Goal: Task Accomplishment & Management: Complete application form

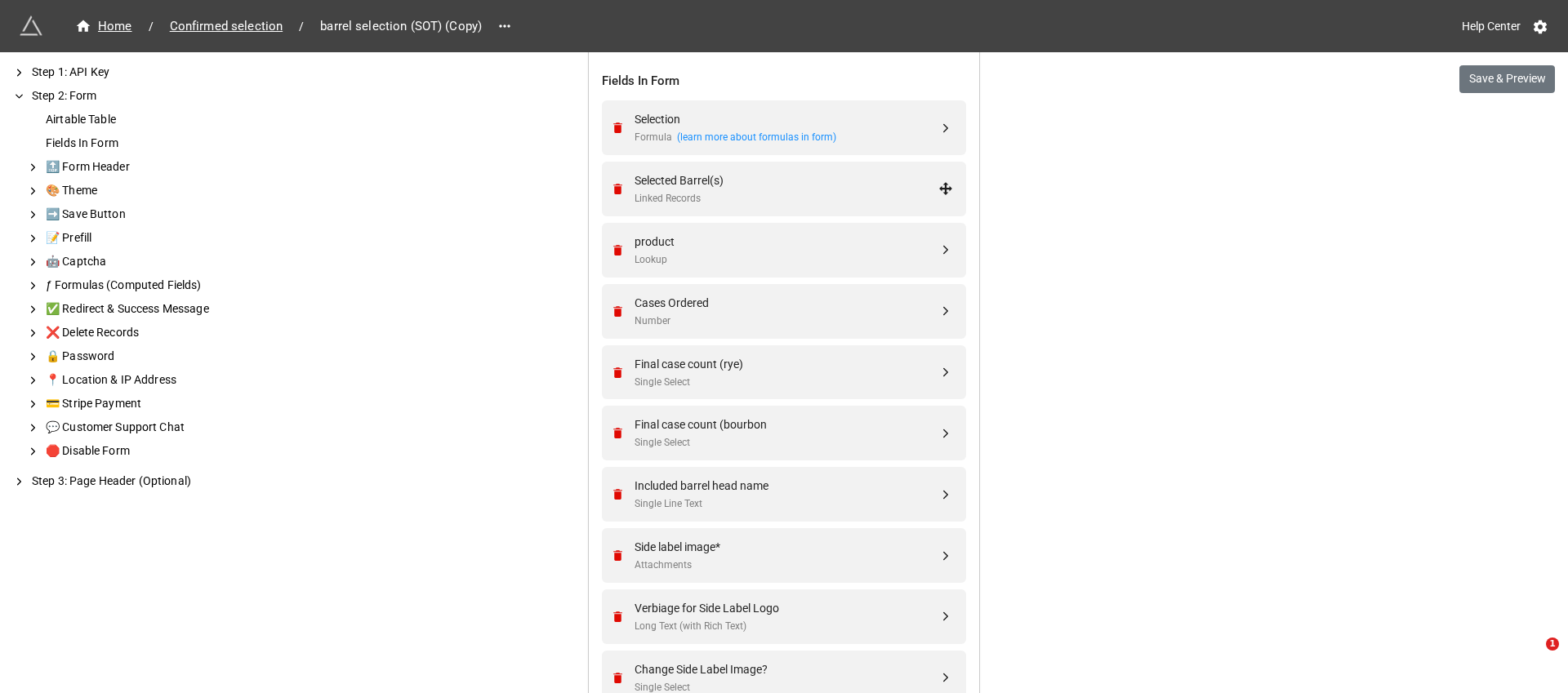
scroll to position [632, 0]
click at [782, 366] on div "Final case count (rye)" at bounding box center [786, 365] width 304 height 18
select select "all-are-met"
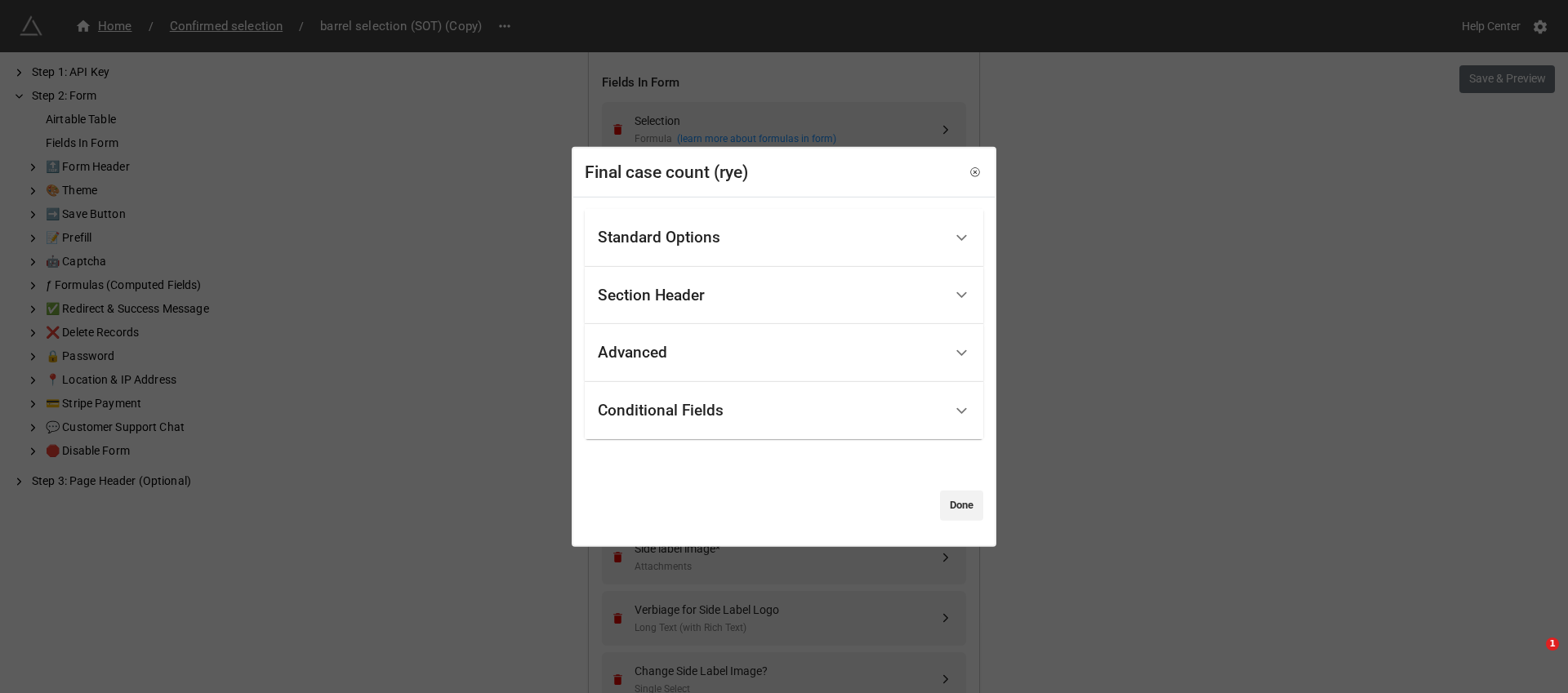
click at [803, 233] on div "Standard Options" at bounding box center [770, 238] width 346 height 38
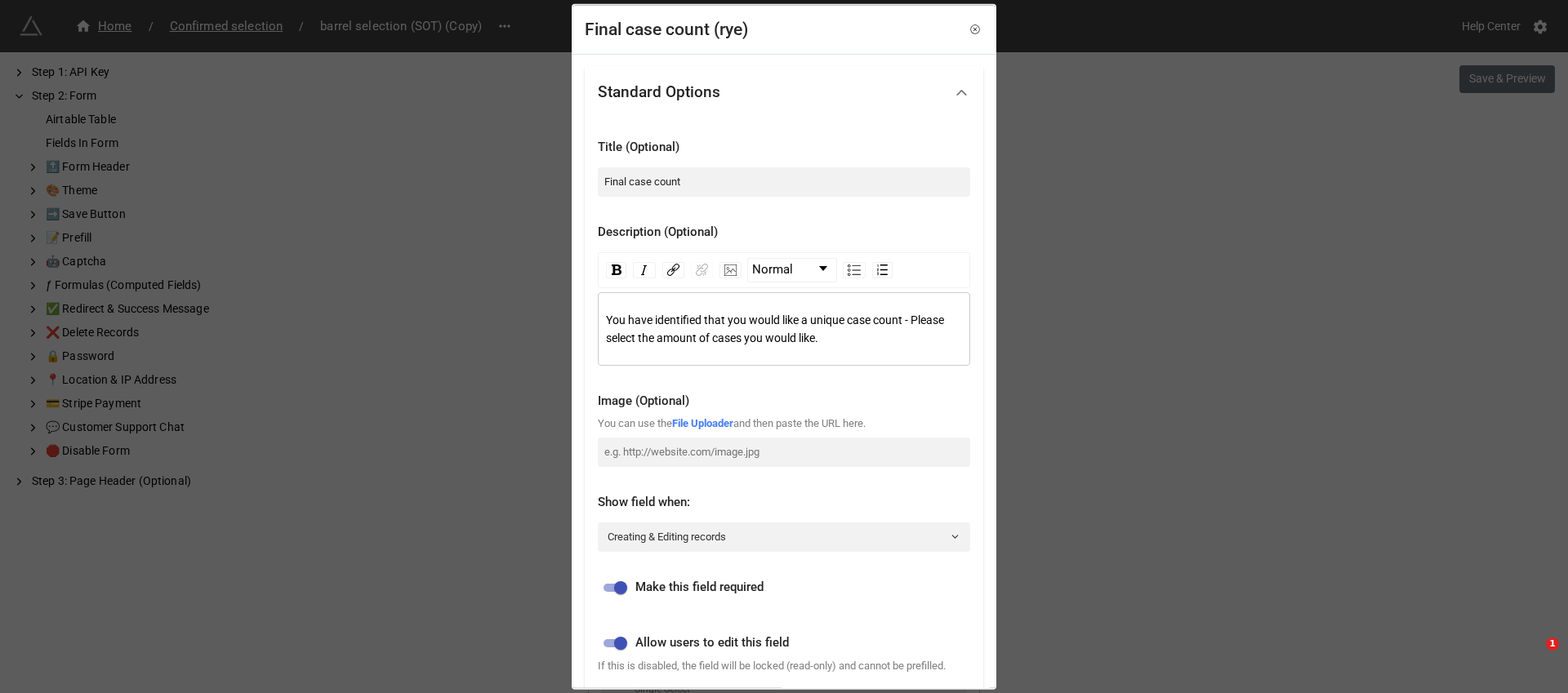
click at [911, 334] on div "You have identified that you would like a unique case count - Please select the…" at bounding box center [784, 328] width 356 height 36
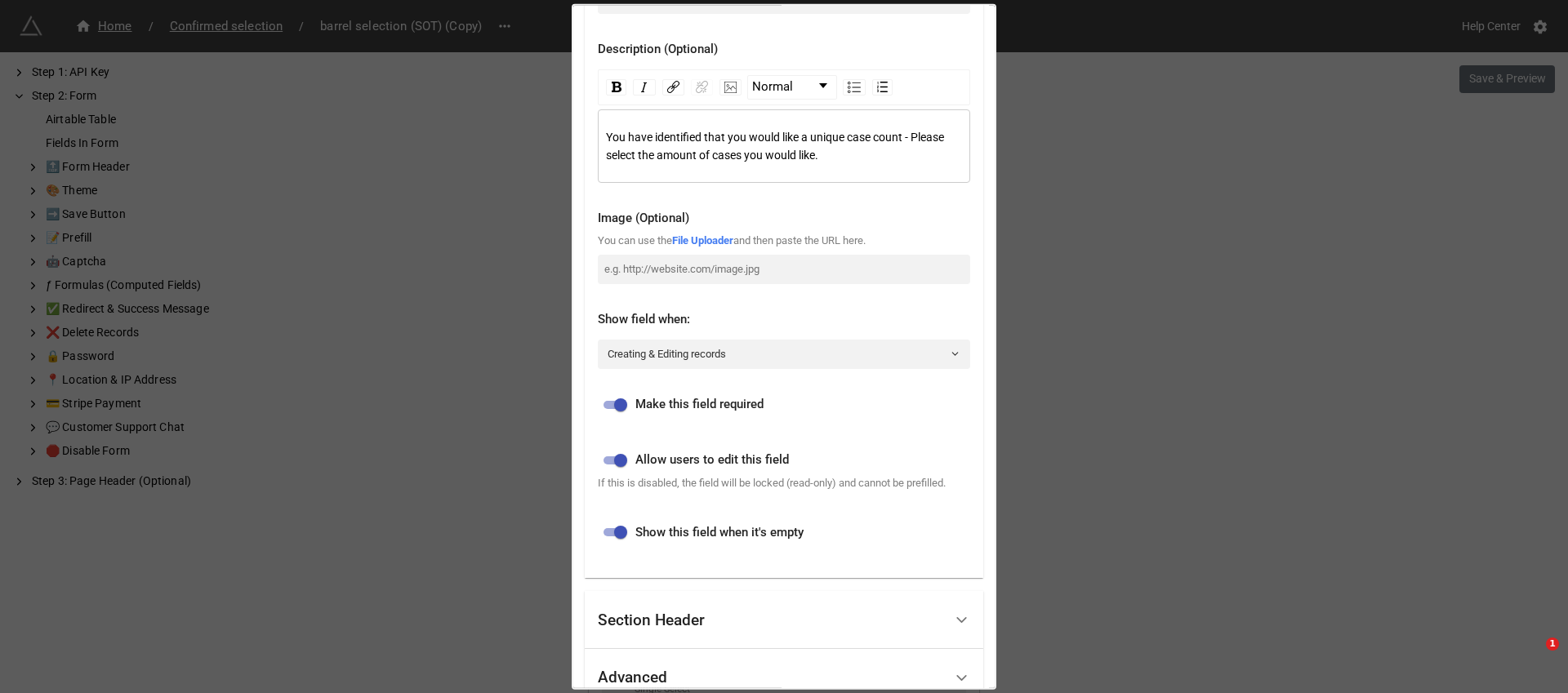
scroll to position [199, 0]
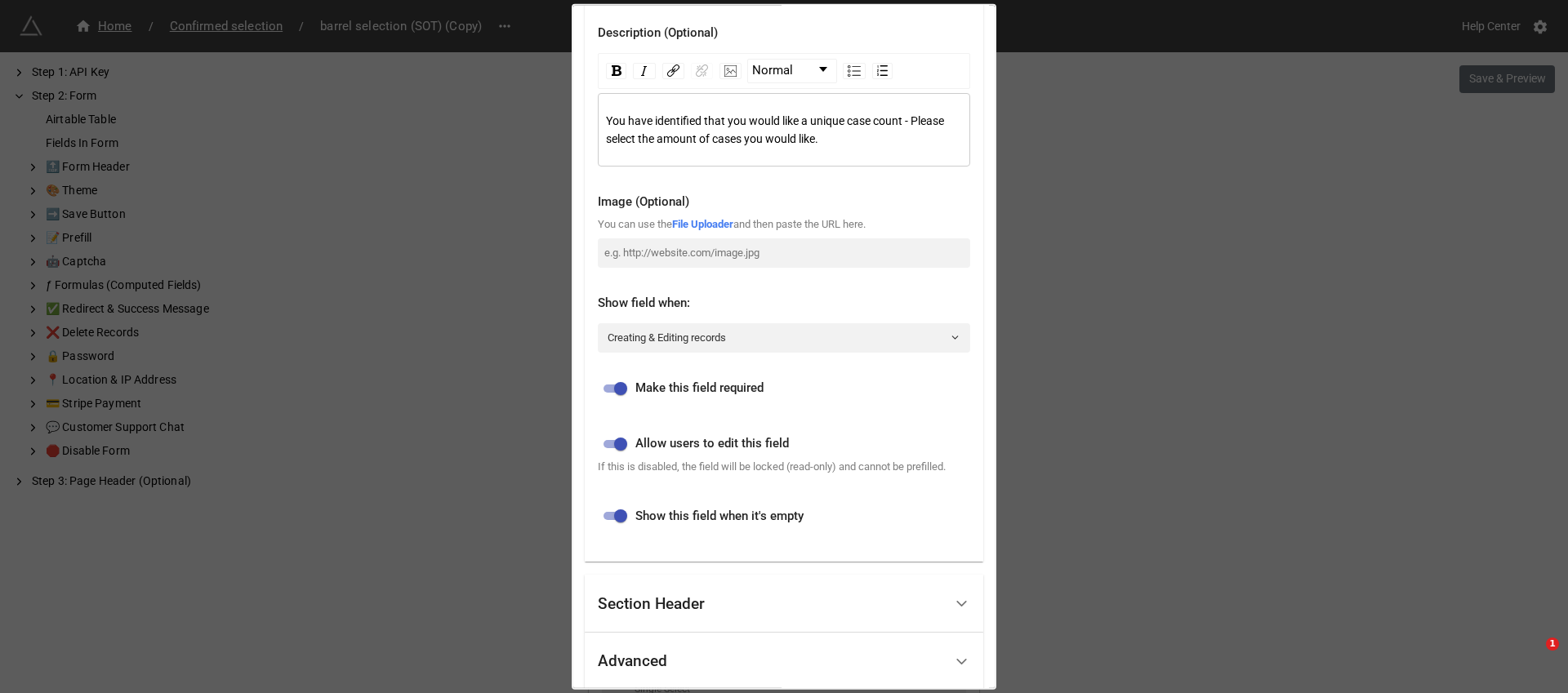
click at [1119, 352] on div "Final case count (rye) Standard Options Title (Optional) Final case count Descr…" at bounding box center [784, 346] width 1568 height 693
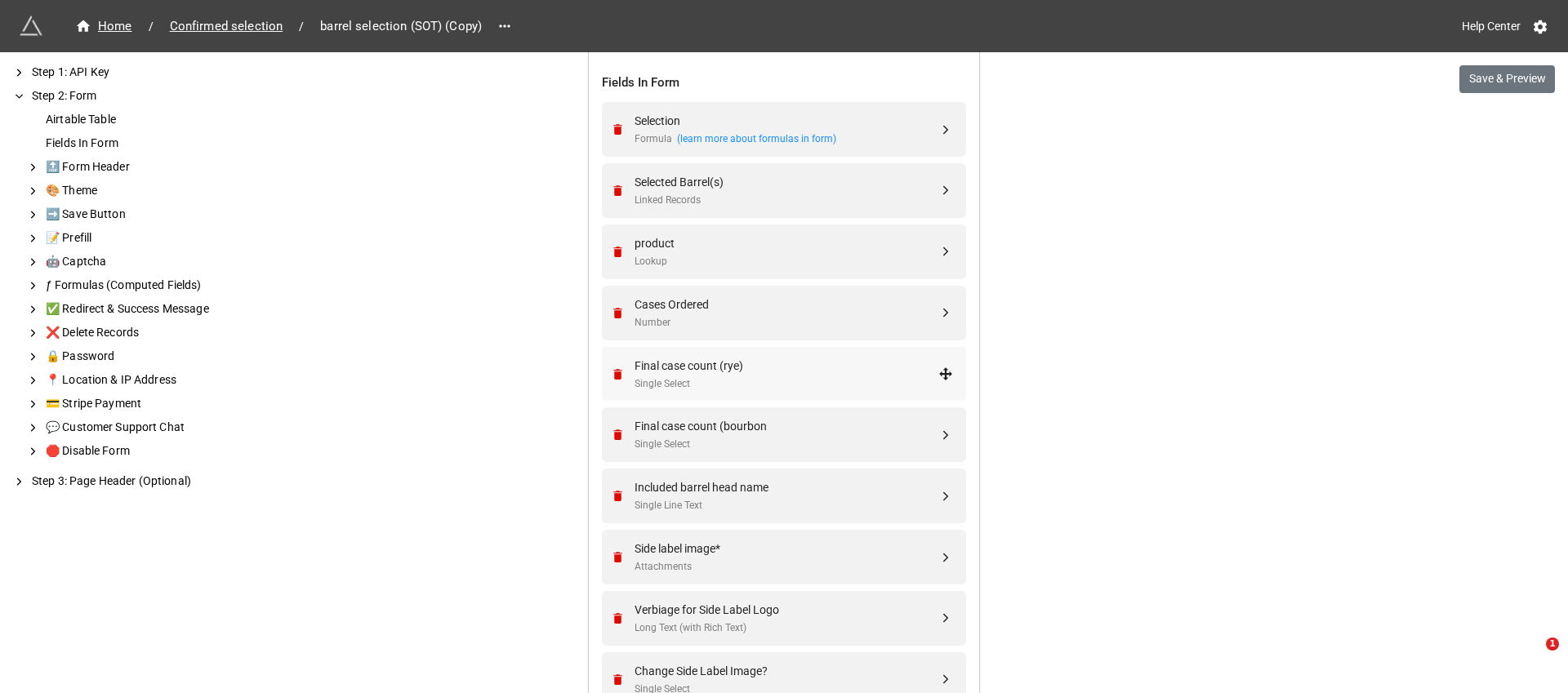
click at [680, 374] on div "Final case count (rye)" at bounding box center [786, 365] width 304 height 18
select select "all-are-met"
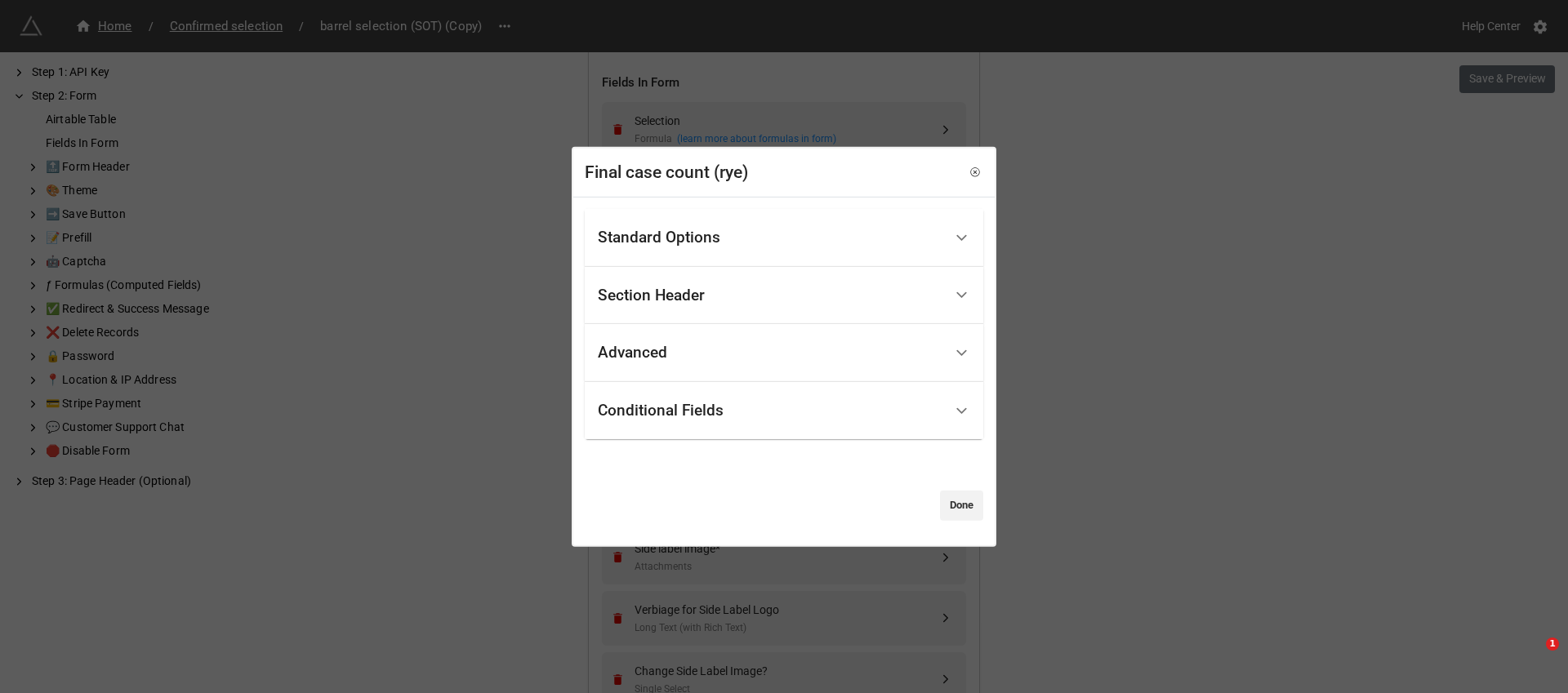
click at [1153, 334] on div "Final case count (rye) Standard Options Title (Optional) Final case count Descr…" at bounding box center [784, 346] width 1568 height 693
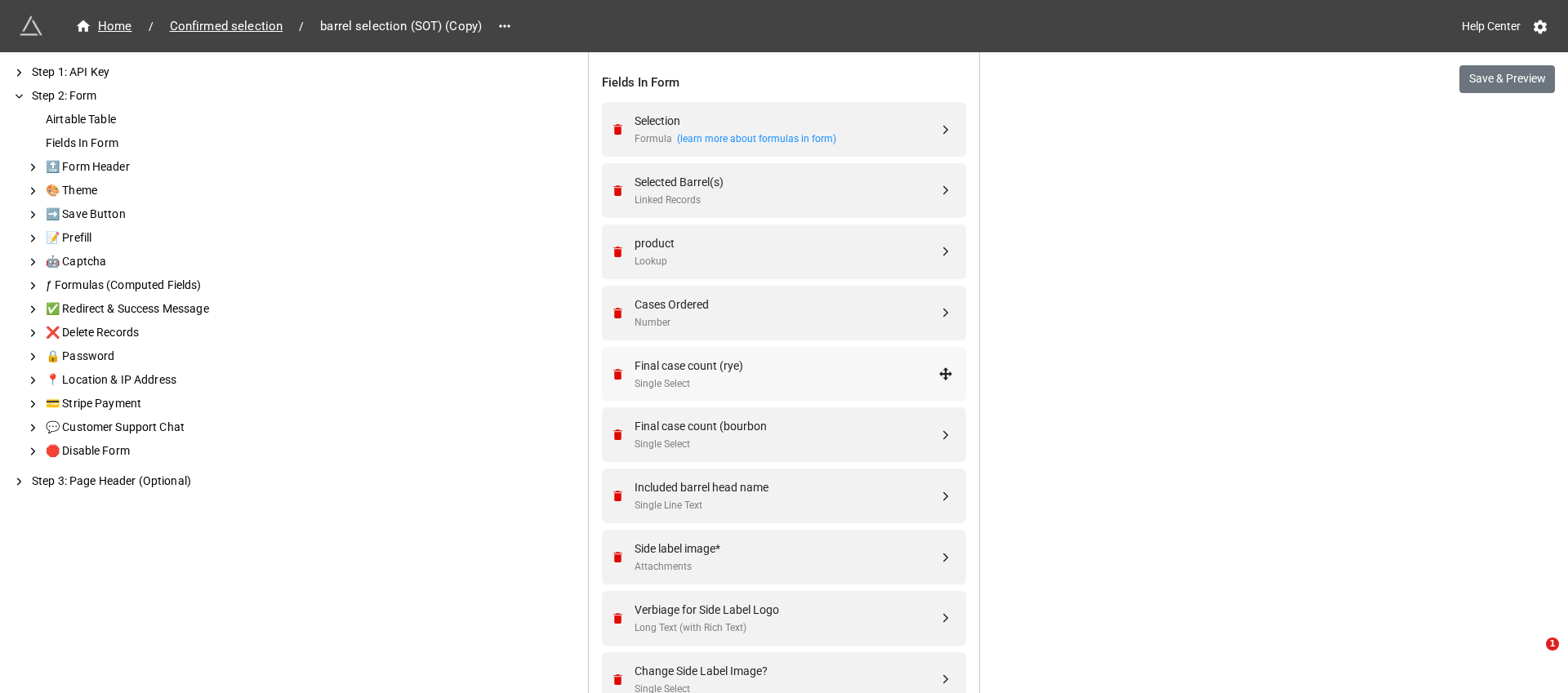
click at [659, 371] on div "Final case count (rye)" at bounding box center [786, 365] width 304 height 18
select select "all-are-met"
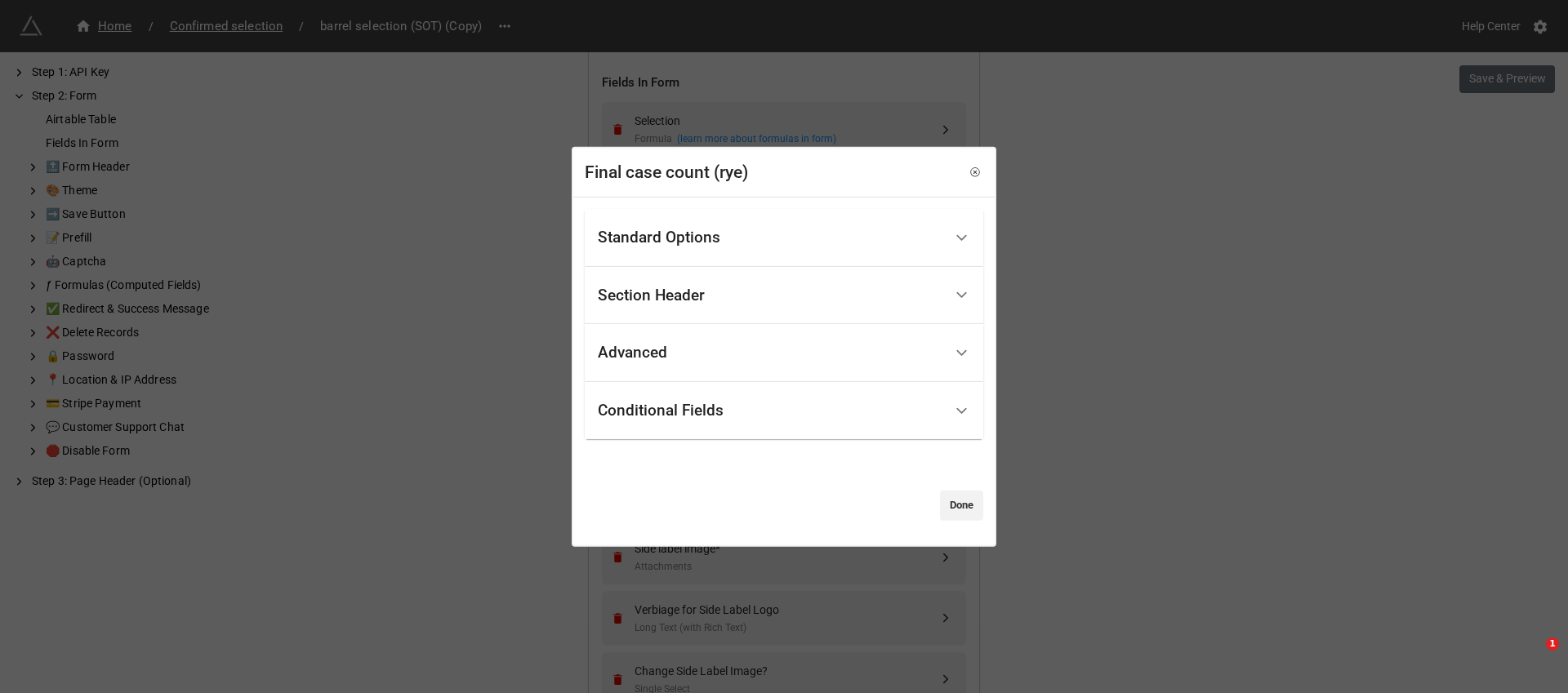
click at [660, 394] on div "Conditional Fields" at bounding box center [770, 411] width 346 height 38
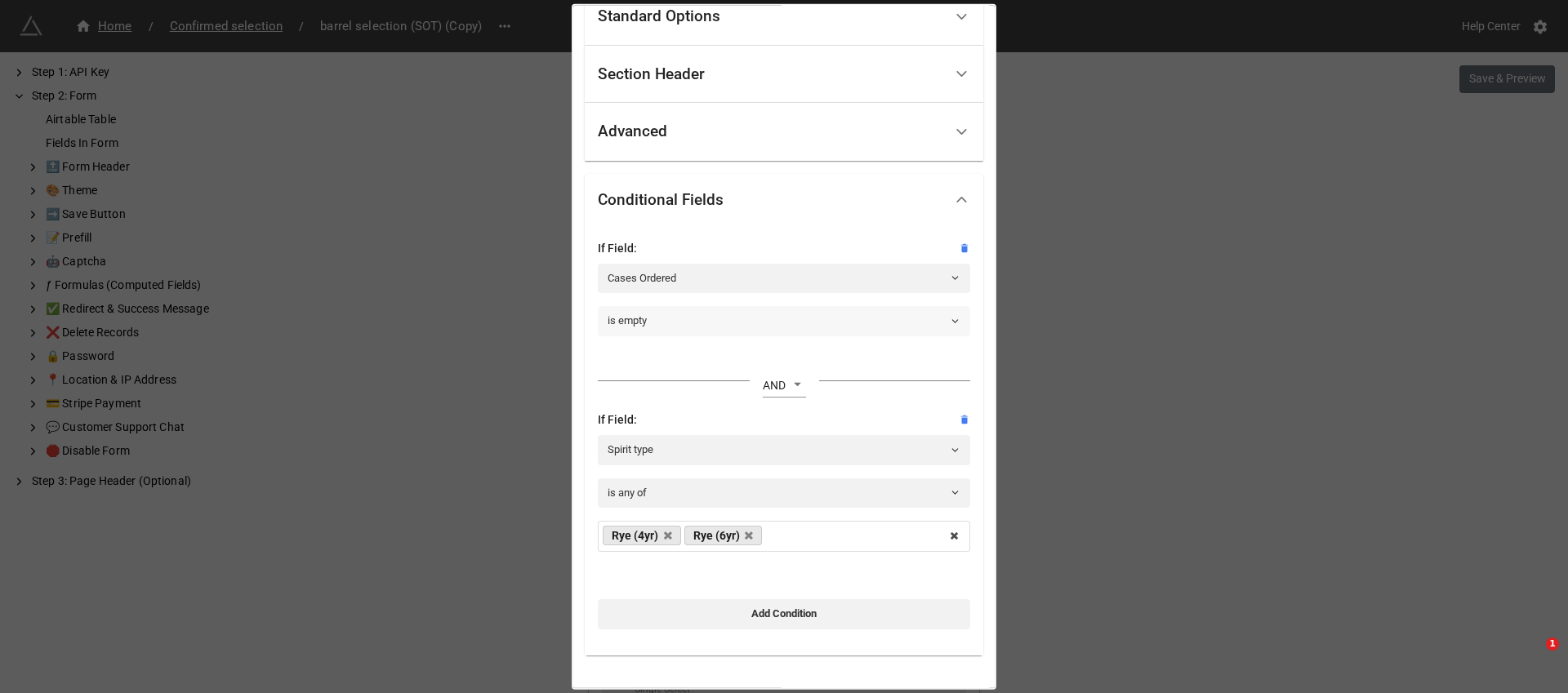
scroll to position [77, 0]
click at [1124, 364] on div "Final case count (rye) Standard Options Title (Optional) Final case count Descr…" at bounding box center [784, 346] width 1568 height 693
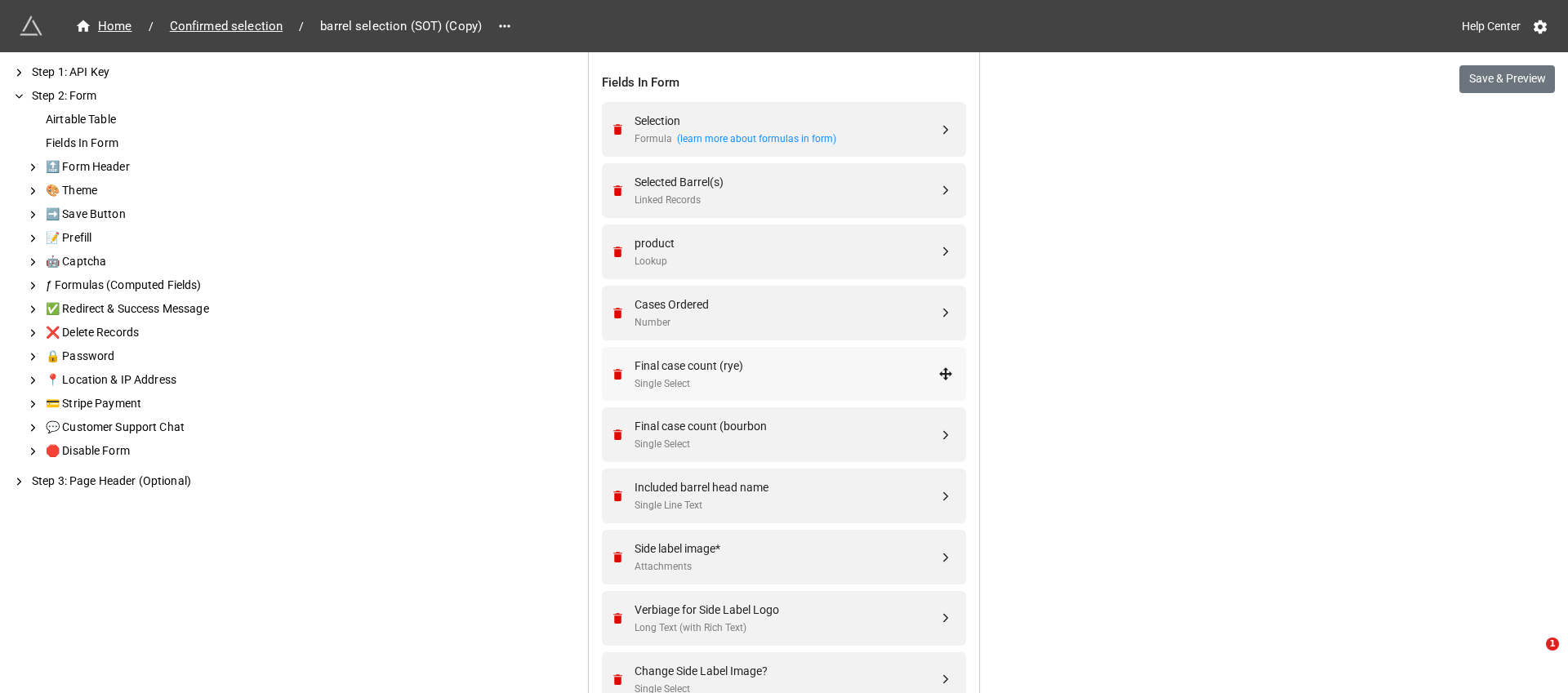
click at [683, 376] on div "Single Select" at bounding box center [786, 383] width 304 height 15
select select "all-are-met"
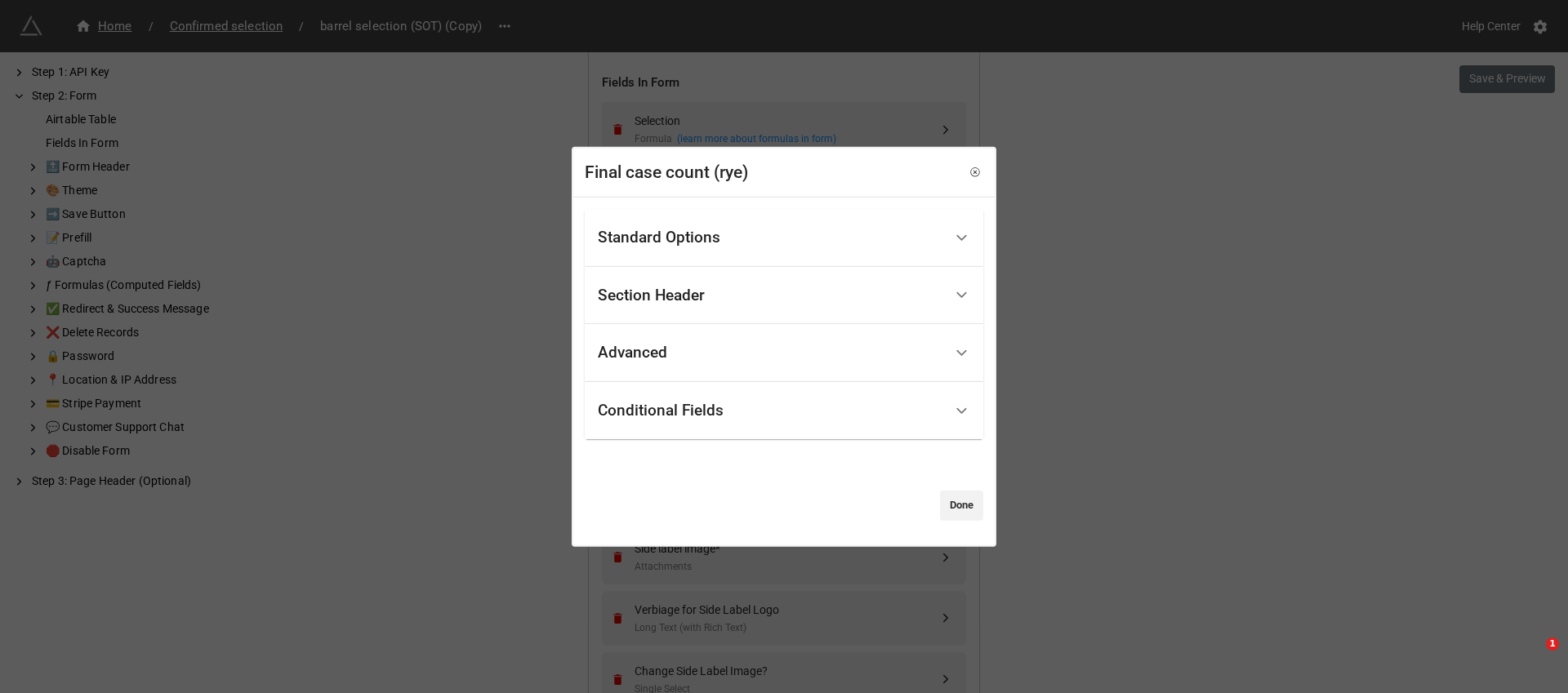
click at [669, 423] on div "Conditional Fields" at bounding box center [770, 411] width 346 height 38
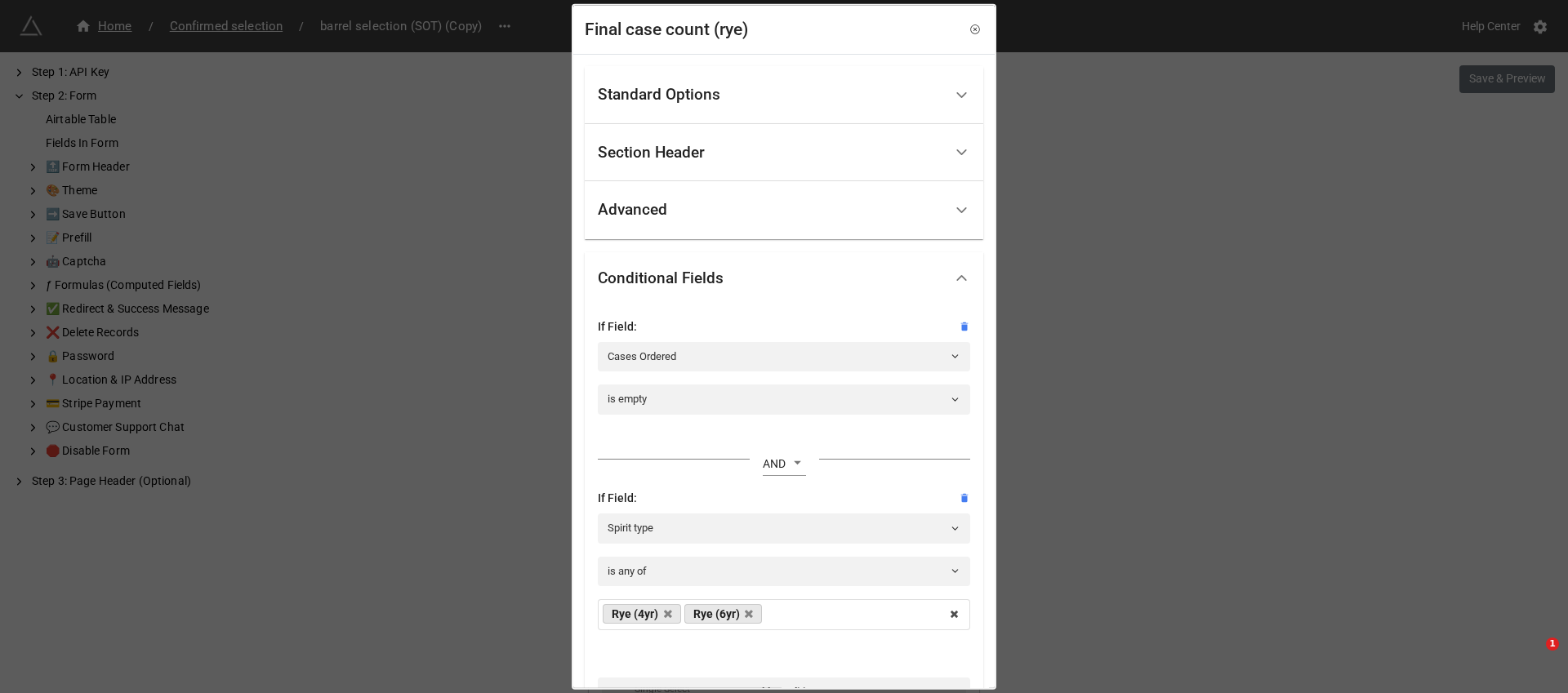
click at [1075, 315] on div "Final case count (rye) Standard Options Title (Optional) Final case count Descr…" at bounding box center [784, 346] width 1568 height 693
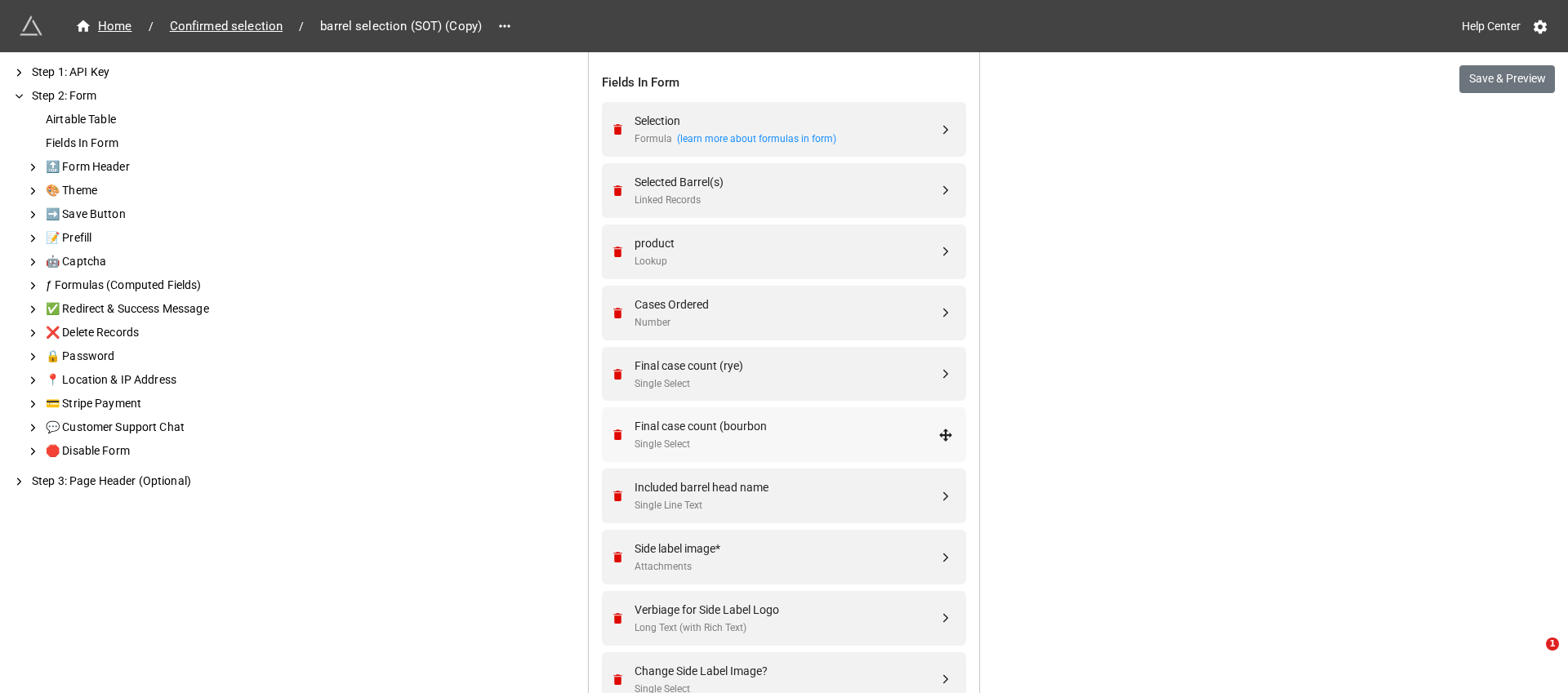
click at [778, 437] on div "Single Select" at bounding box center [786, 444] width 304 height 15
select select "all-are-met"
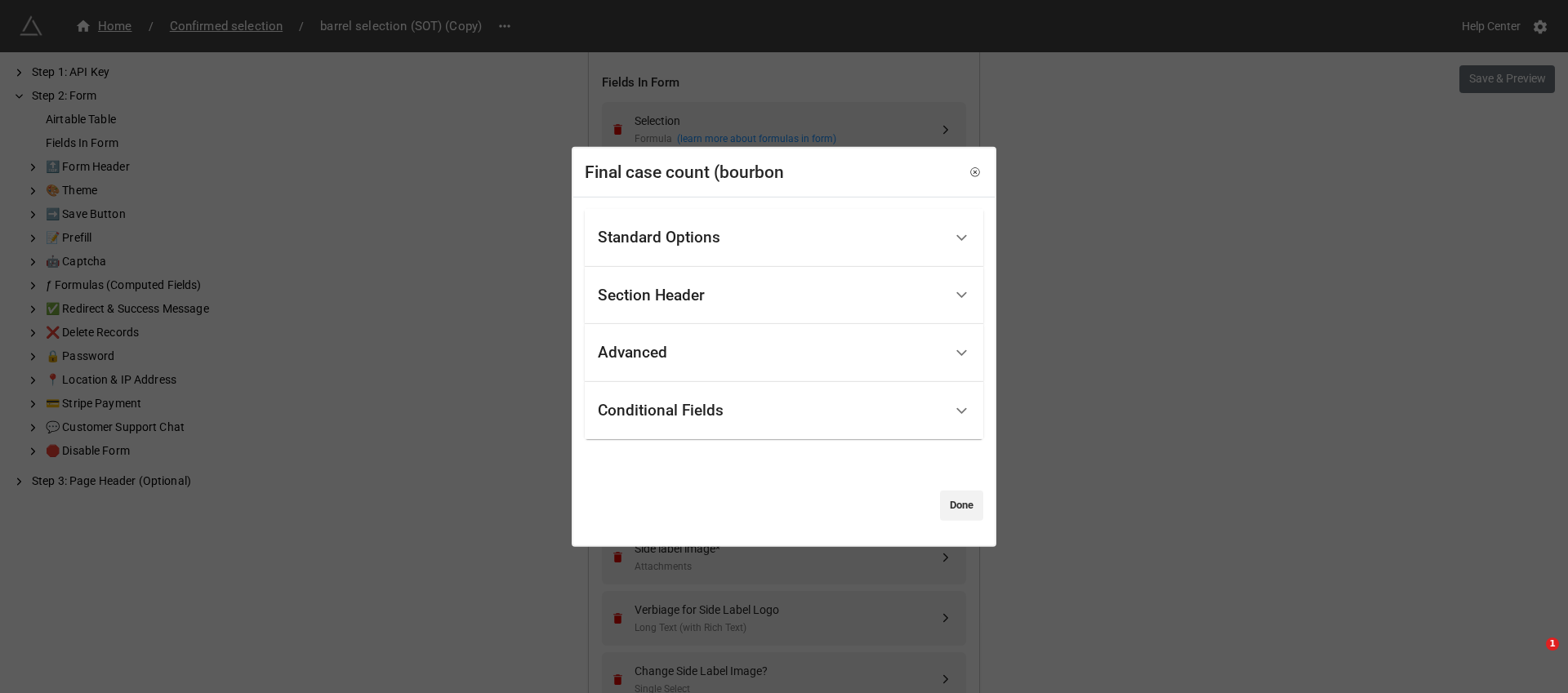
click at [769, 408] on div "Conditional Fields" at bounding box center [770, 411] width 346 height 38
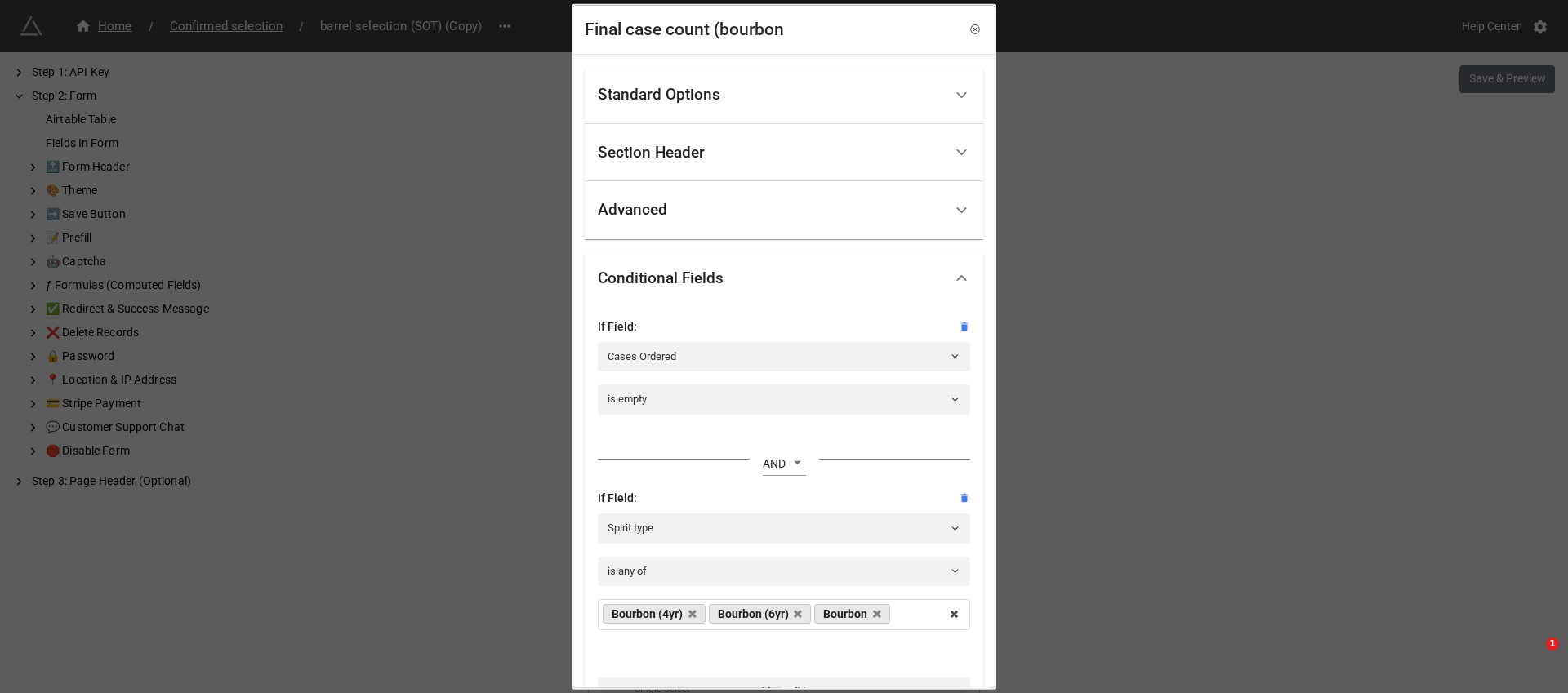
click at [1103, 367] on div "Final case count (bourbon Standard Options Title (Optional) Final case count De…" at bounding box center [784, 346] width 1568 height 693
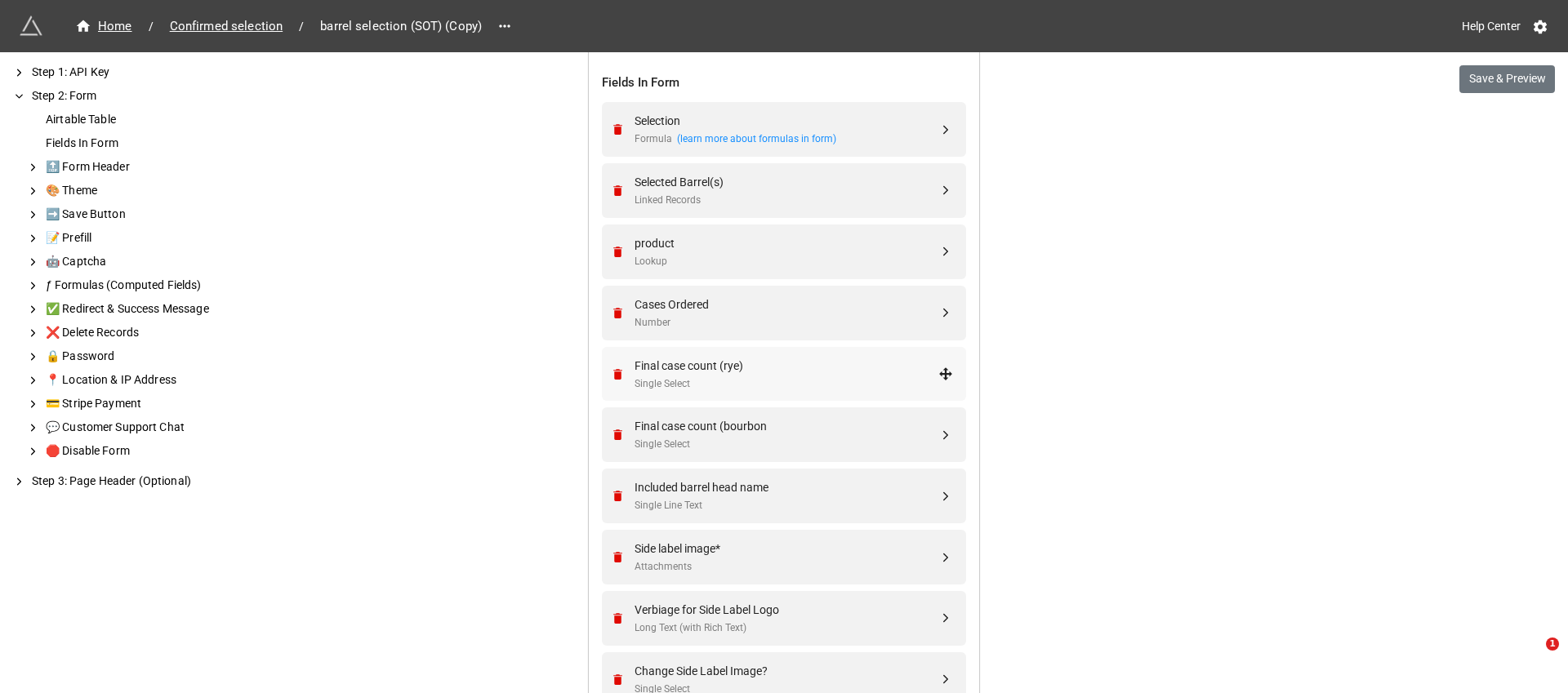
click at [696, 374] on div "Final case count (rye)" at bounding box center [786, 365] width 304 height 18
select select "all-are-met"
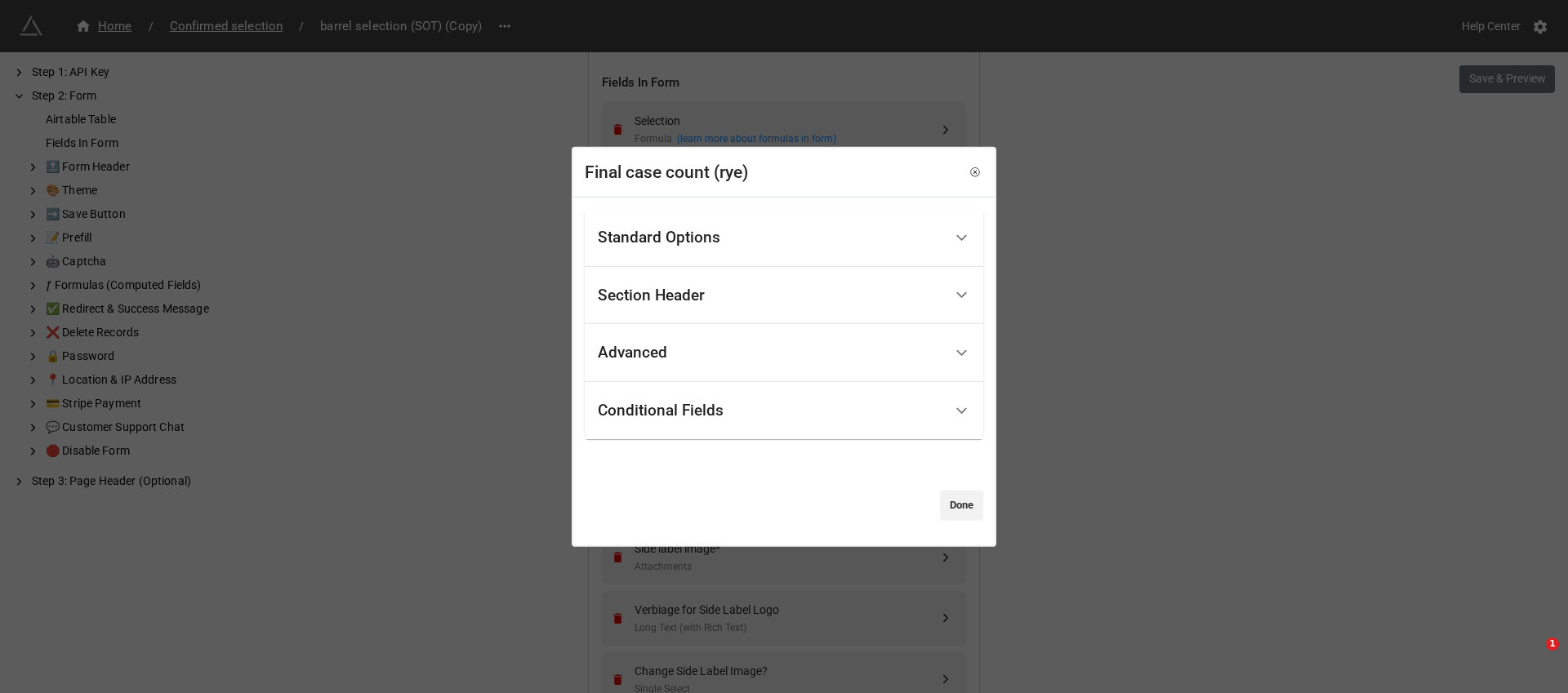
click at [689, 411] on div "Conditional Fields" at bounding box center [660, 411] width 126 height 16
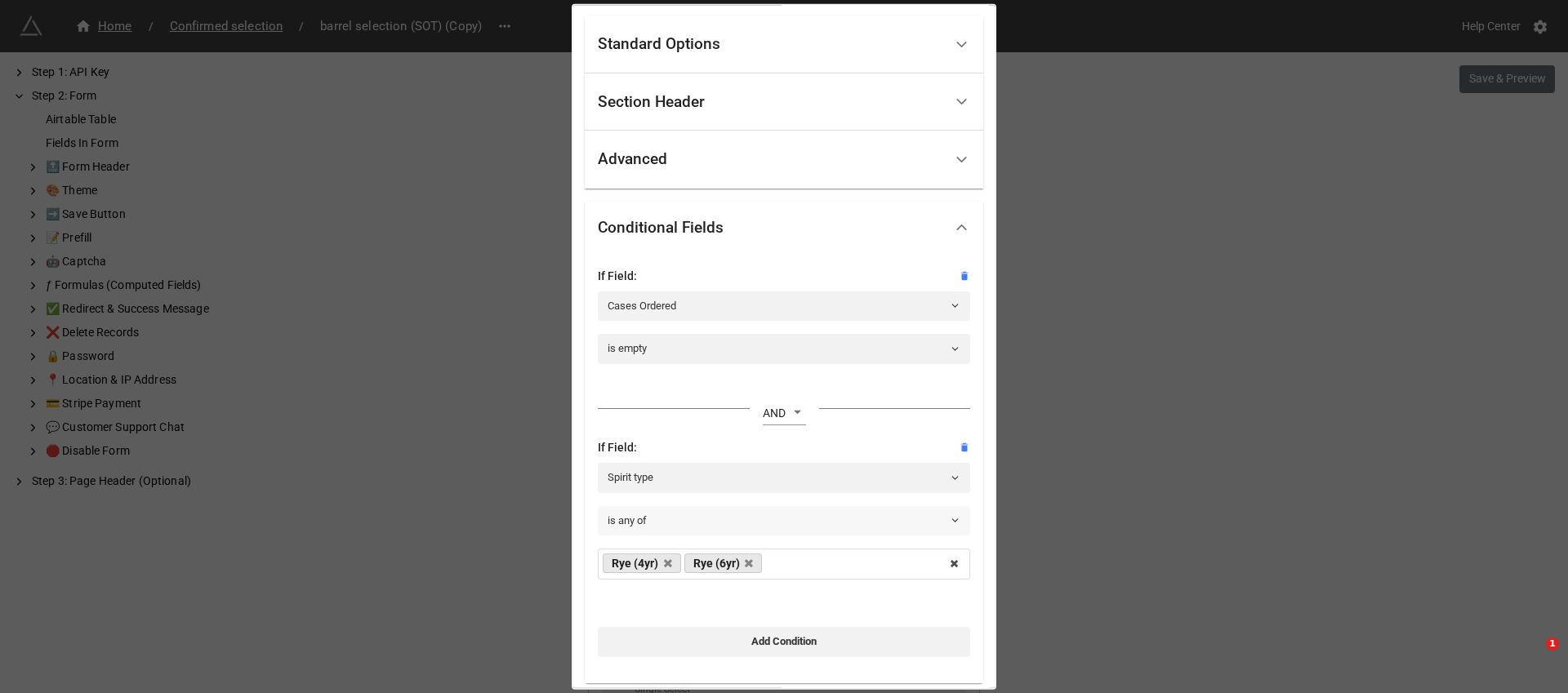
scroll to position [59, 0]
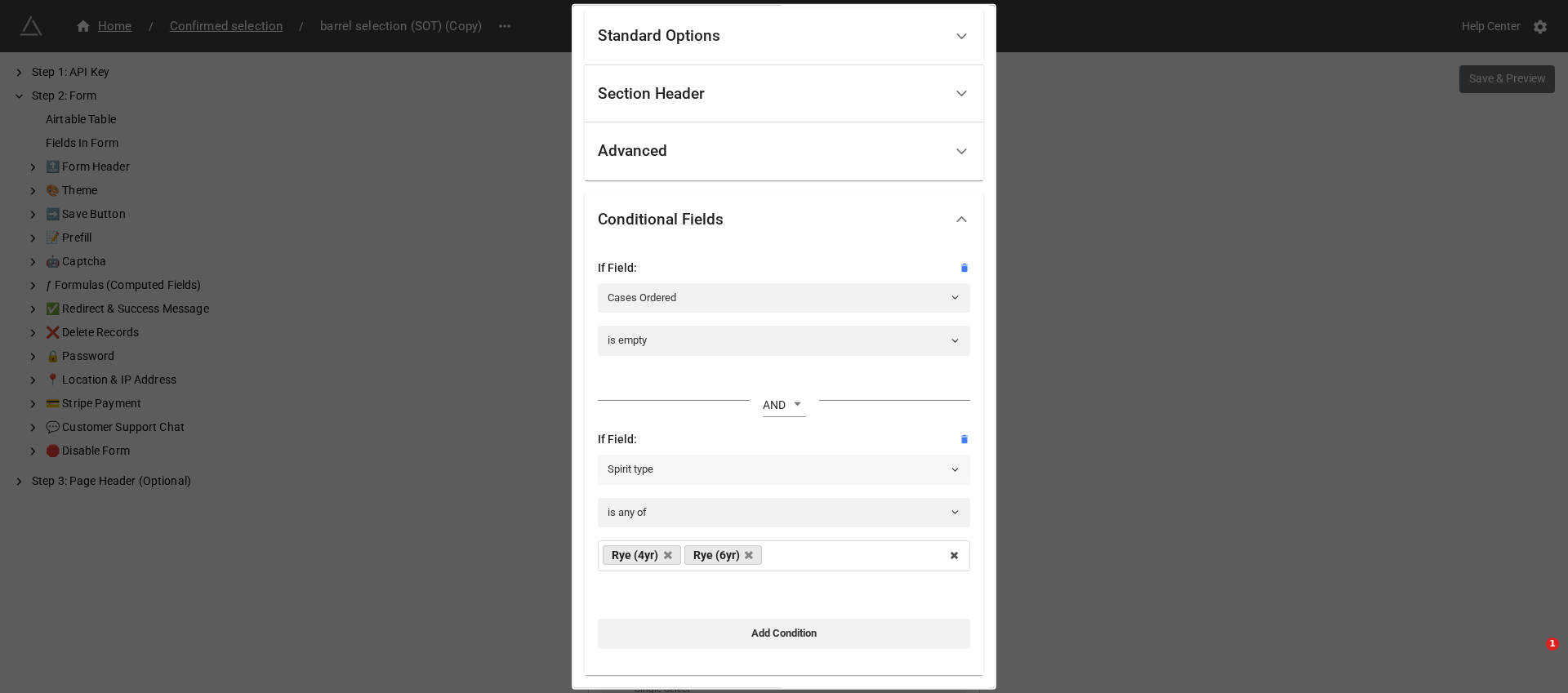
click at [672, 471] on link "Spirit type" at bounding box center [784, 469] width 373 height 29
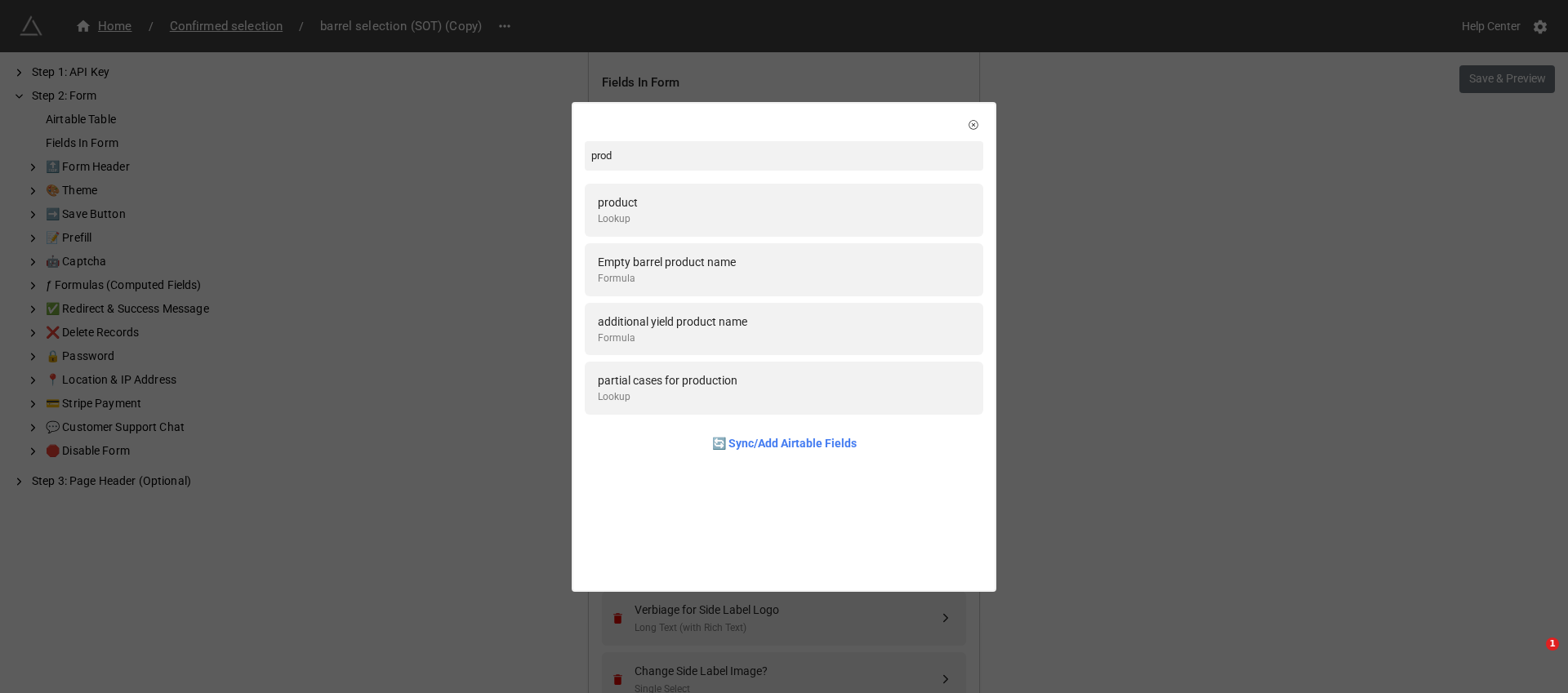
type input "prod"
click at [664, 174] on div "prod product Lookup Empty barrel product name Formula additional yield product …" at bounding box center [784, 288] width 422 height 371
click at [664, 197] on div "product Lookup" at bounding box center [784, 210] width 373 height 33
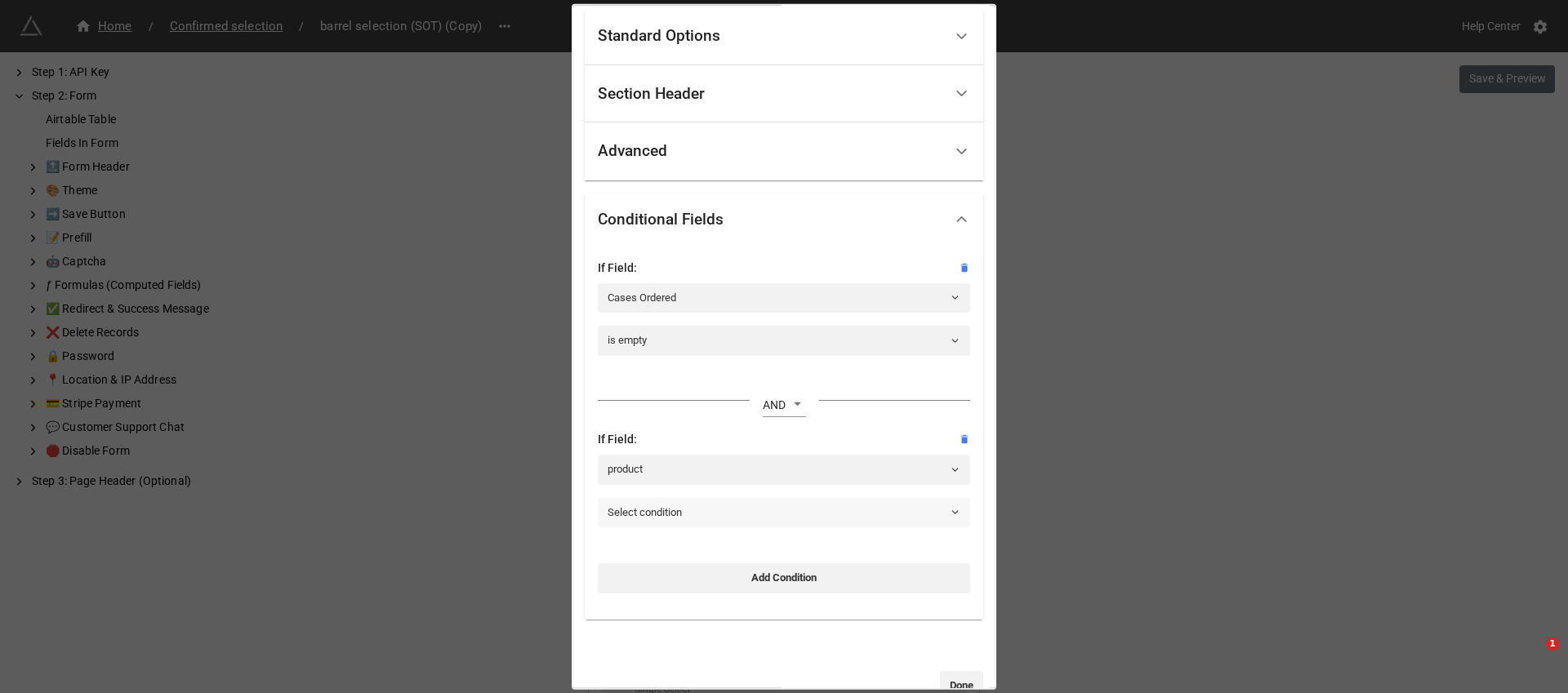
click at [692, 508] on link "Select condition" at bounding box center [784, 512] width 373 height 29
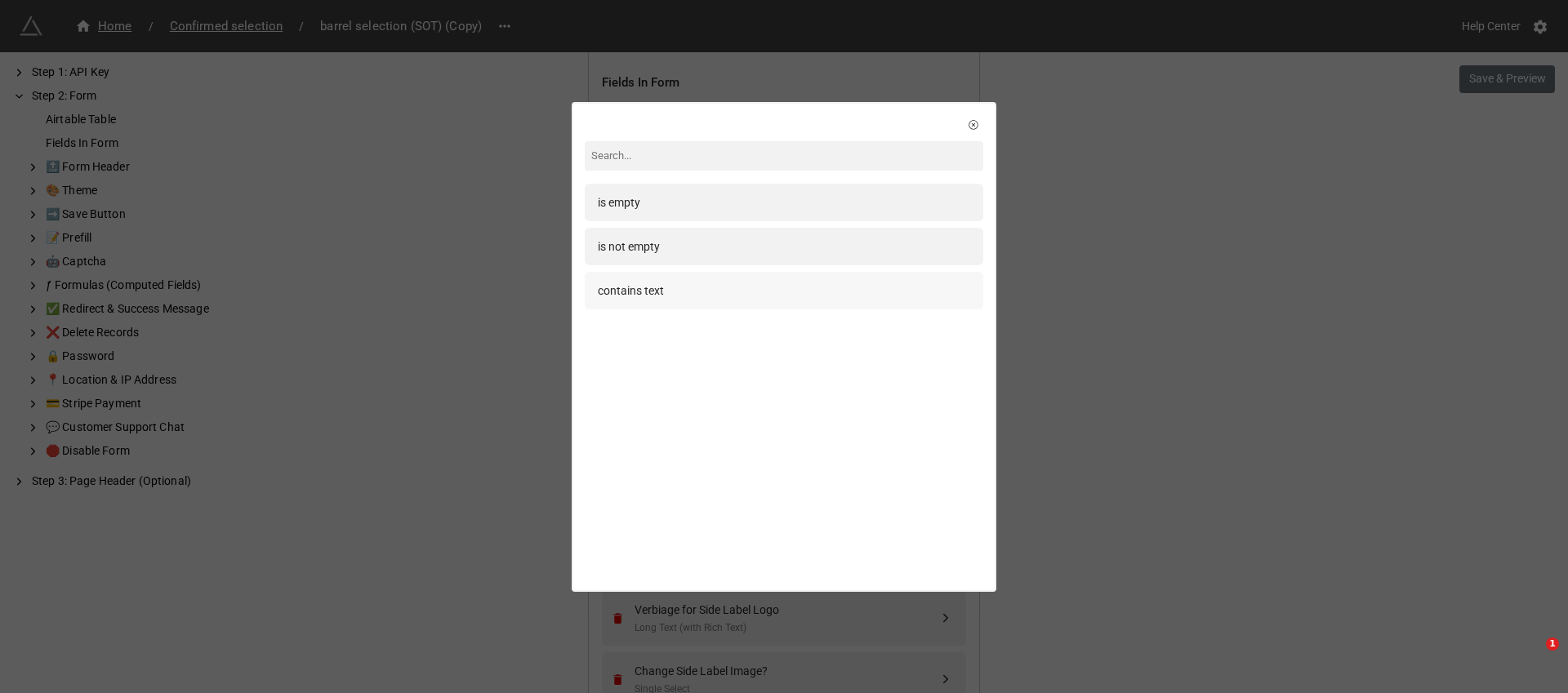
click at [701, 290] on div "contains text" at bounding box center [784, 290] width 373 height 18
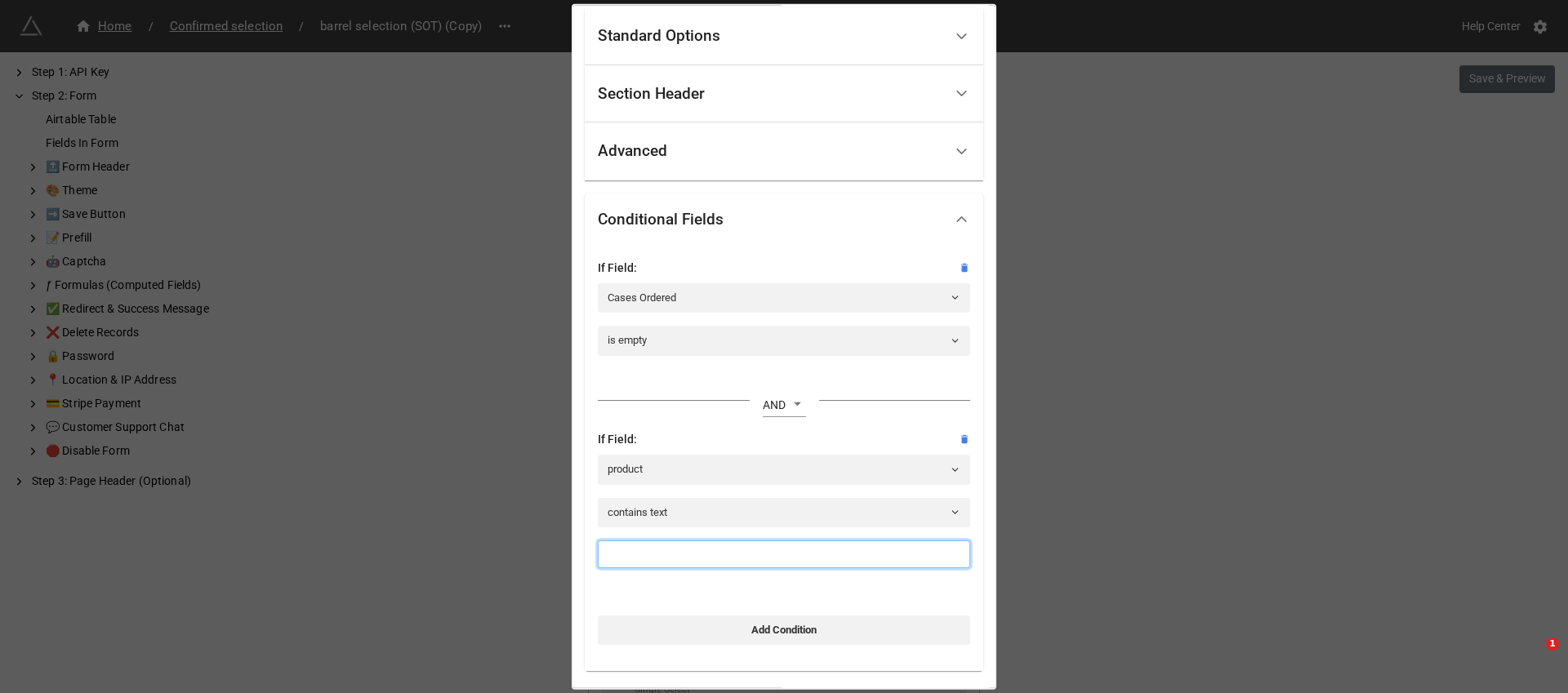
click at [673, 547] on input at bounding box center [784, 554] width 373 height 28
type input "Rye"
click at [1103, 348] on div "Final case count (rye) Standard Options Title (Optional) Final case count Descr…" at bounding box center [784, 346] width 1568 height 693
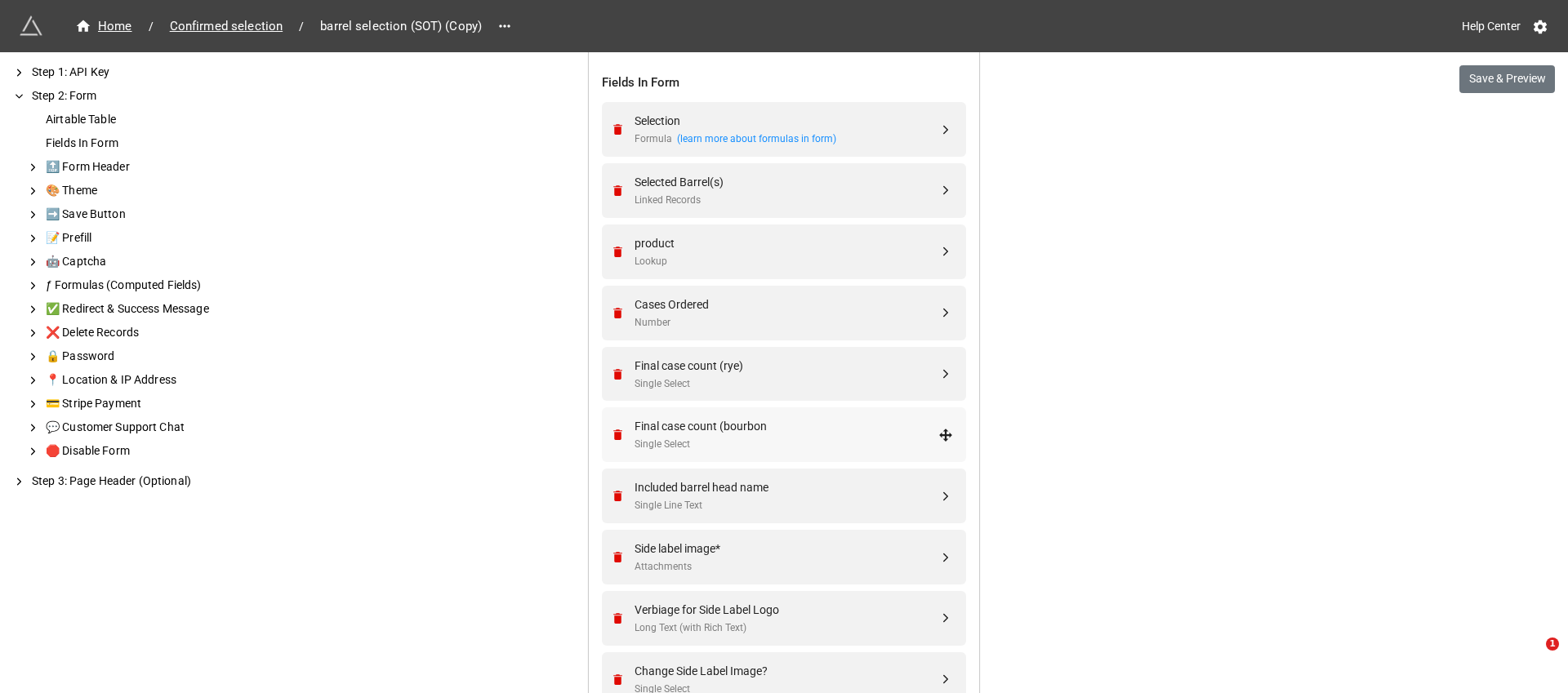
click at [765, 432] on div "Final case count (bourbon" at bounding box center [786, 426] width 304 height 18
select select "all-are-met"
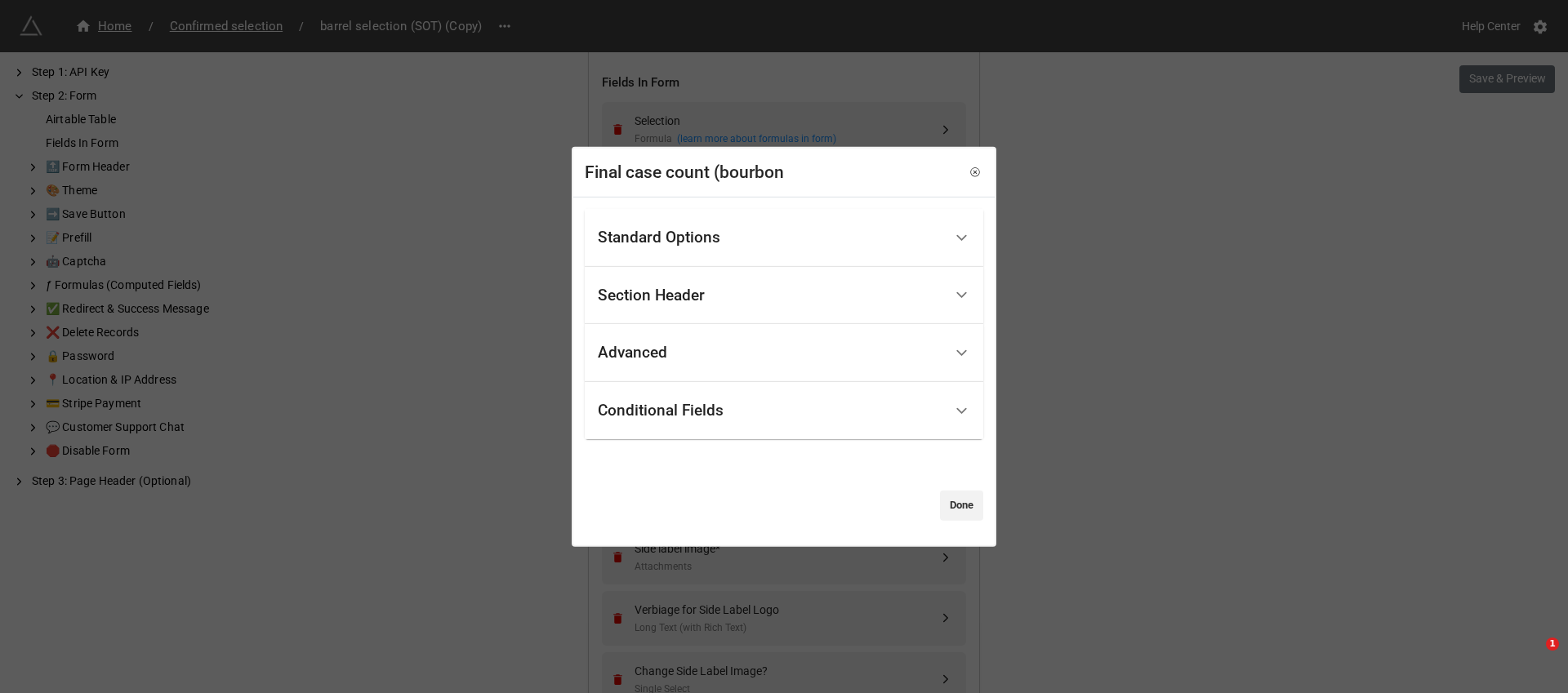
click at [742, 407] on div "Conditional Fields" at bounding box center [770, 411] width 346 height 38
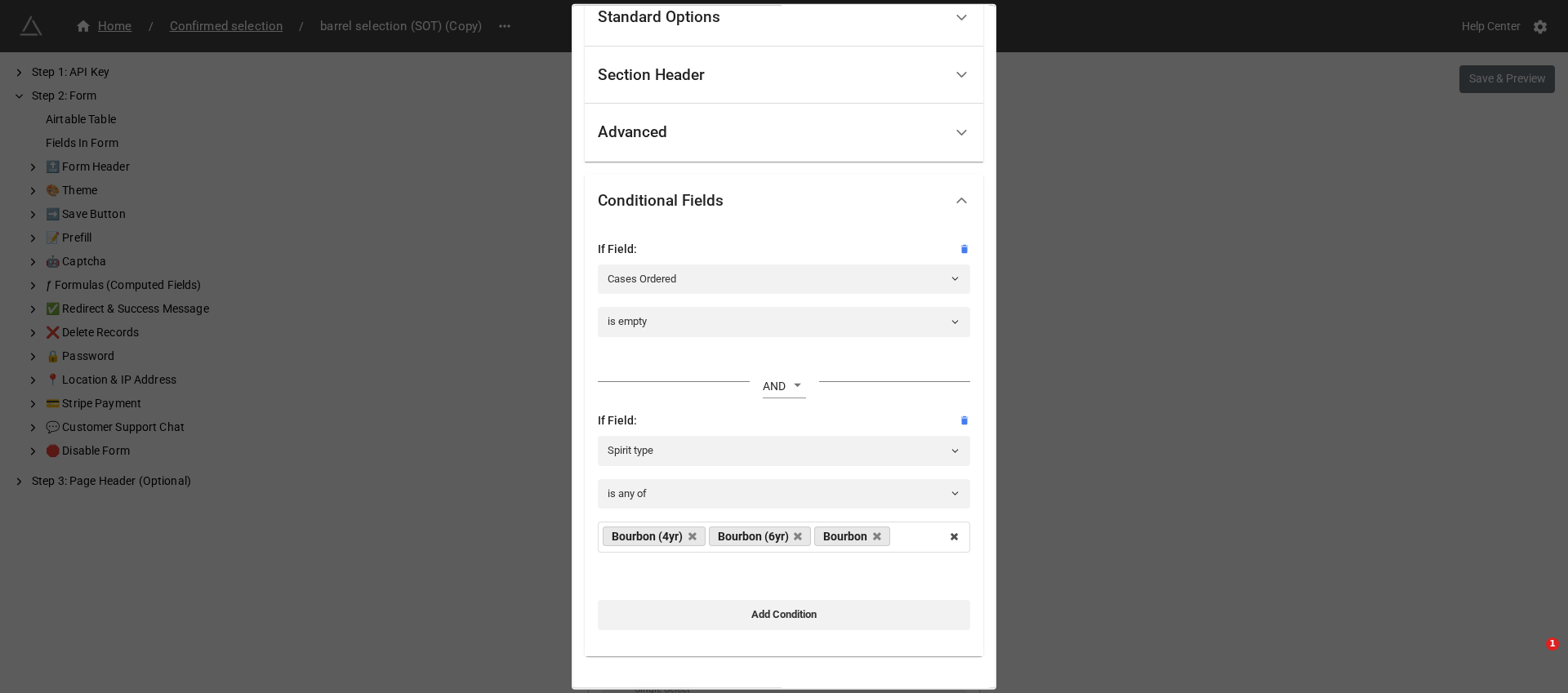
scroll to position [79, 0]
click at [750, 438] on link "Spirit type" at bounding box center [784, 448] width 373 height 29
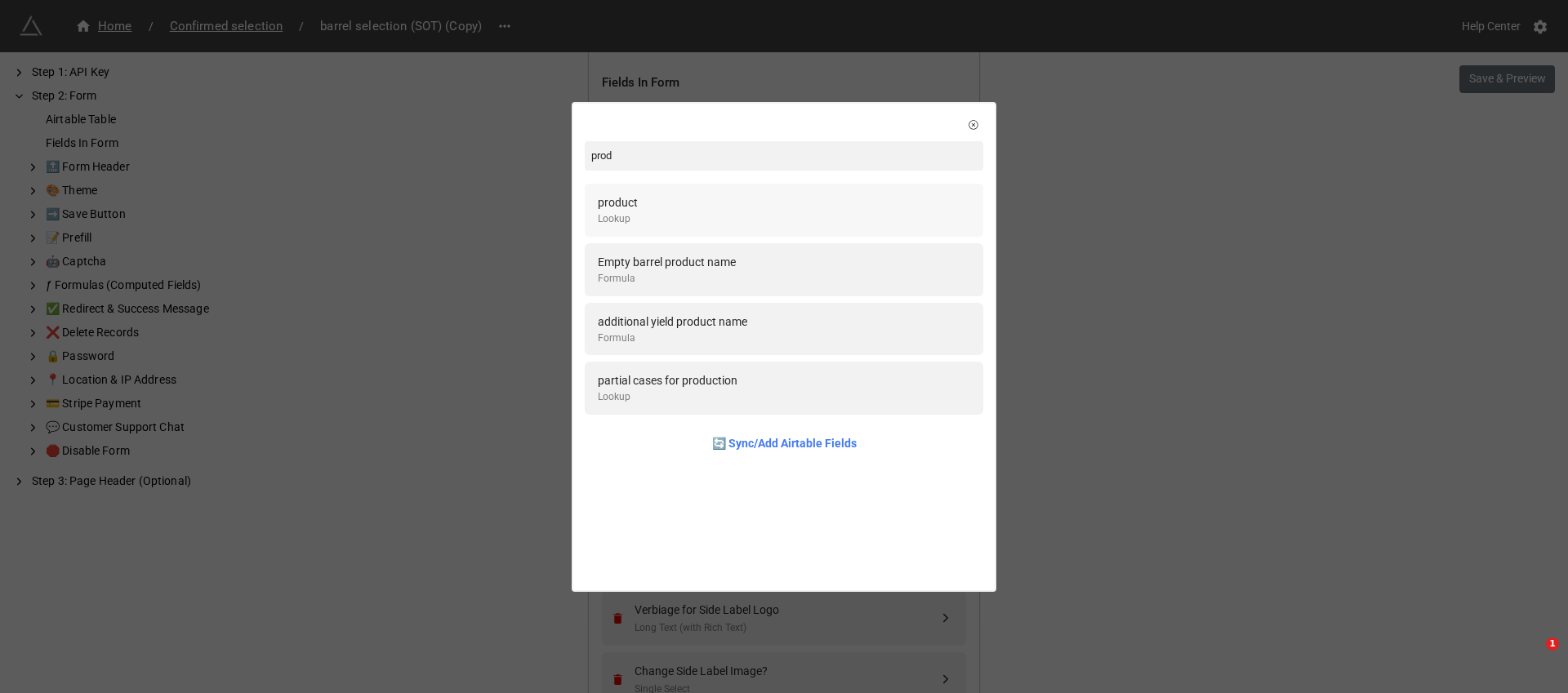
type input "prod"
click at [722, 186] on div "product Lookup" at bounding box center [784, 210] width 398 height 53
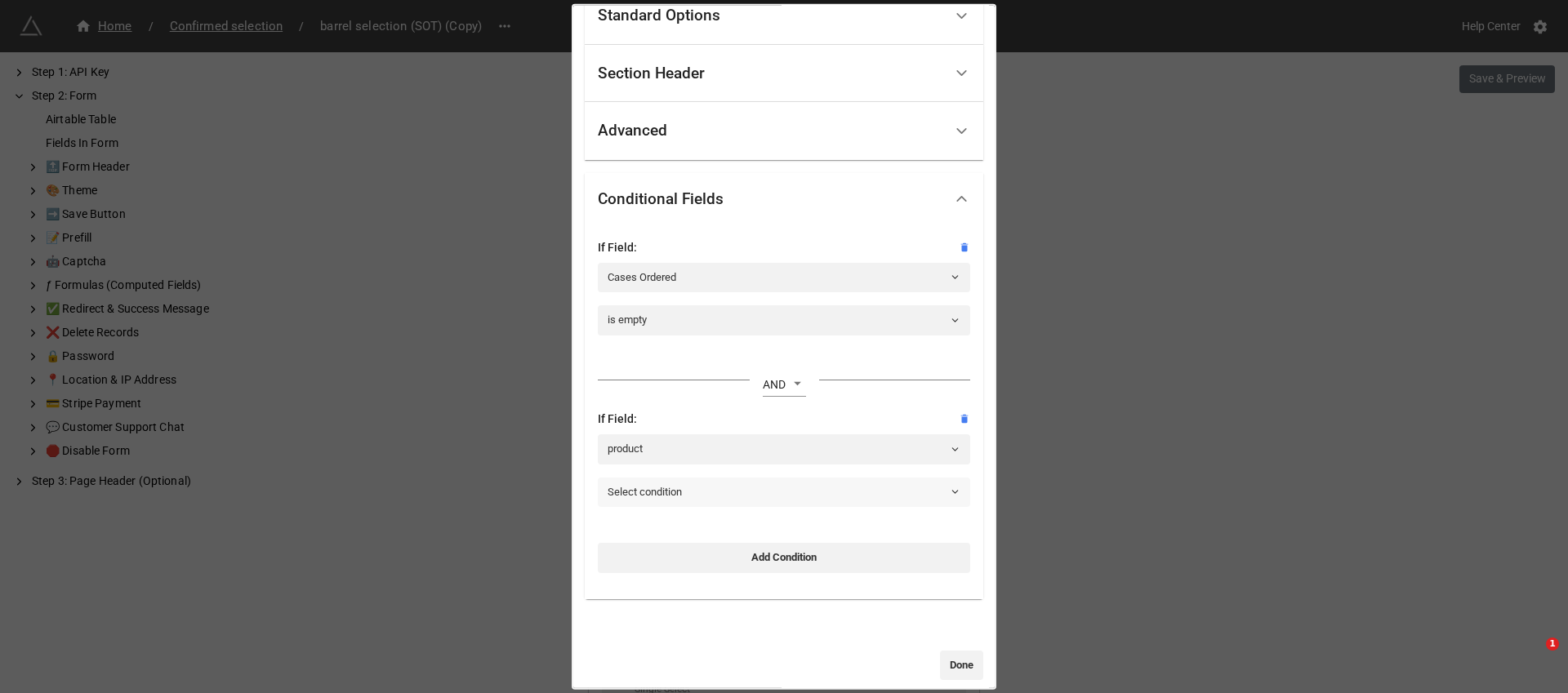
click at [679, 490] on link "Select condition" at bounding box center [784, 491] width 373 height 29
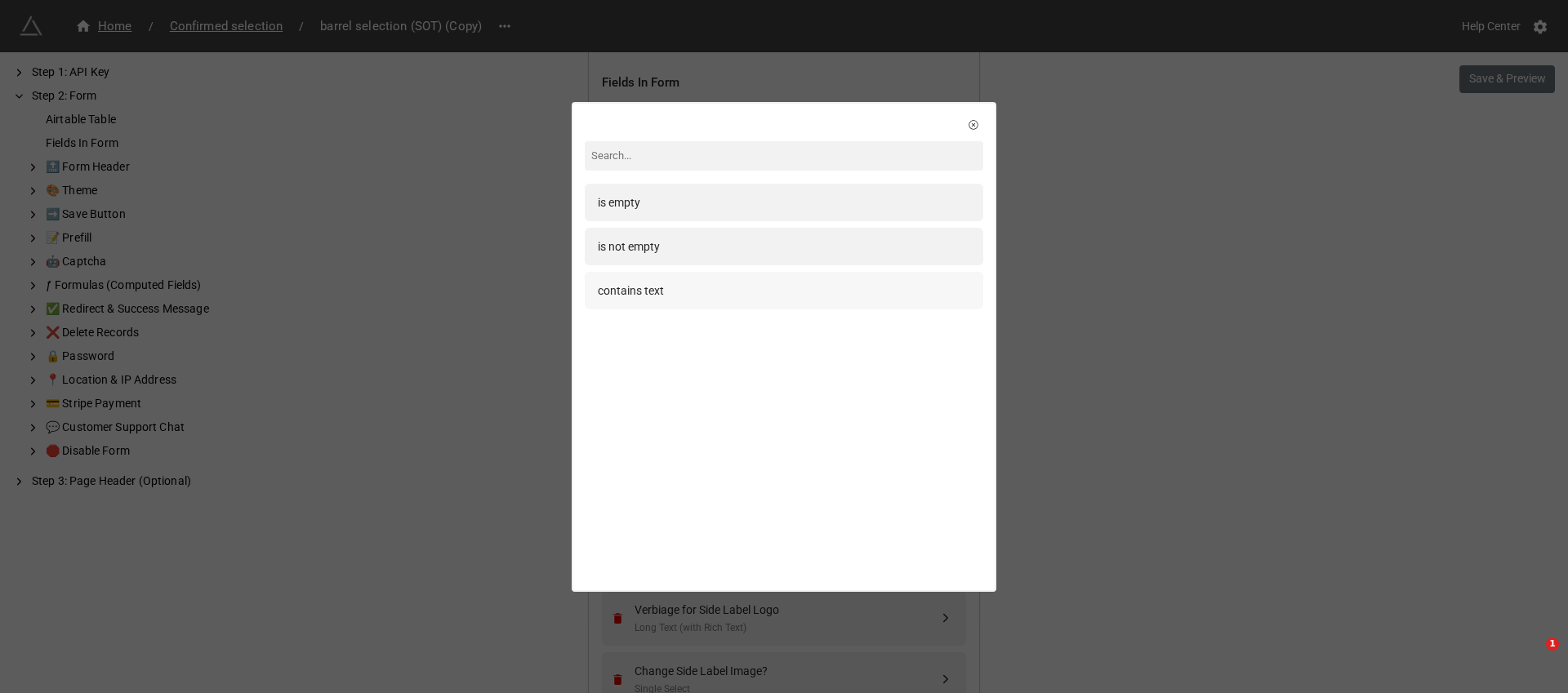
click at [697, 299] on div "contains text" at bounding box center [784, 290] width 398 height 38
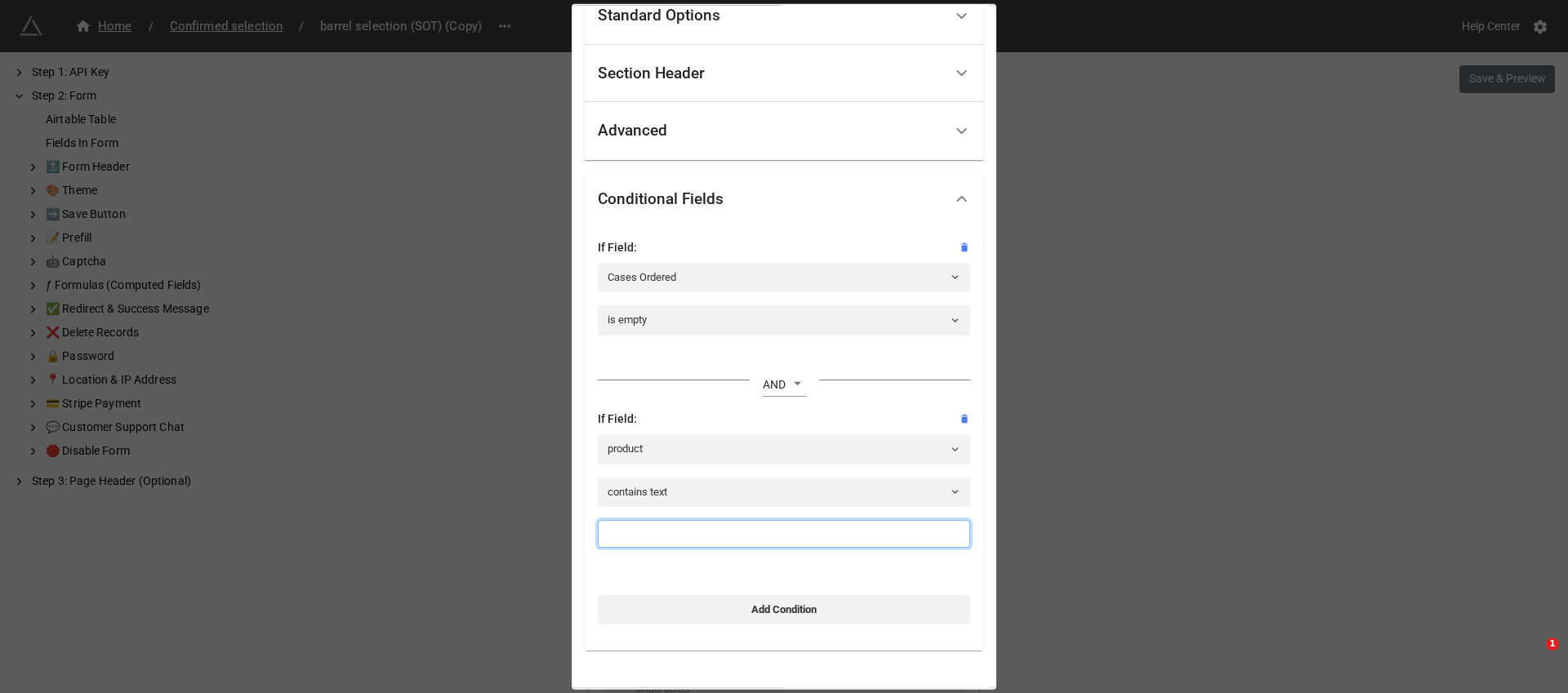
click at [651, 534] on input at bounding box center [784, 533] width 373 height 28
type input "Bourbon"
click at [1092, 403] on div "Final case count (bourbon Standard Options Title (Optional) Final case count De…" at bounding box center [784, 346] width 1568 height 693
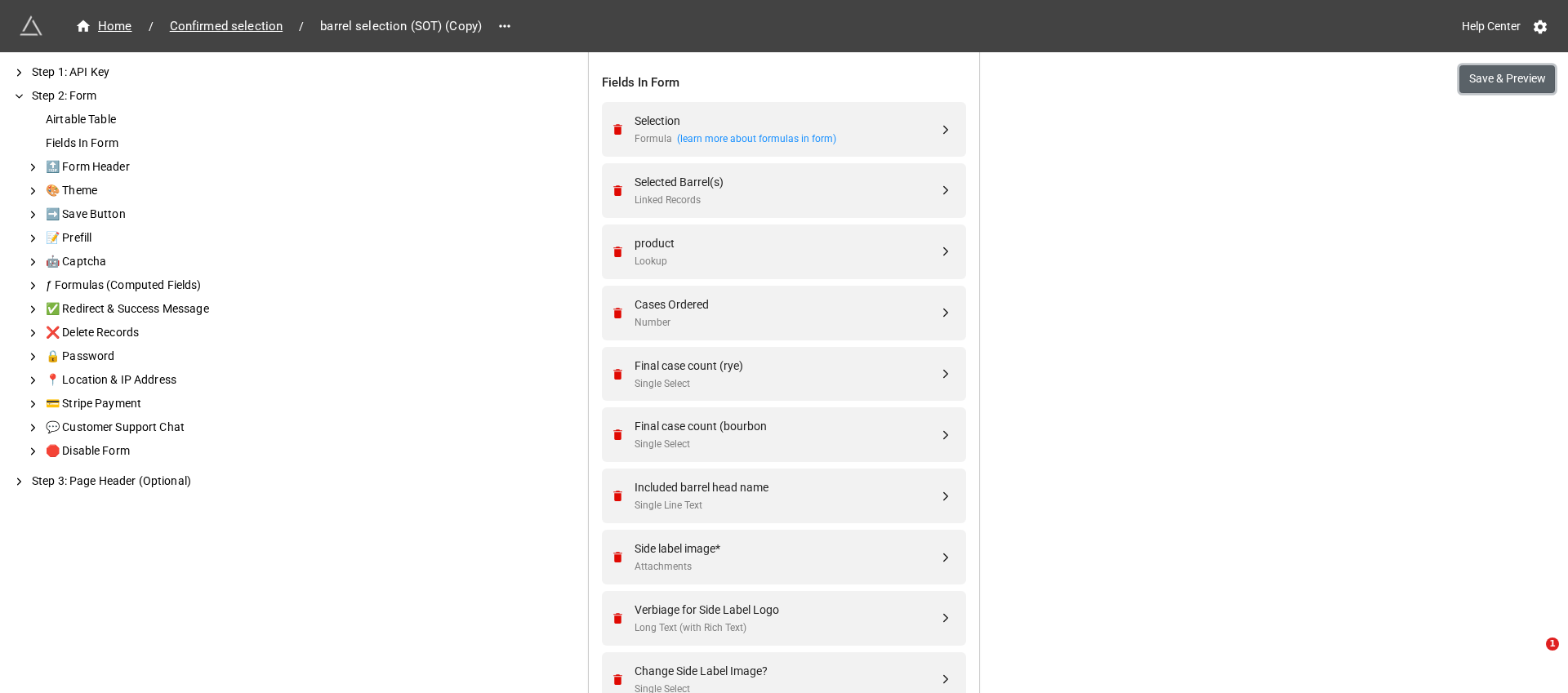
click at [1472, 71] on button "Save & Preview" at bounding box center [1506, 79] width 96 height 28
click at [679, 384] on div "Single Select" at bounding box center [786, 383] width 304 height 15
select select "all-are-met"
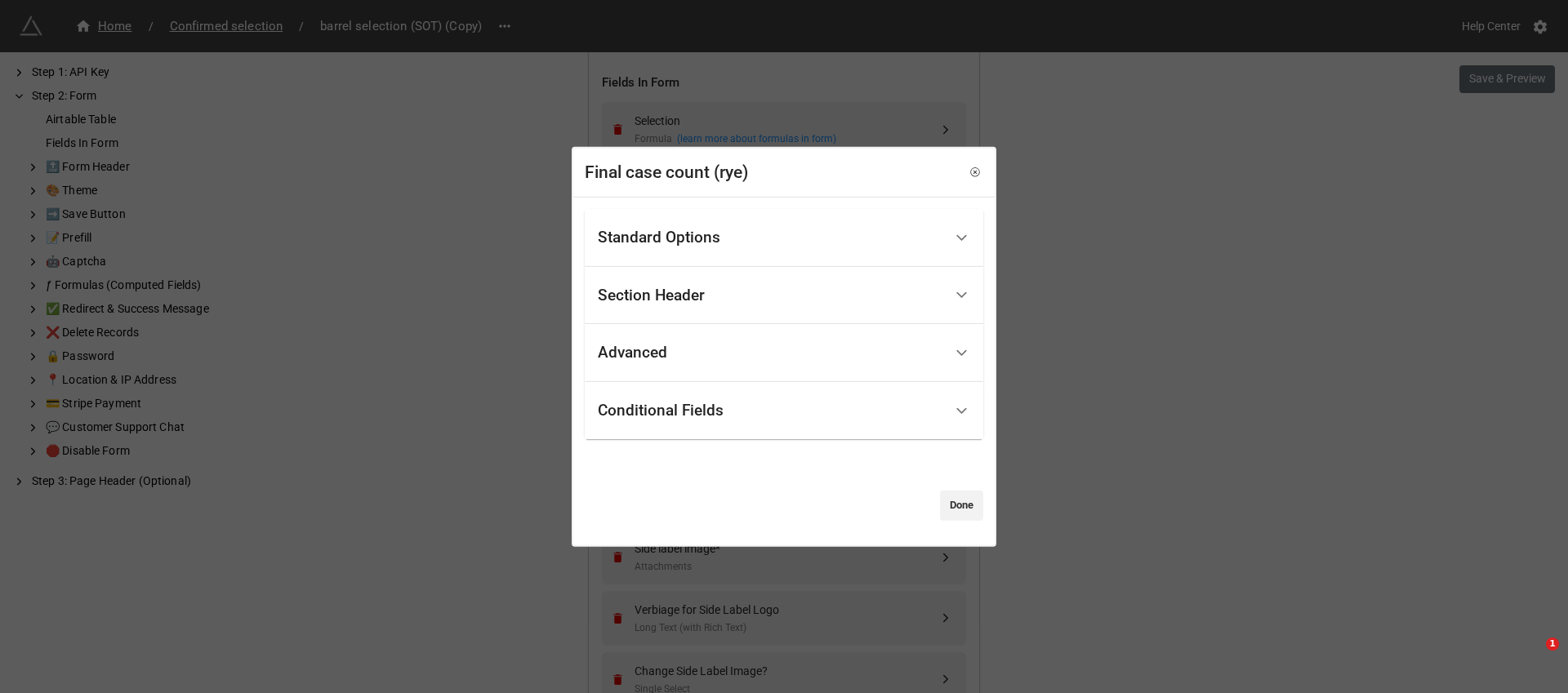
click at [669, 400] on div "Conditional Fields" at bounding box center [770, 411] width 346 height 38
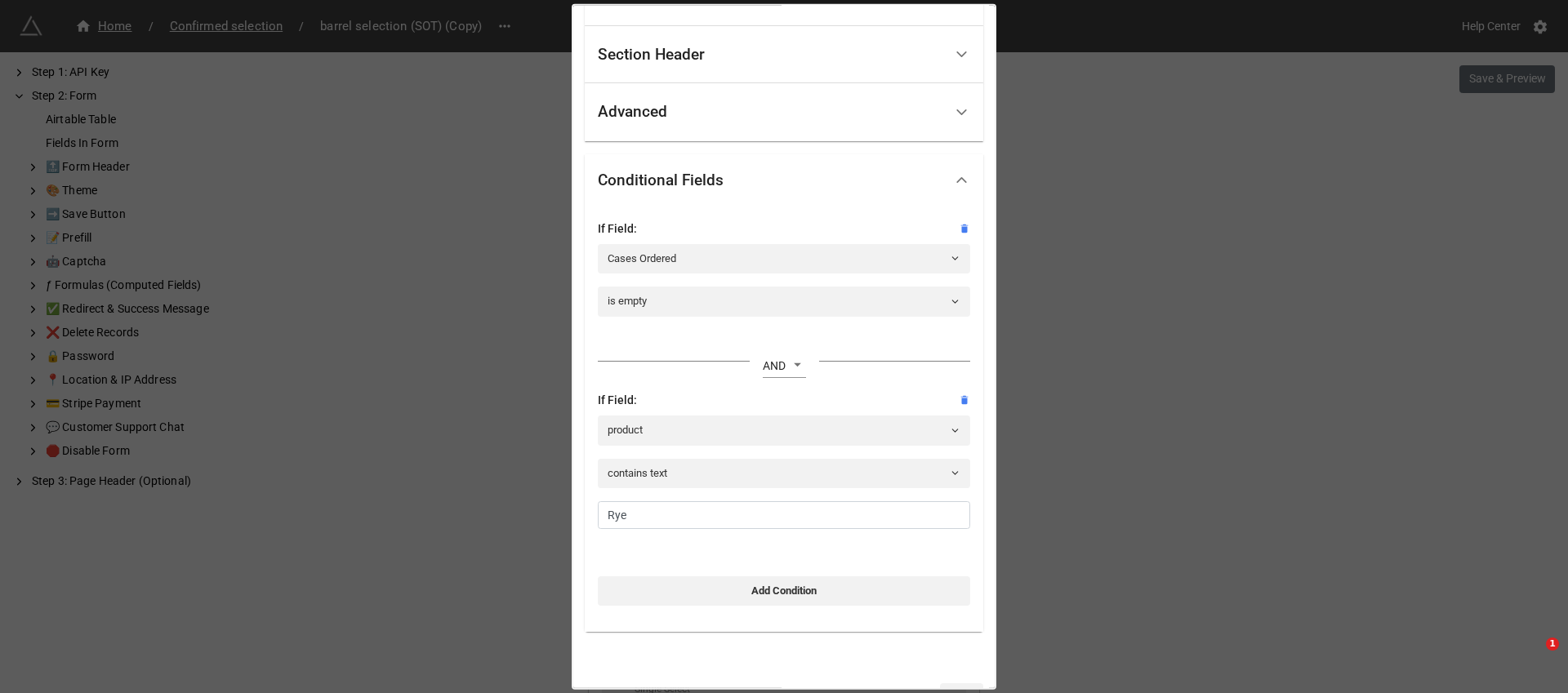
scroll to position [98, 0]
click at [652, 423] on link "product" at bounding box center [784, 430] width 373 height 29
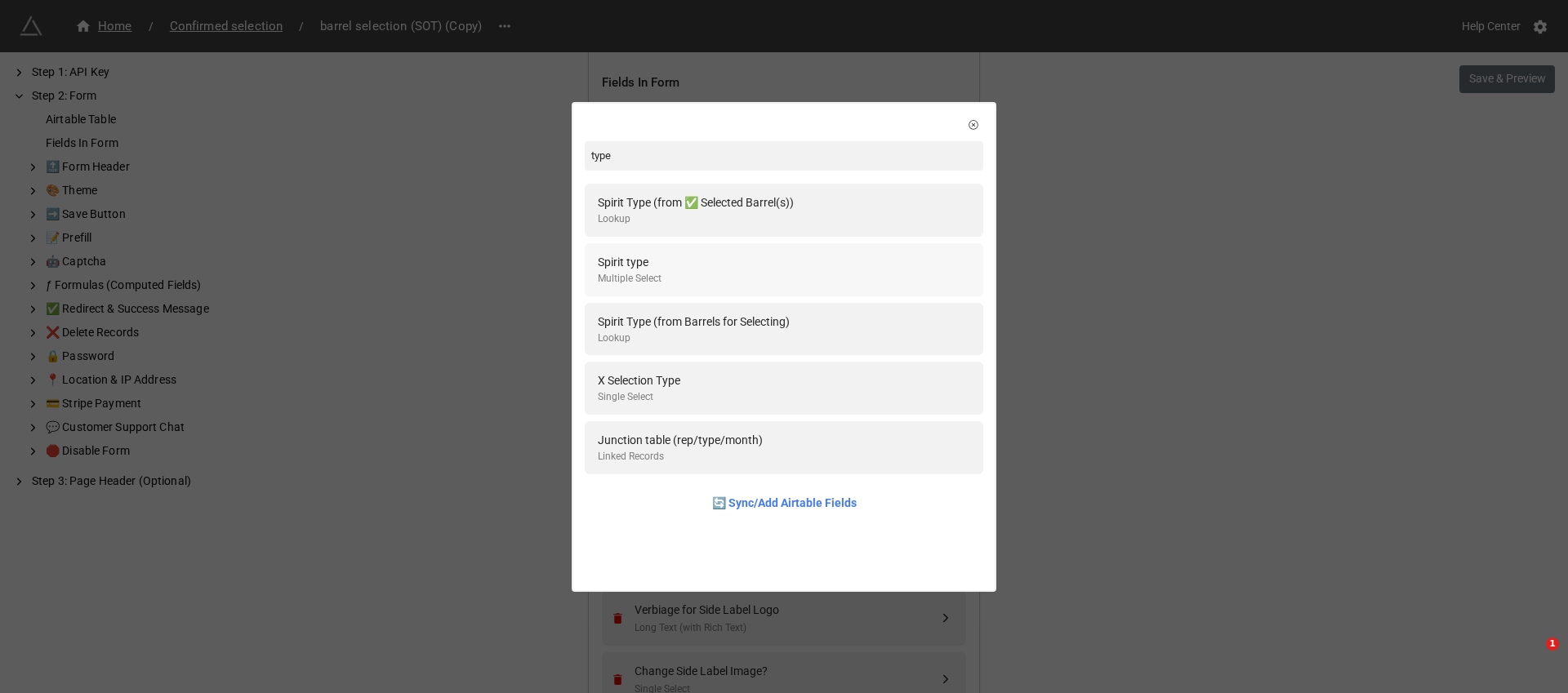
type input "type"
click at [692, 251] on div "Spirit type Multiple Select" at bounding box center [784, 269] width 398 height 53
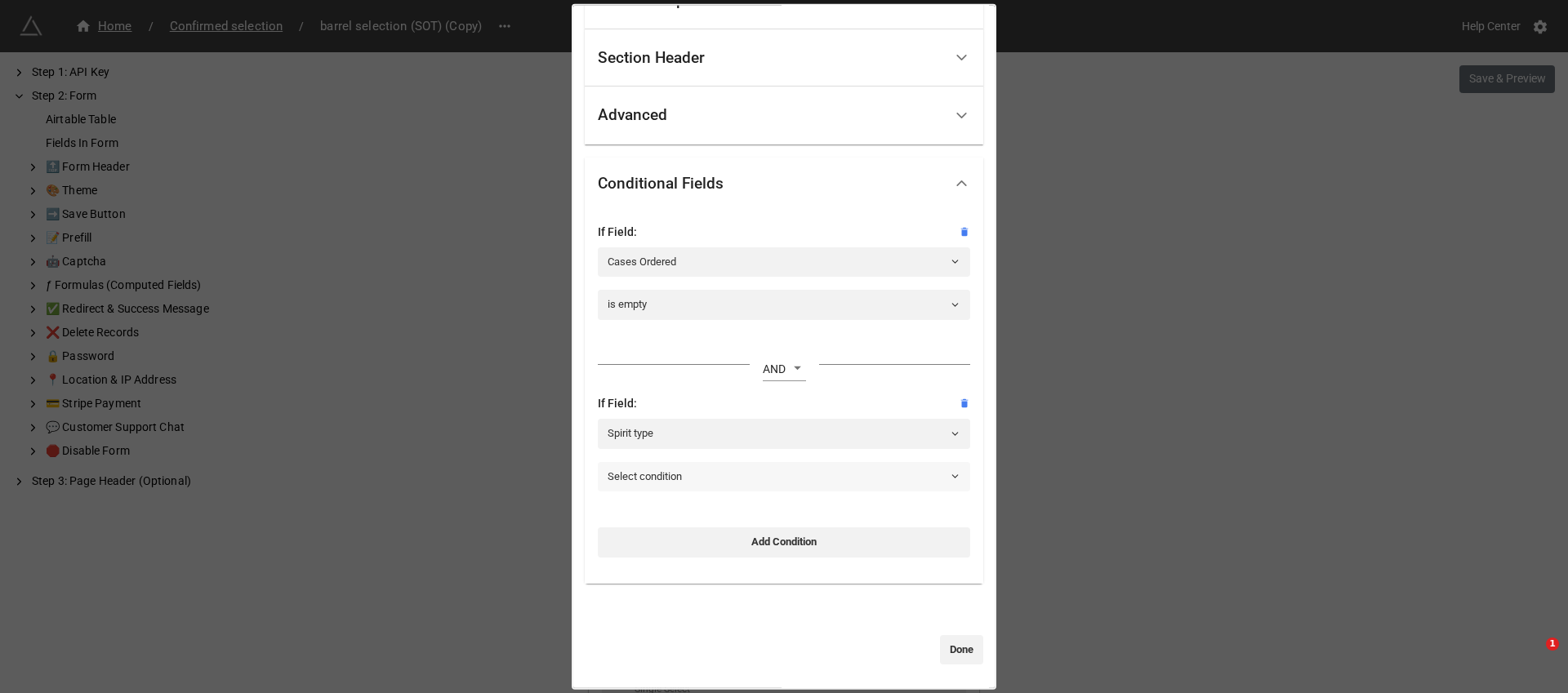
click at [680, 481] on link "Select condition" at bounding box center [784, 475] width 373 height 29
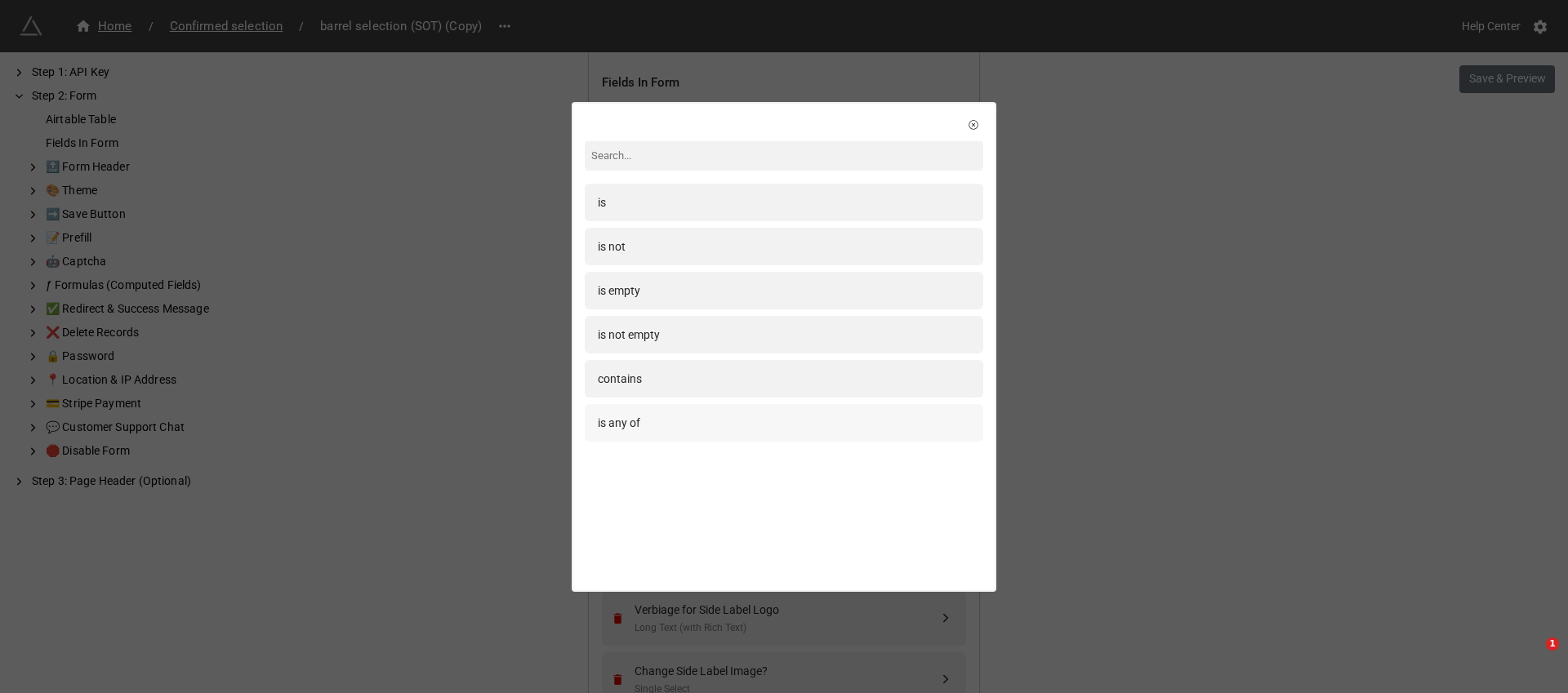
click at [636, 422] on div "is any of" at bounding box center [619, 422] width 43 height 18
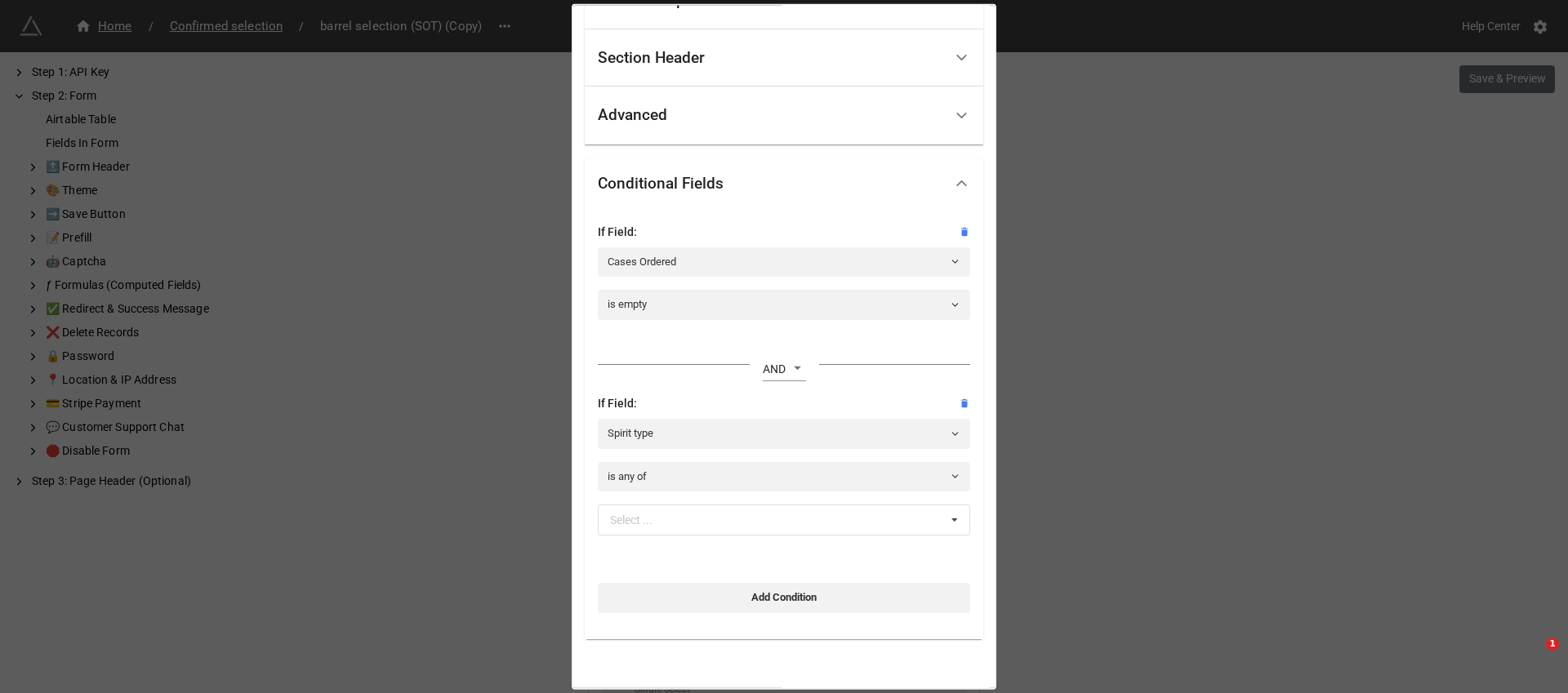
scroll to position [98, 0]
click at [736, 508] on div "Select ... Bourbon (4yr) Rye (4yr) Bourbon (6yr) Rye (6yr) Bourbon" at bounding box center [784, 516] width 373 height 31
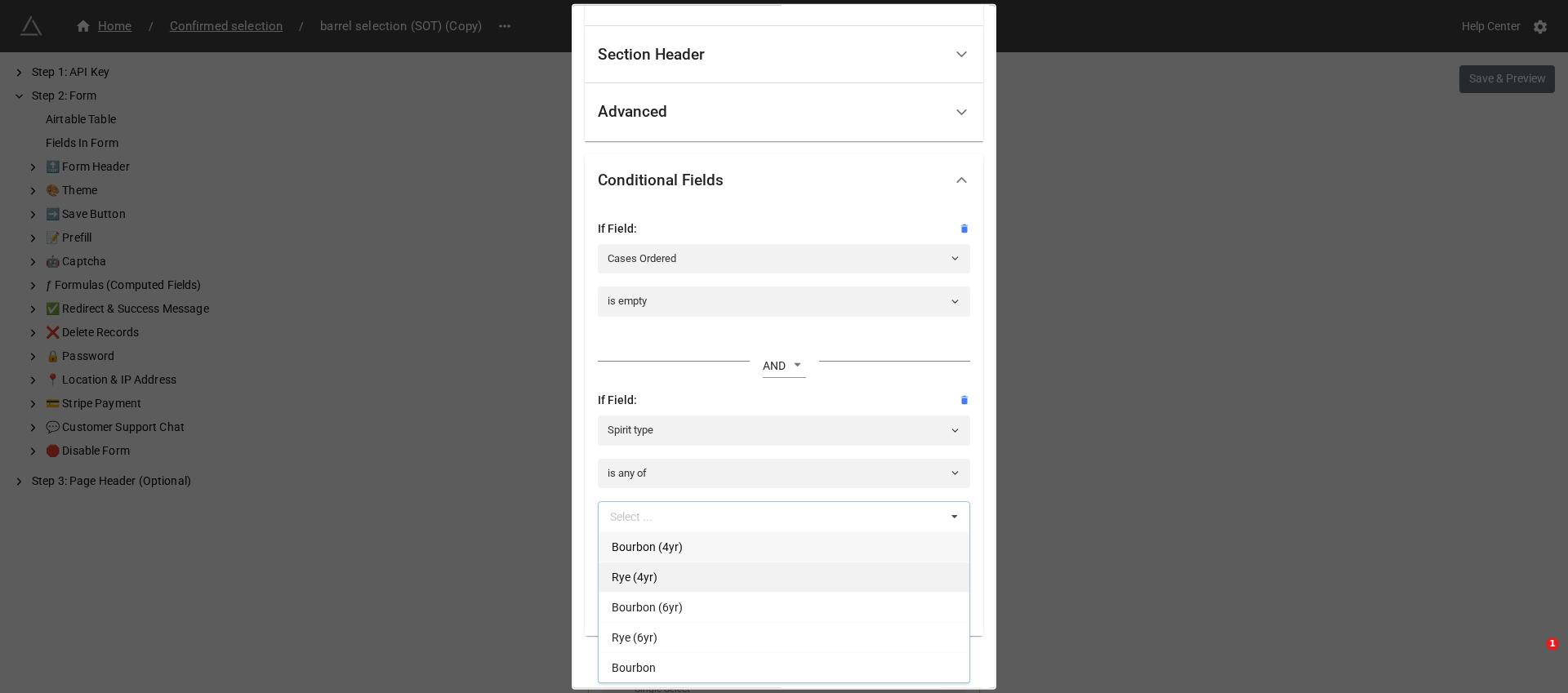
click at [679, 571] on div "Rye (4yr)" at bounding box center [784, 577] width 371 height 30
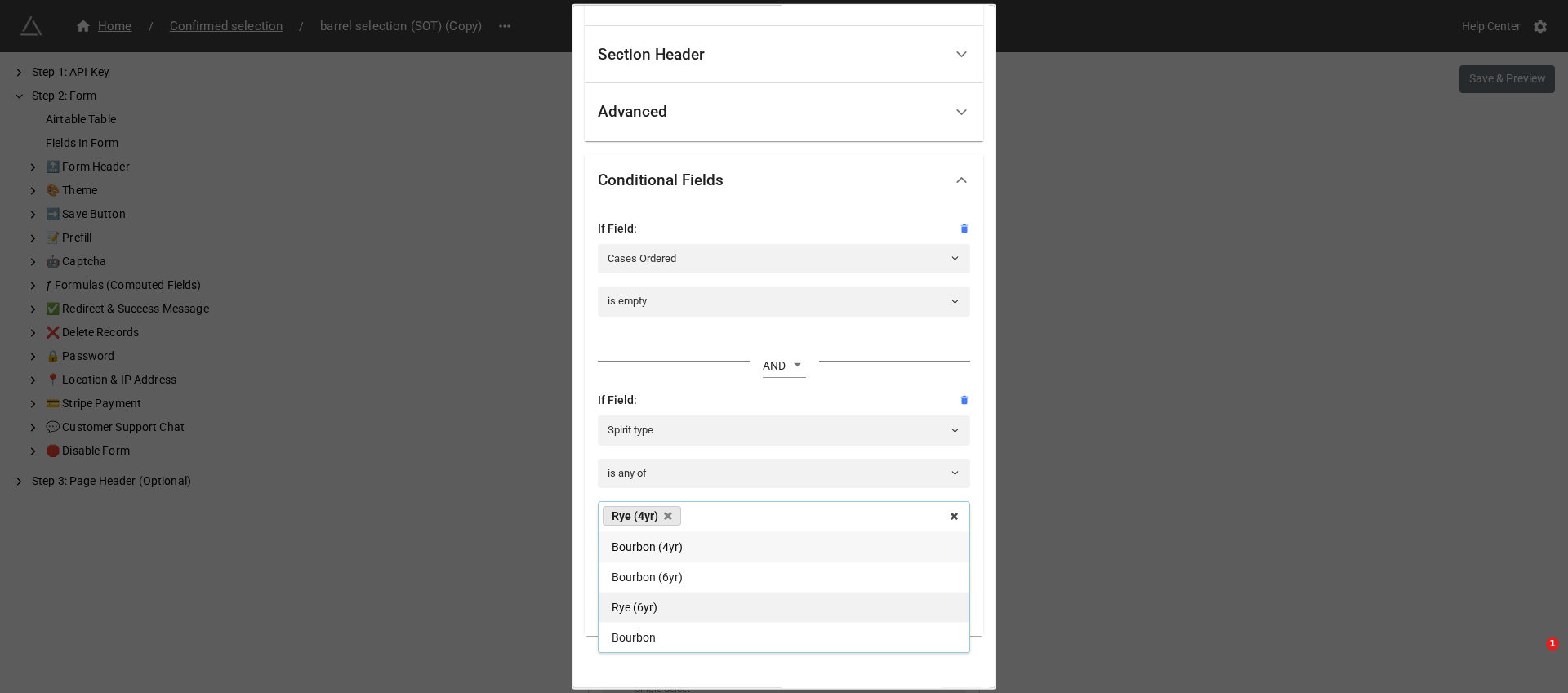
click at [665, 602] on div "Rye (6yr)" at bounding box center [784, 607] width 371 height 30
click at [1051, 525] on div "Final case count (rye) Standard Options Title (Optional) Final case count Descr…" at bounding box center [784, 346] width 1568 height 693
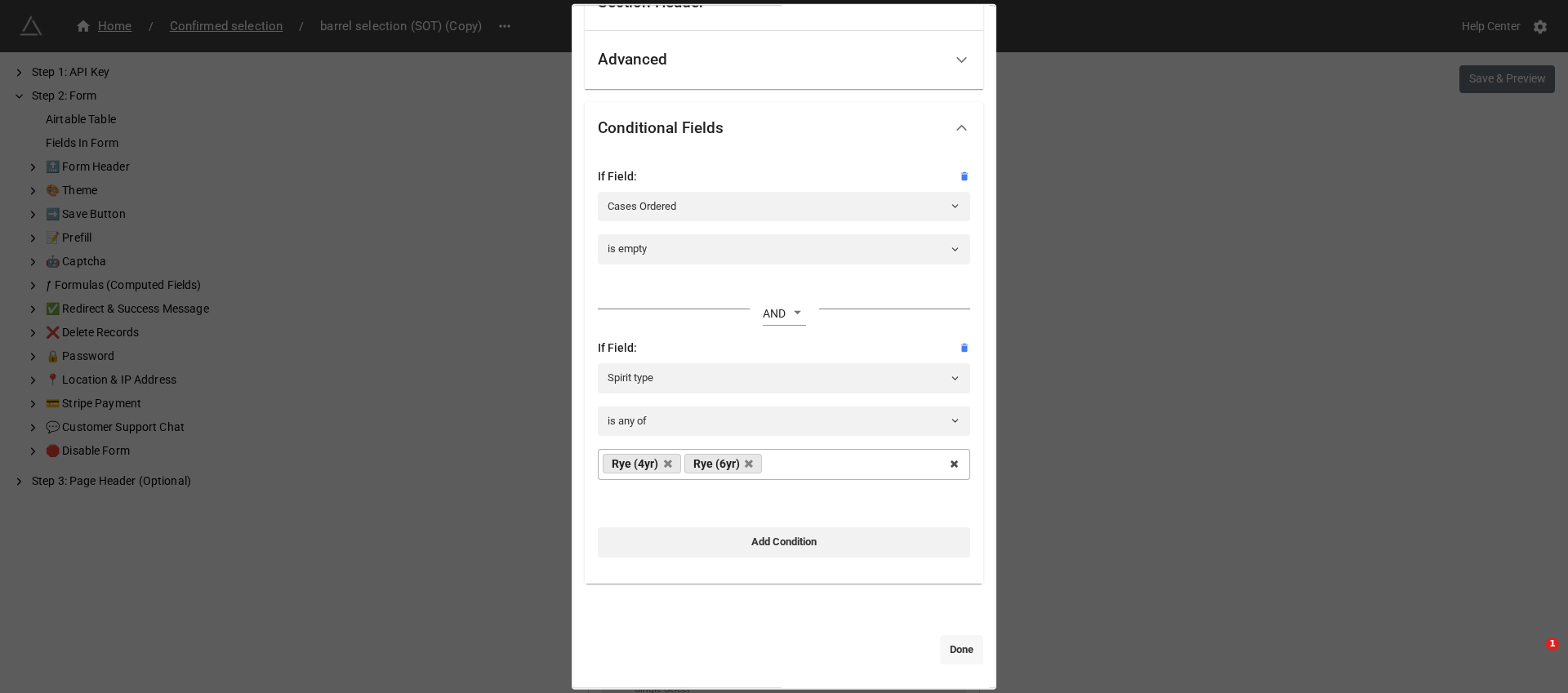
click at [948, 640] on link "Done" at bounding box center [961, 648] width 43 height 29
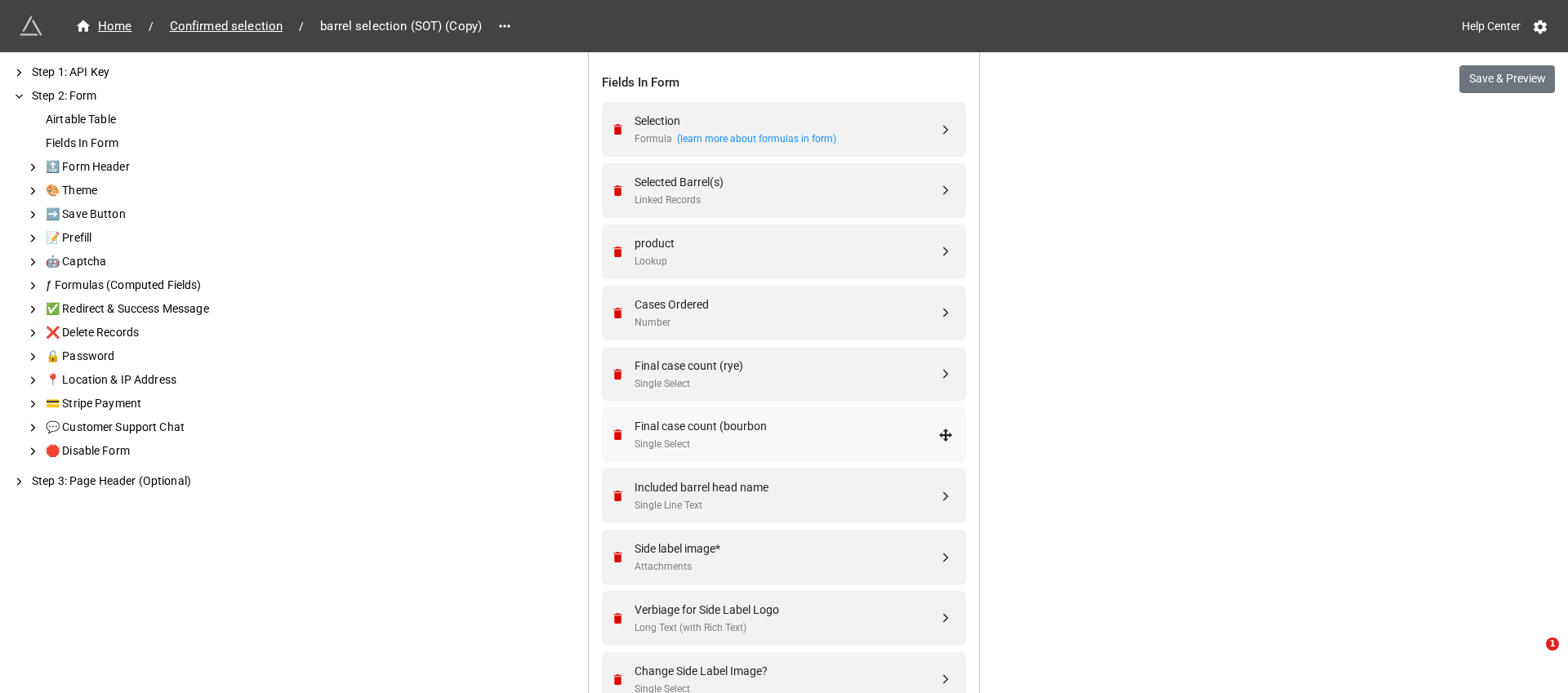
click at [770, 418] on div "Final case count (bourbon" at bounding box center [786, 426] width 304 height 18
select select "all-are-met"
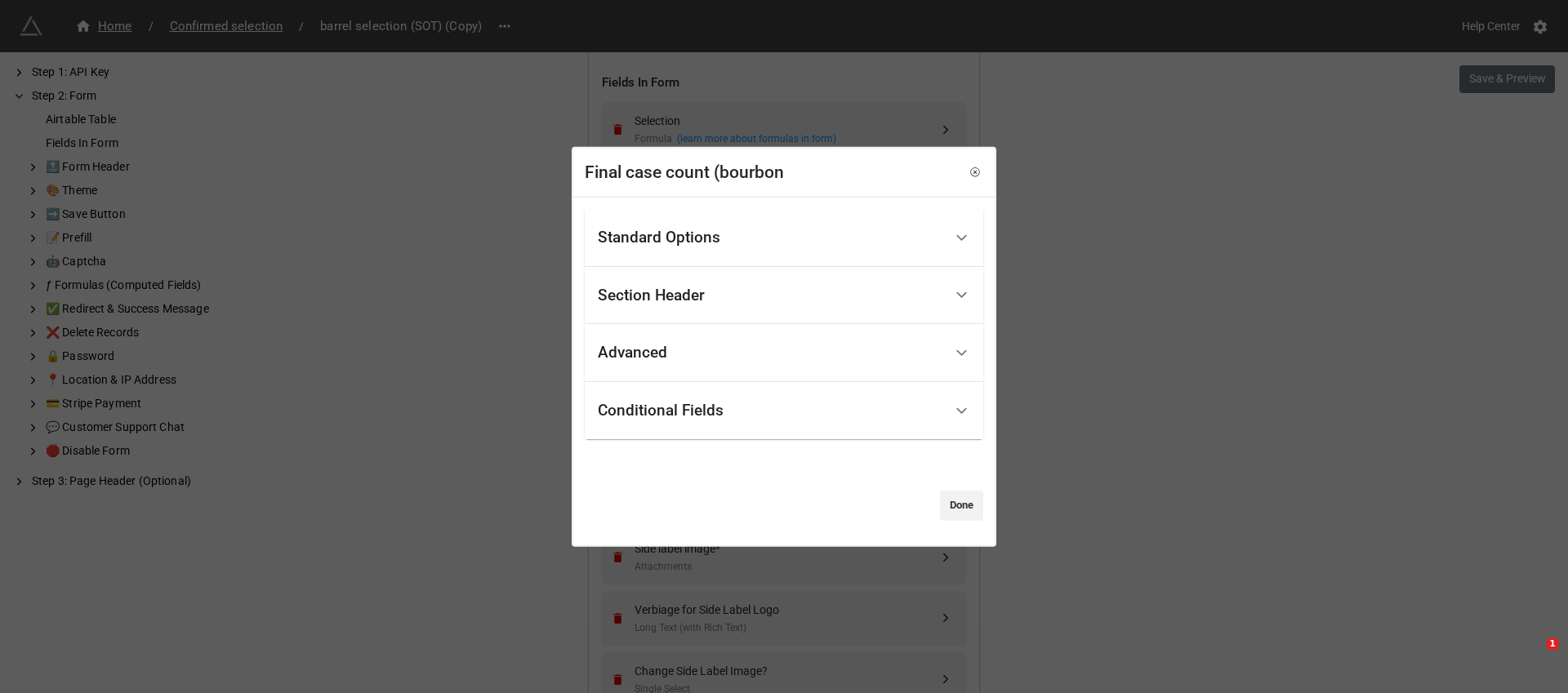
click at [678, 404] on div "Conditional Fields" at bounding box center [660, 411] width 126 height 16
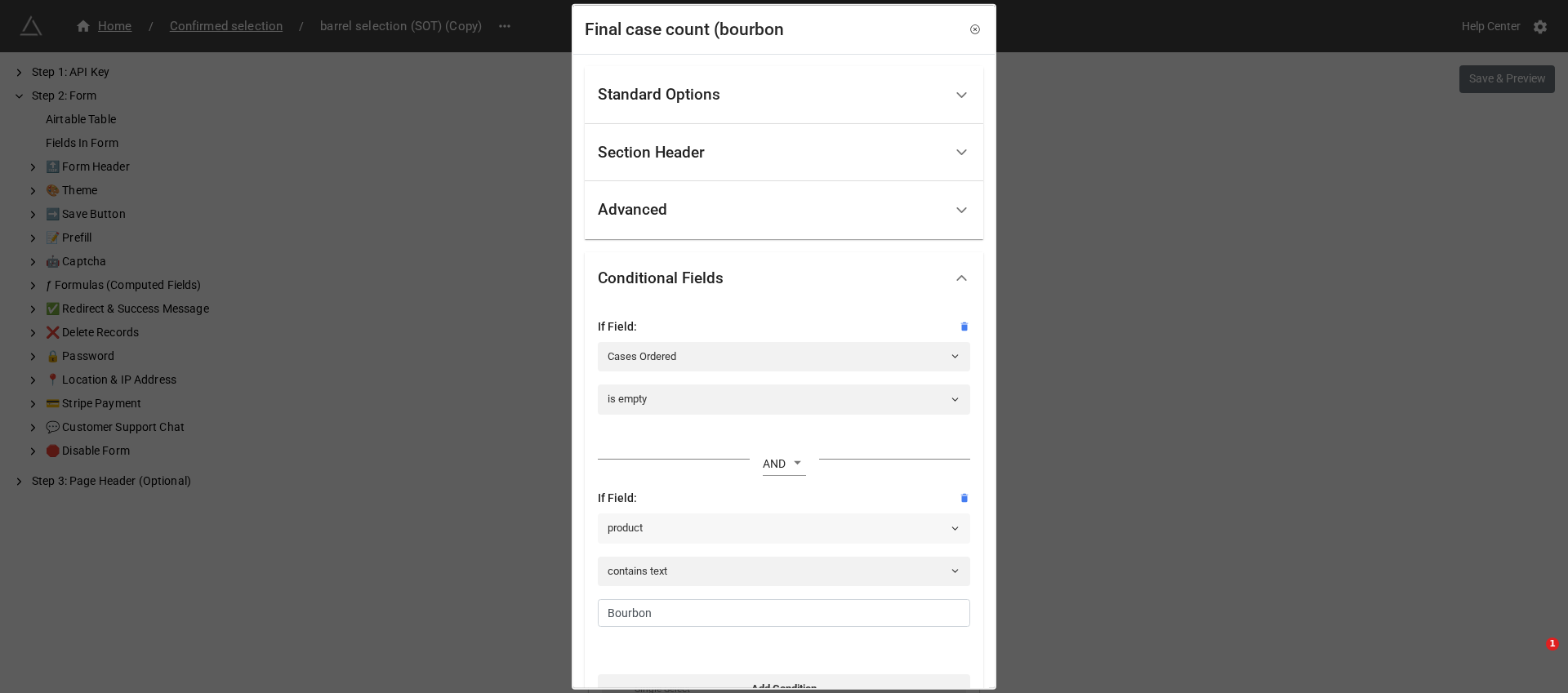
click at [642, 531] on link "product" at bounding box center [784, 528] width 373 height 29
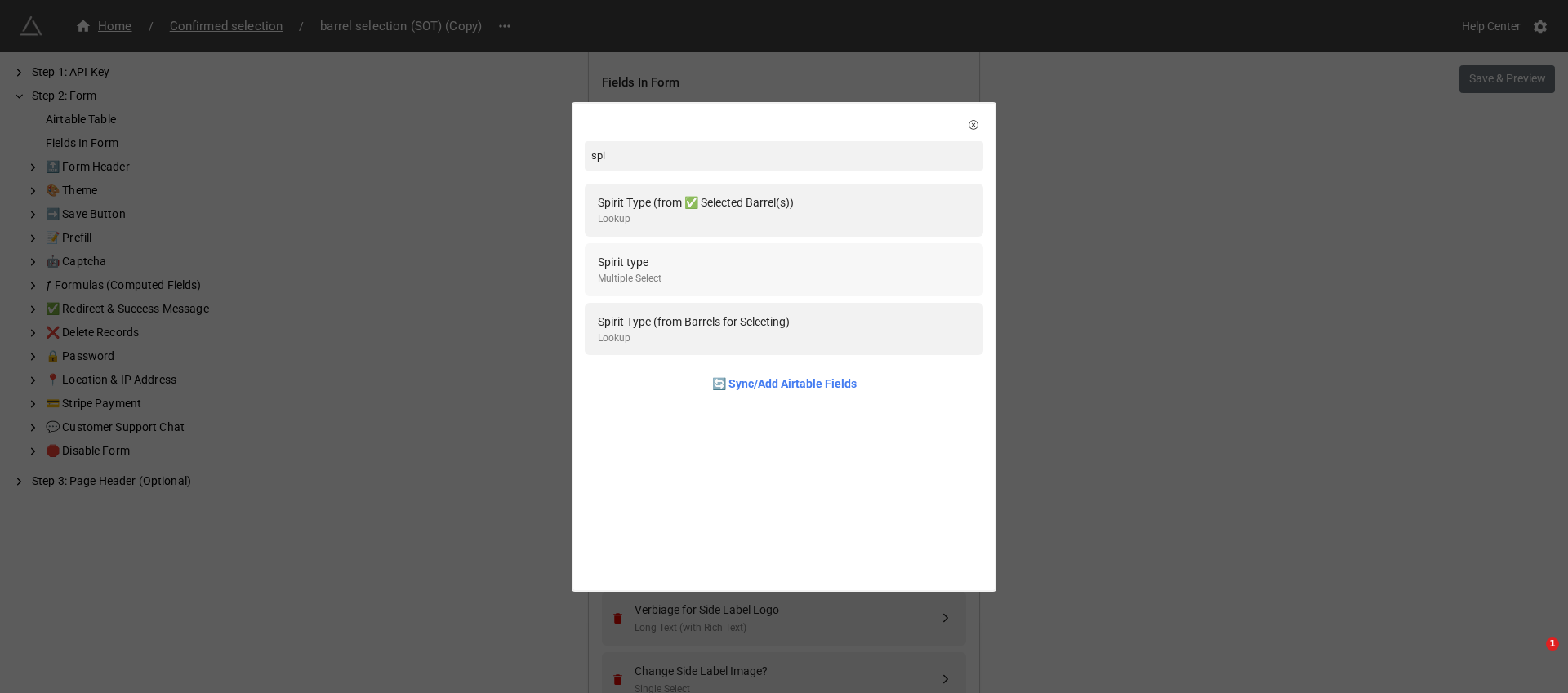
type input "spi"
click at [639, 277] on div "Multiple Select" at bounding box center [629, 278] width 63 height 15
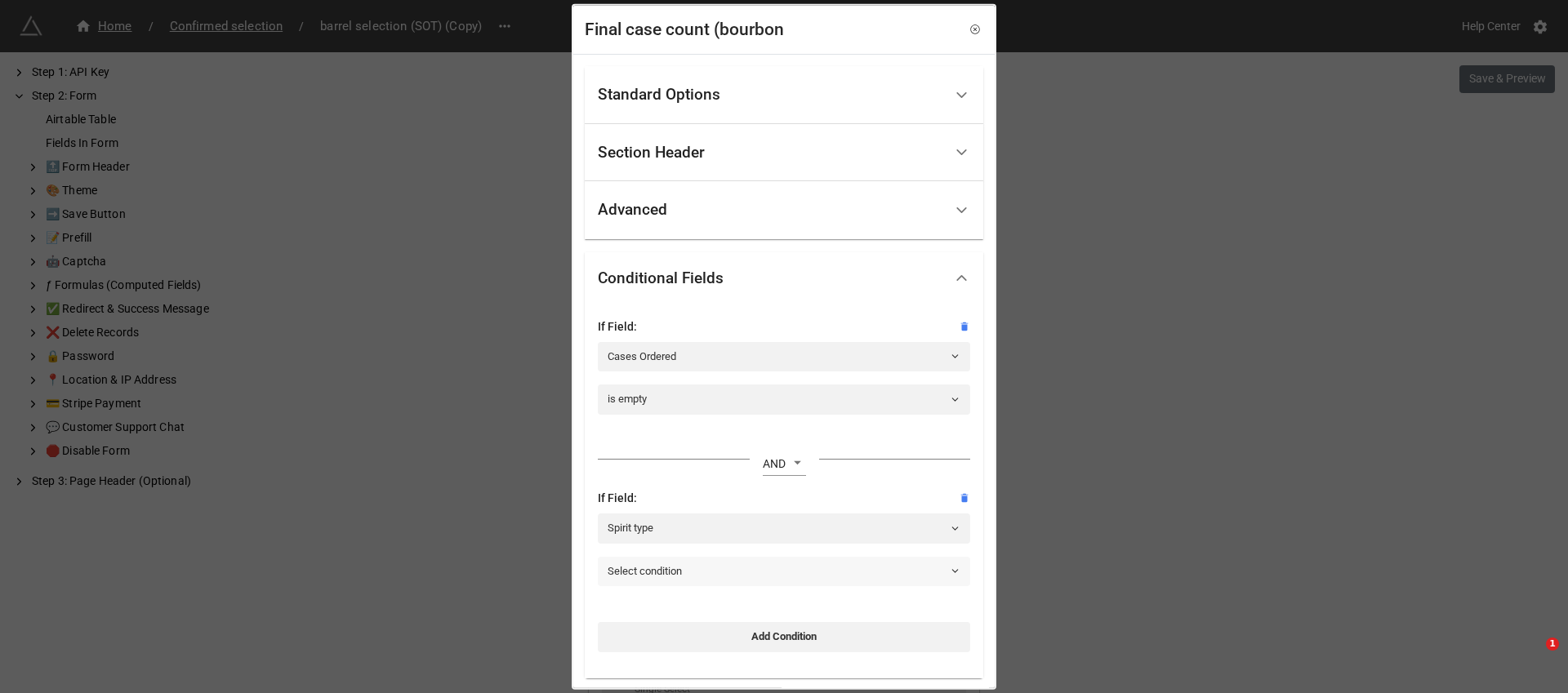
click at [643, 577] on link "Select condition" at bounding box center [784, 571] width 373 height 29
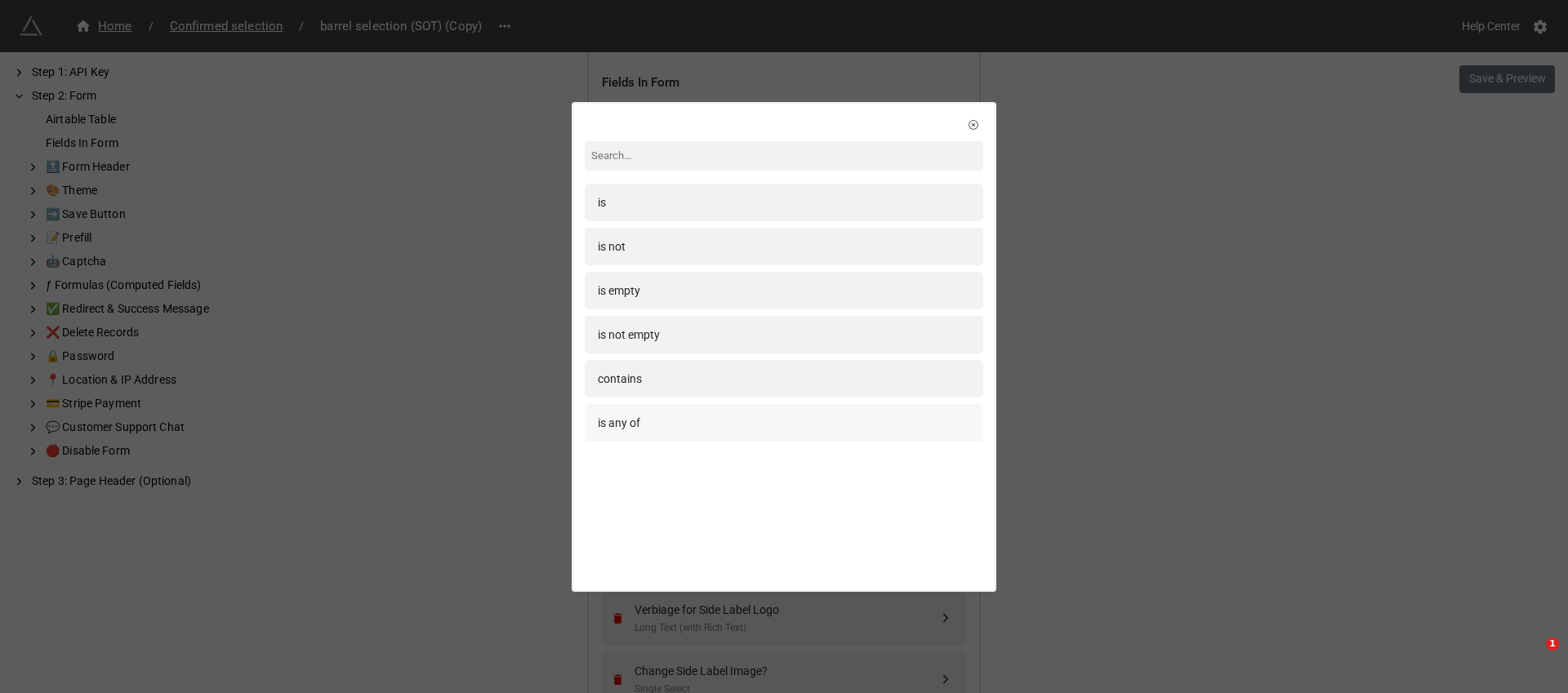
click at [660, 410] on div "is any of" at bounding box center [784, 422] width 398 height 38
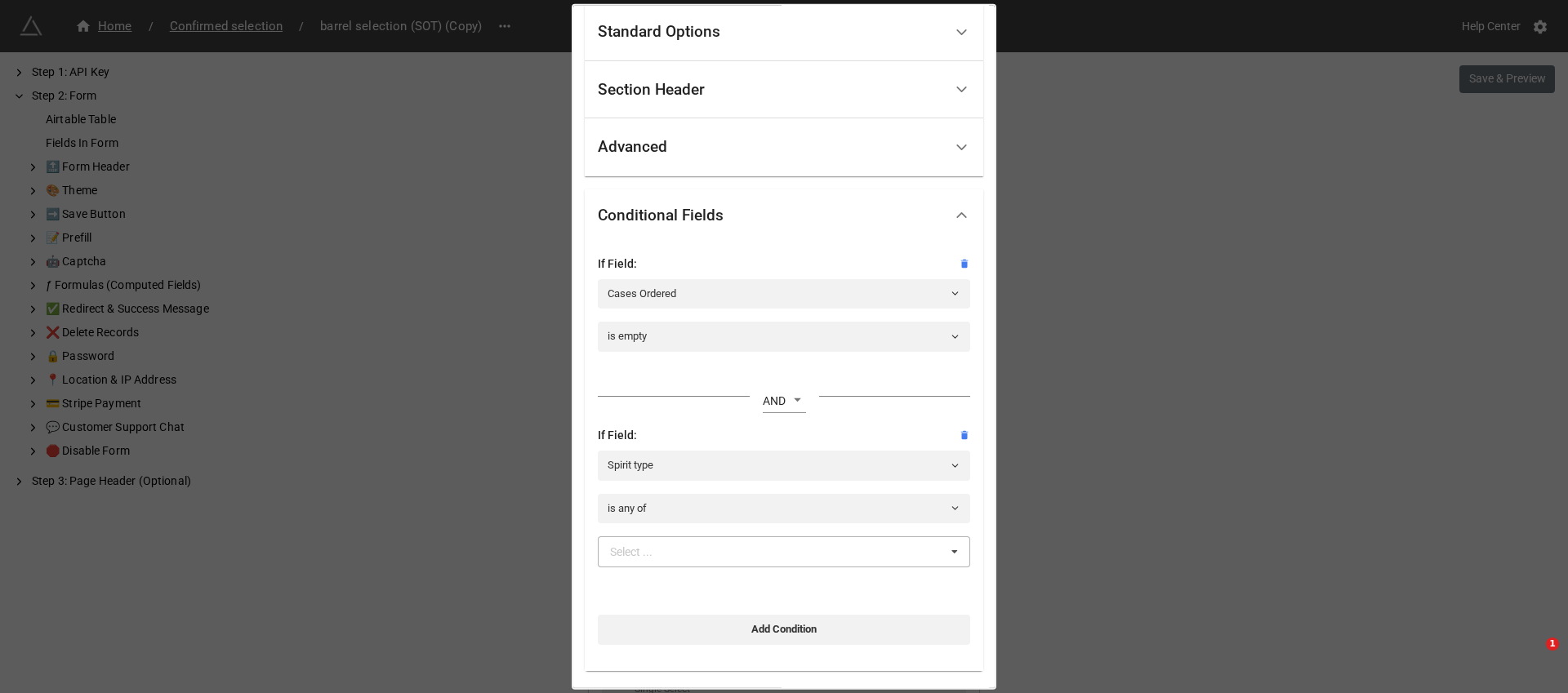
scroll to position [64, 0]
click at [668, 562] on div "Select ... Bourbon (4yr) Rye (4yr) Bourbon (6yr) Rye (6yr) Bourbon" at bounding box center [784, 550] width 373 height 31
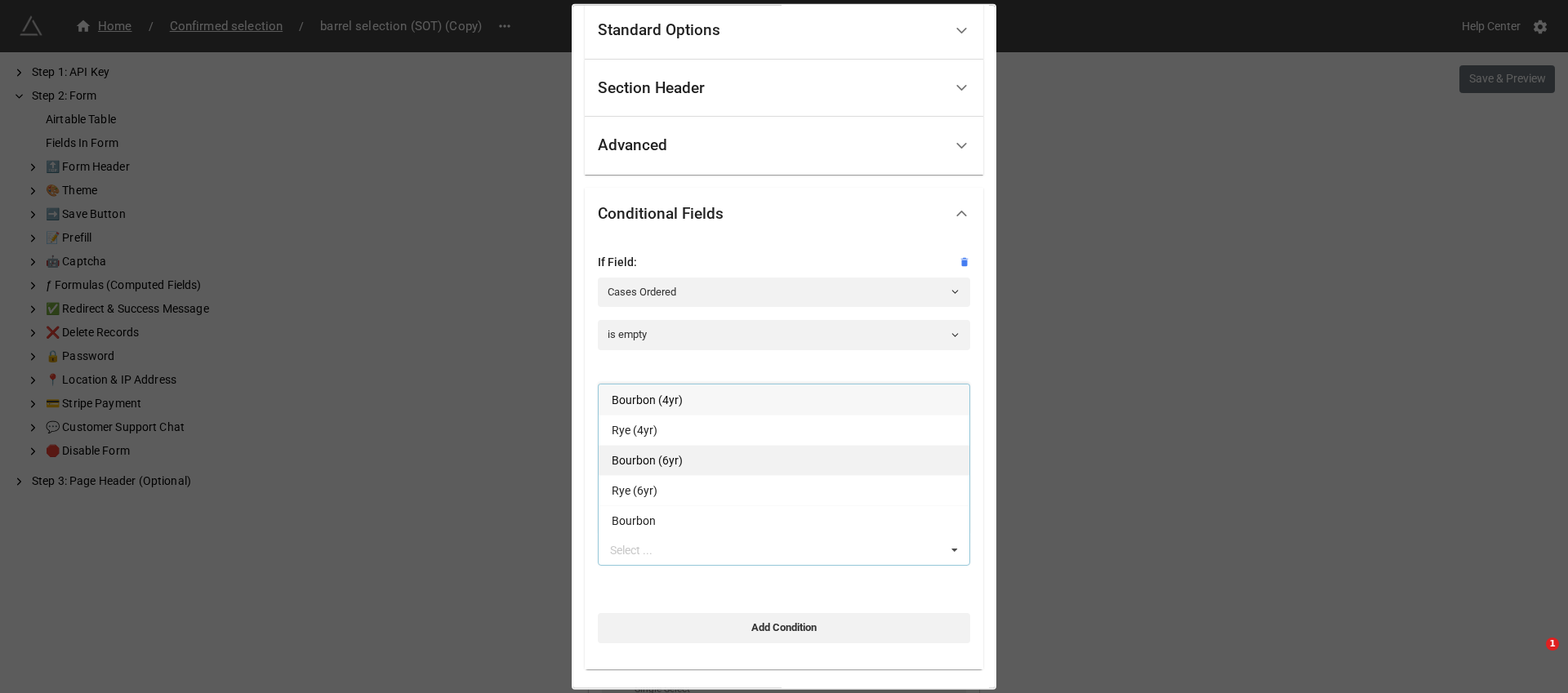
click at [665, 449] on div "Bourbon (6yr)" at bounding box center [784, 460] width 371 height 30
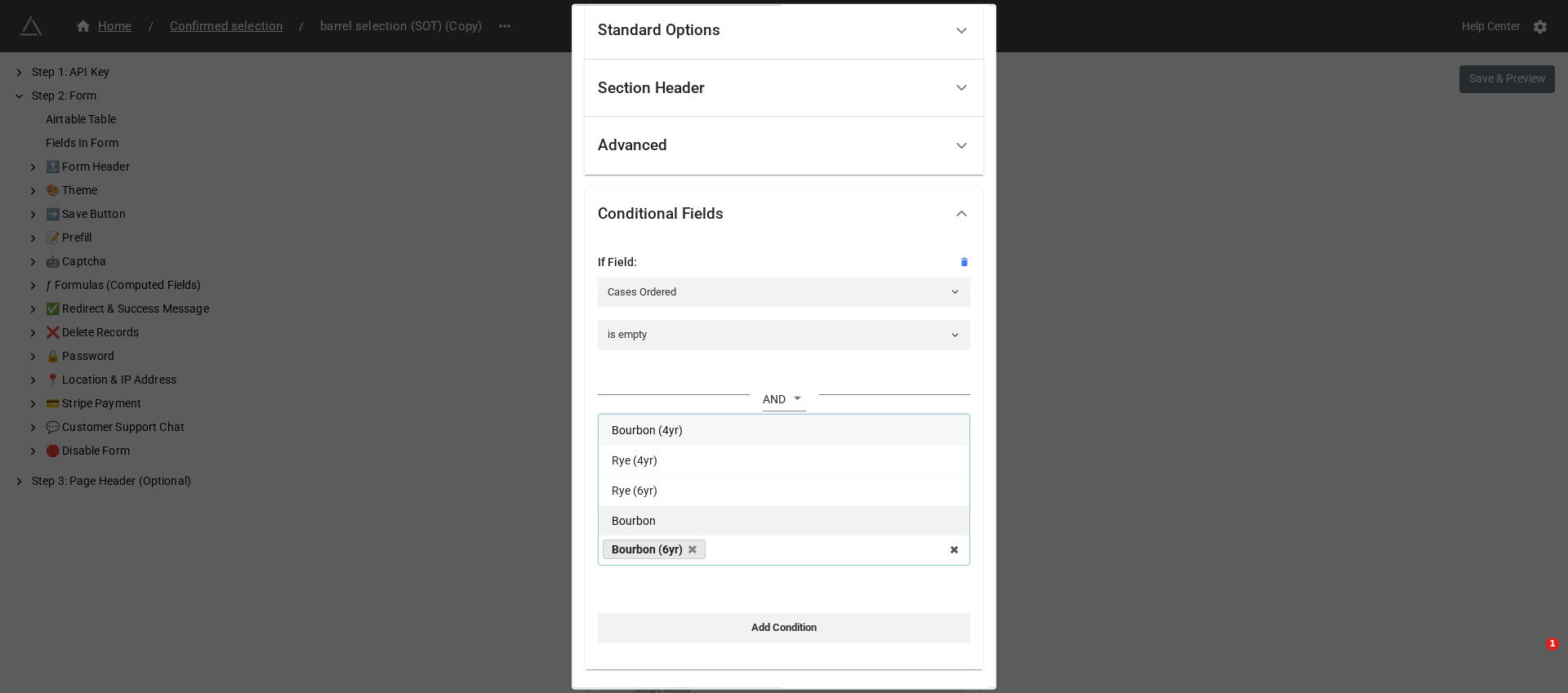
click at [667, 510] on div "Bourbon" at bounding box center [784, 521] width 371 height 30
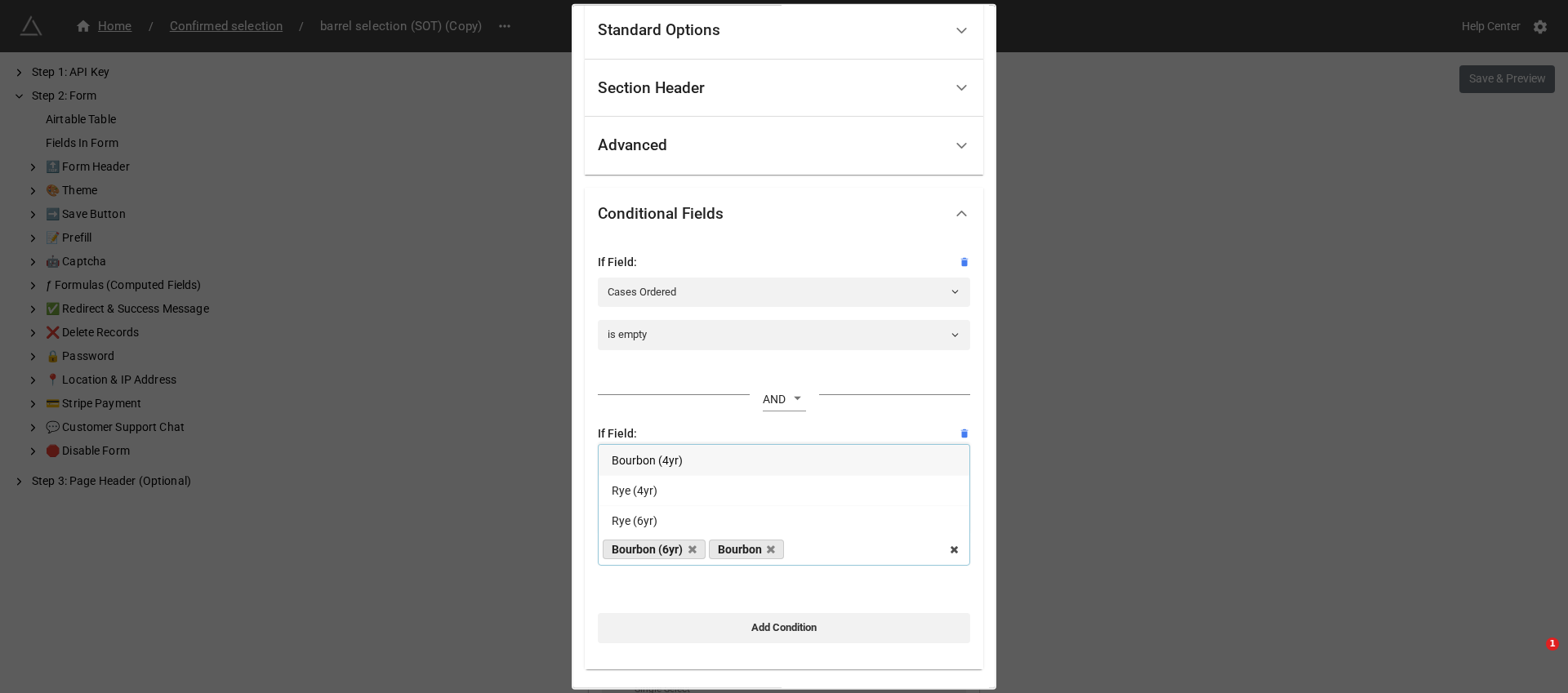
click at [679, 451] on div "Bourbon (4yr)" at bounding box center [784, 460] width 371 height 30
click at [1029, 627] on div "Final case count (bourbon Standard Options Title (Optional) Final case count De…" at bounding box center [784, 346] width 1568 height 693
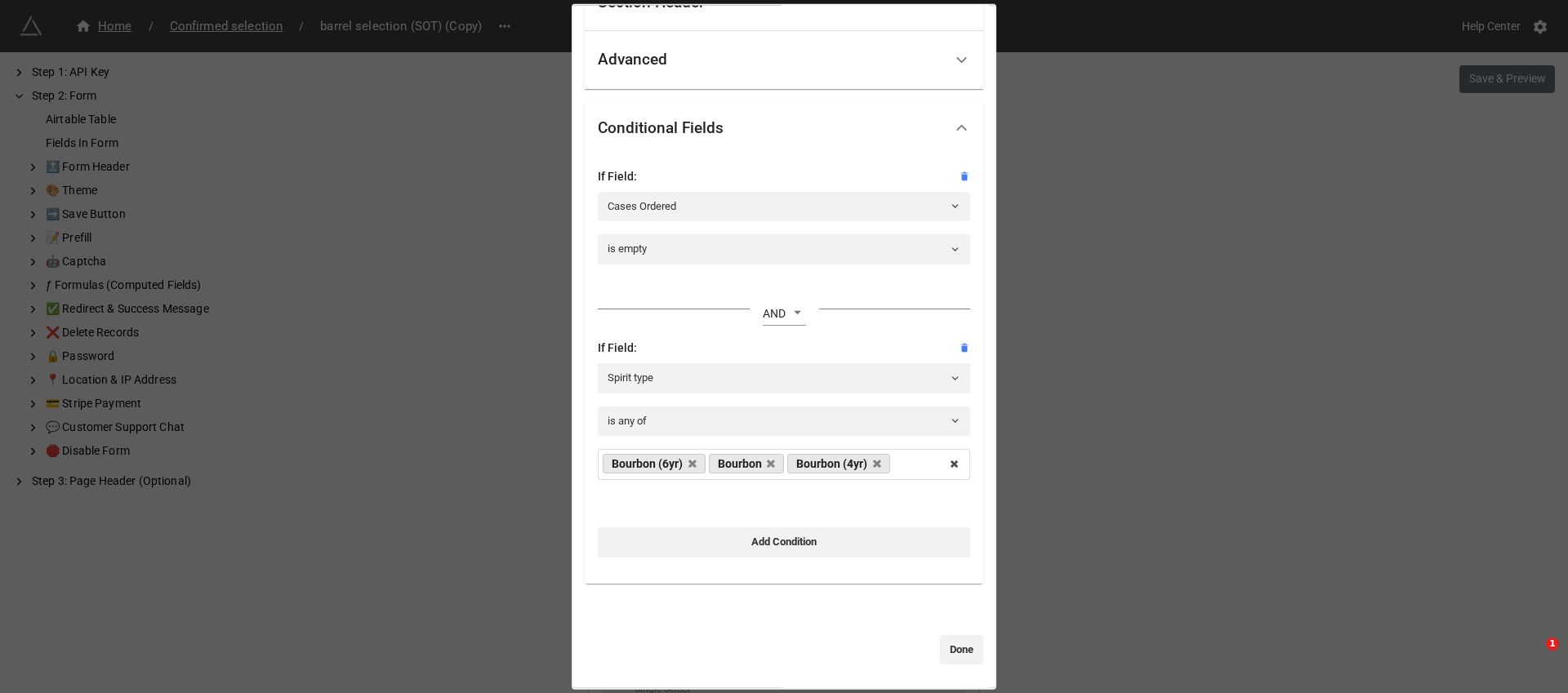
click at [951, 622] on div "Standard Options Title (Optional) Final case count Description (Optional) Norma…" at bounding box center [784, 290] width 398 height 748
click at [951, 626] on div "Standard Options Title (Optional) Final case count Description (Optional) Norma…" at bounding box center [784, 290] width 398 height 748
click at [944, 661] on link "Done" at bounding box center [961, 648] width 43 height 29
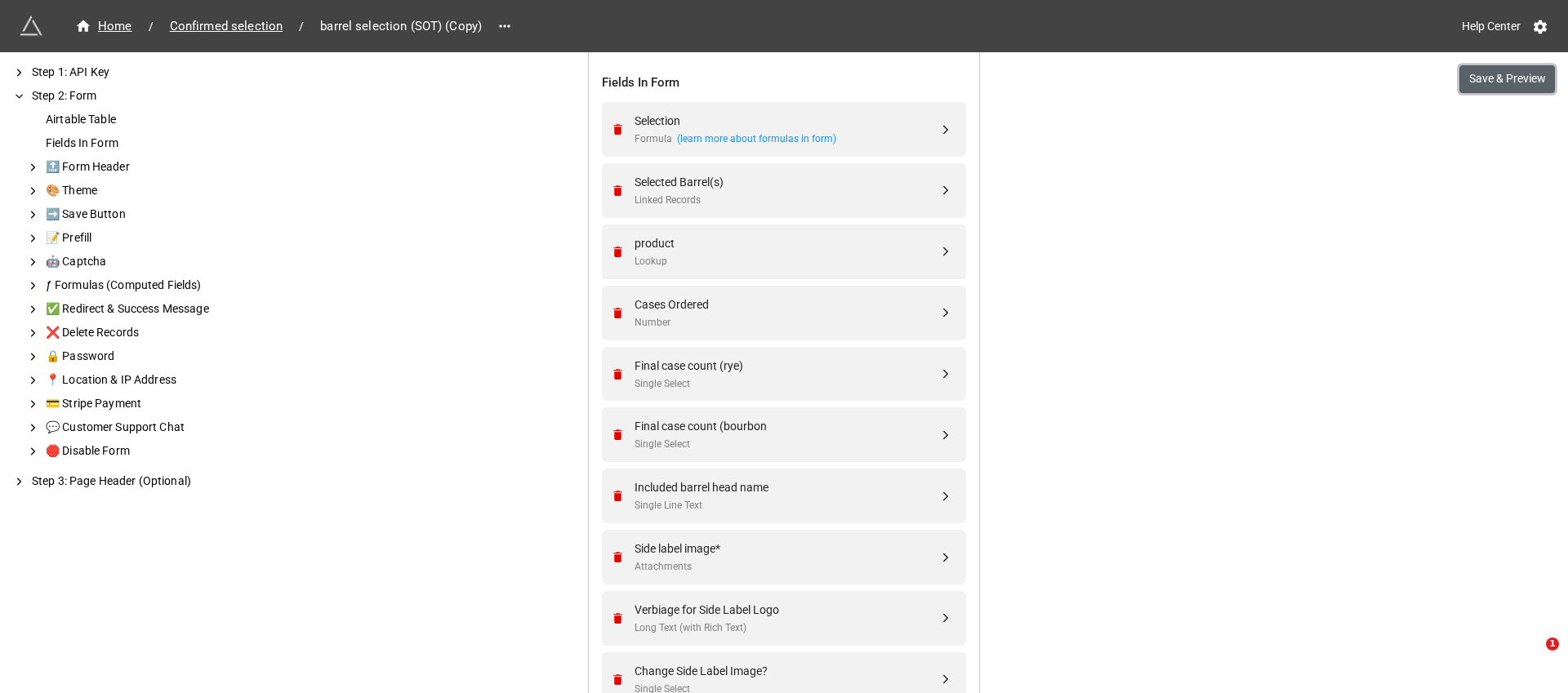
click at [1503, 68] on button "Save & Preview" at bounding box center [1506, 79] width 96 height 28
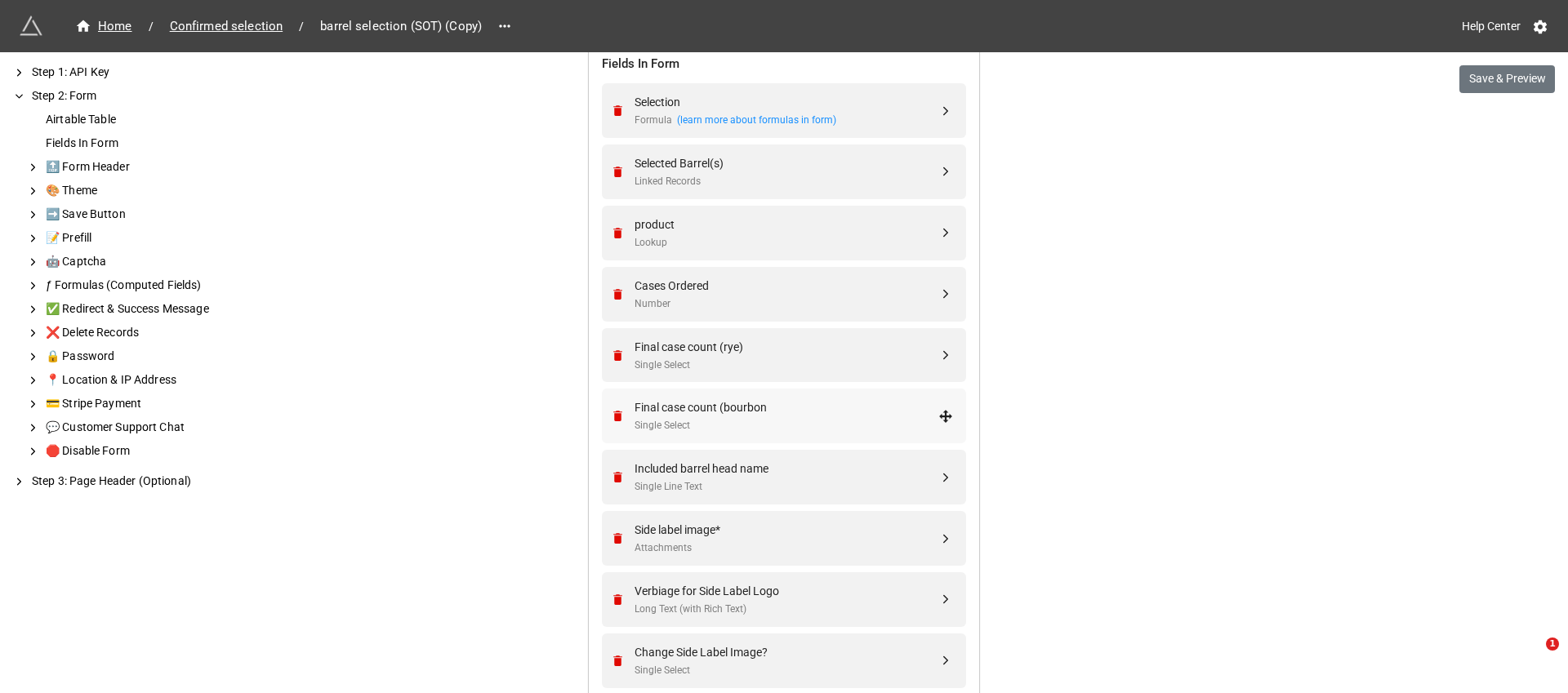
scroll to position [656, 0]
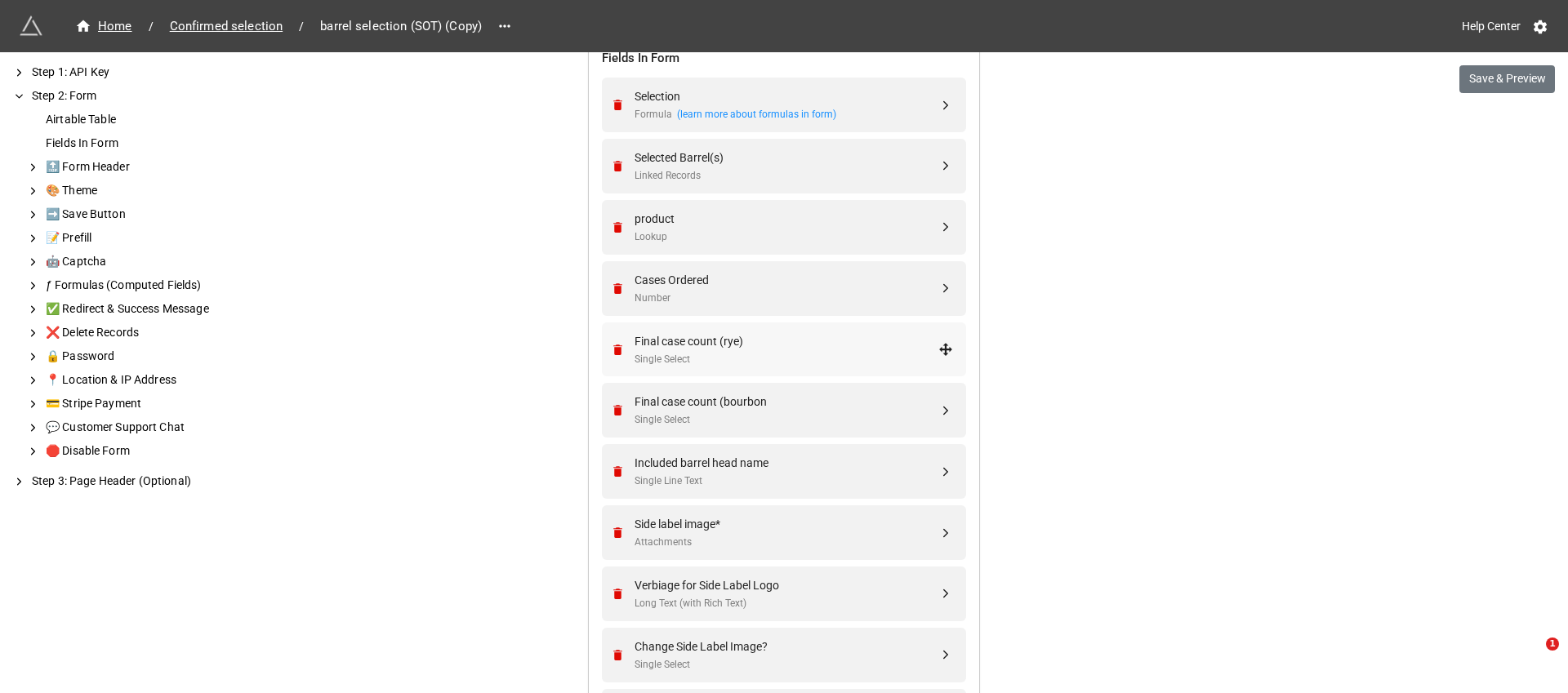
click at [734, 333] on div "Final case count (rye)" at bounding box center [786, 341] width 304 height 18
select select "all-are-met"
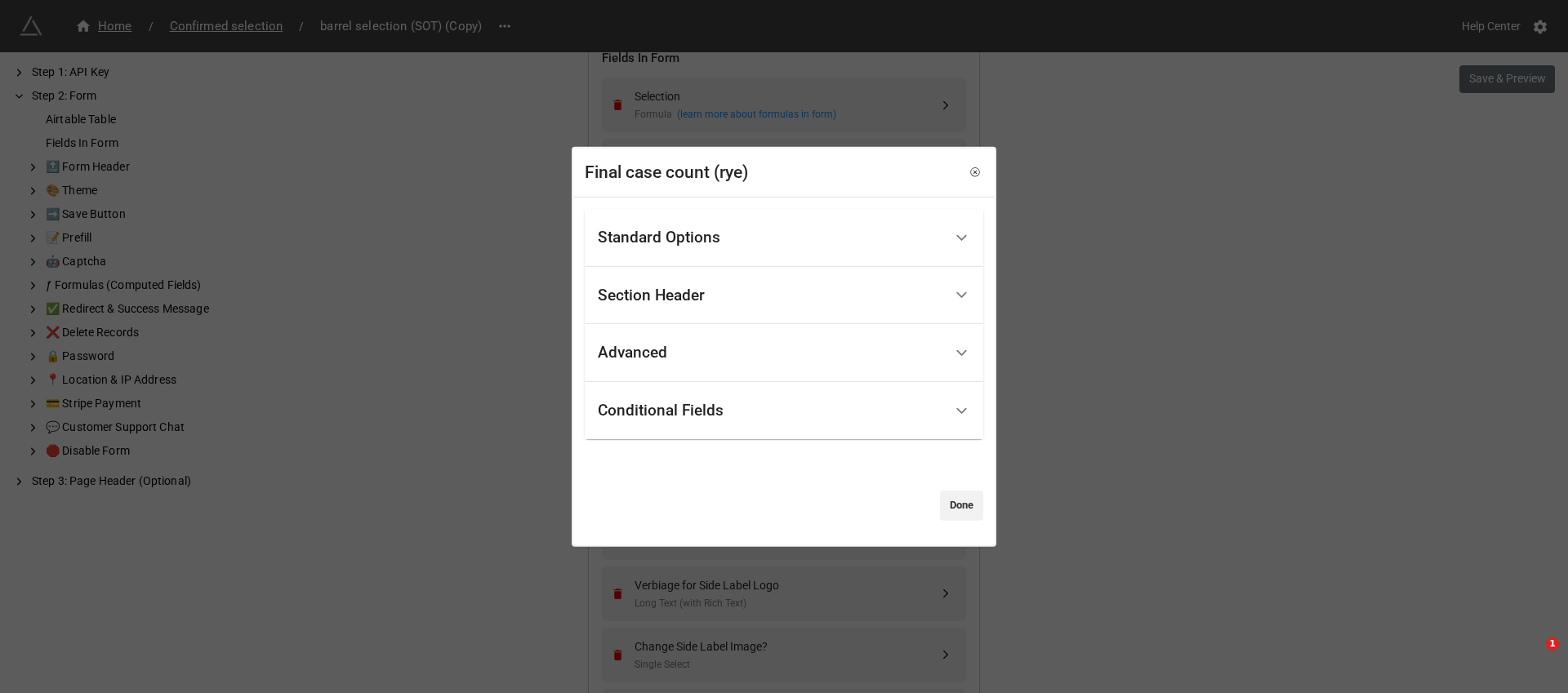
click at [675, 422] on div "Conditional Fields" at bounding box center [770, 411] width 346 height 38
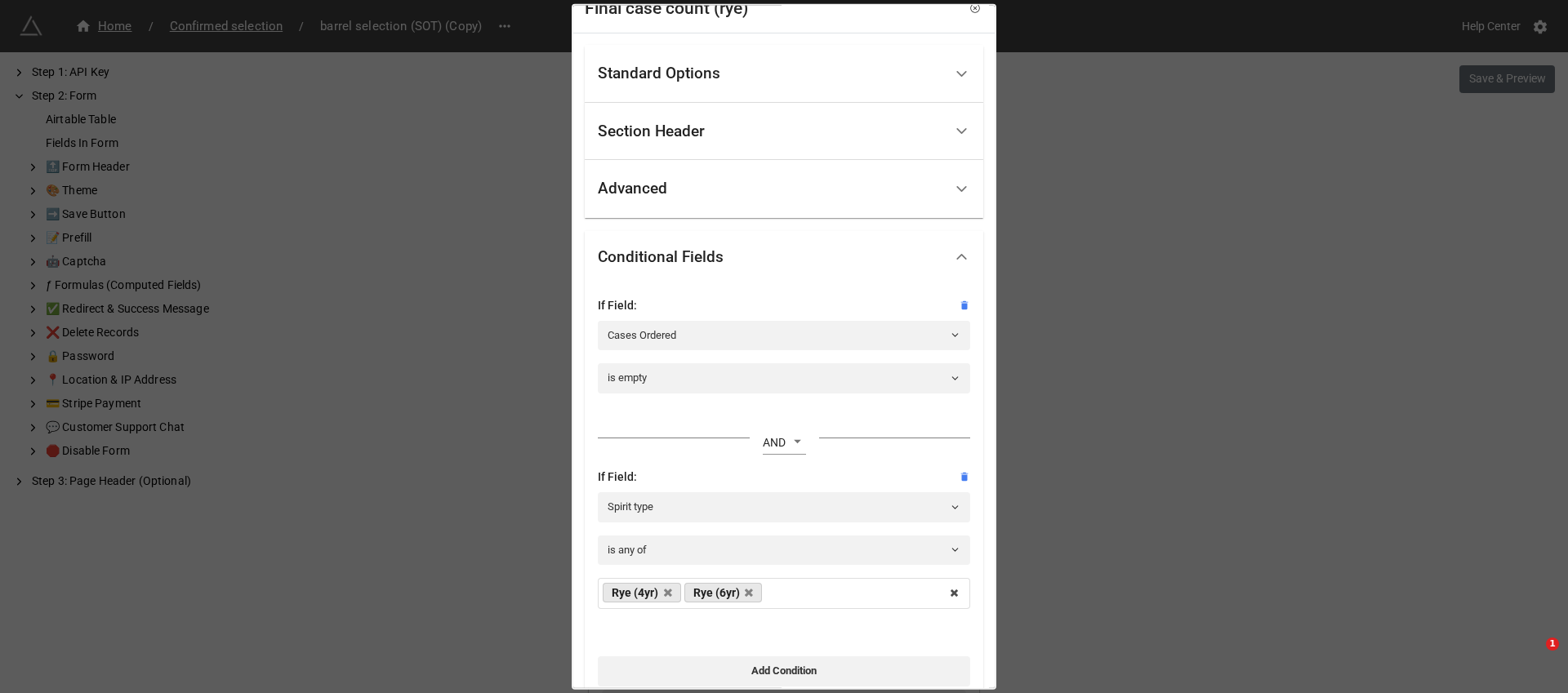
scroll to position [28, 0]
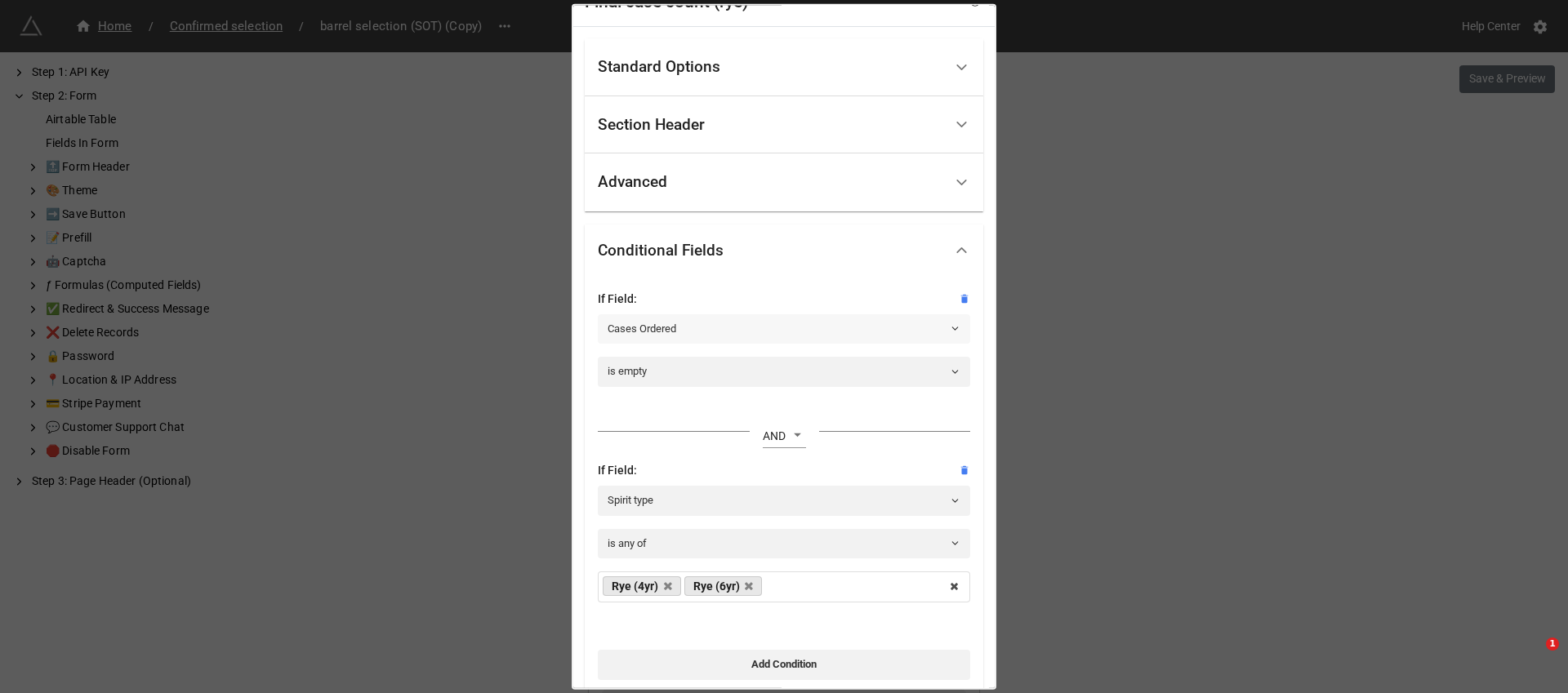
click at [715, 330] on link "Cases Ordered" at bounding box center [784, 329] width 373 height 29
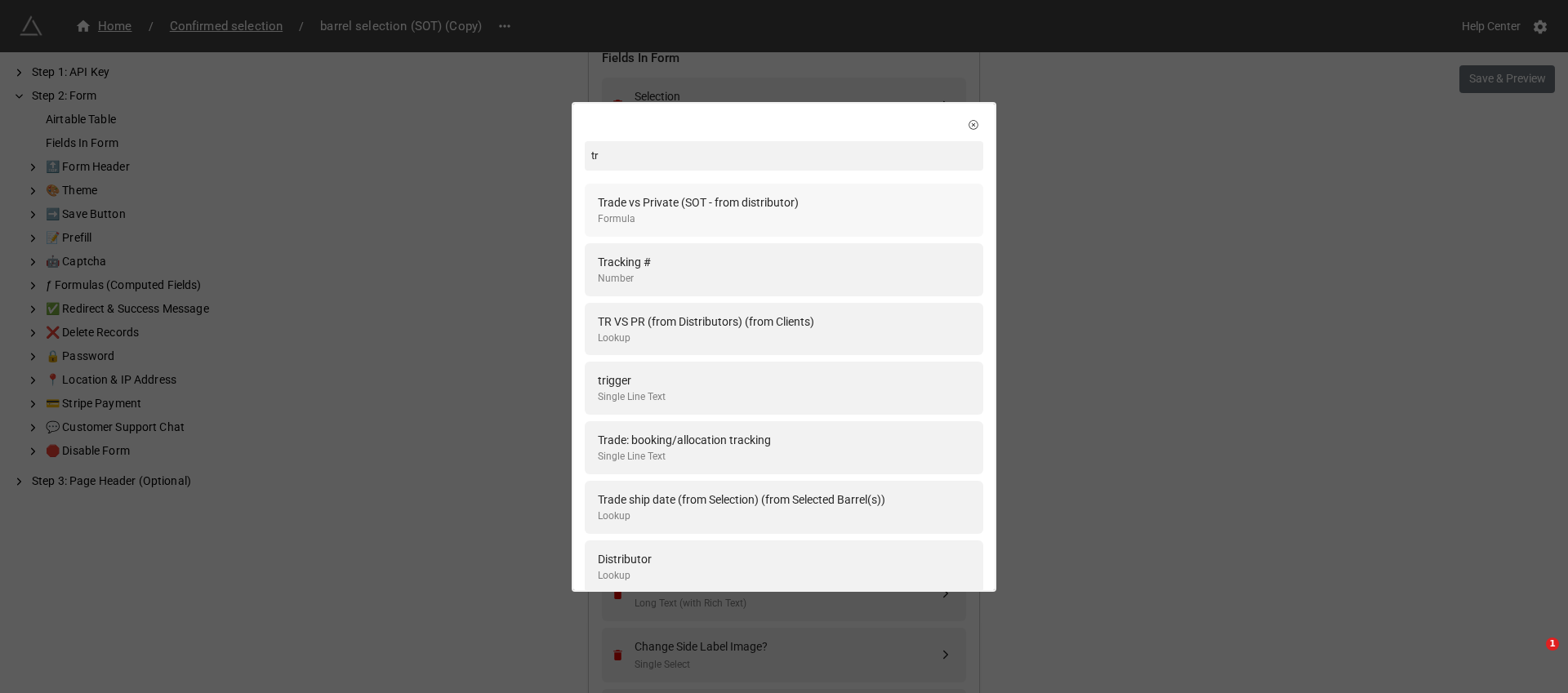
type input "tr"
click at [708, 207] on div "Trade vs Private (SOT - from distributor)" at bounding box center [698, 203] width 201 height 18
select select "all-are-met"
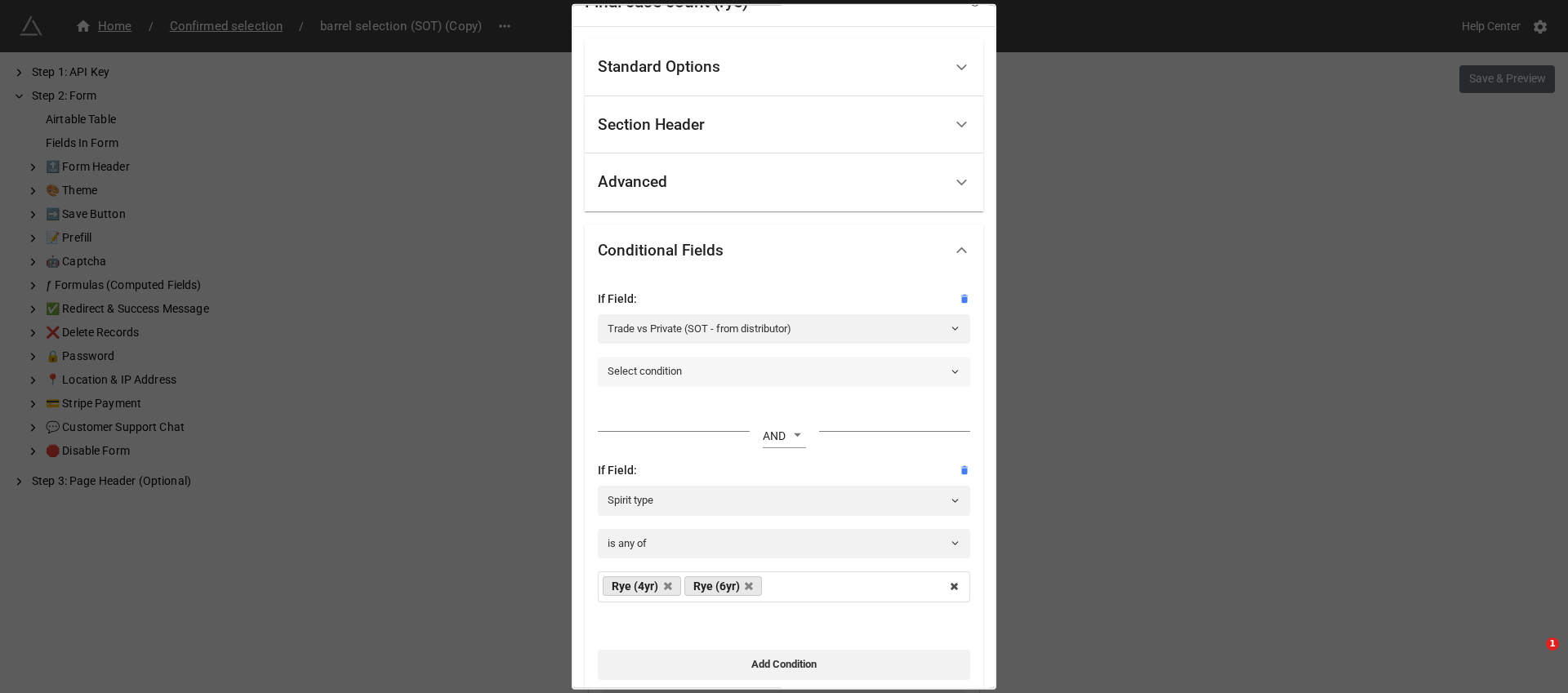
click at [667, 371] on link "Select condition" at bounding box center [784, 371] width 373 height 29
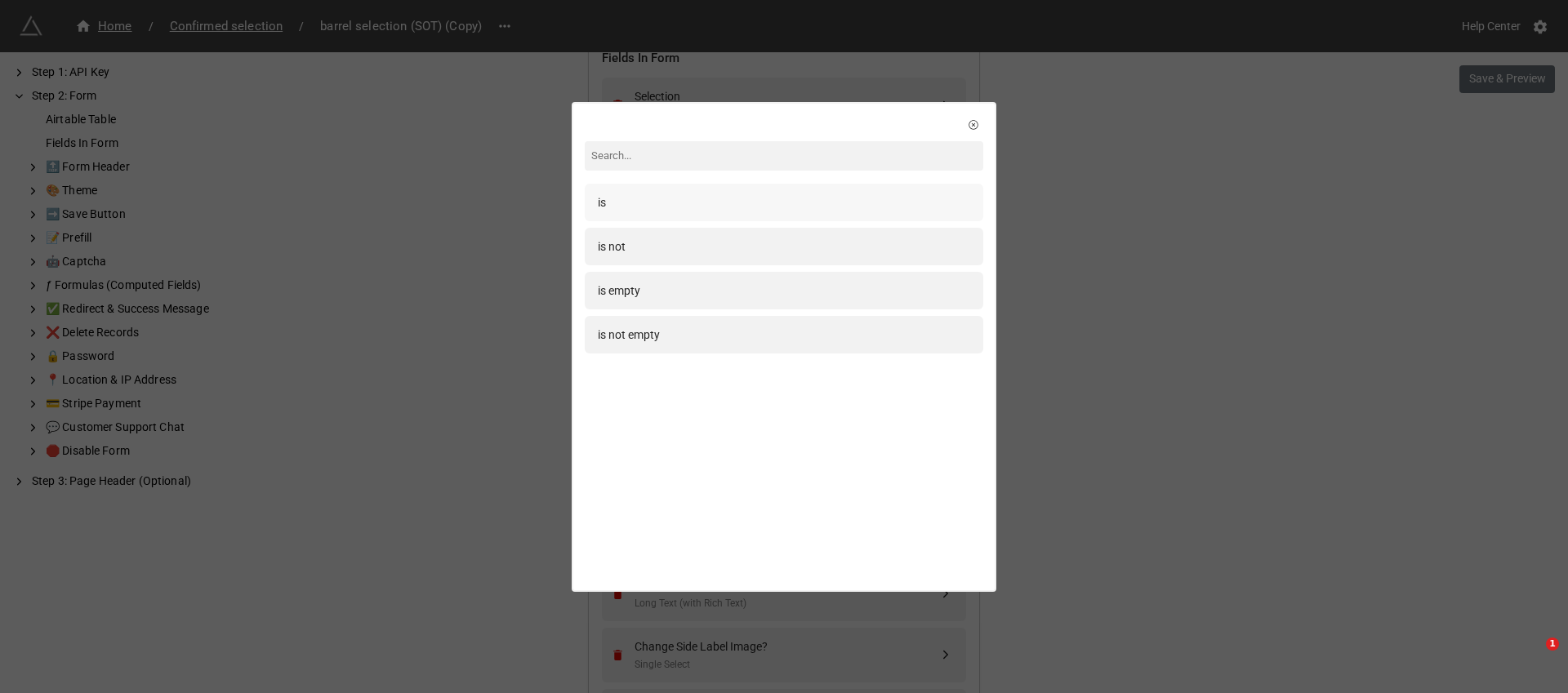
click at [665, 196] on div "is" at bounding box center [784, 203] width 373 height 18
select select "all-are-met"
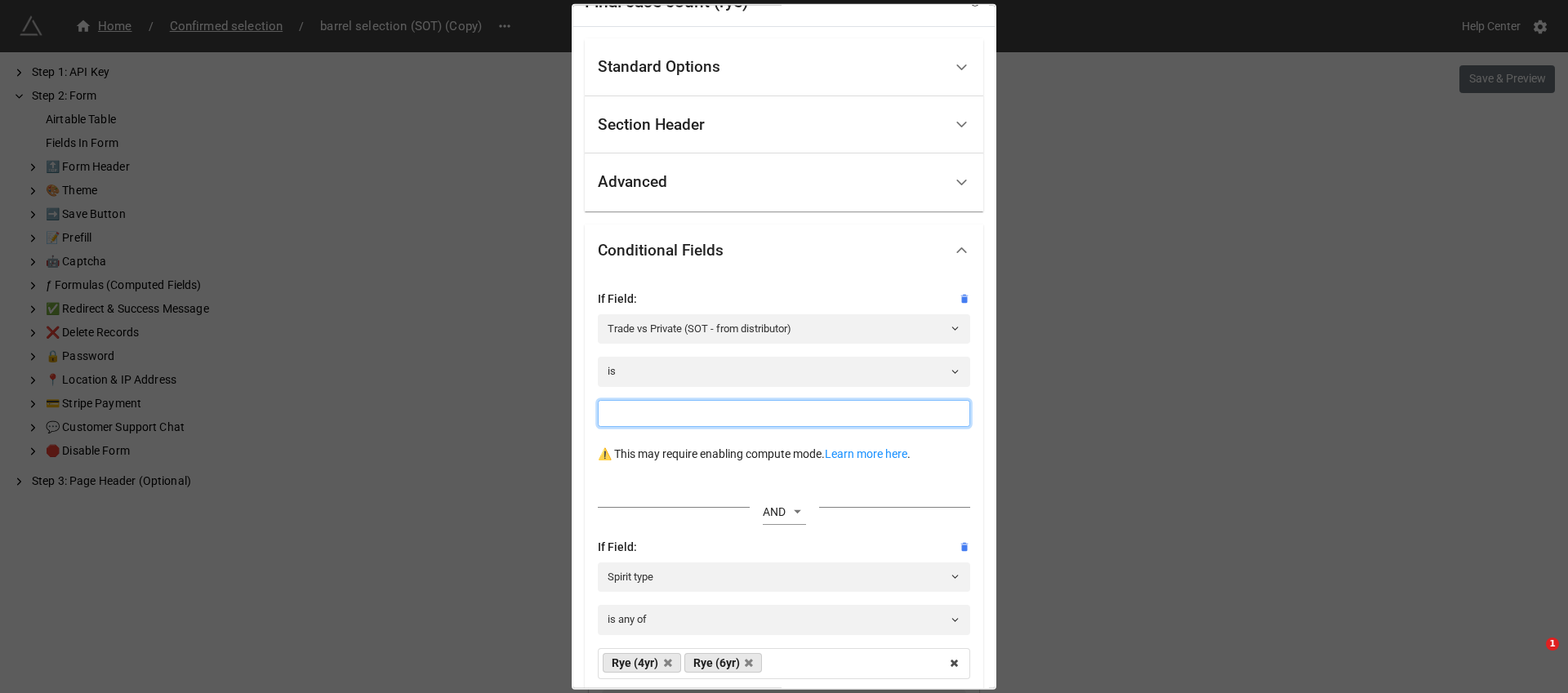
click at [667, 414] on input at bounding box center [784, 413] width 373 height 28
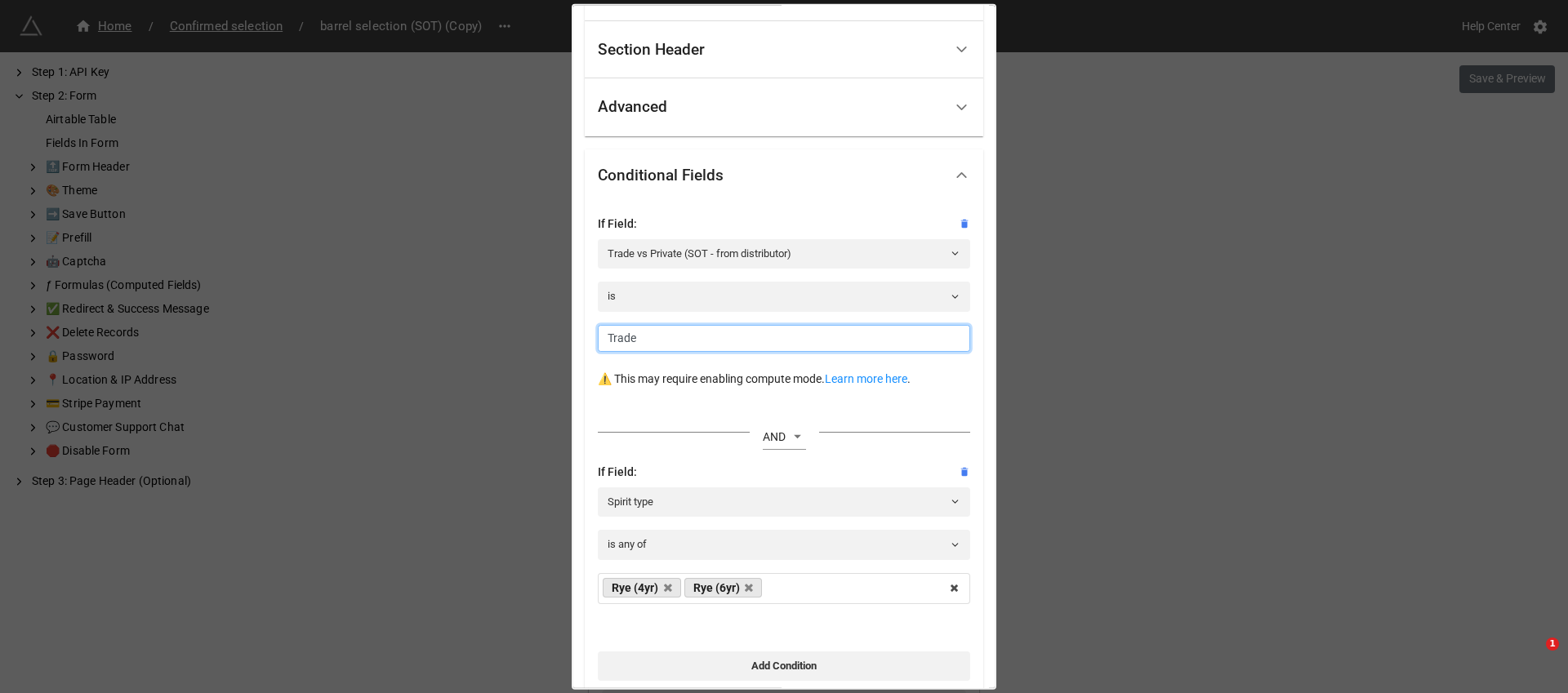
scroll to position [227, 0]
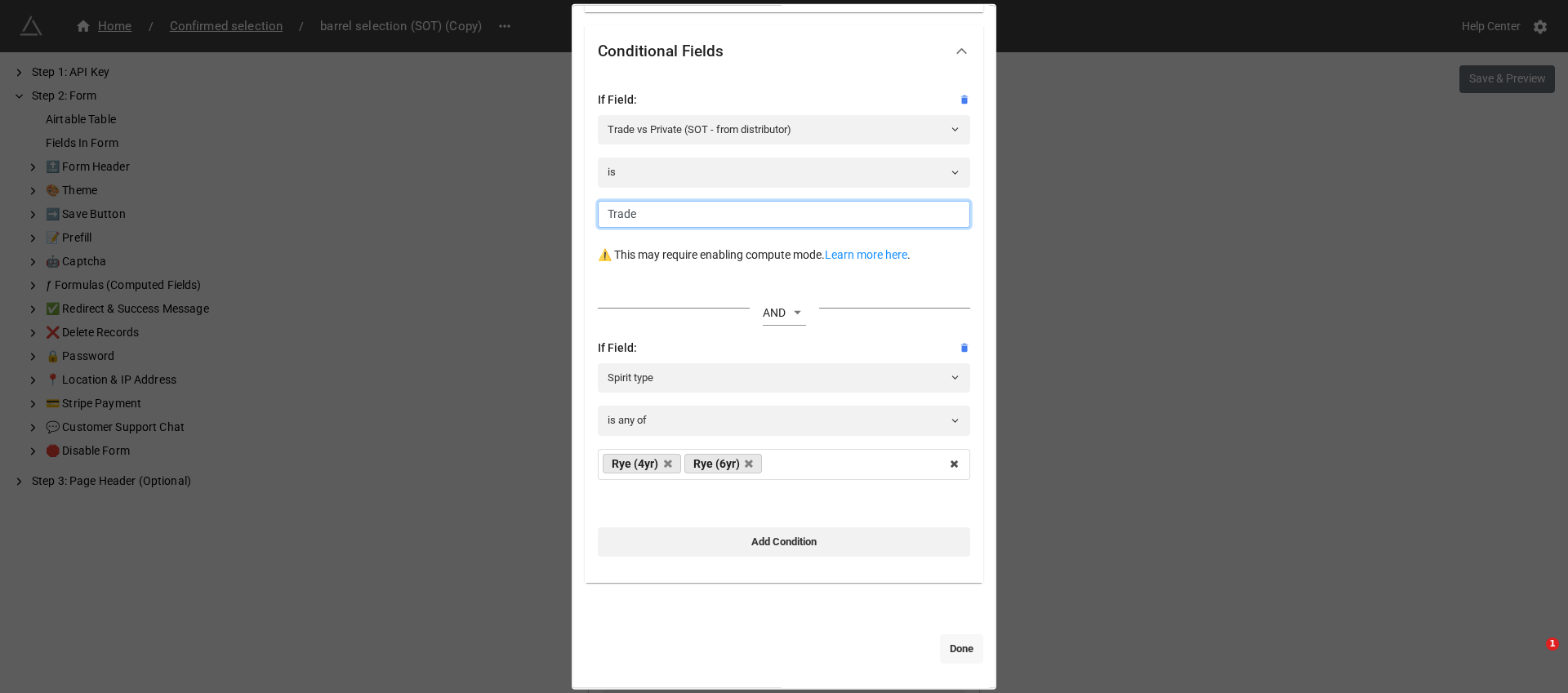
type input "Trade"
click at [960, 645] on link "Done" at bounding box center [961, 648] width 43 height 29
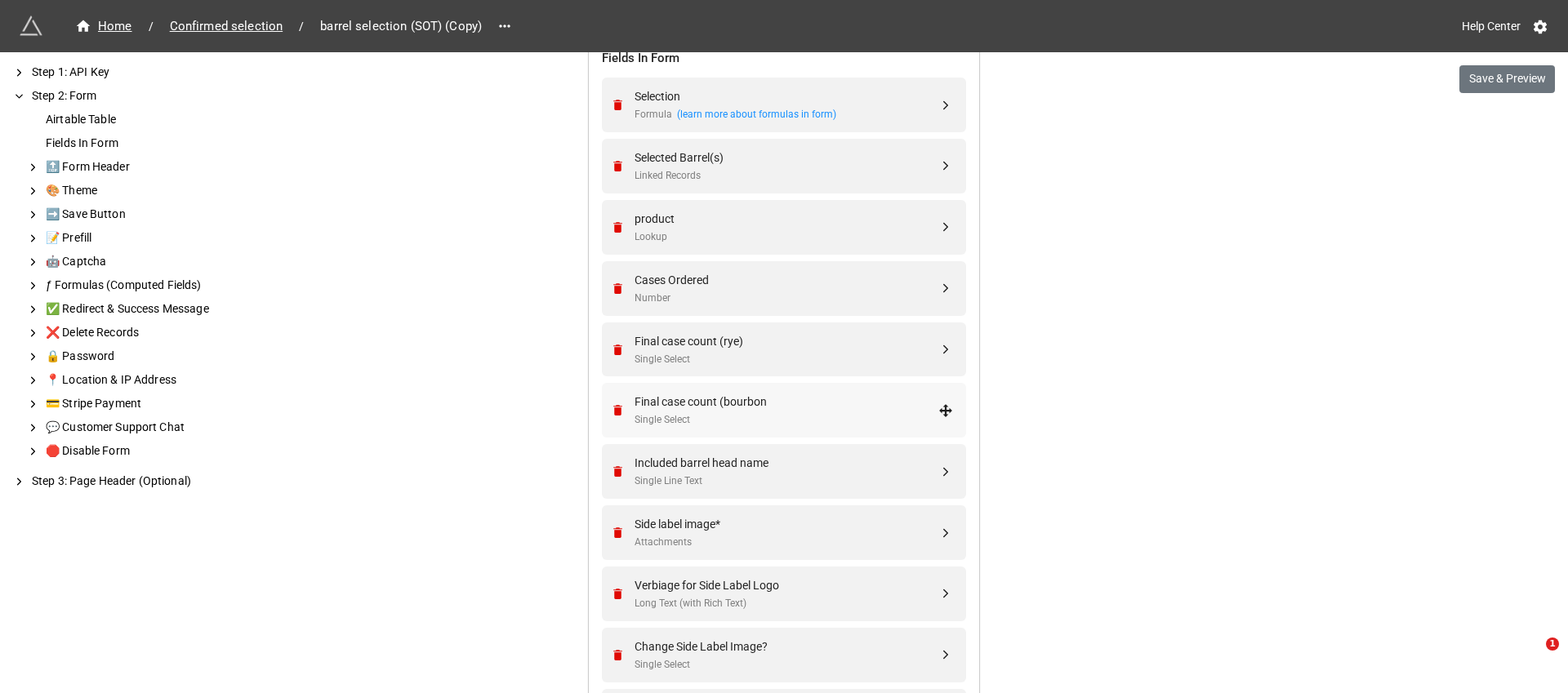
click at [724, 435] on div "Final case count (bourbon Single Select" at bounding box center [782, 410] width 343 height 54
select select "all-are-met"
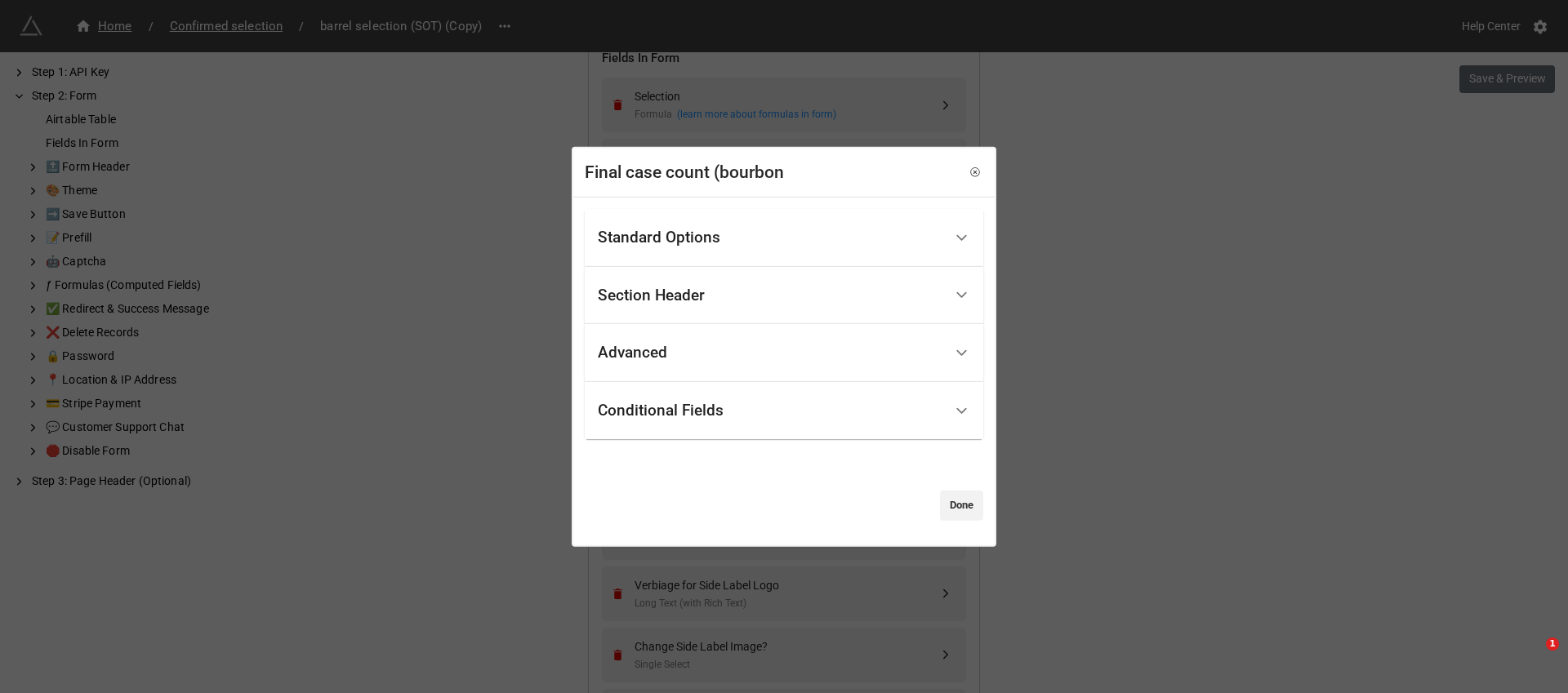
click at [685, 414] on div "Conditional Fields" at bounding box center [660, 411] width 126 height 16
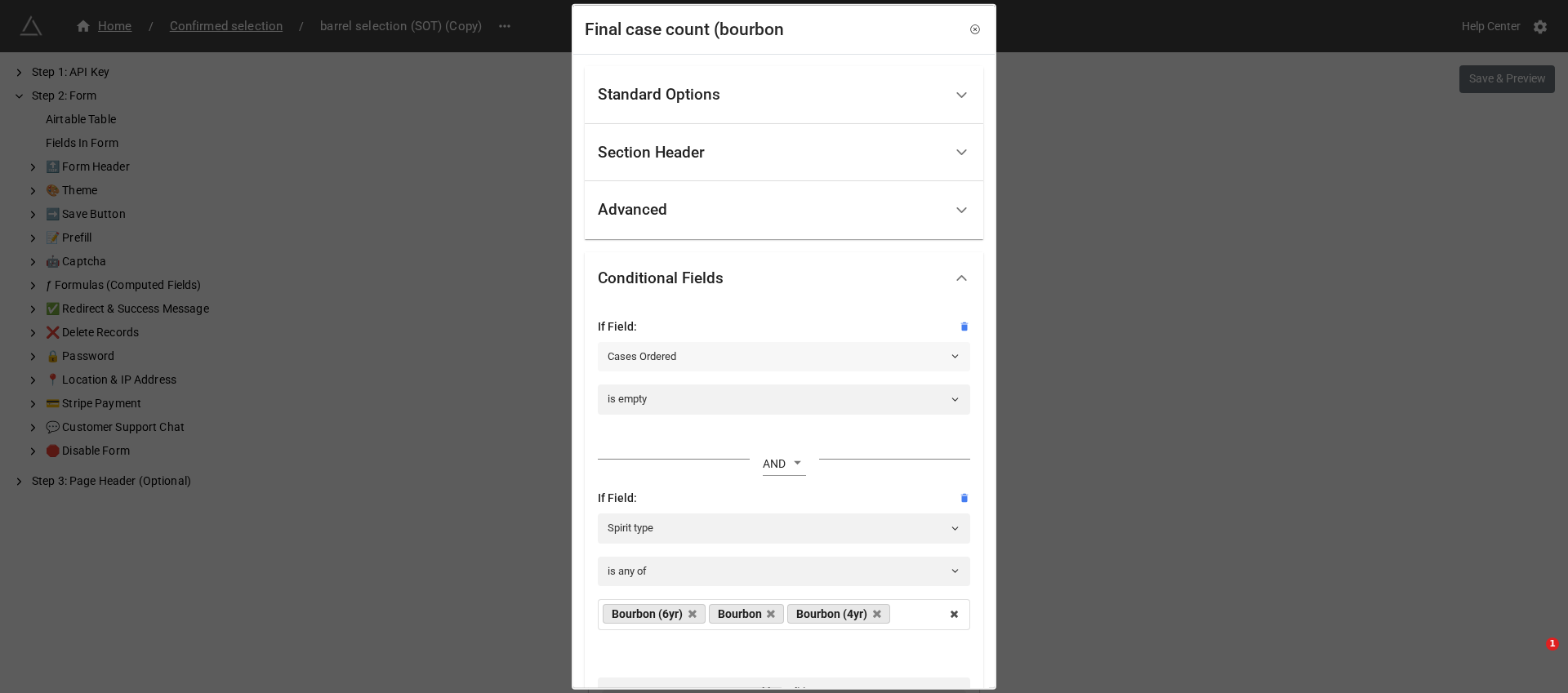
click at [694, 346] on link "Cases Ordered" at bounding box center [784, 356] width 373 height 29
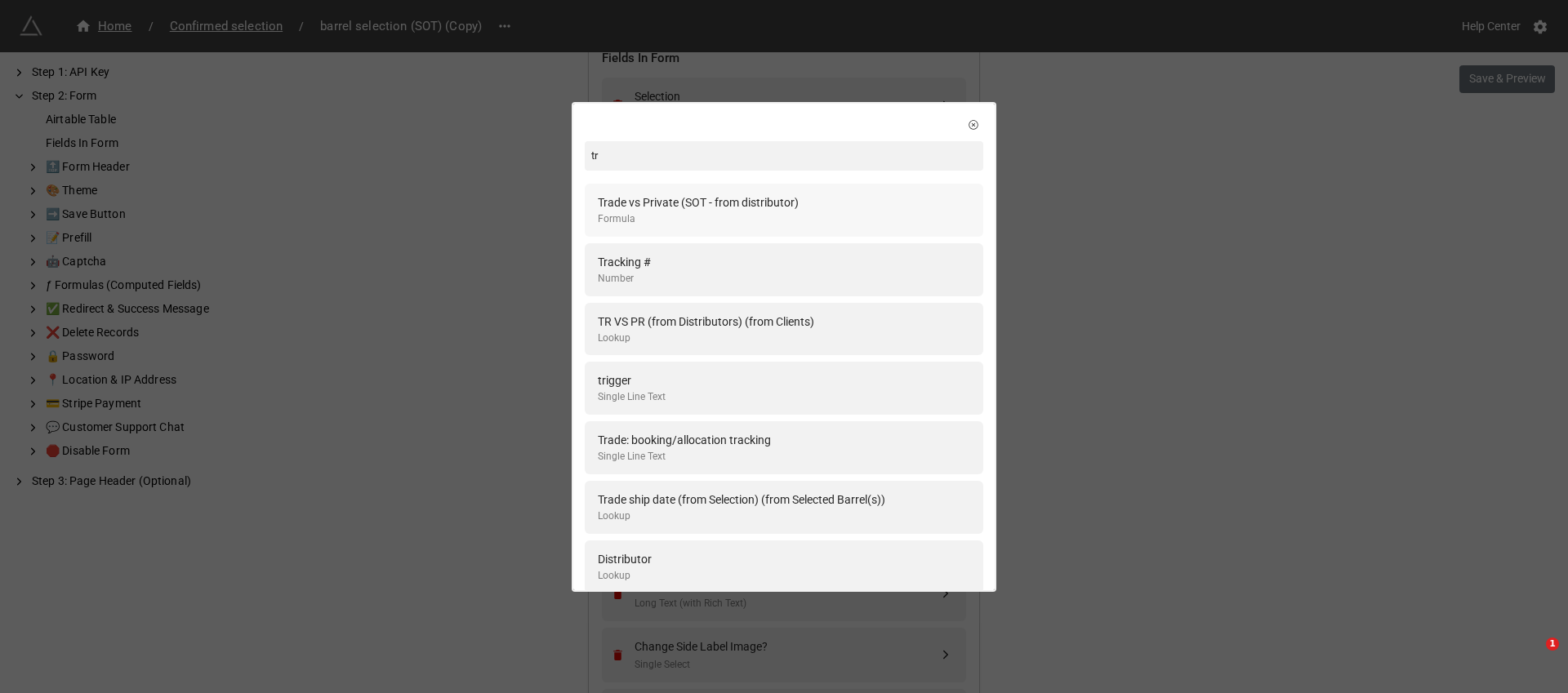
type input "tr"
click at [684, 200] on div "Trade vs Private (SOT - from distributor)" at bounding box center [698, 203] width 201 height 18
select select "all-are-met"
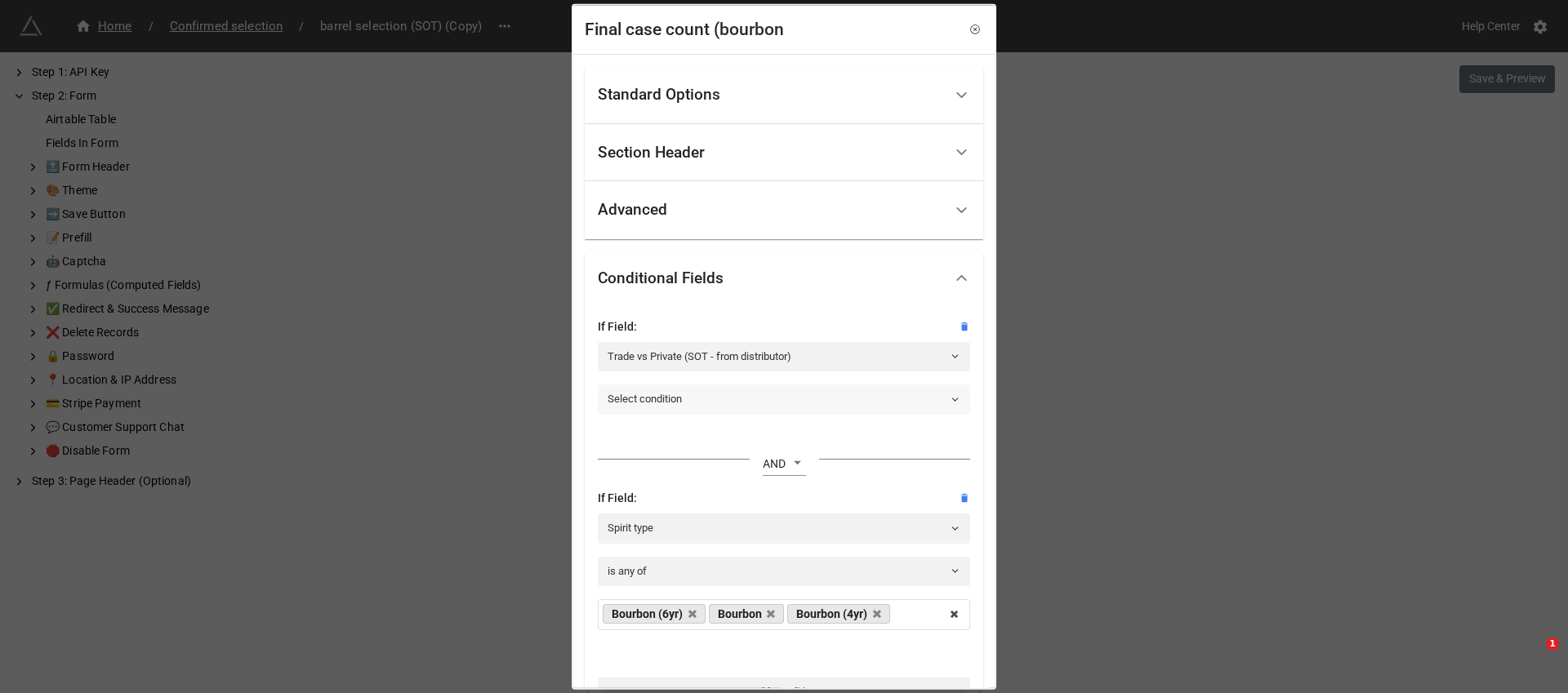
click at [721, 396] on link "Select condition" at bounding box center [784, 399] width 373 height 29
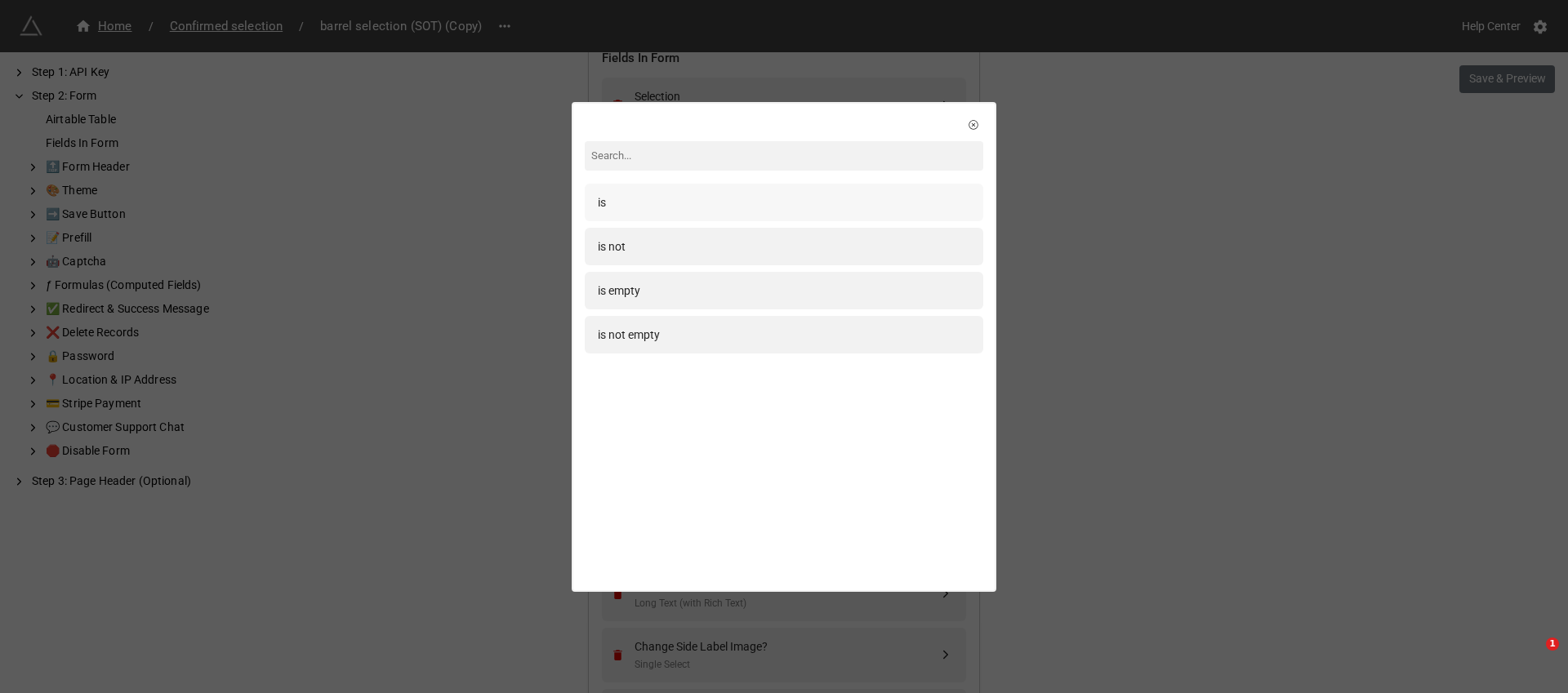
click at [696, 196] on div "is" at bounding box center [784, 203] width 373 height 18
select select "all-are-met"
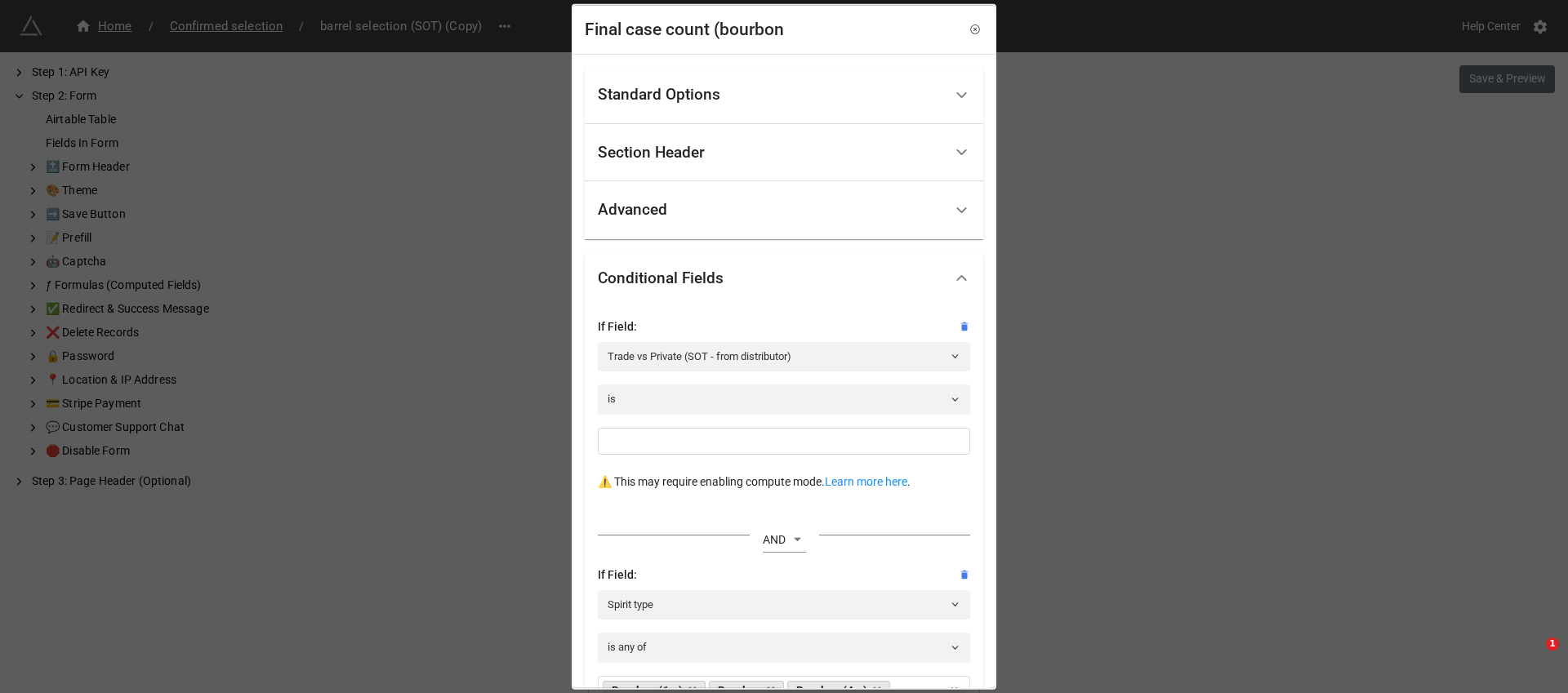
click at [709, 456] on div at bounding box center [784, 447] width 373 height 39
click at [709, 450] on input at bounding box center [784, 440] width 373 height 28
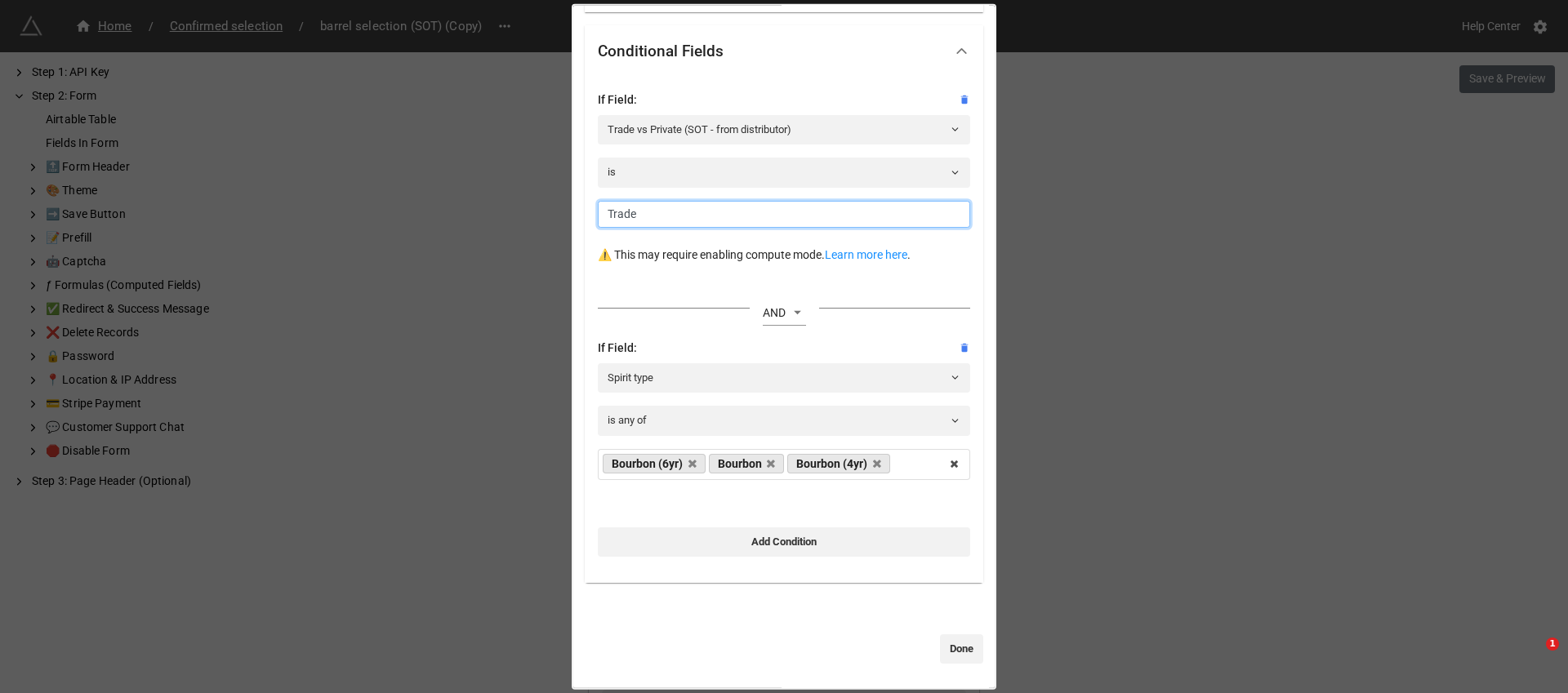
type input "Trade"
click at [972, 671] on div "Standard Options Title (Optional) Final case count Description (Optional) Norma…" at bounding box center [784, 257] width 422 height 860
click at [972, 655] on link "Done" at bounding box center [961, 648] width 43 height 29
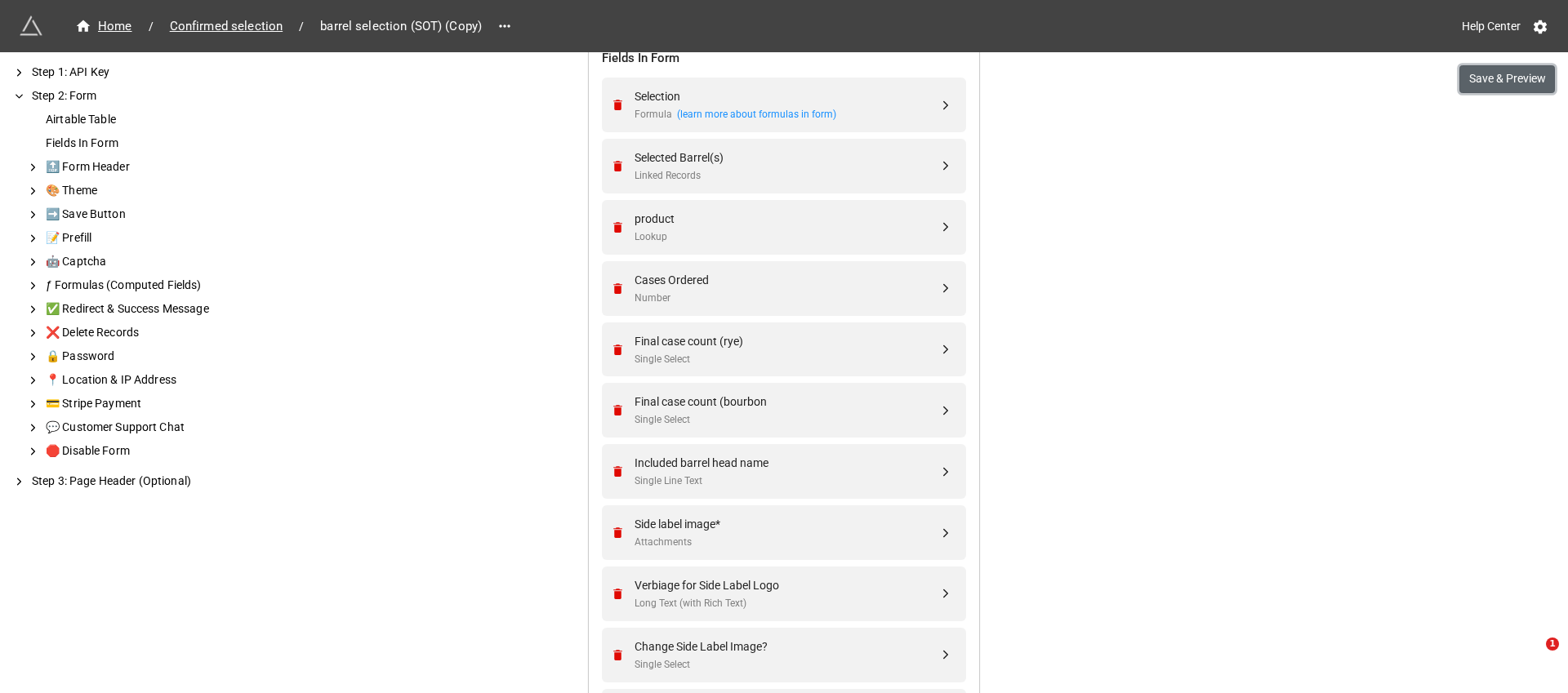
click at [1488, 78] on button "Save & Preview" at bounding box center [1506, 79] width 96 height 28
click at [702, 355] on div "Single Select" at bounding box center [786, 359] width 304 height 15
select select "all-are-met"
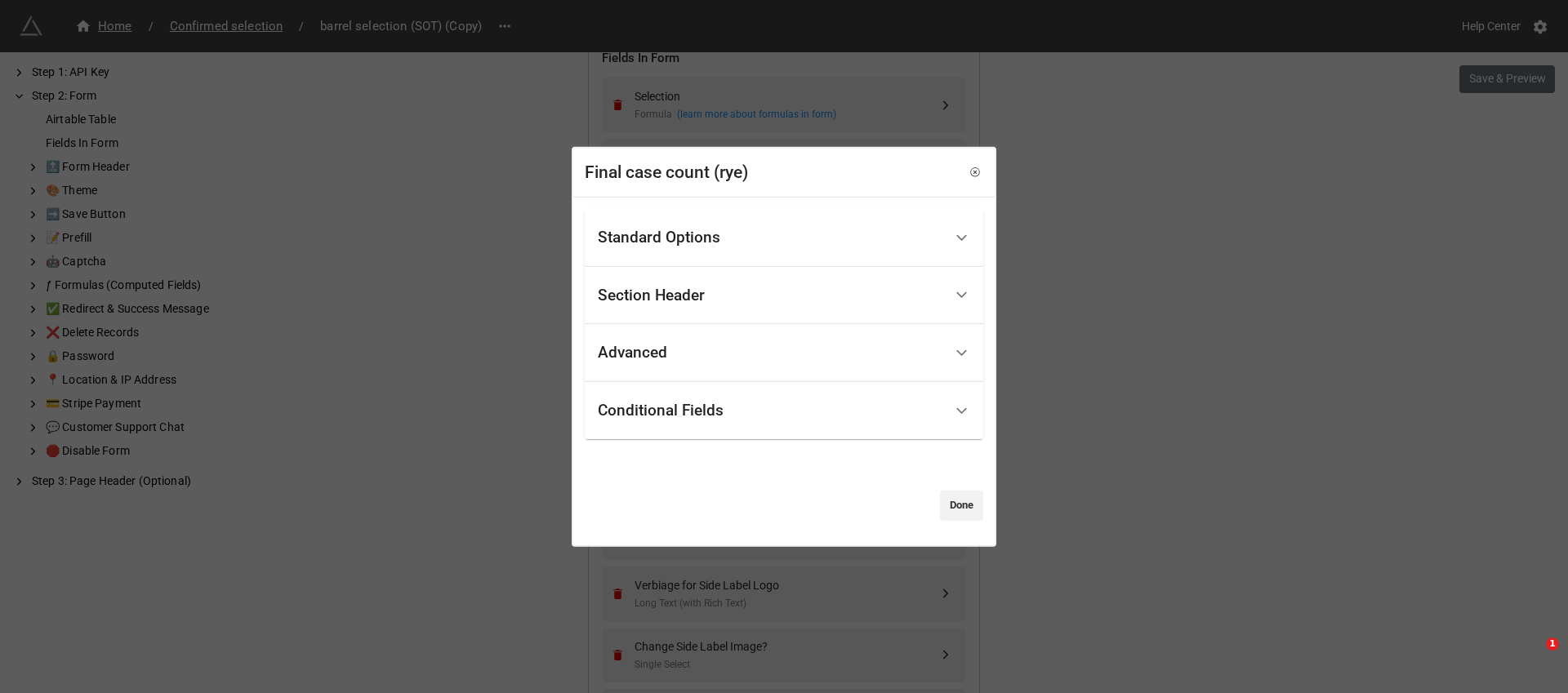
click at [673, 403] on div "Conditional Fields" at bounding box center [660, 411] width 126 height 16
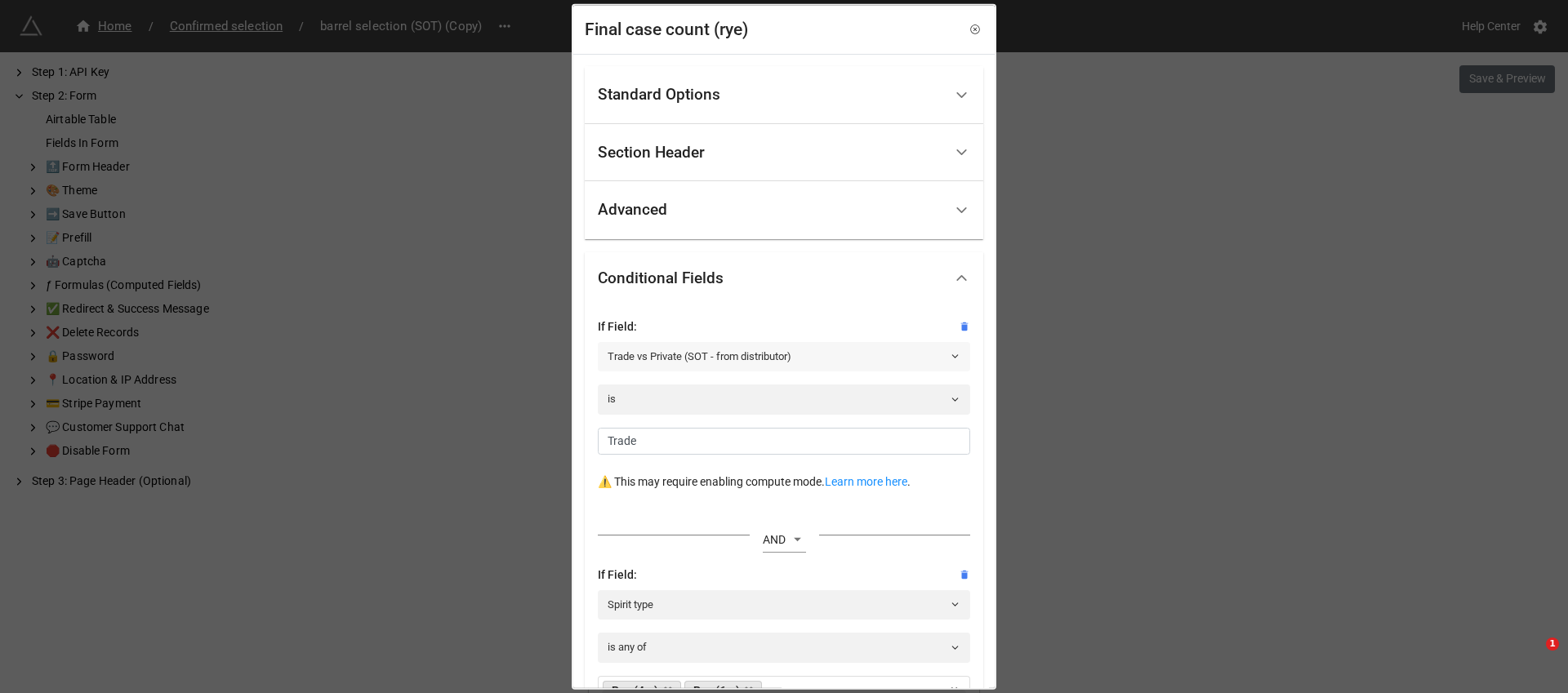
click at [652, 342] on link "Trade vs Private (SOT - from distributor)" at bounding box center [784, 356] width 373 height 29
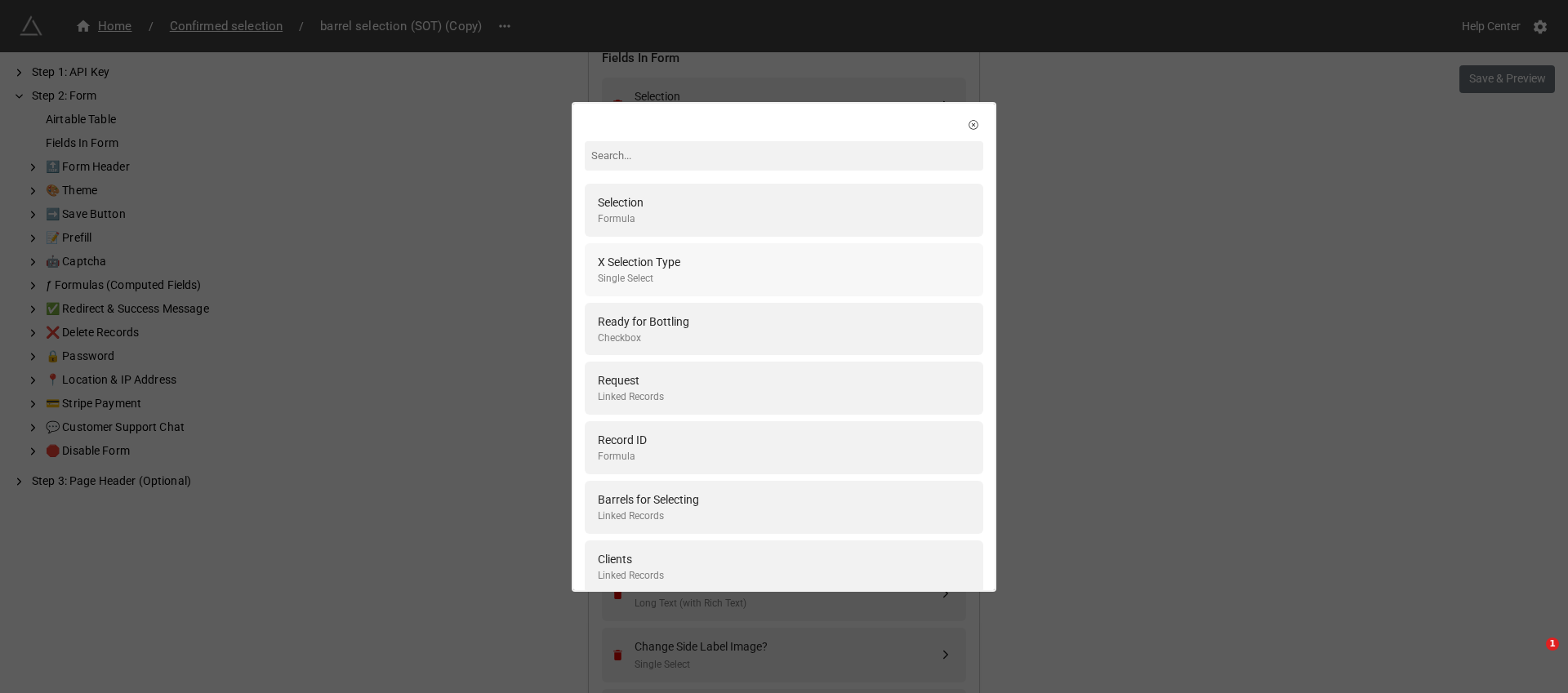
click at [673, 271] on div "Single Select" at bounding box center [639, 278] width 82 height 15
select select "all-are-met"
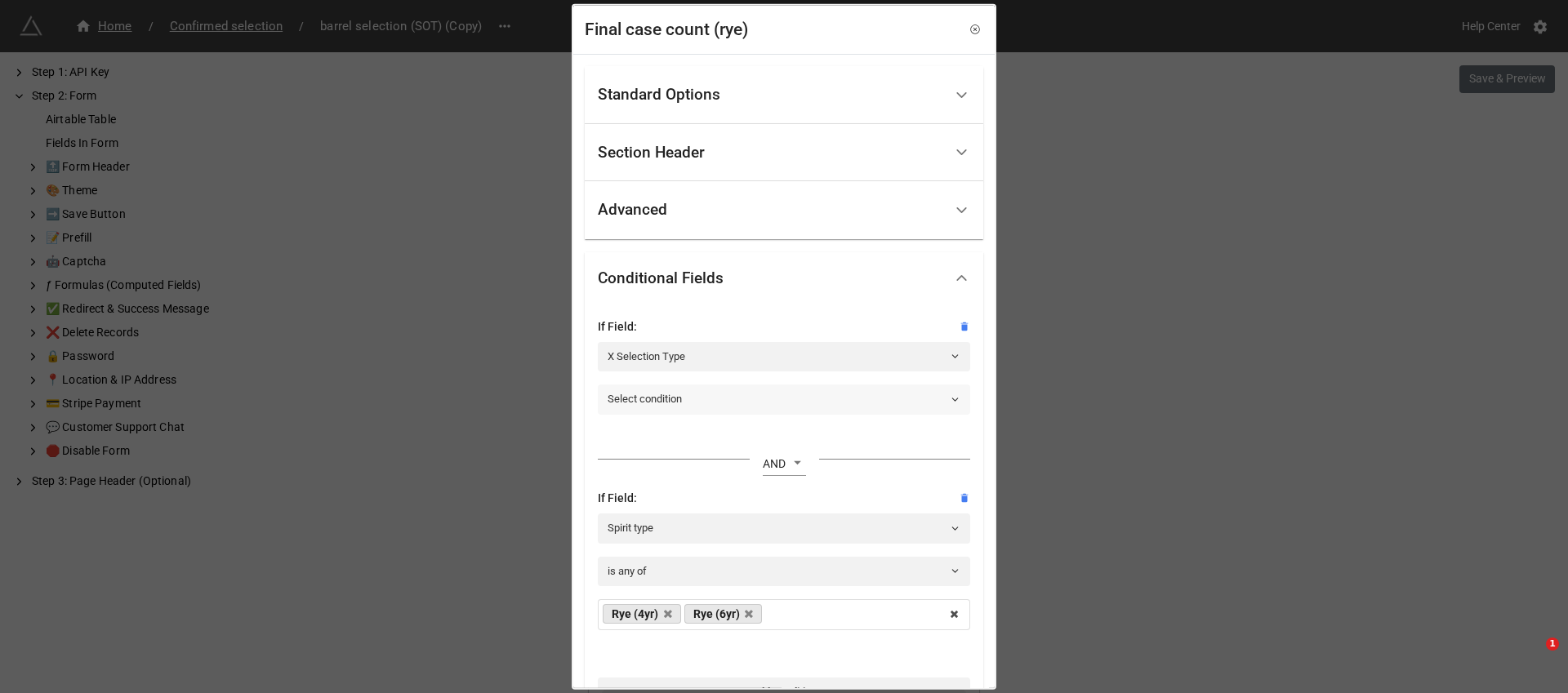
click at [663, 388] on link "Select condition" at bounding box center [784, 399] width 373 height 29
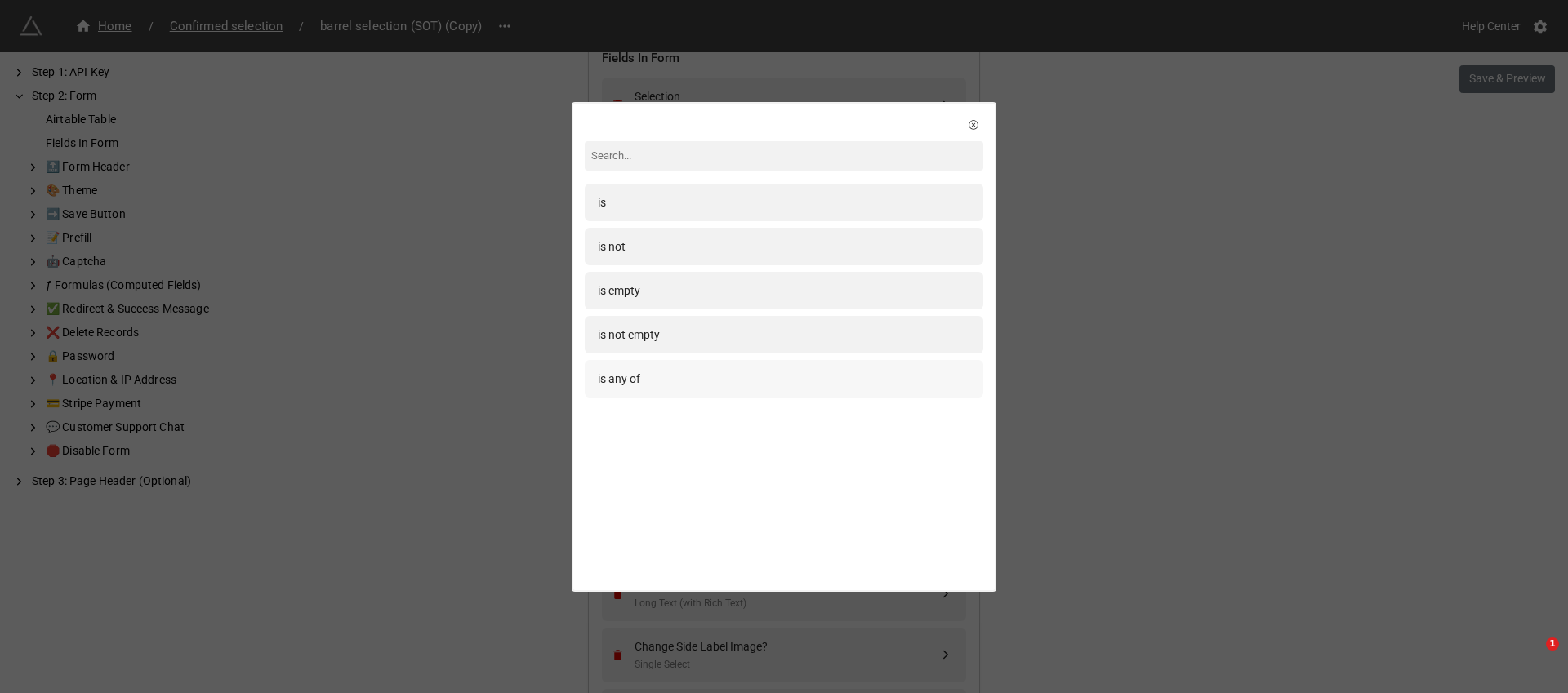
click at [623, 389] on div "is any of" at bounding box center [784, 379] width 398 height 38
select select "all-are-met"
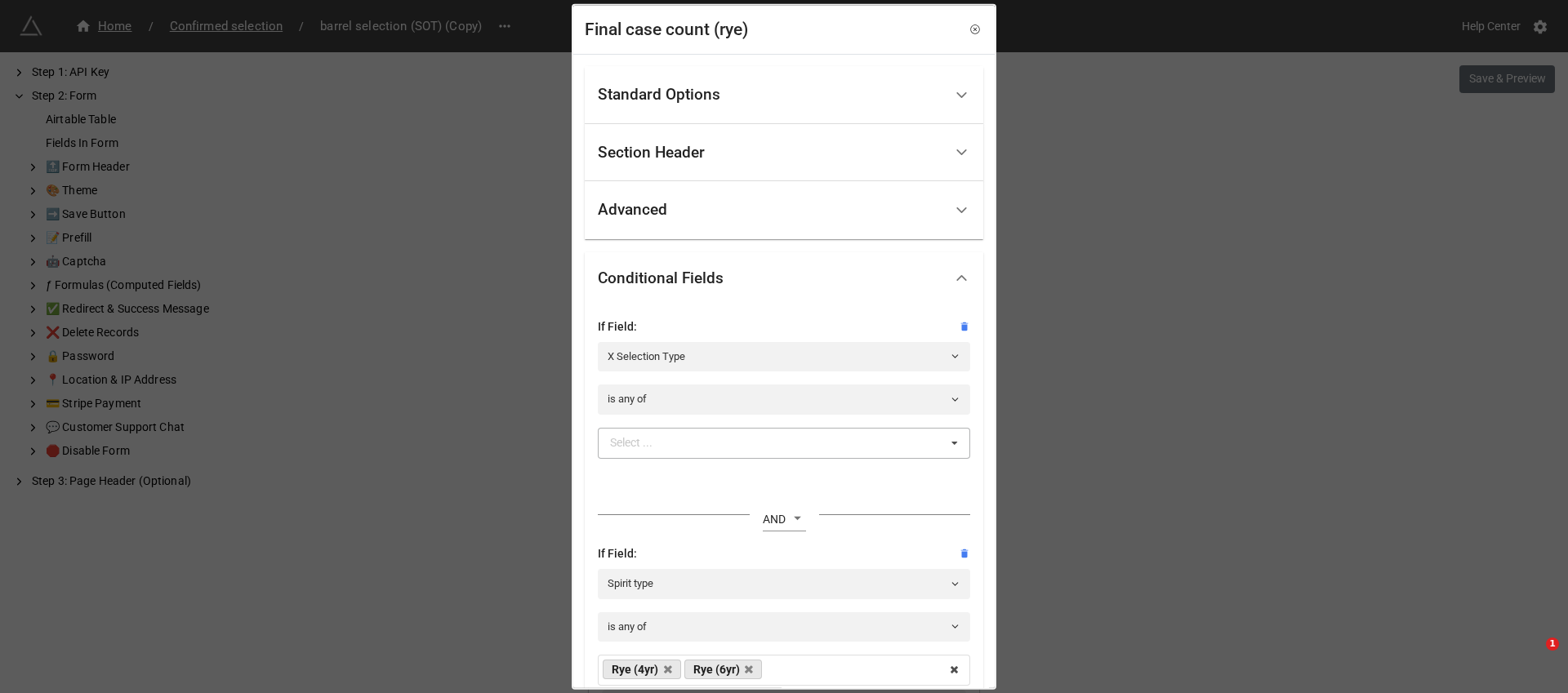
click at [645, 434] on div "Select ..." at bounding box center [641, 442] width 71 height 19
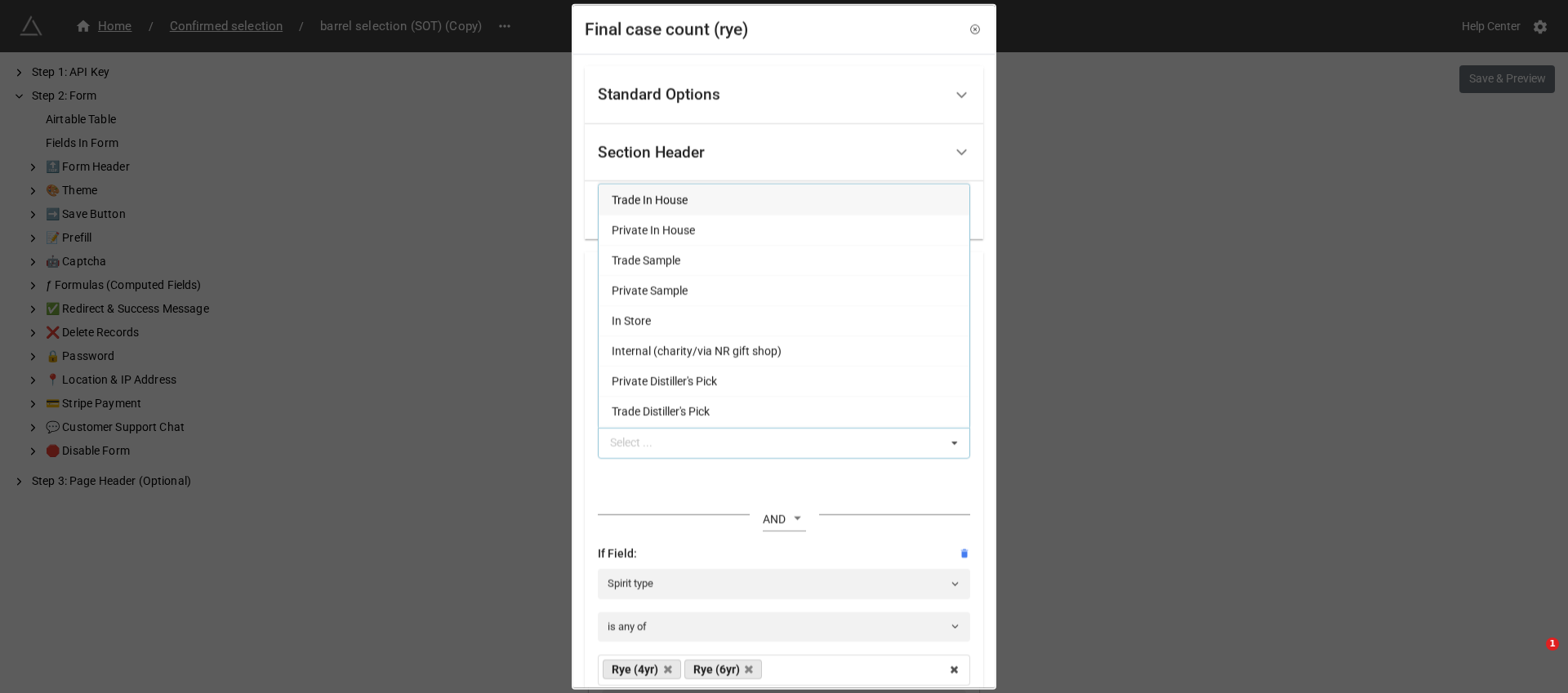
click at [716, 202] on div "Trade In House" at bounding box center [784, 200] width 371 height 30
click at [943, 438] on icon at bounding box center [954, 443] width 25 height 30
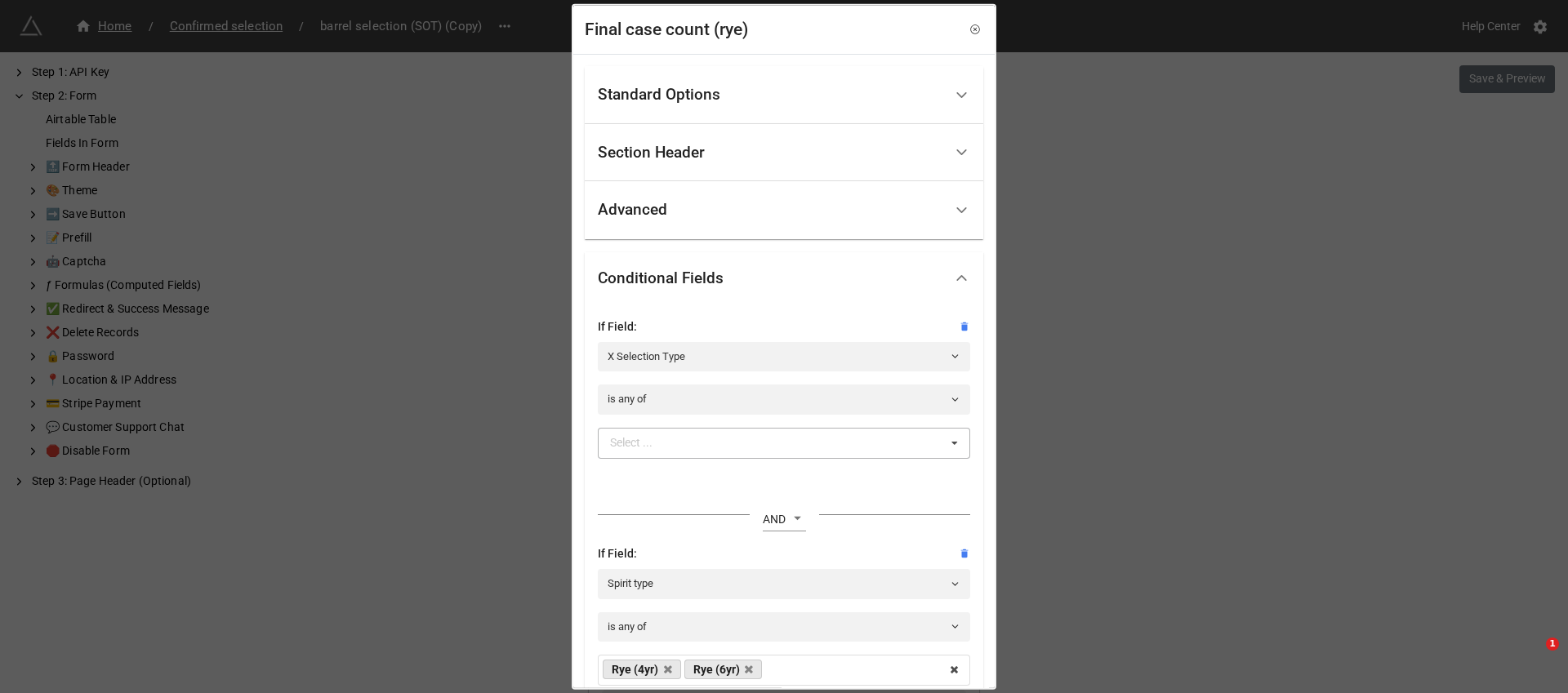
click at [826, 433] on div "Select ... Trade In House Private In House Trade Sample Private Sample In Store…" at bounding box center [784, 442] width 373 height 31
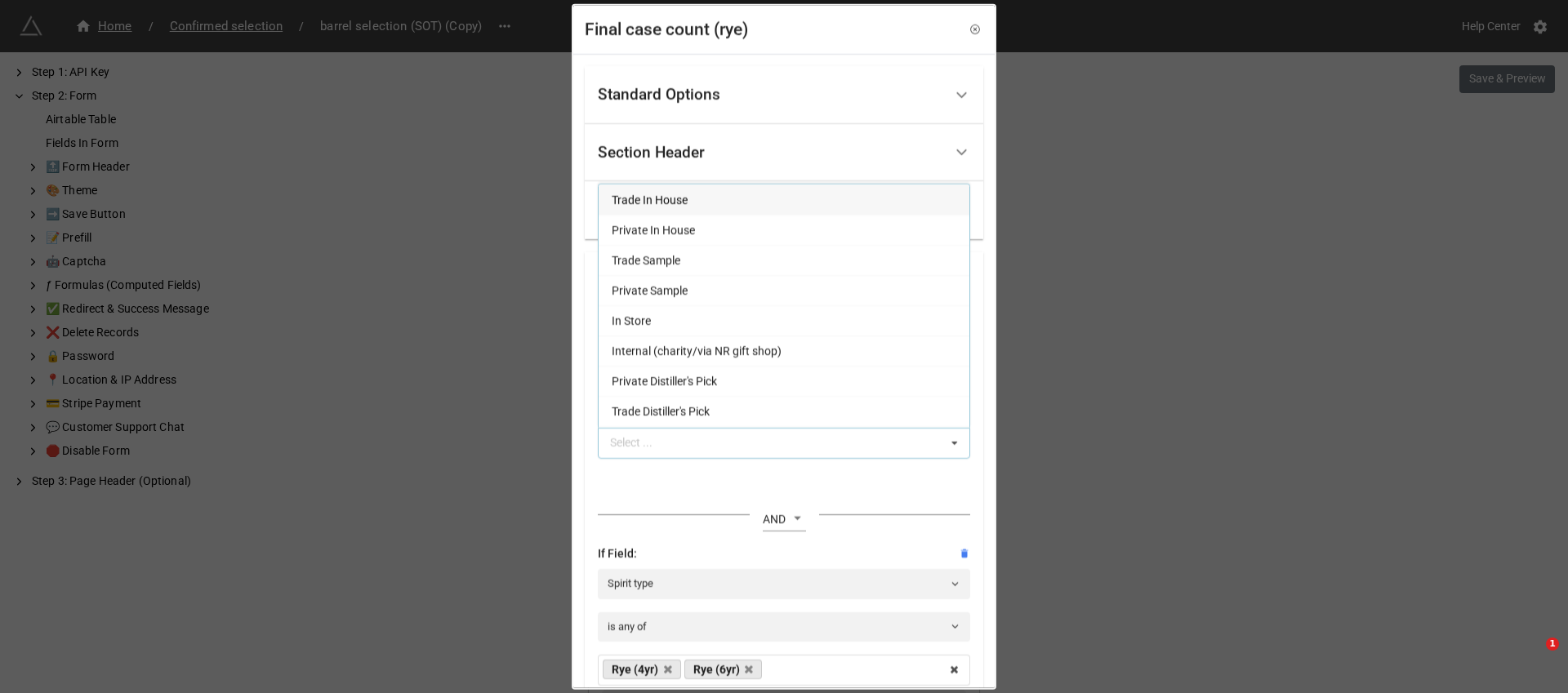
click at [741, 191] on div "Trade In House" at bounding box center [784, 200] width 371 height 30
click at [887, 444] on div "Trade In House Private In House Trade Sample Private Sample In Store Internal (…" at bounding box center [784, 442] width 373 height 31
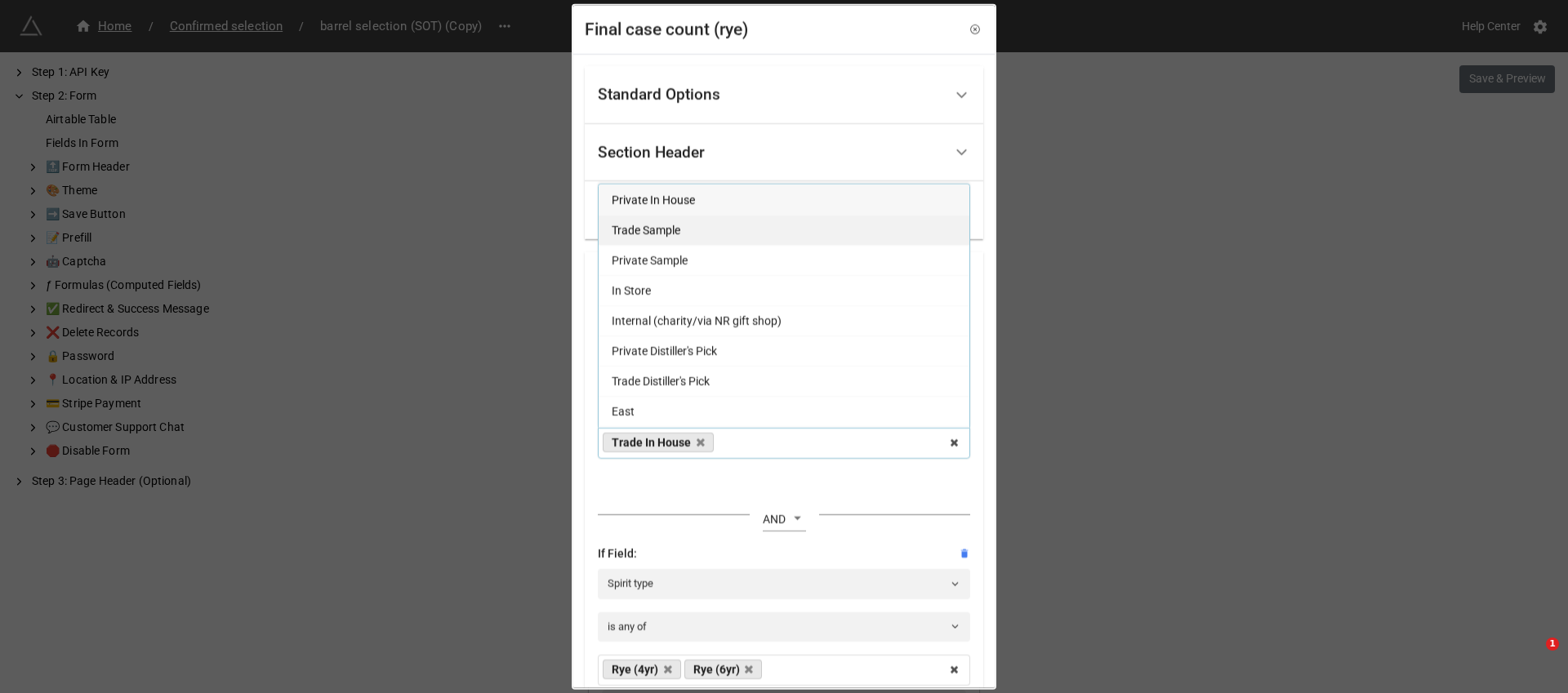
click at [727, 234] on div "Trade Sample" at bounding box center [784, 230] width 371 height 30
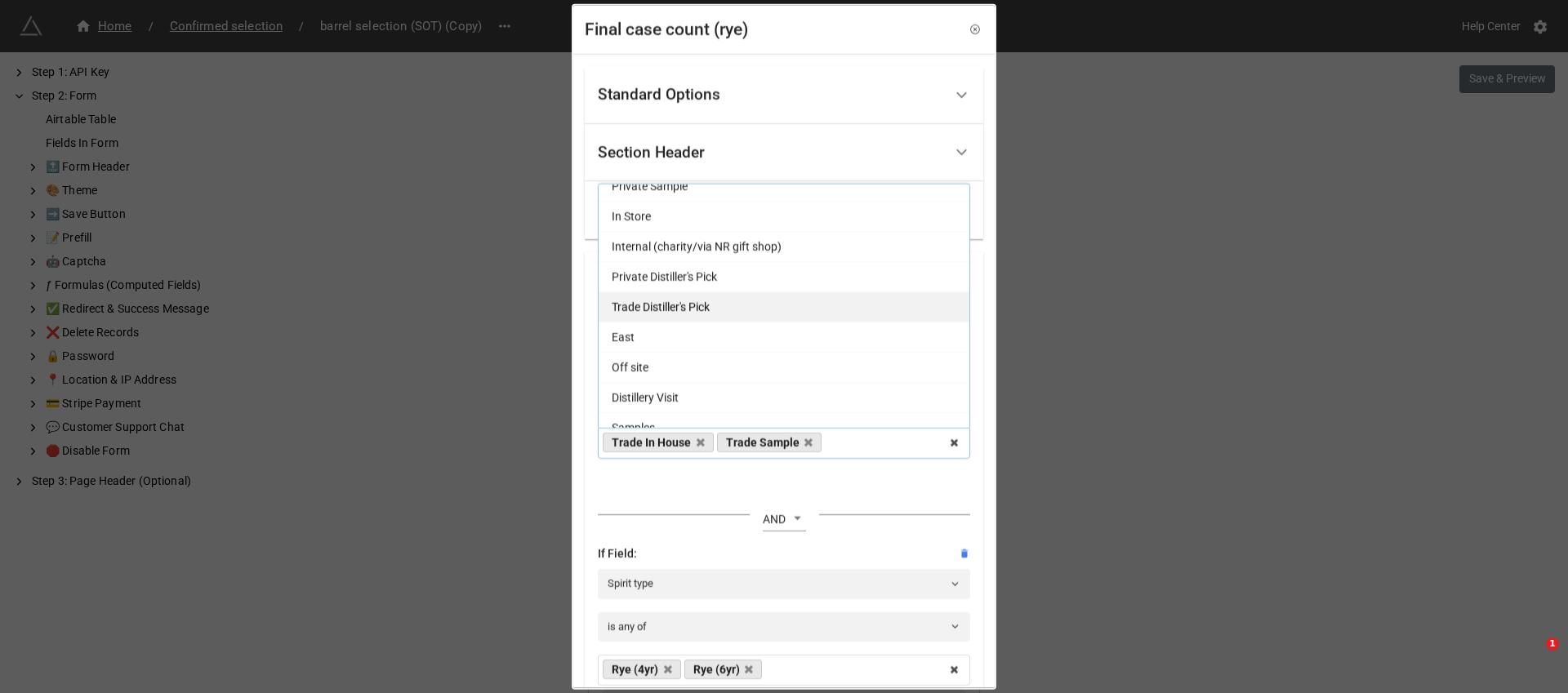
scroll to position [54, 0]
click at [812, 305] on div "Trade Distiller's Pick" at bounding box center [784, 296] width 371 height 30
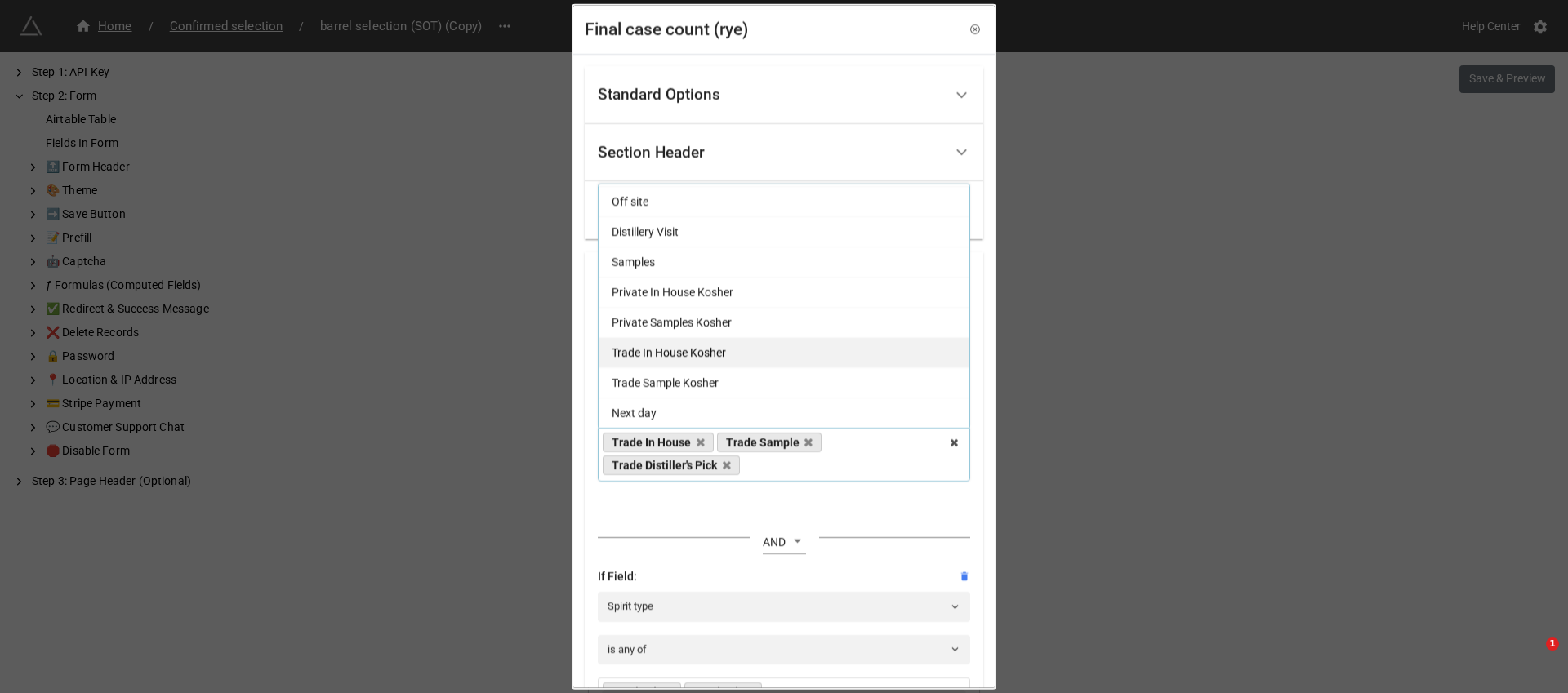
click at [794, 348] on div "Trade In House Kosher" at bounding box center [784, 353] width 371 height 30
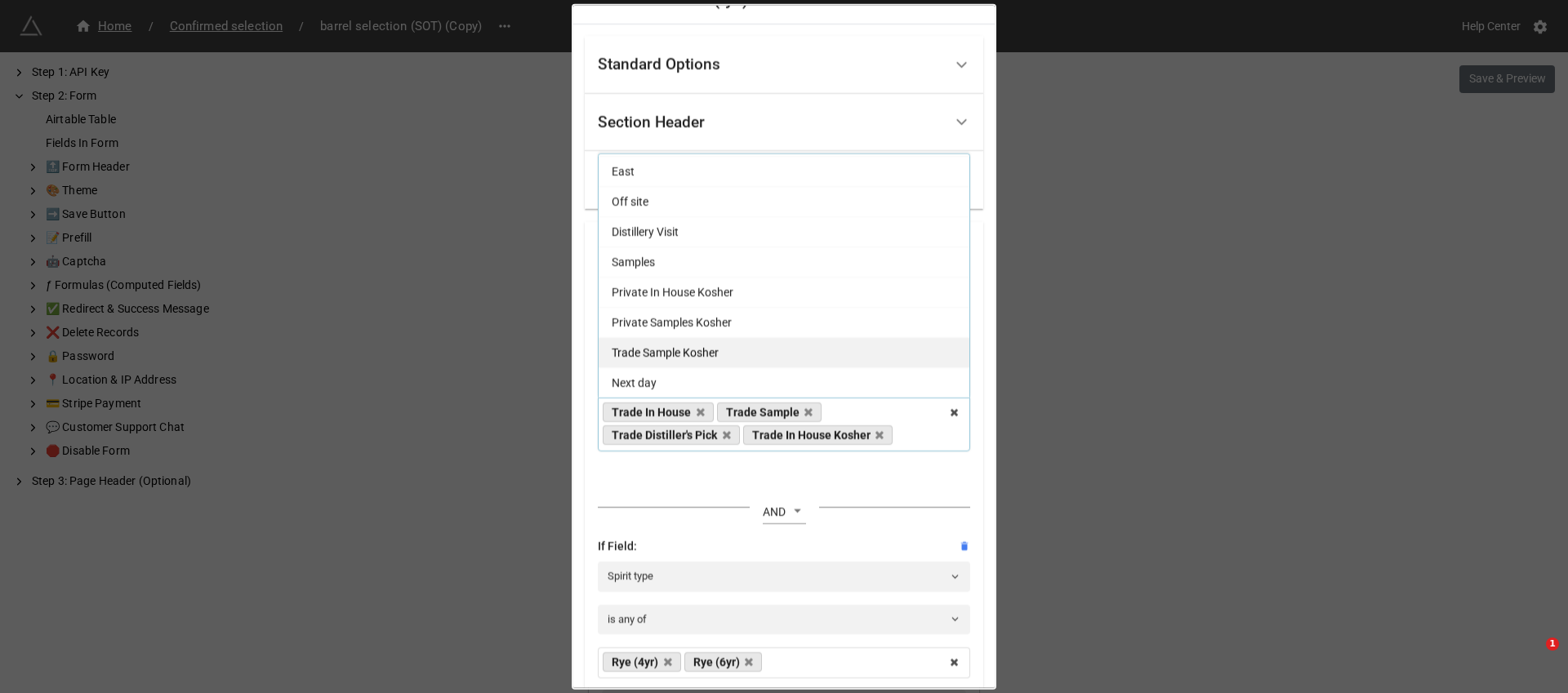
click at [791, 352] on div "Trade Sample Kosher" at bounding box center [784, 353] width 371 height 30
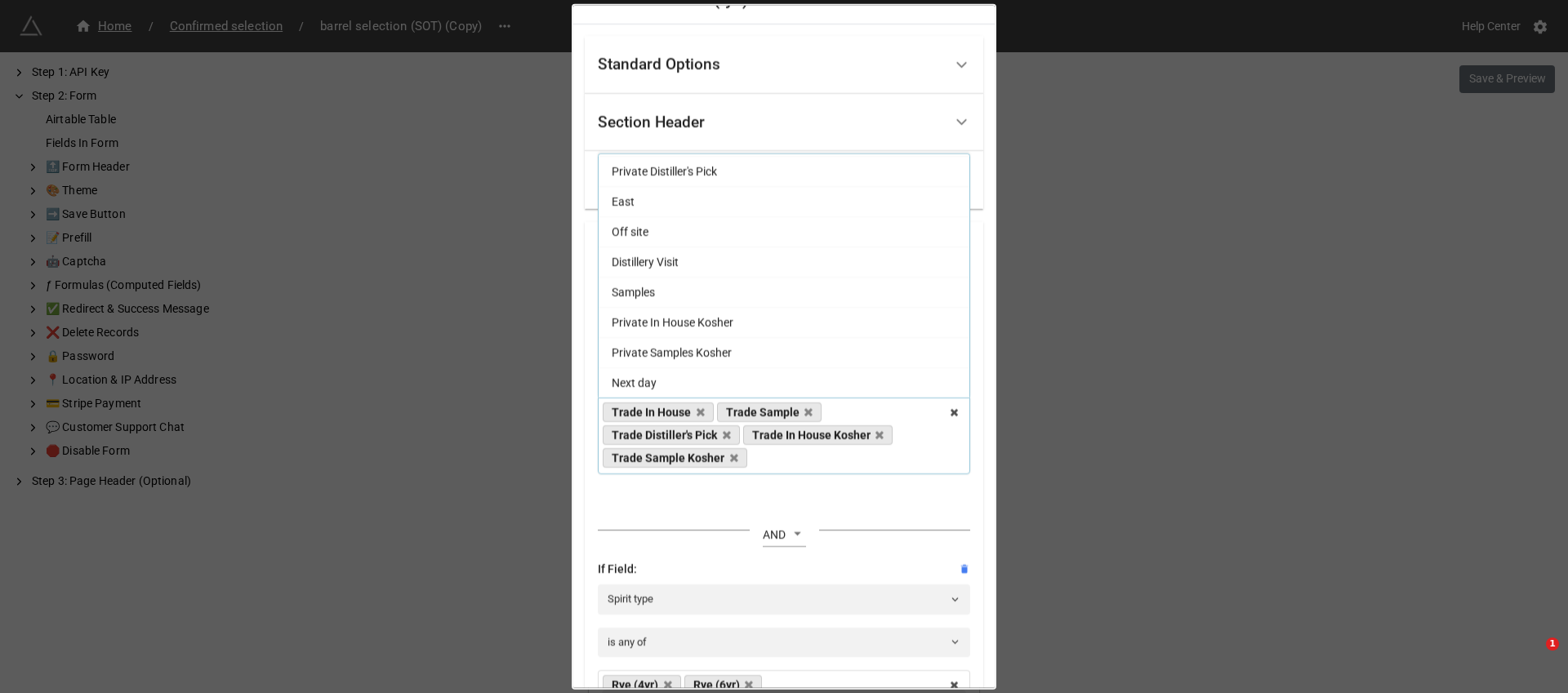
scroll to position [119, 0]
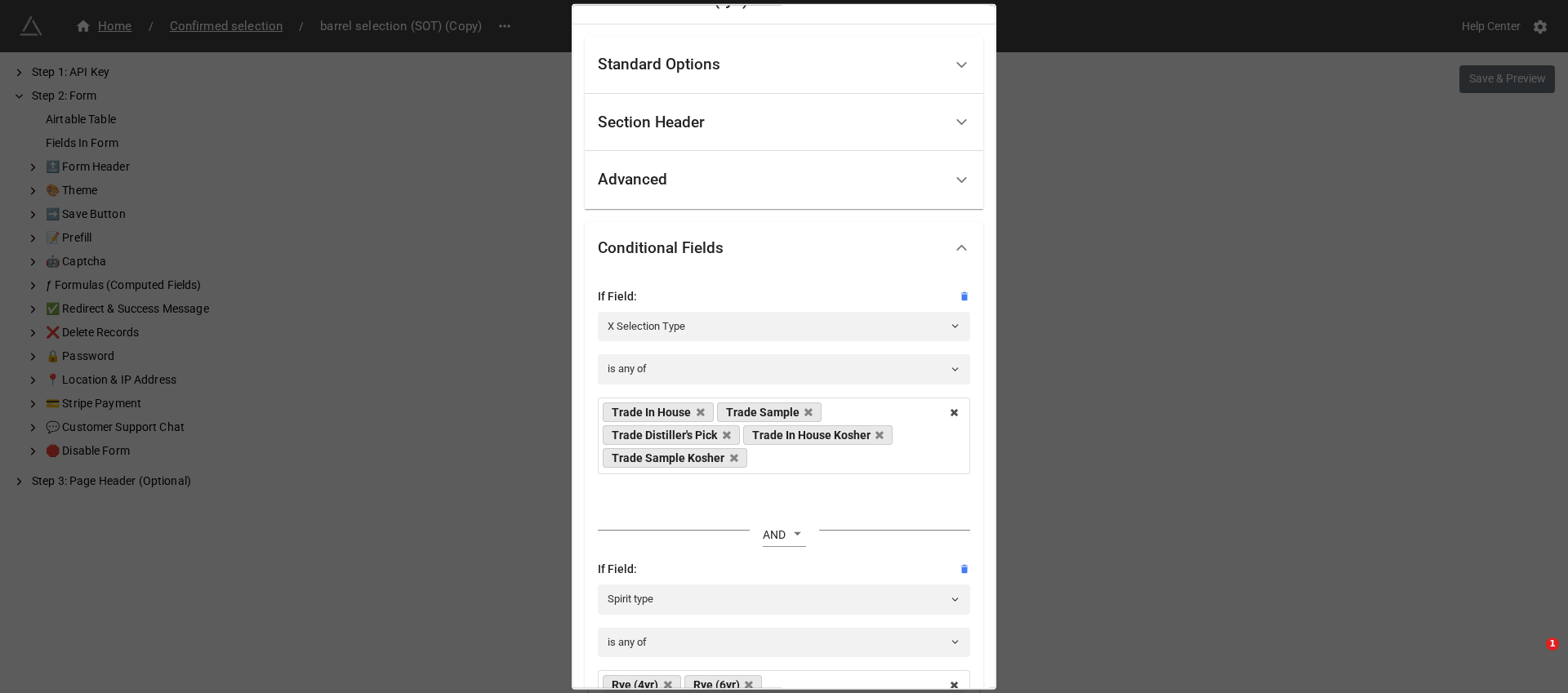
click at [851, 486] on div "If Field: X Selection Type is any of Trade In House Trade Sample Trade Distille…" at bounding box center [784, 423] width 373 height 272
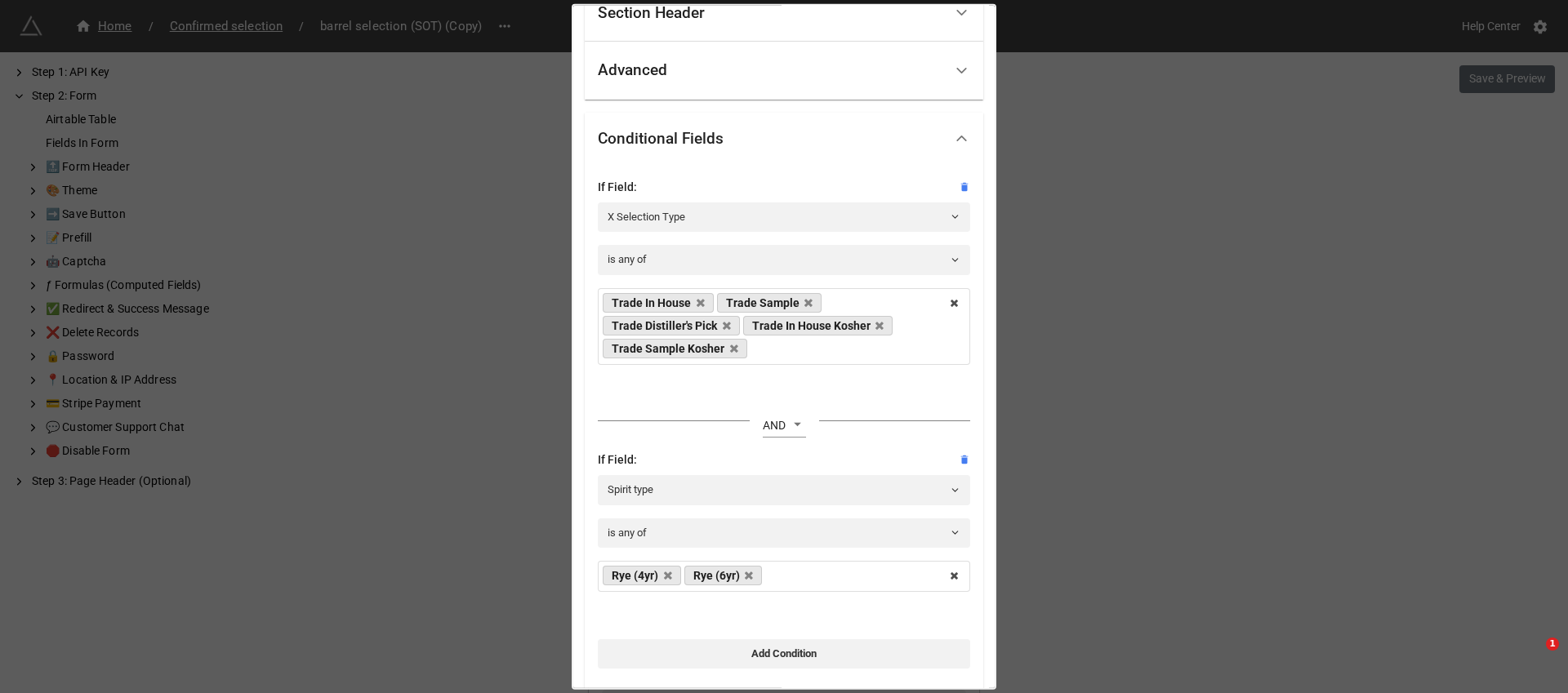
scroll to position [240, 0]
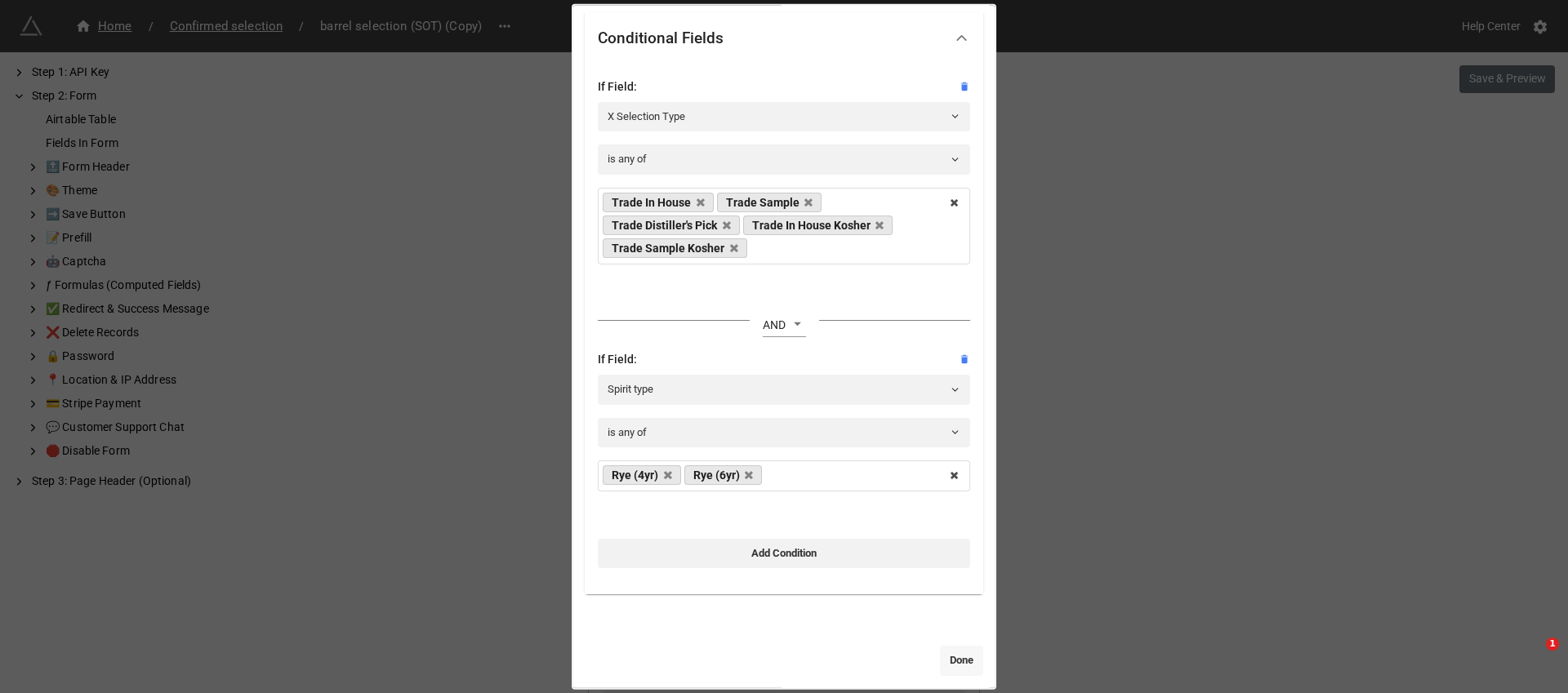
click at [962, 662] on link "Done" at bounding box center [961, 660] width 43 height 29
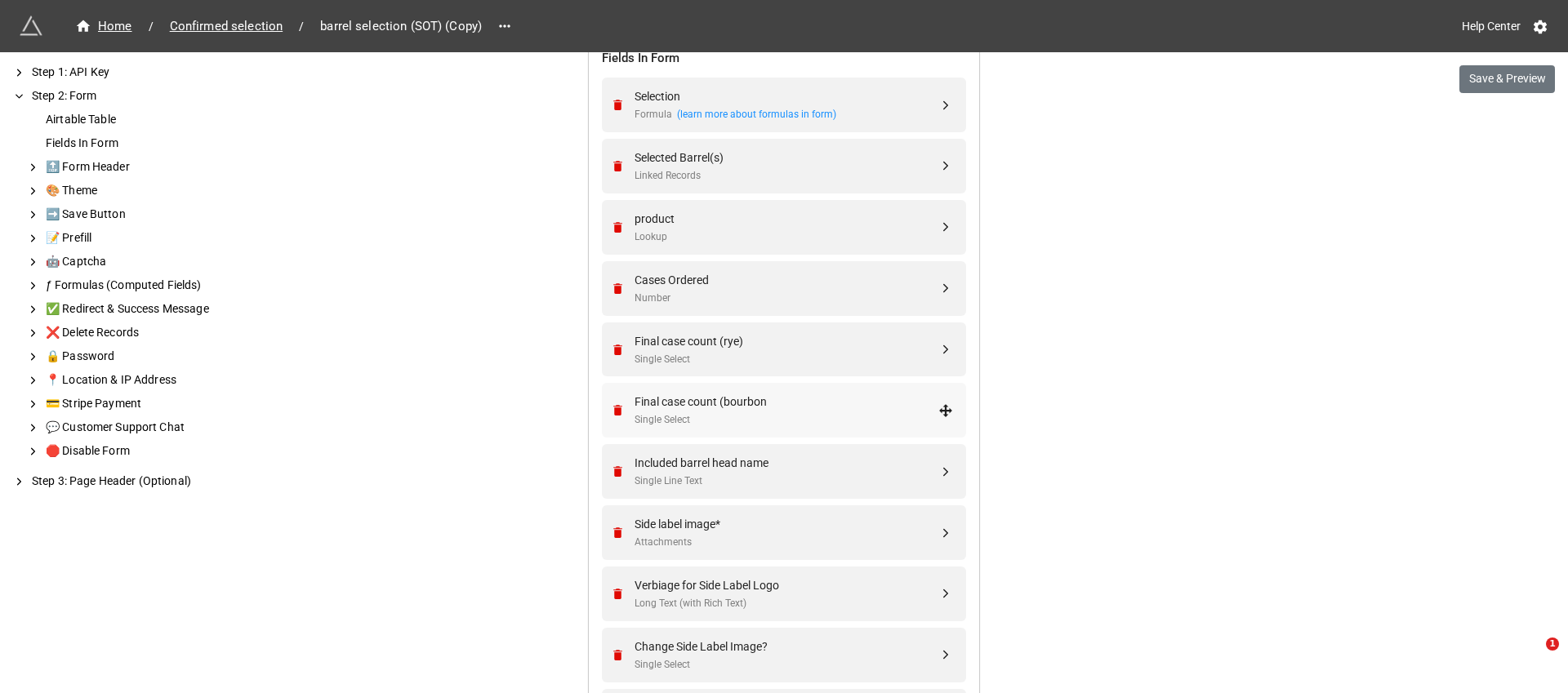
click at [786, 399] on div "Final case count (bourbon" at bounding box center [786, 402] width 304 height 18
select select "all-are-met"
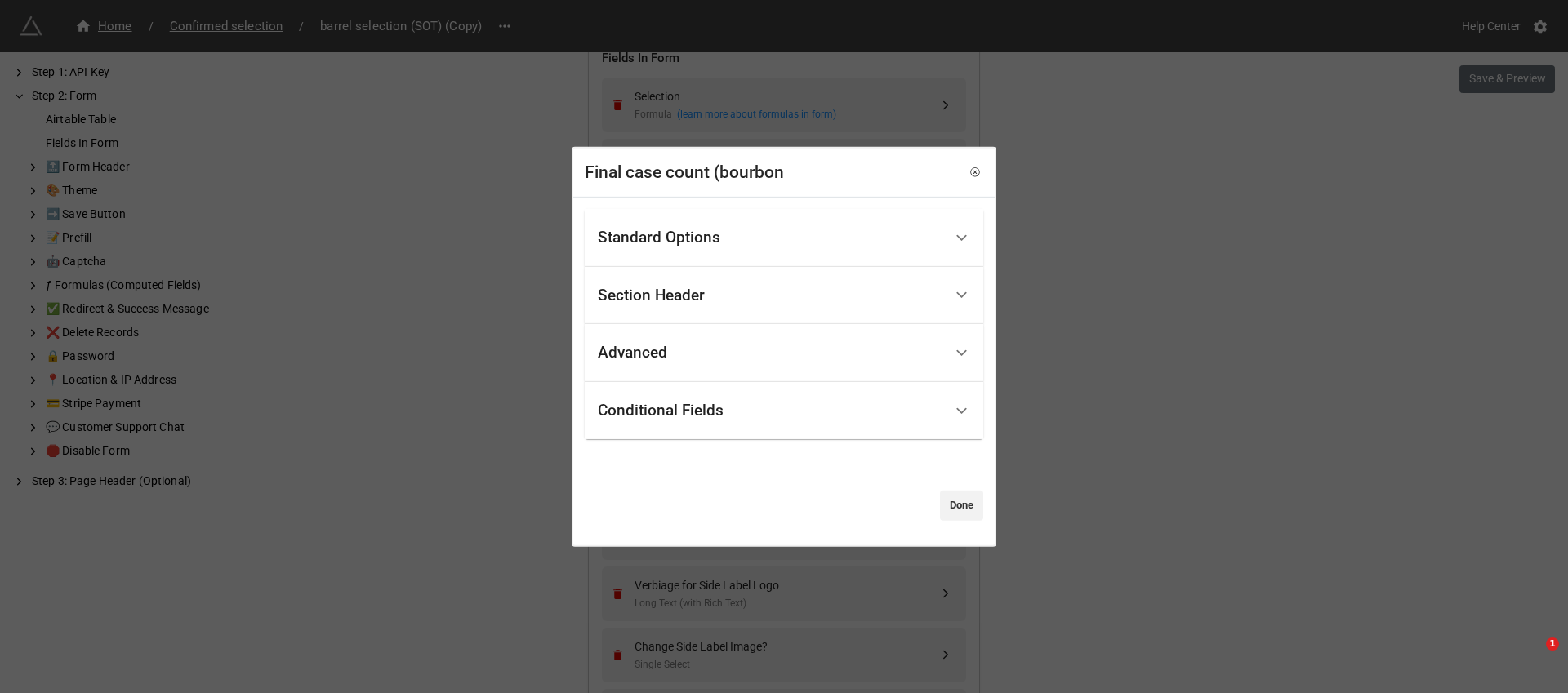
click at [792, 411] on div "Conditional Fields" at bounding box center [770, 411] width 346 height 38
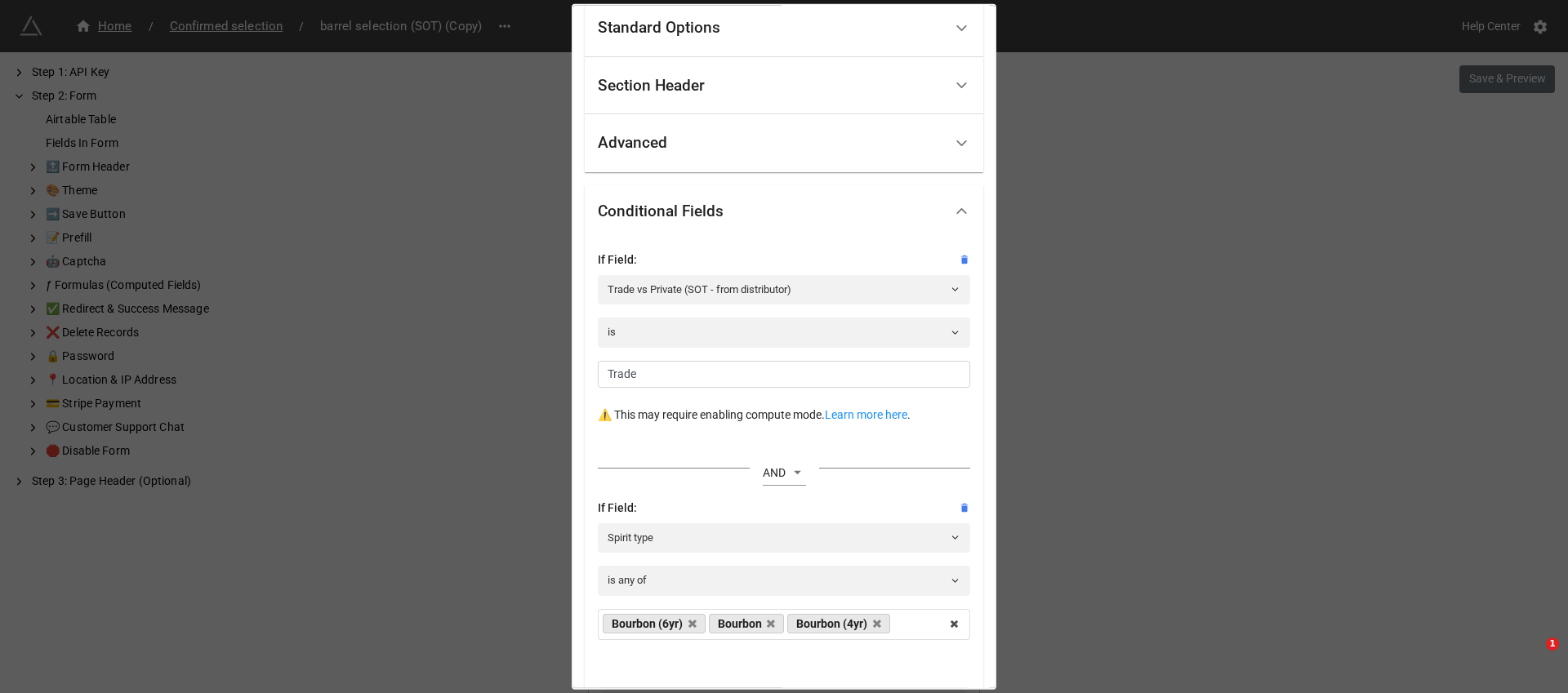
scroll to position [85, 0]
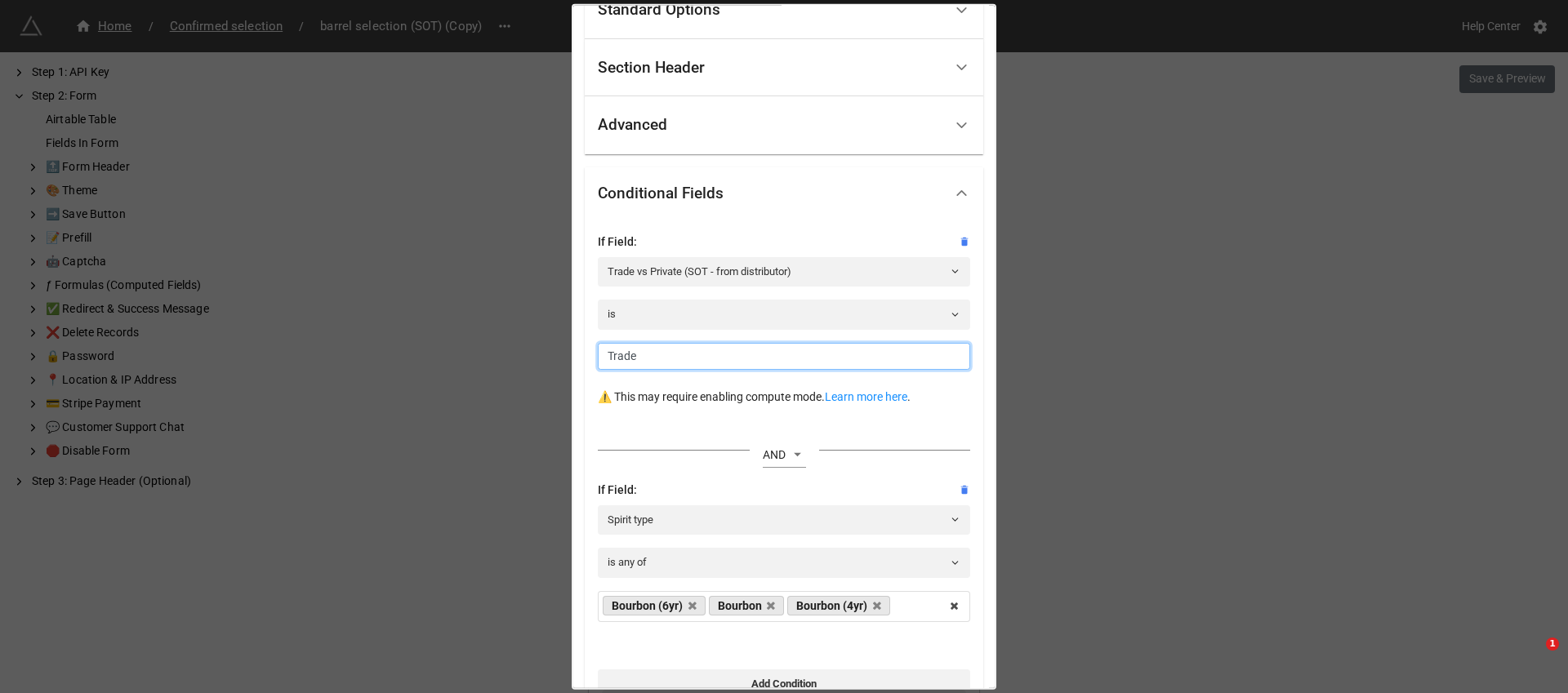
click at [776, 363] on input "Trade" at bounding box center [784, 355] width 373 height 28
click at [758, 262] on link "Trade vs Private (SOT - from distributor)" at bounding box center [784, 271] width 373 height 29
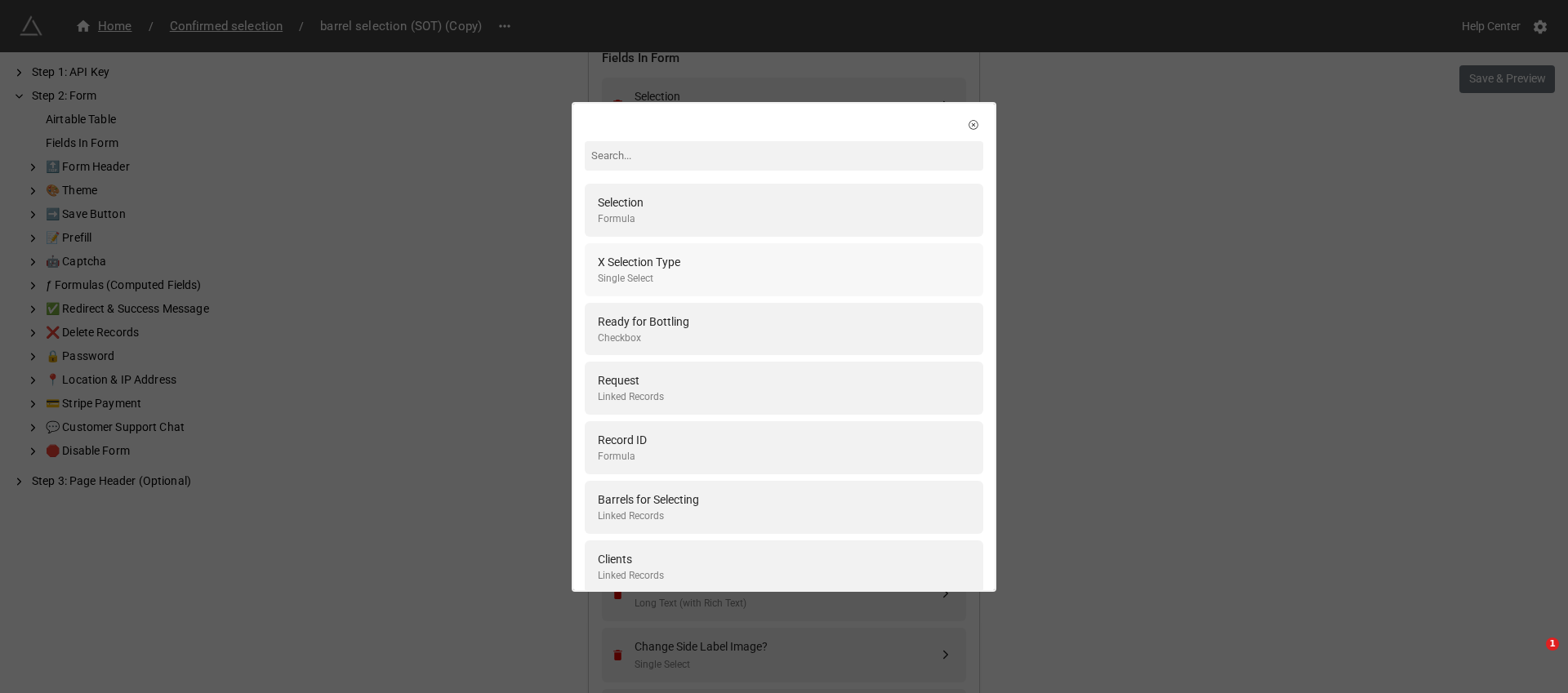
click at [718, 261] on div "X Selection Type Single Select" at bounding box center [784, 269] width 373 height 33
select select "all-are-met"
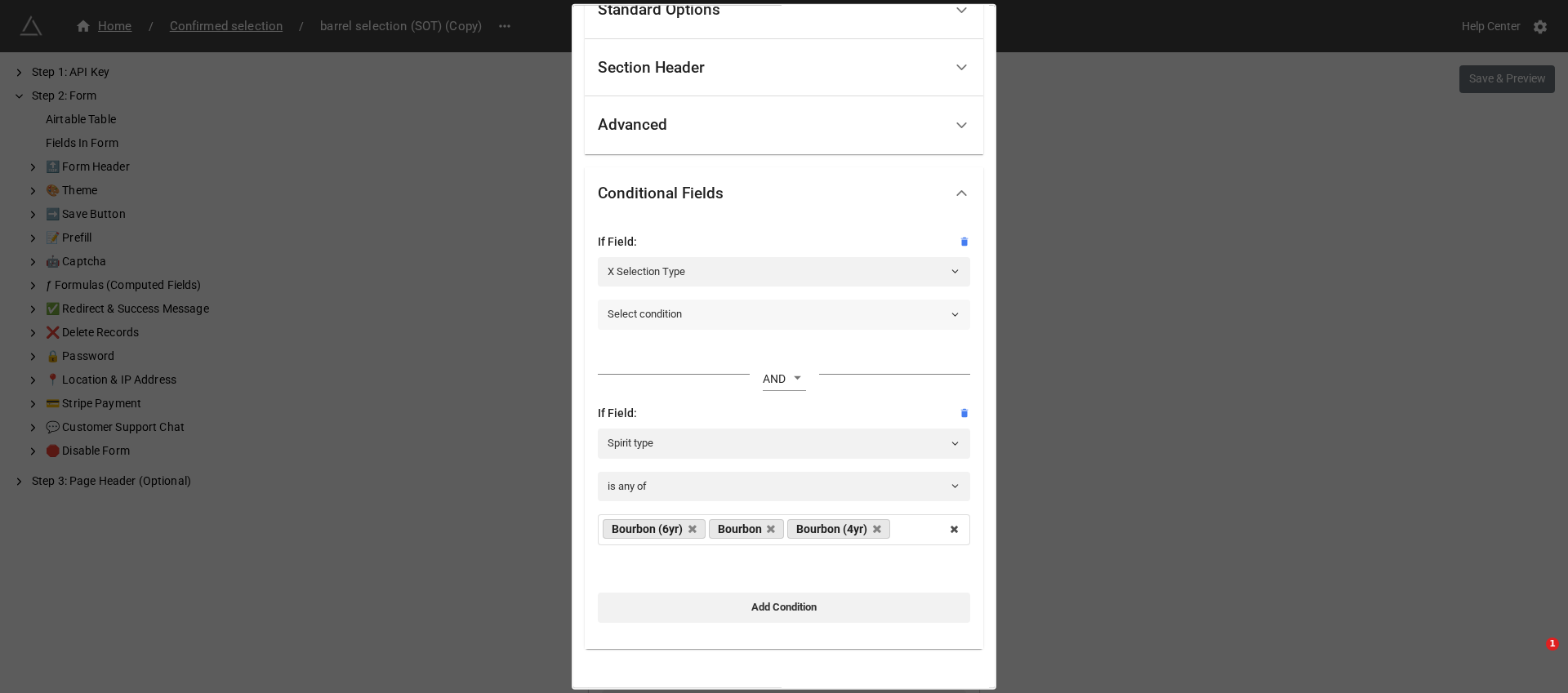
click at [726, 305] on link "Select condition" at bounding box center [784, 313] width 373 height 29
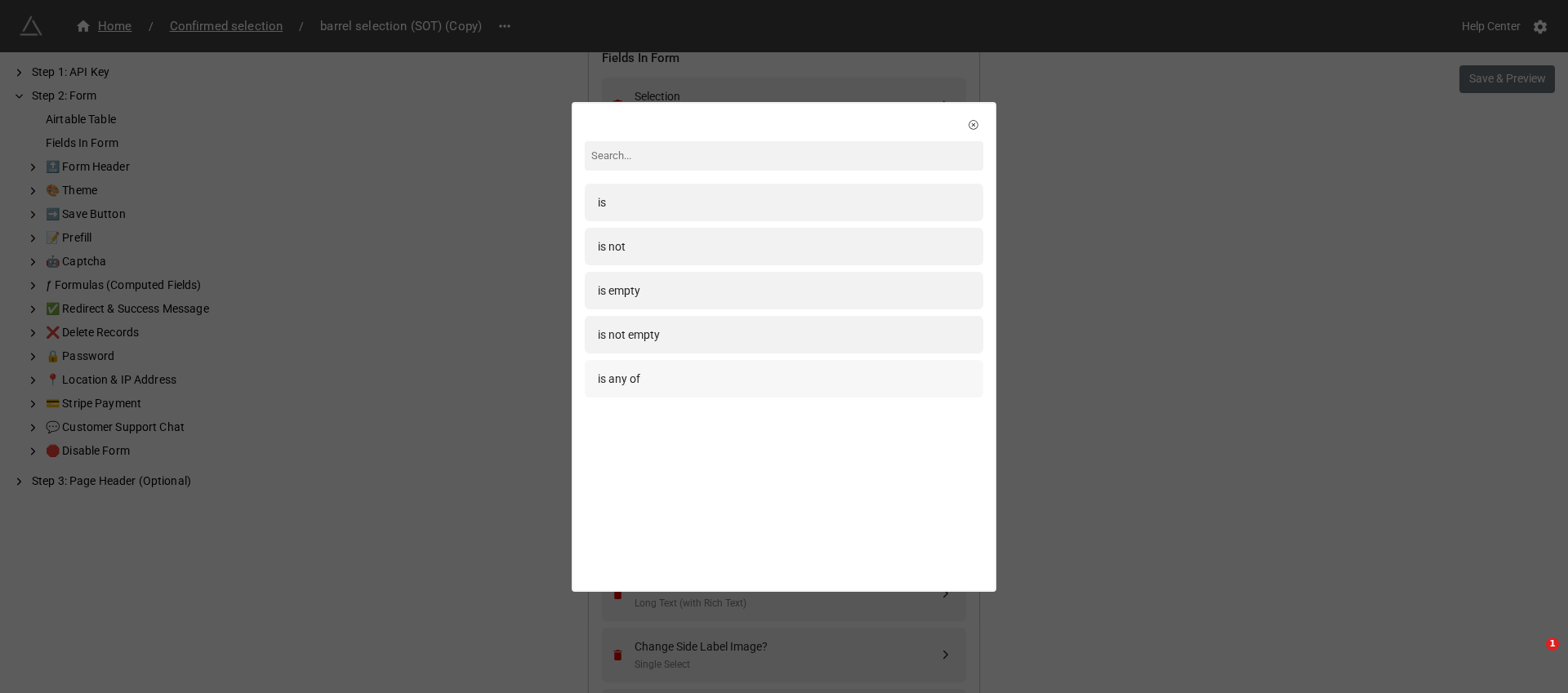
click at [709, 380] on div "is any of" at bounding box center [784, 379] width 373 height 18
select select "all-are-met"
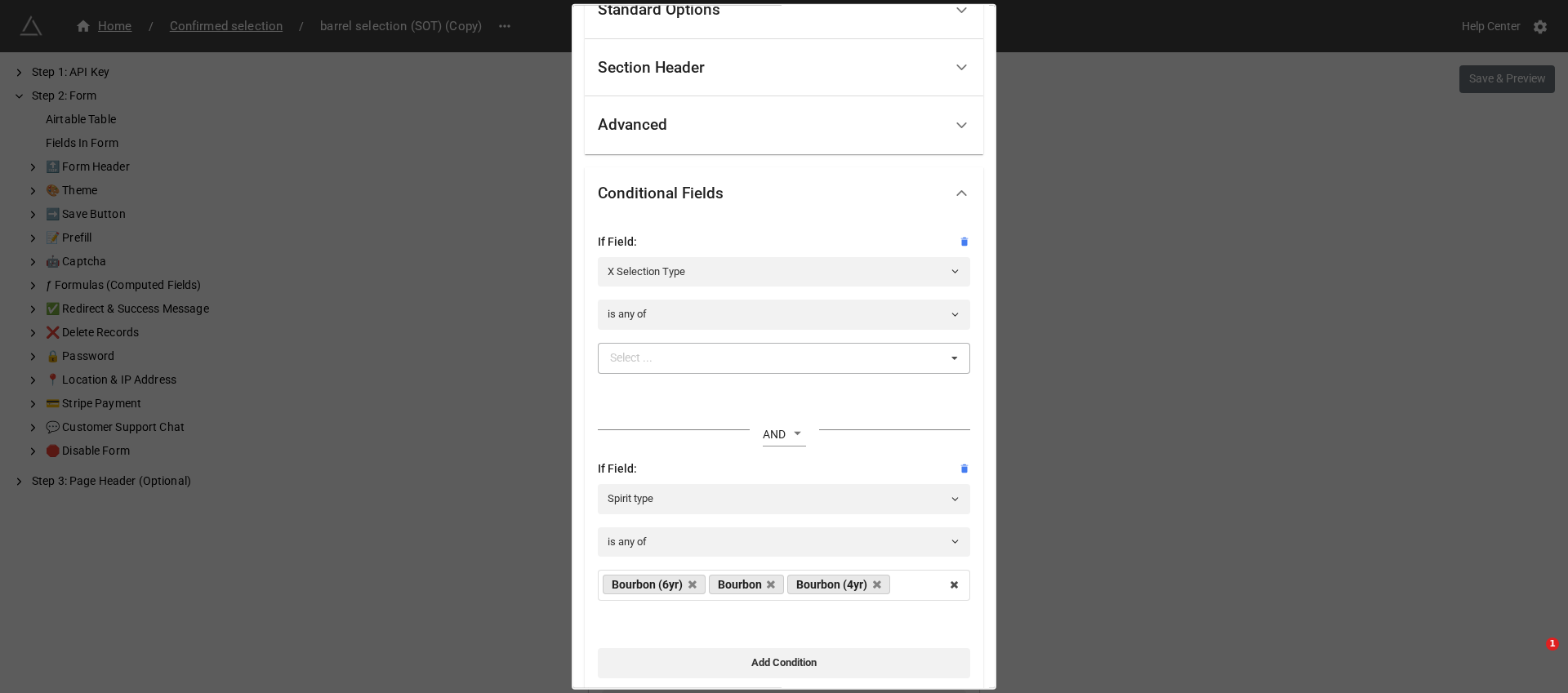
click at [765, 352] on div "Select ... Trade In House Private In House Trade Sample Private Sample In Store…" at bounding box center [784, 357] width 373 height 31
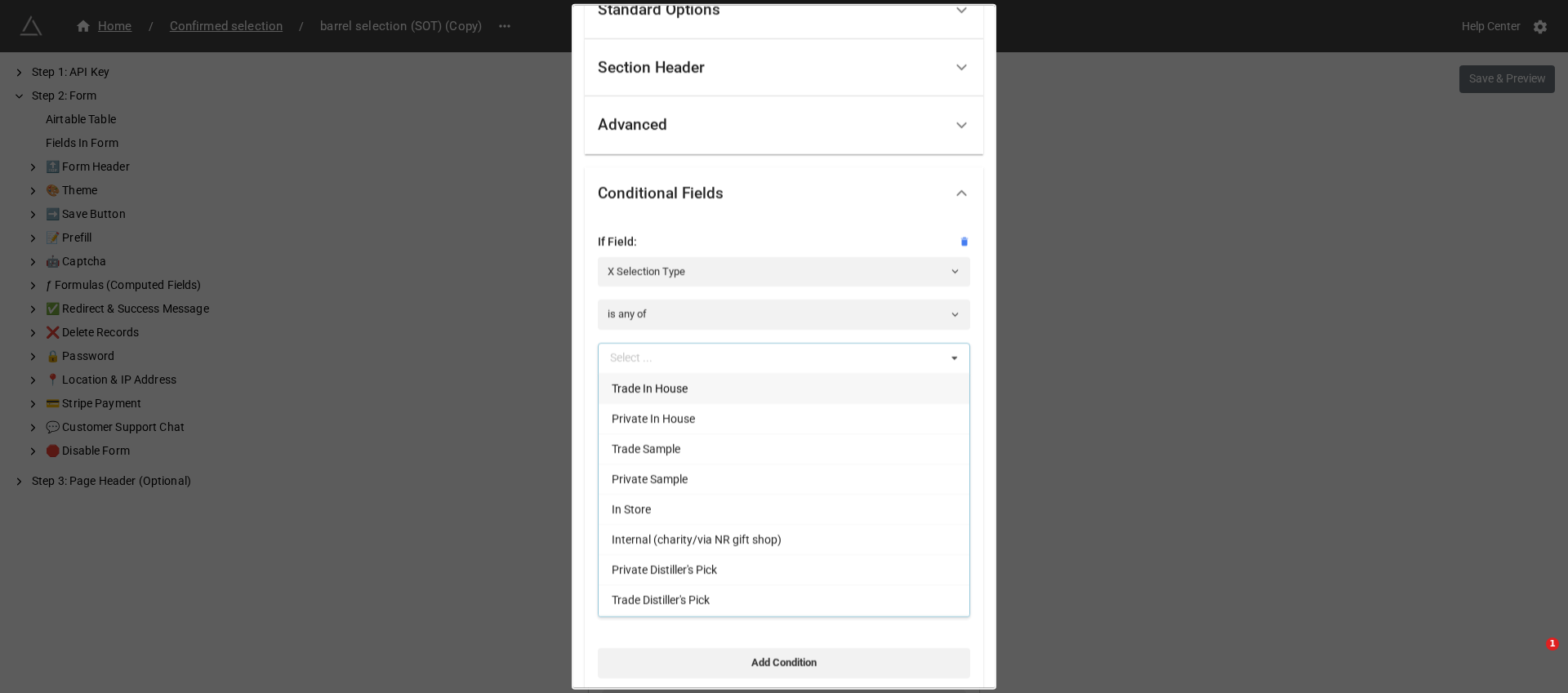
click at [754, 393] on div "Trade In House" at bounding box center [784, 388] width 371 height 30
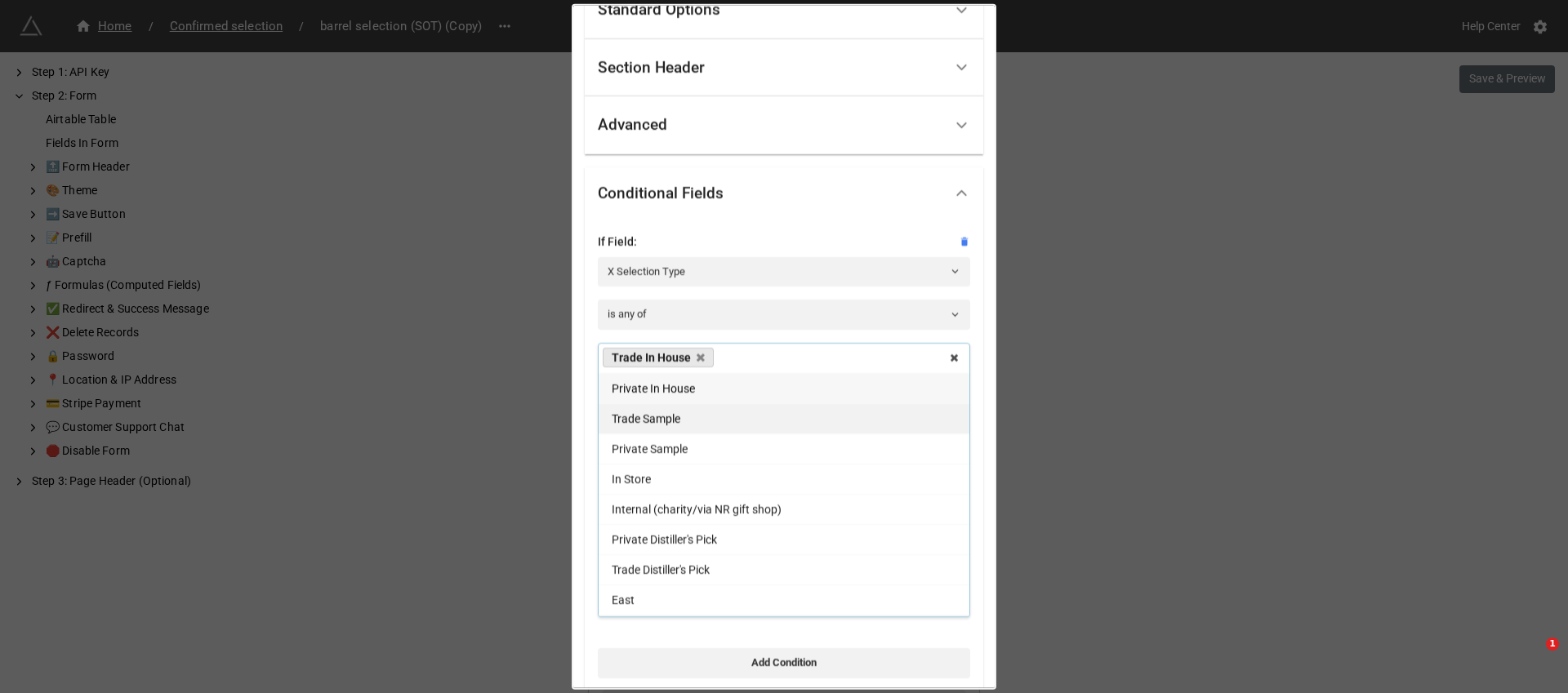
click at [748, 419] on div "Trade Sample" at bounding box center [784, 418] width 371 height 30
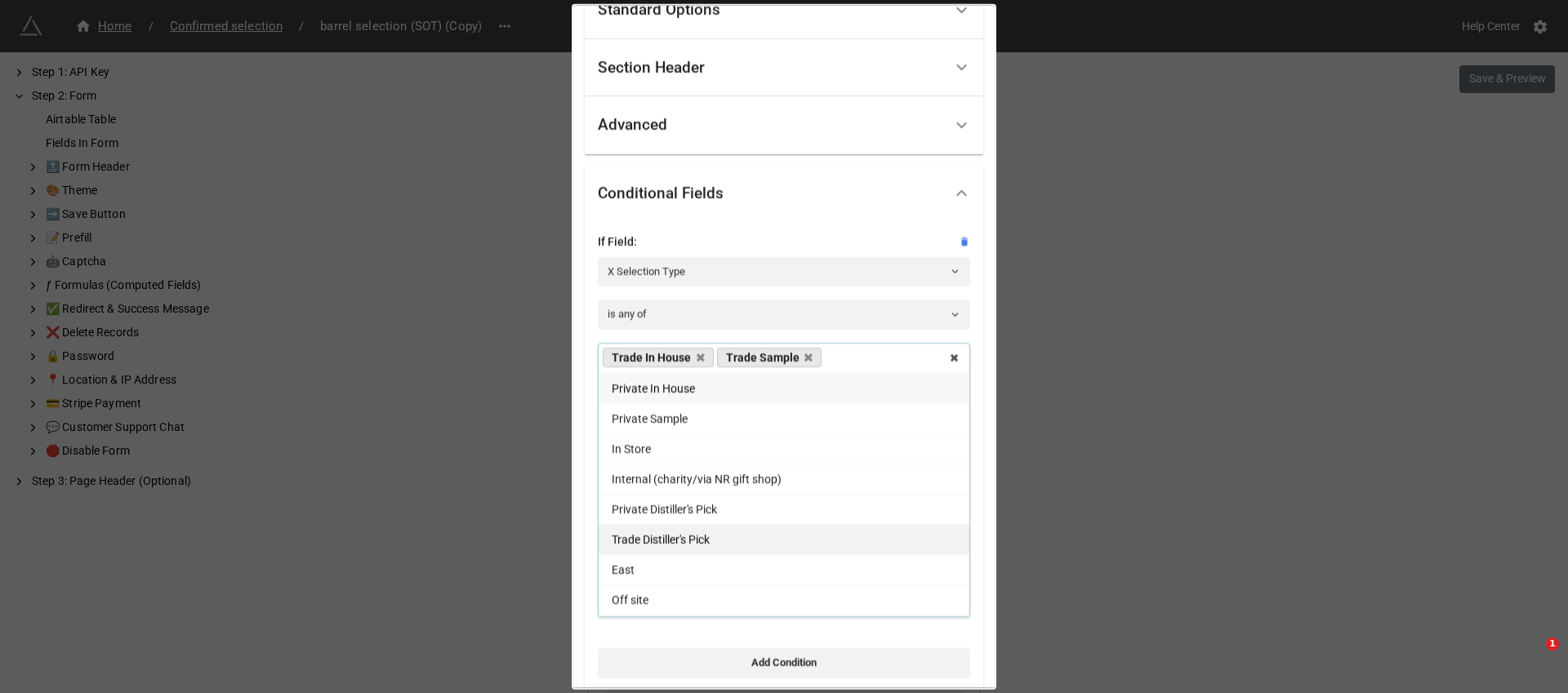
click at [732, 542] on div "Trade Distiller's Pick" at bounding box center [784, 539] width 371 height 30
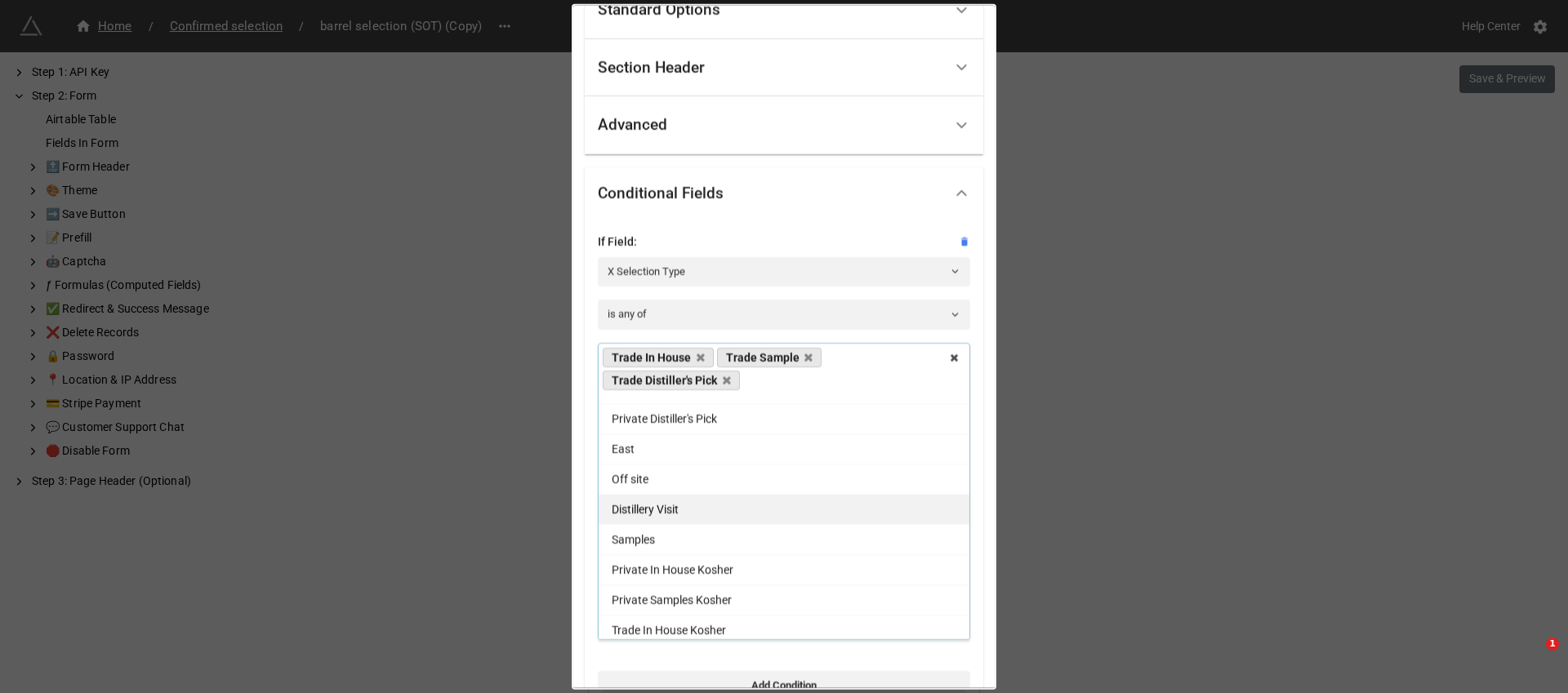
scroll to position [145, 0]
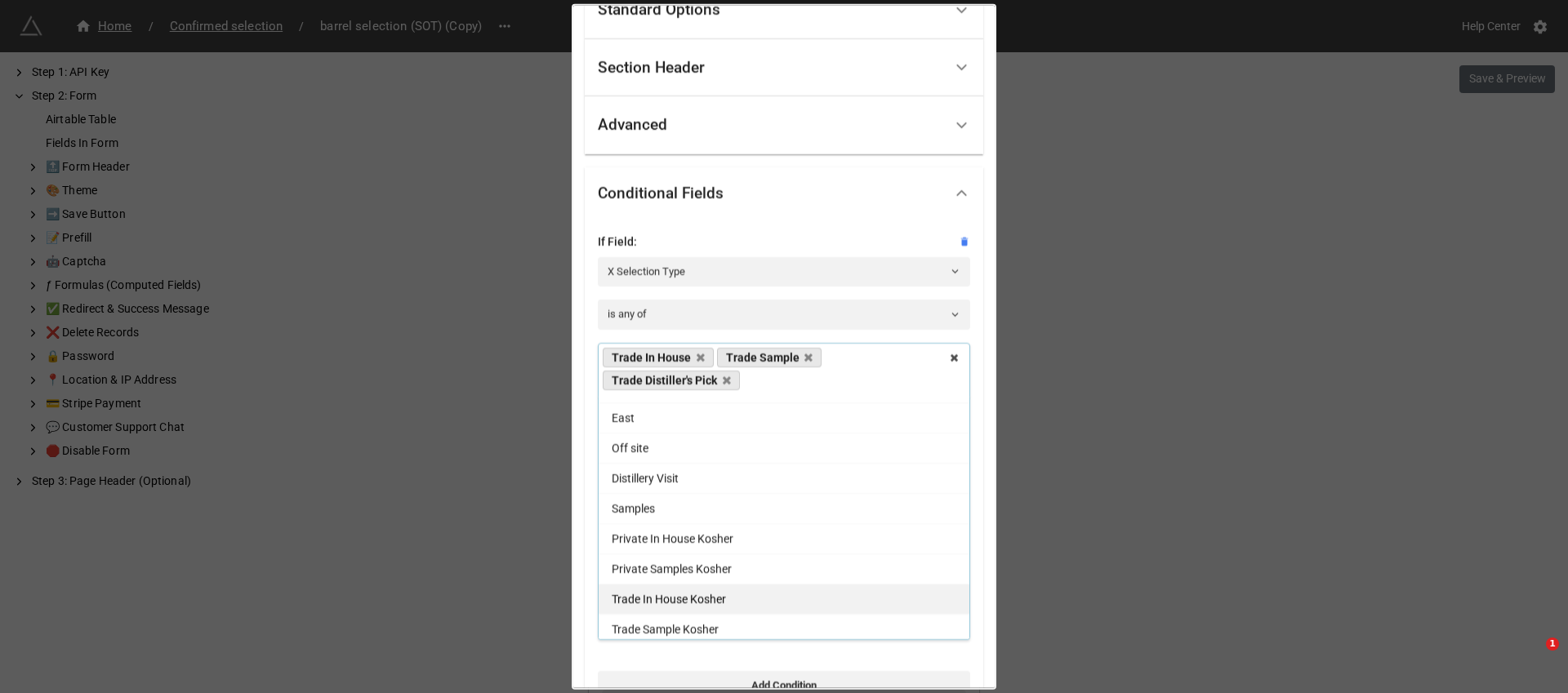
click at [733, 602] on div "Trade In House Kosher" at bounding box center [784, 598] width 371 height 30
click at [725, 613] on div "Trade Sample Kosher" at bounding box center [784, 598] width 371 height 30
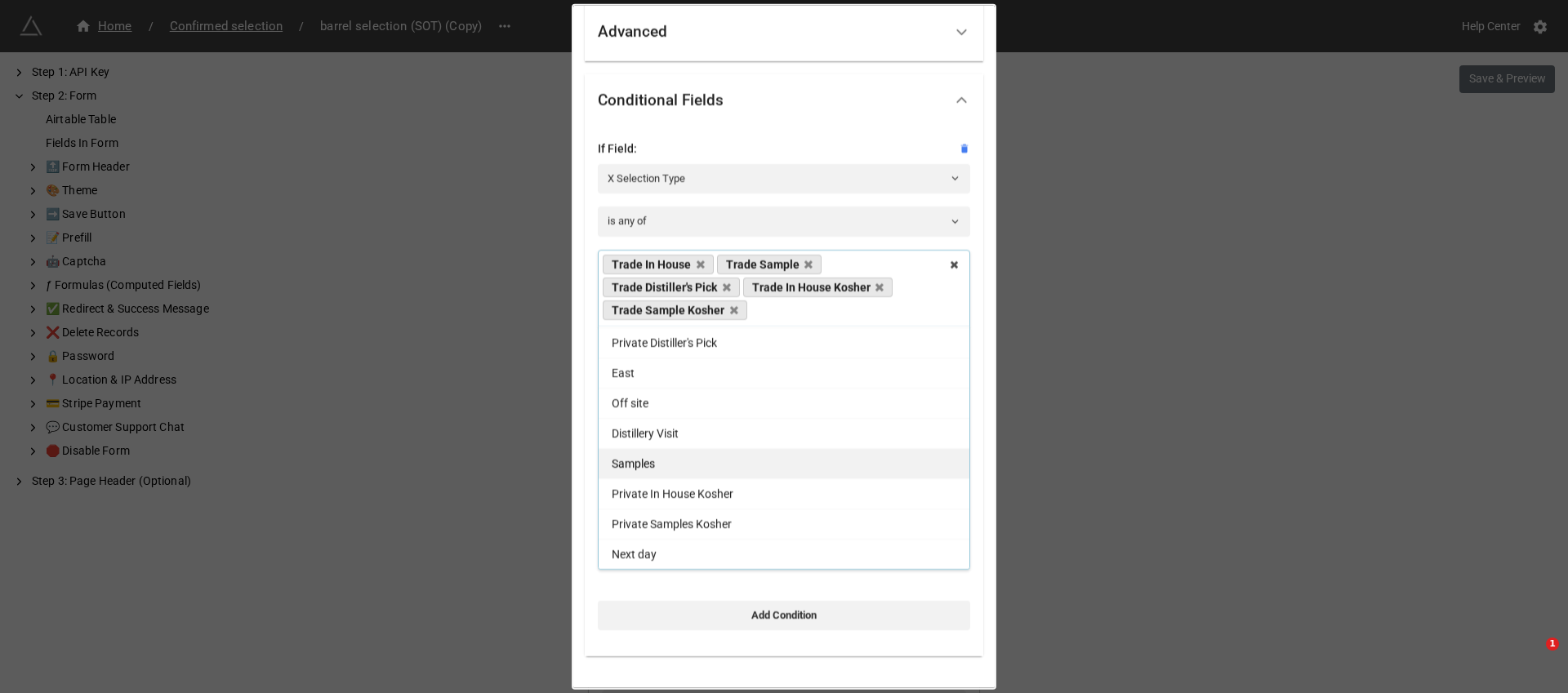
scroll to position [184, 0]
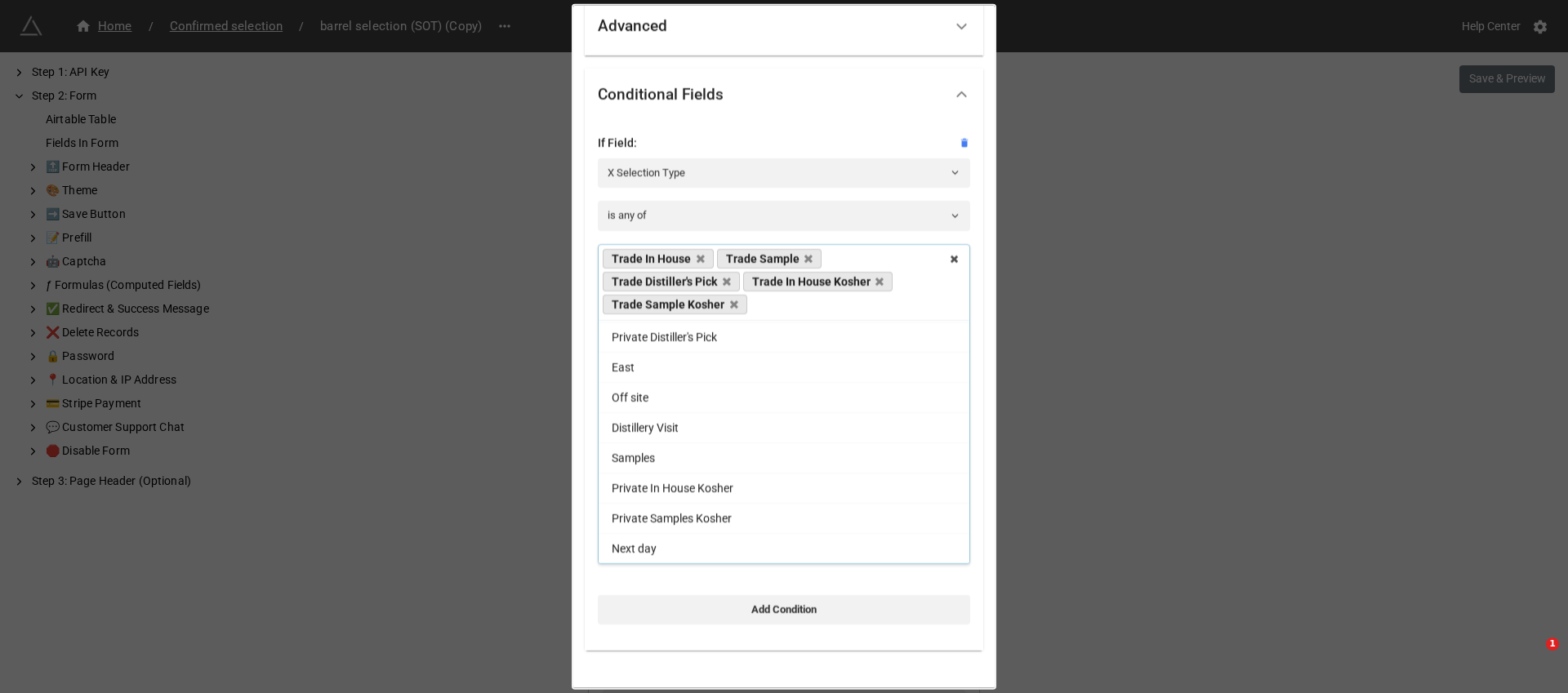
click at [857, 77] on div "Conditional Fields" at bounding box center [770, 94] width 346 height 38
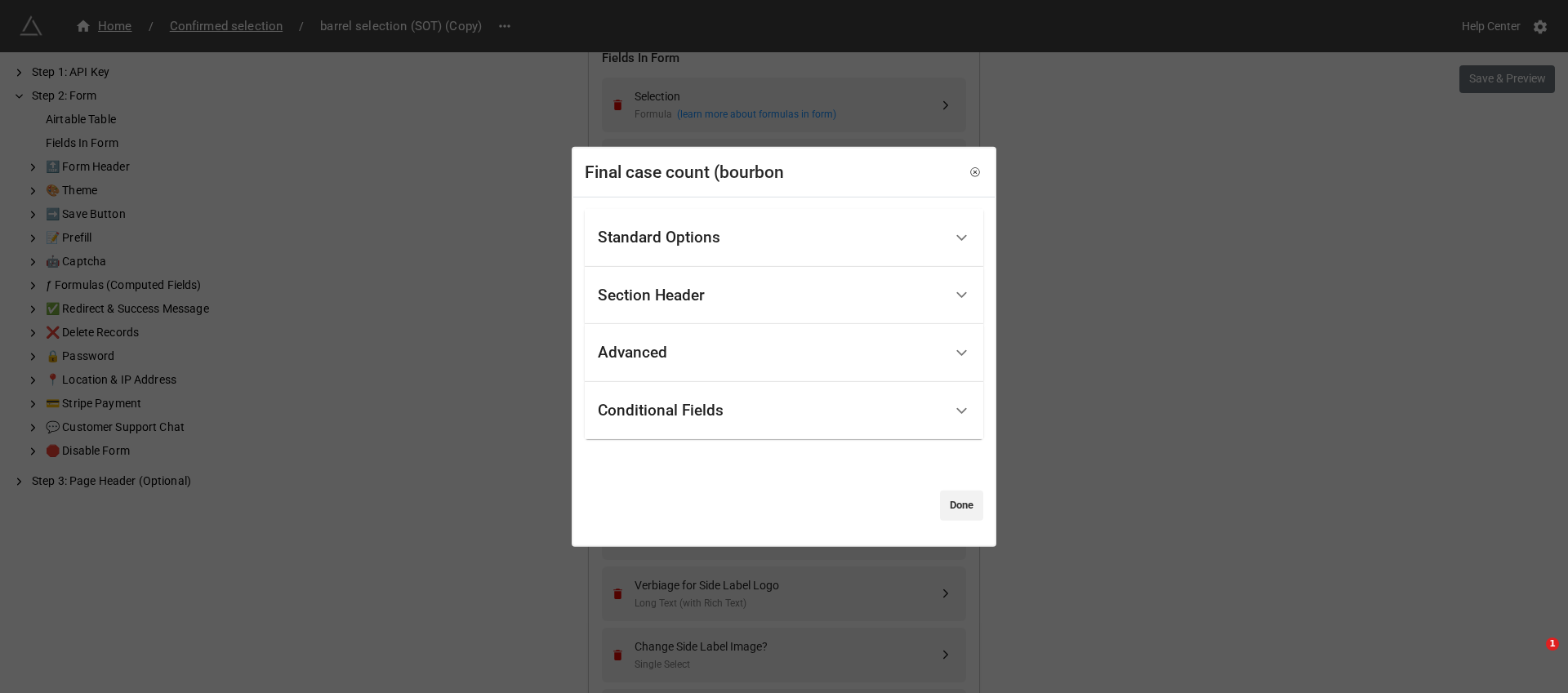
click at [827, 241] on div "Standard Options" at bounding box center [770, 238] width 346 height 38
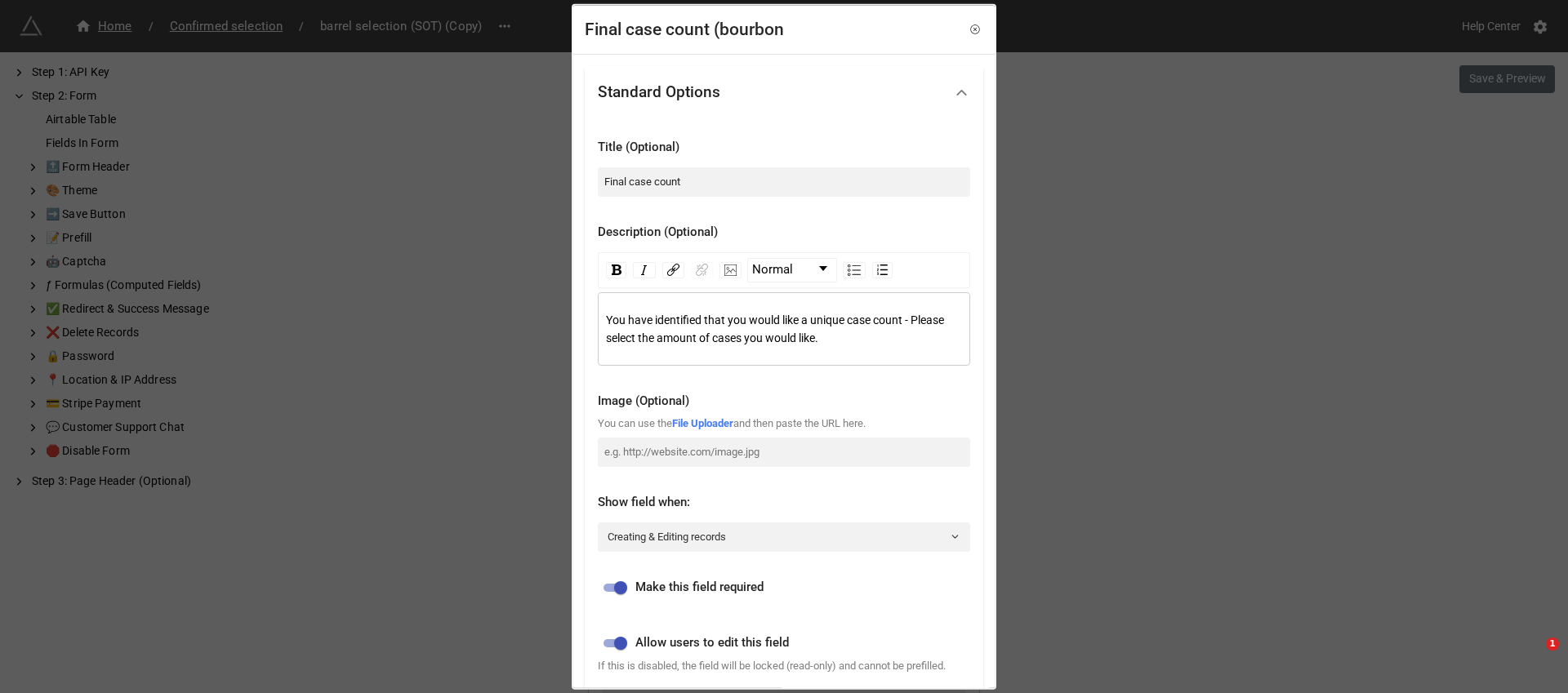
click at [851, 88] on div "Standard Options" at bounding box center [770, 91] width 346 height 38
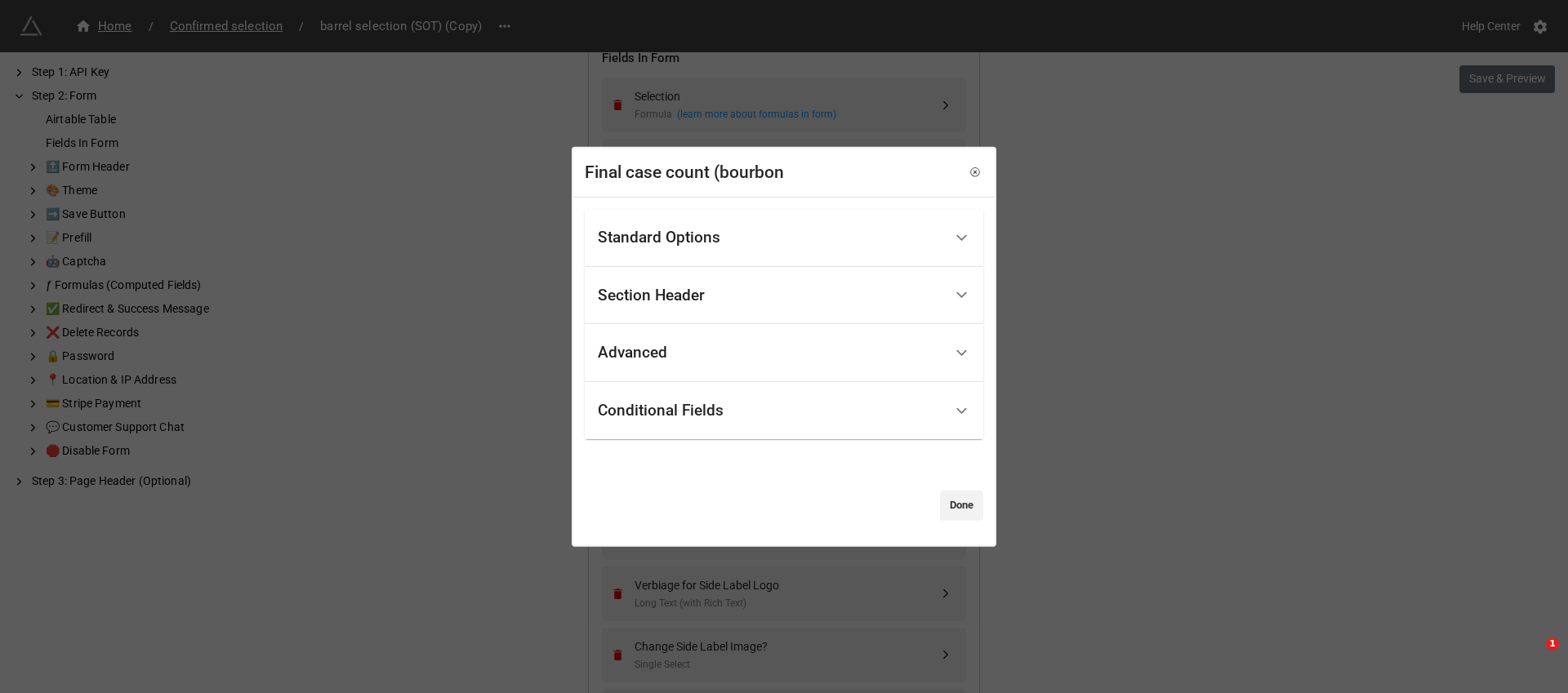
click at [766, 414] on div "Conditional Fields" at bounding box center [770, 411] width 346 height 38
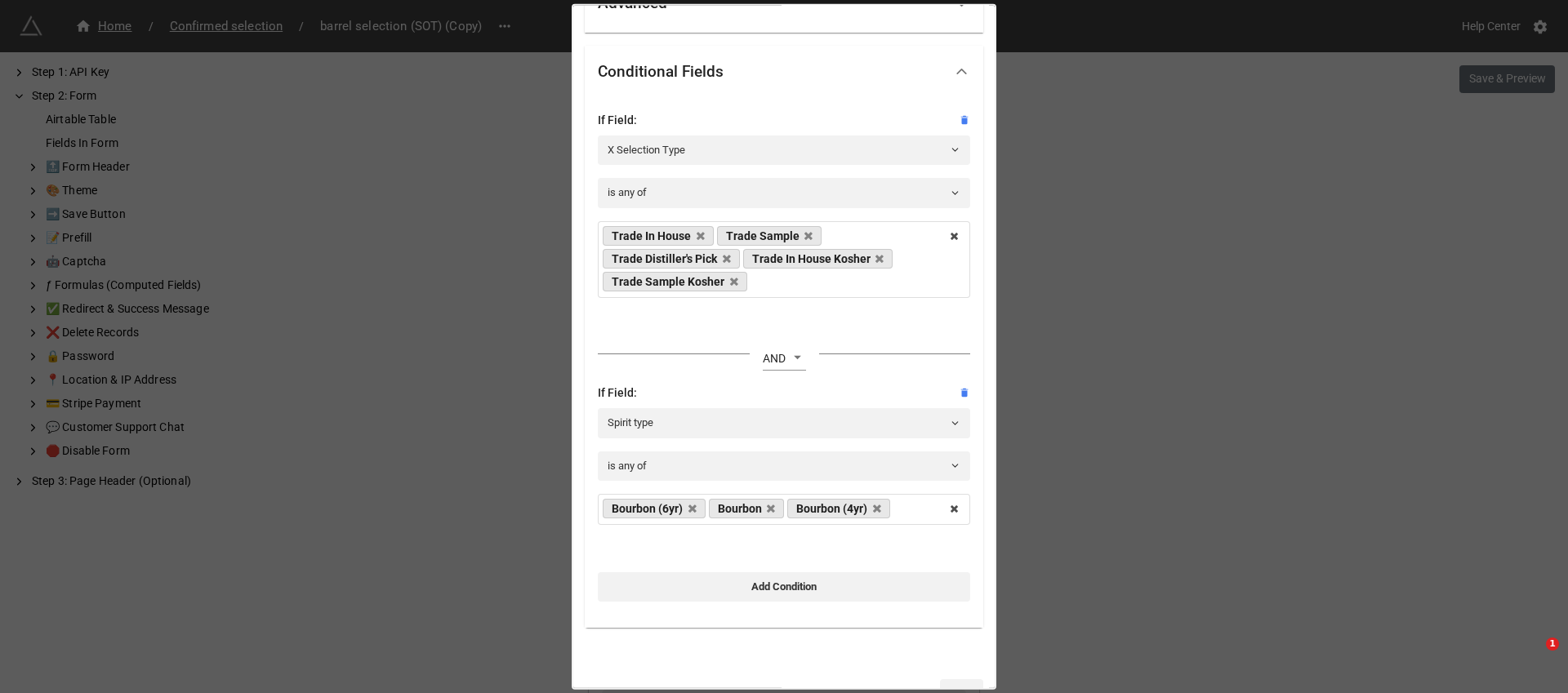
scroll to position [274, 0]
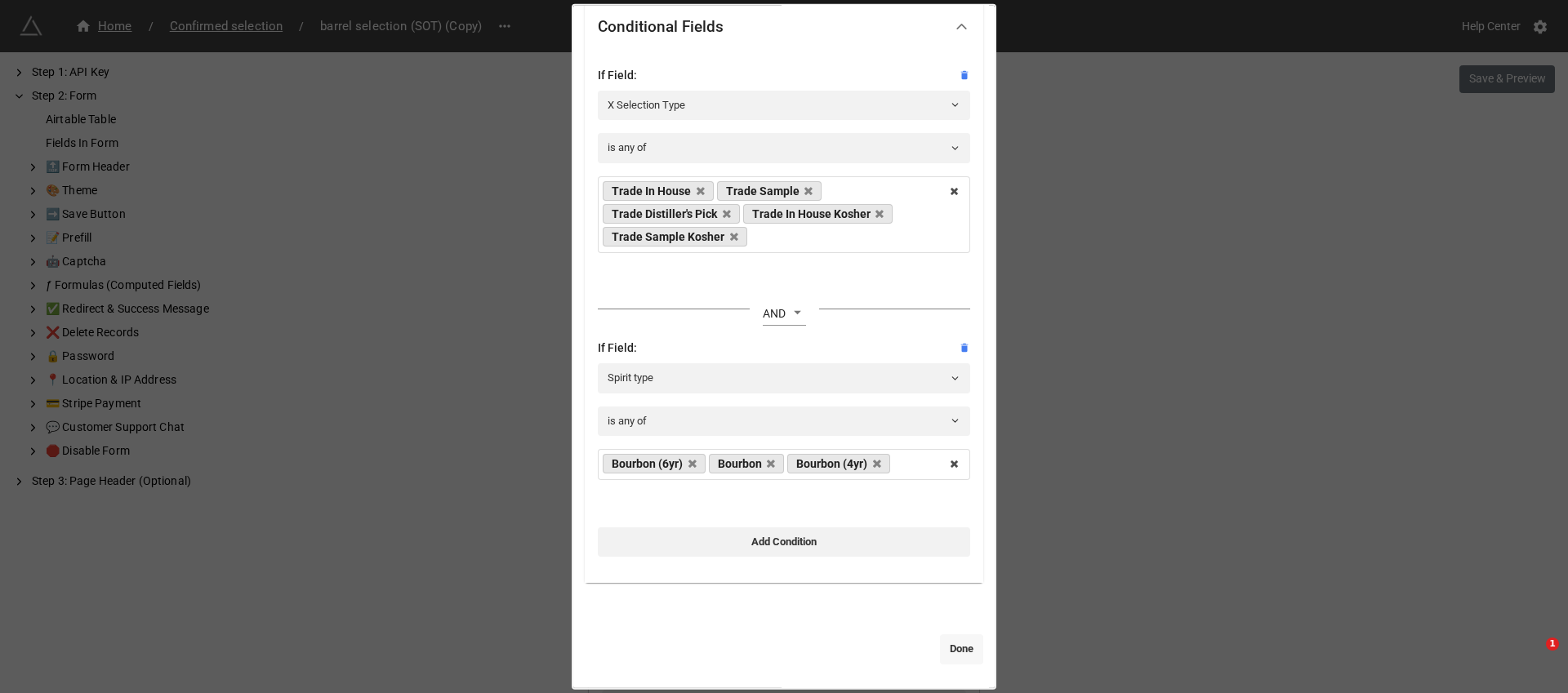
click at [959, 646] on link "Done" at bounding box center [961, 648] width 43 height 29
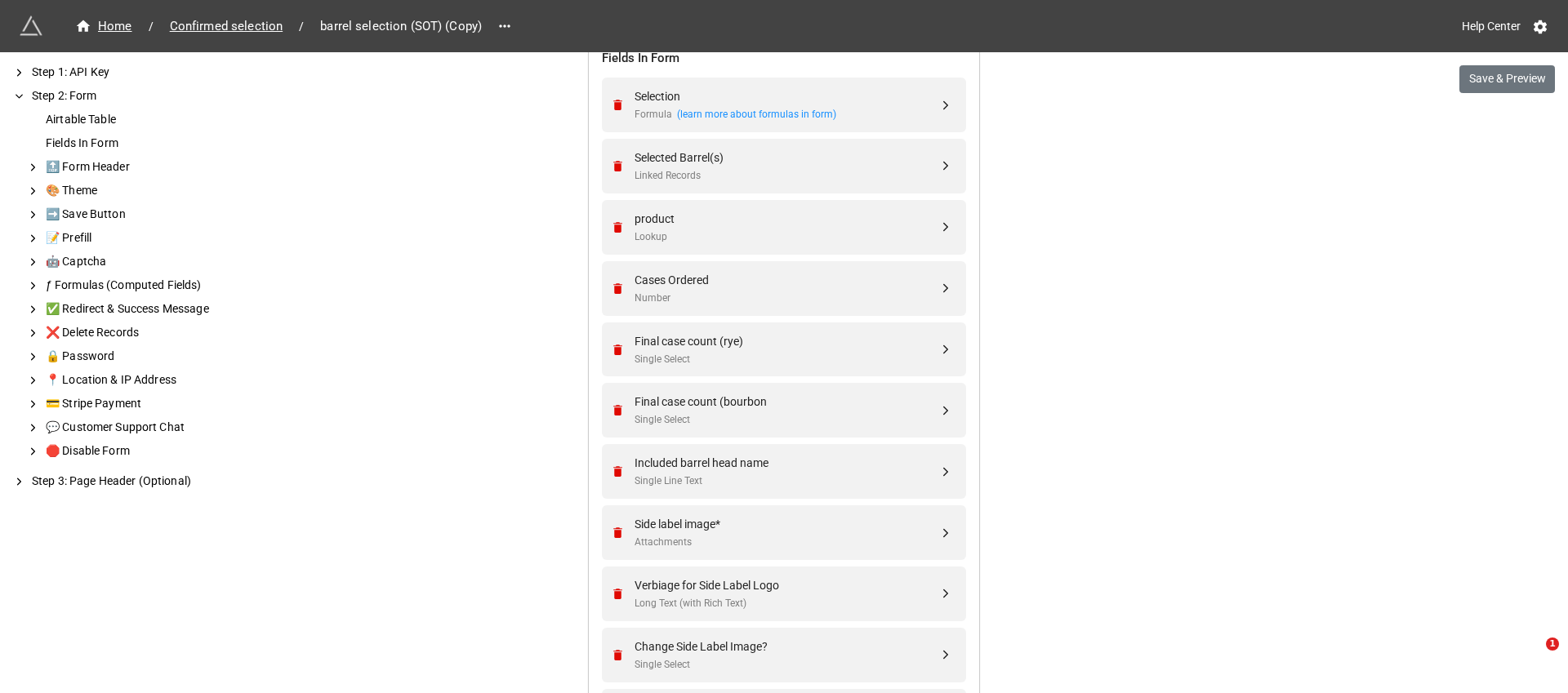
click at [1445, 90] on div "We have released a newer version of this extension with many improvements! It's…" at bounding box center [784, 680] width 1568 height 2674
click at [1485, 88] on button "Save & Preview" at bounding box center [1506, 79] width 96 height 28
click at [762, 413] on div "Single Select" at bounding box center [786, 420] width 304 height 15
select select "all-are-met"
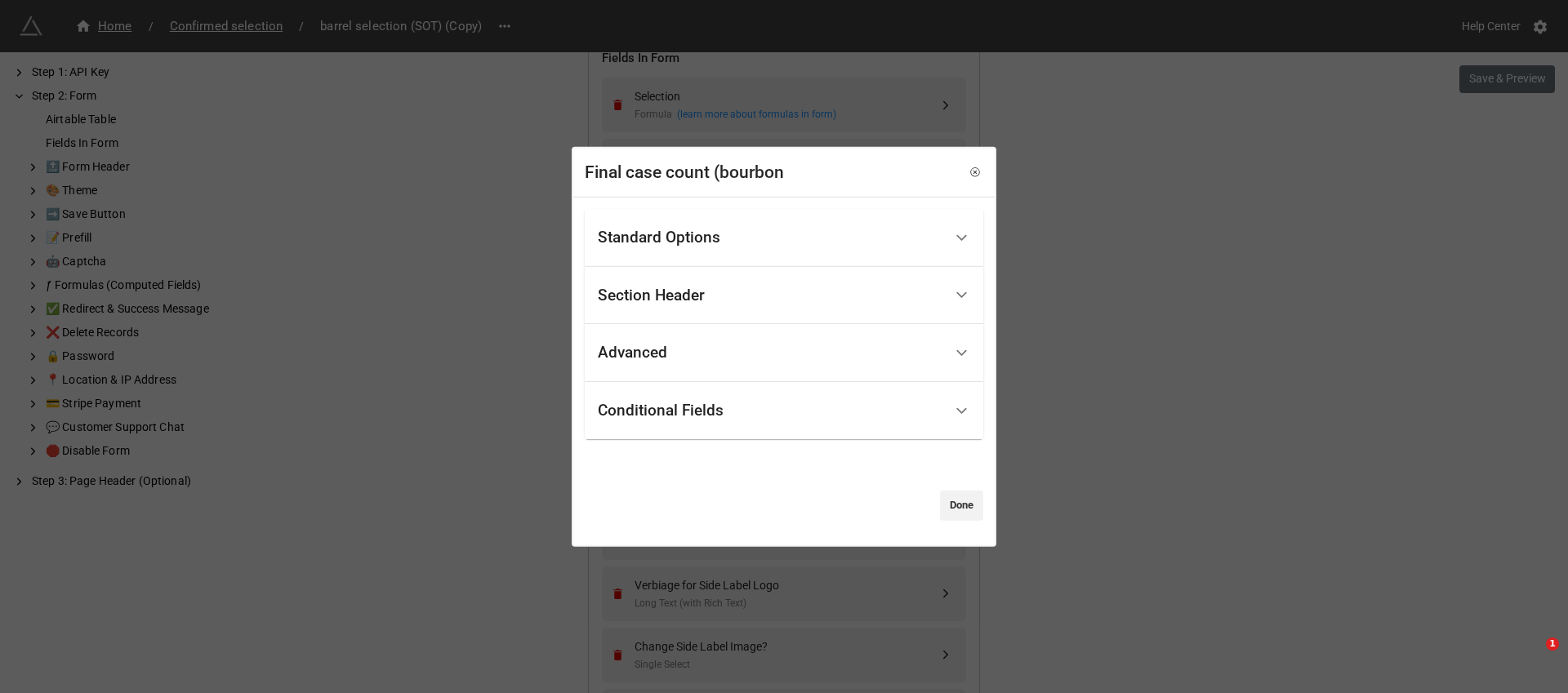
click at [819, 392] on div "Conditional Fields" at bounding box center [770, 411] width 346 height 38
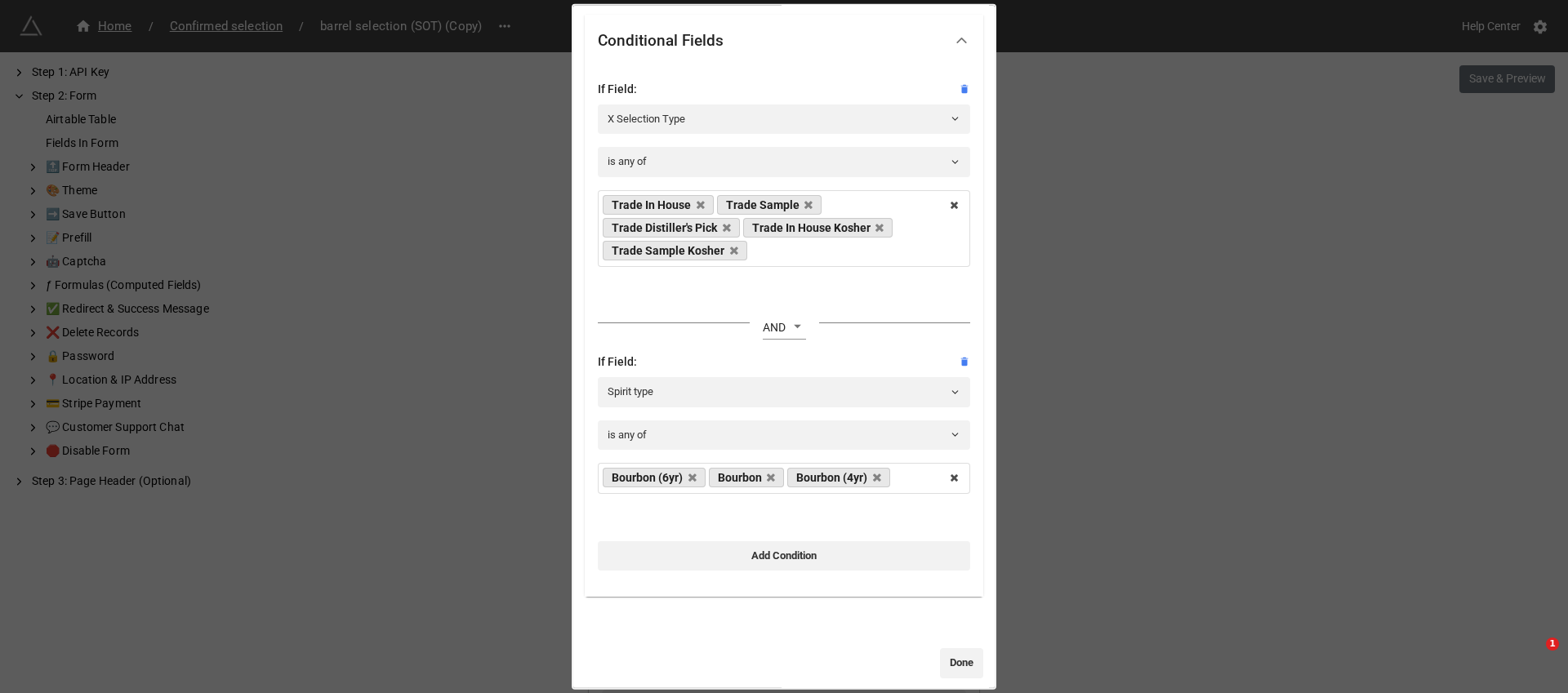
scroll to position [238, 0]
click at [697, 478] on icon at bounding box center [692, 477] width 8 height 11
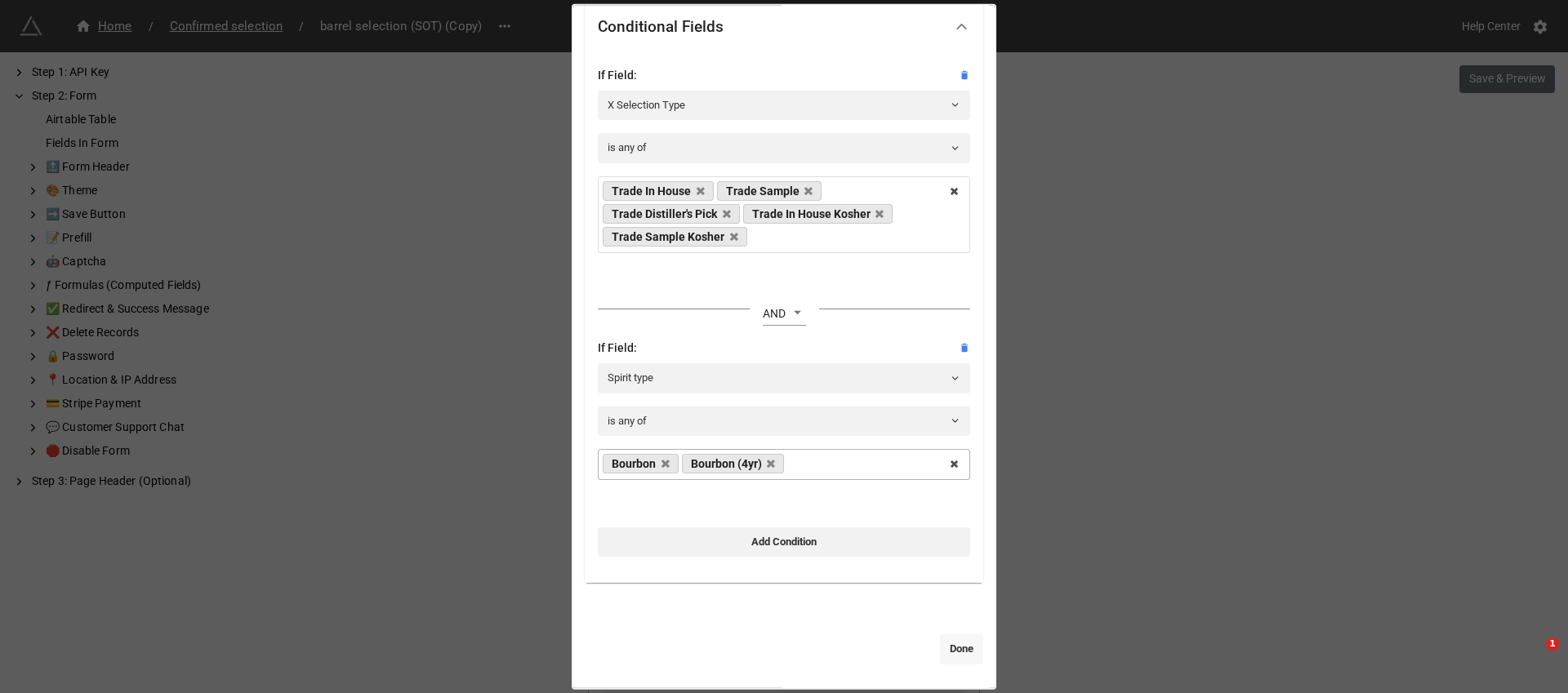
click at [943, 638] on link "Done" at bounding box center [961, 648] width 43 height 29
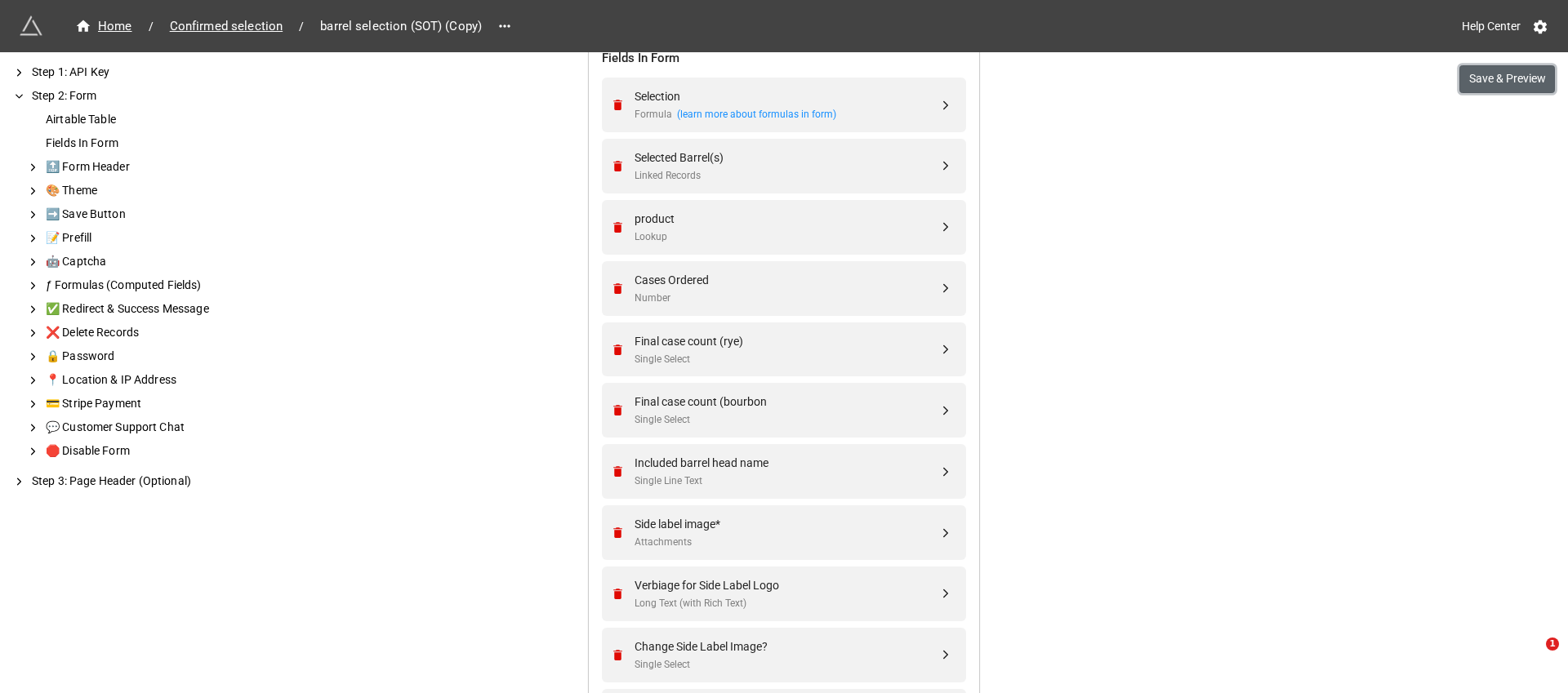
click at [1493, 86] on button "Save & Preview" at bounding box center [1506, 79] width 96 height 28
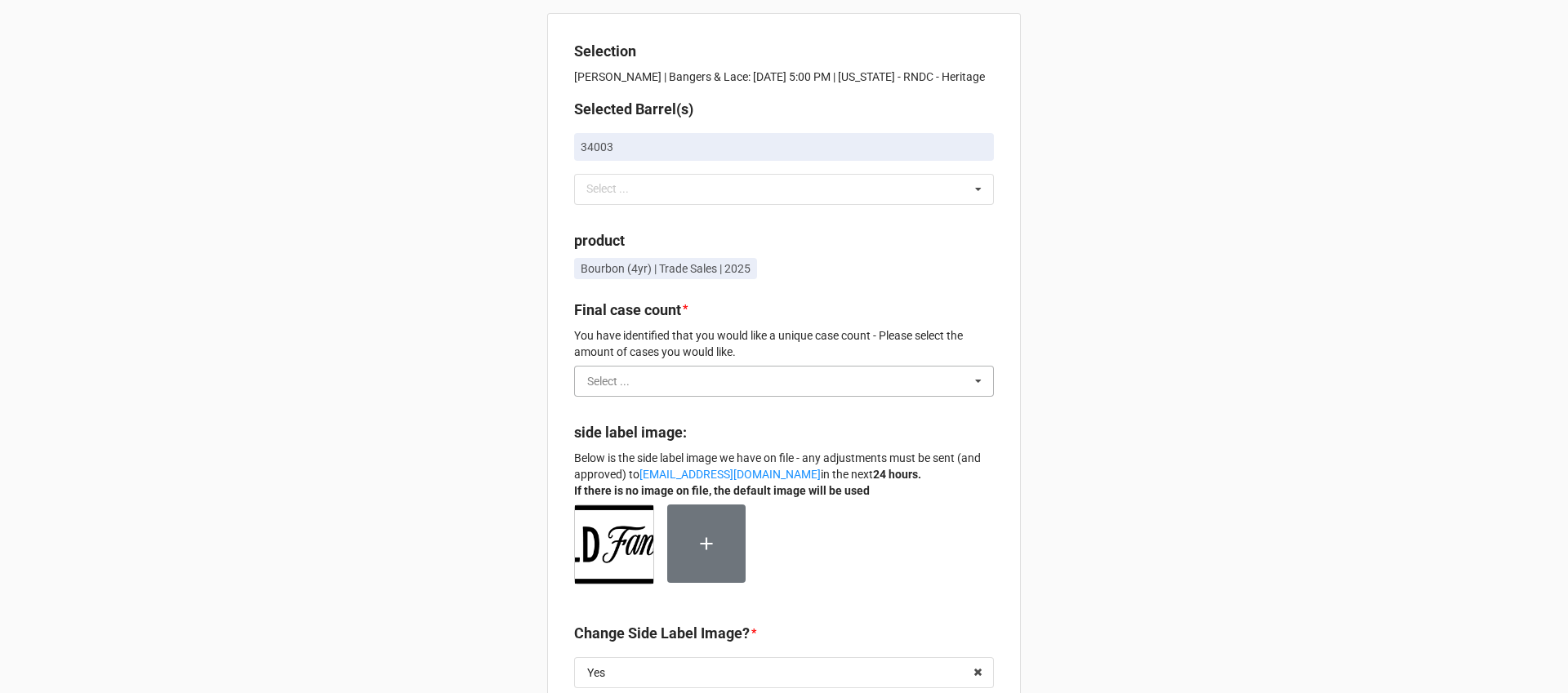
click at [806, 396] on input "text" at bounding box center [784, 380] width 418 height 29
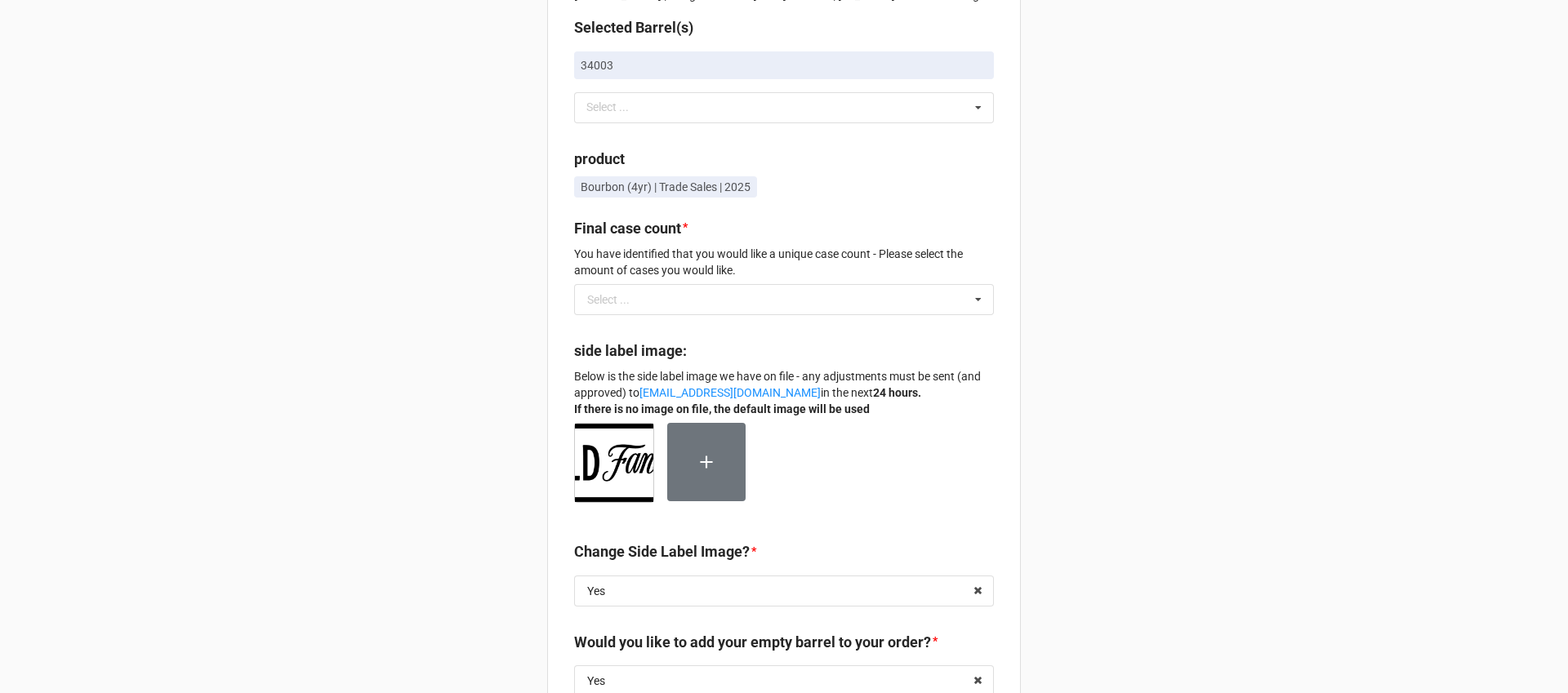
click at [1165, 260] on div "Selection Mike Van Meter | Bangers & Lace: 09/12/25 @ 5:00 PM | Illinois - RNDC…" at bounding box center [784, 551] width 1568 height 1265
click at [692, 314] on input "text" at bounding box center [784, 299] width 418 height 29
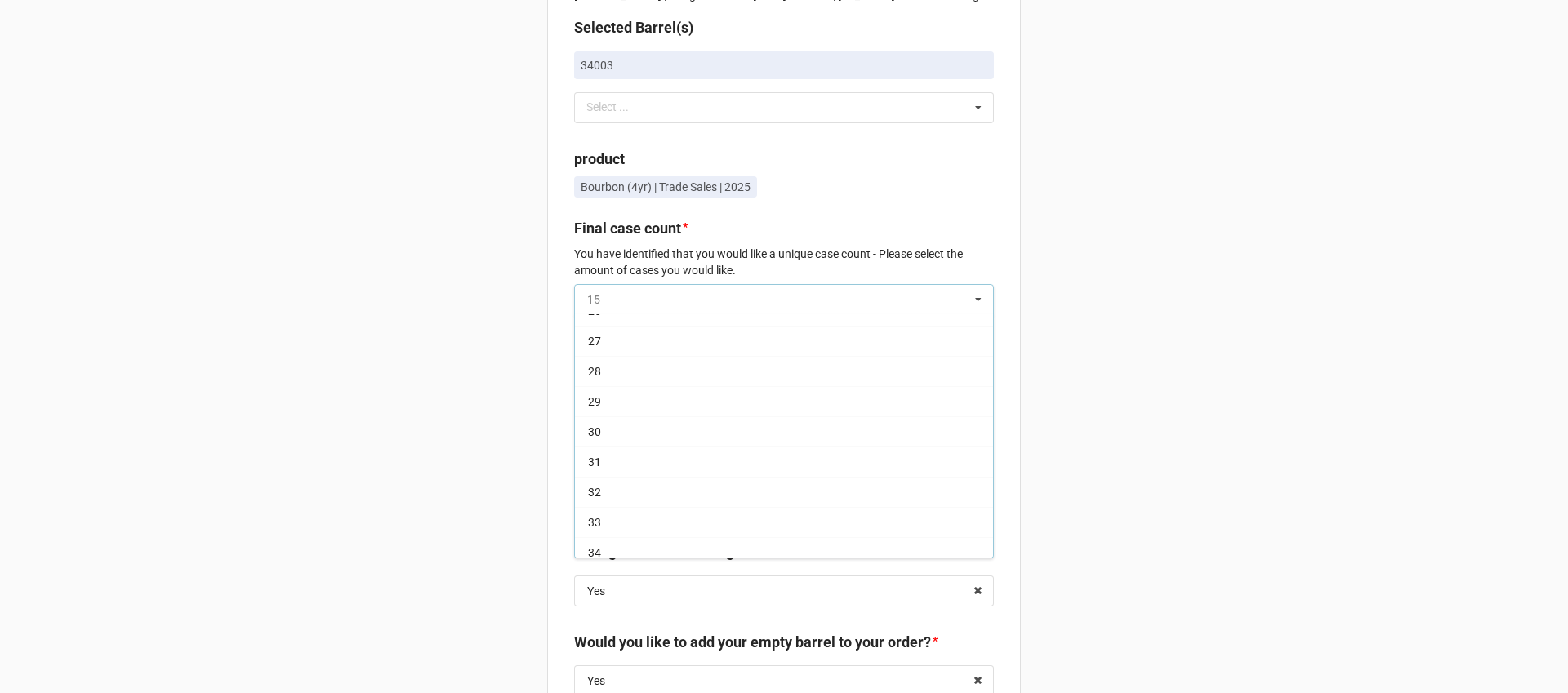
scroll to position [422, 0]
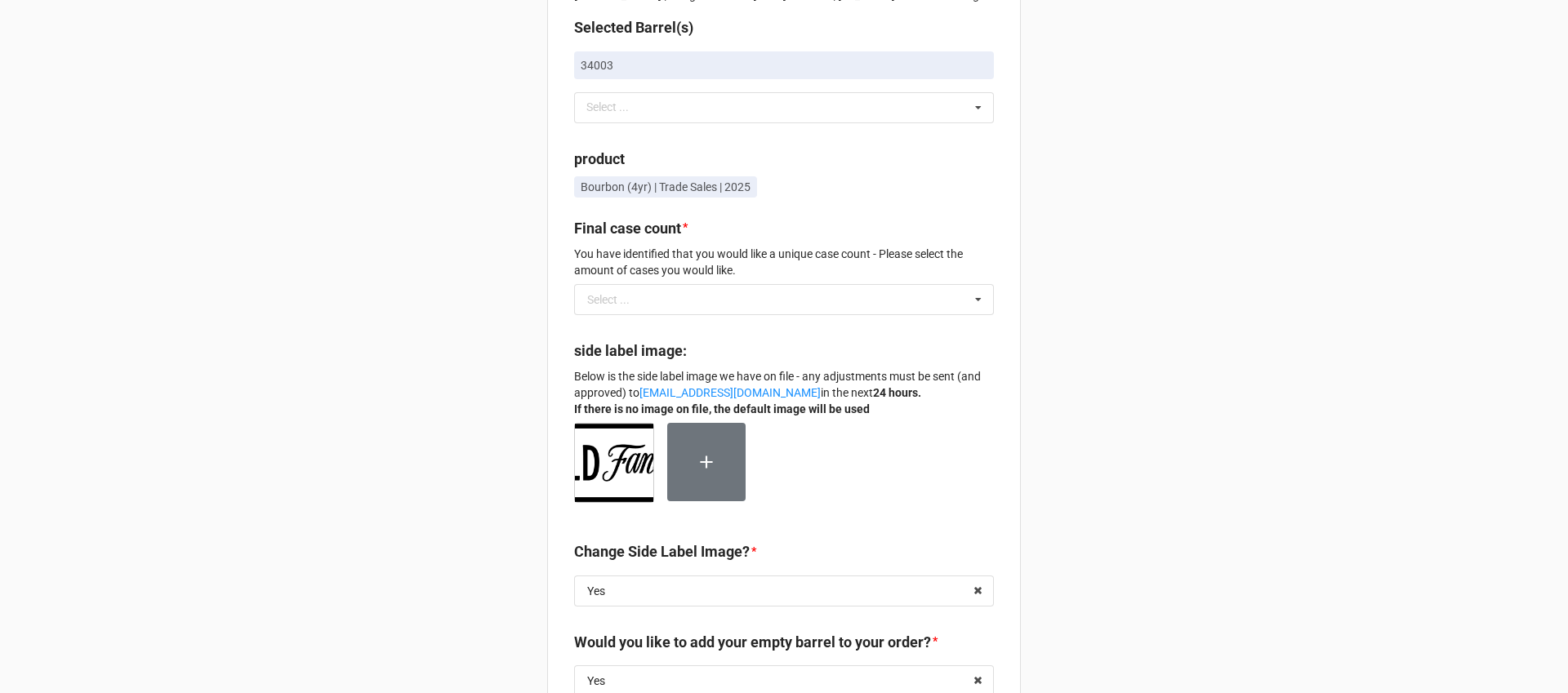
click at [1136, 369] on div "Selection Mike Van Meter | Bangers & Lace: 09/12/25 @ 5:00 PM | Illinois - RNDC…" at bounding box center [784, 551] width 1568 height 1265
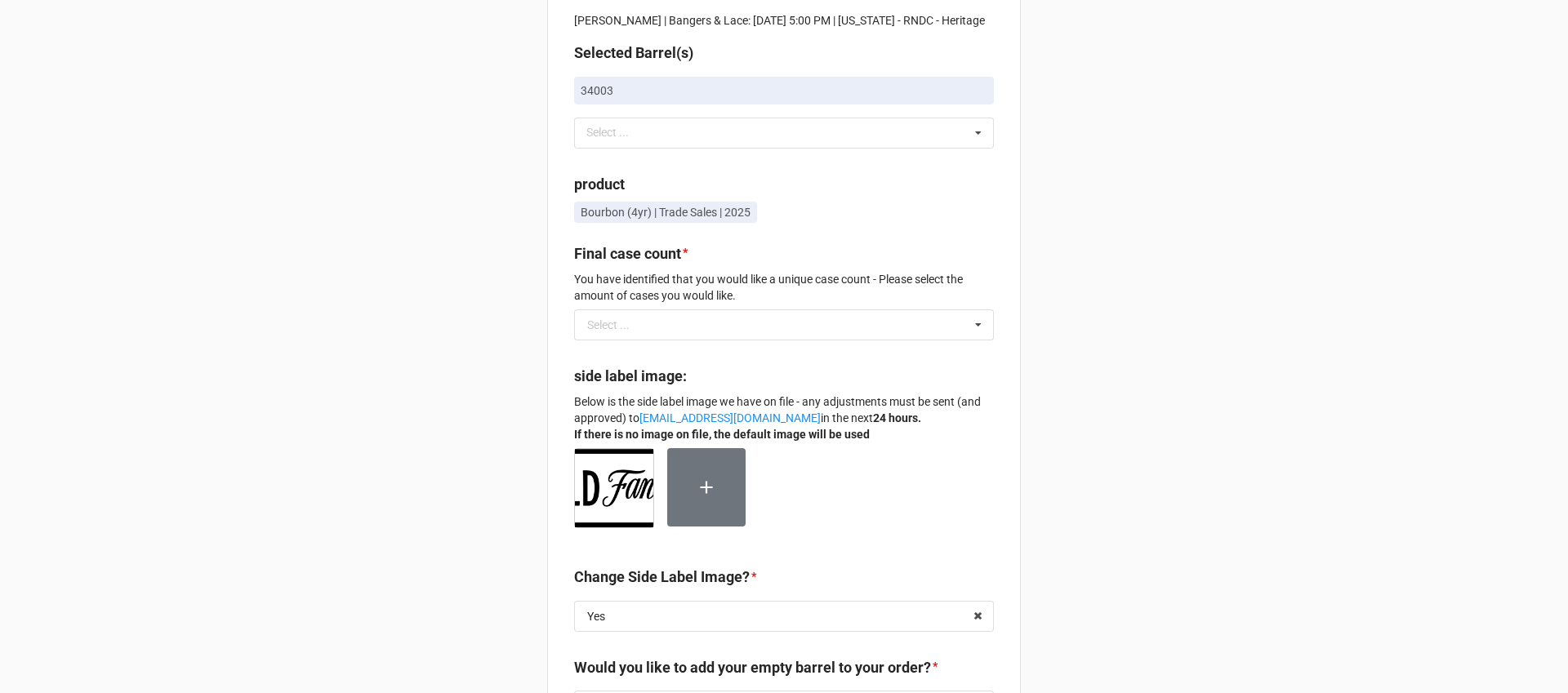
scroll to position [62, 0]
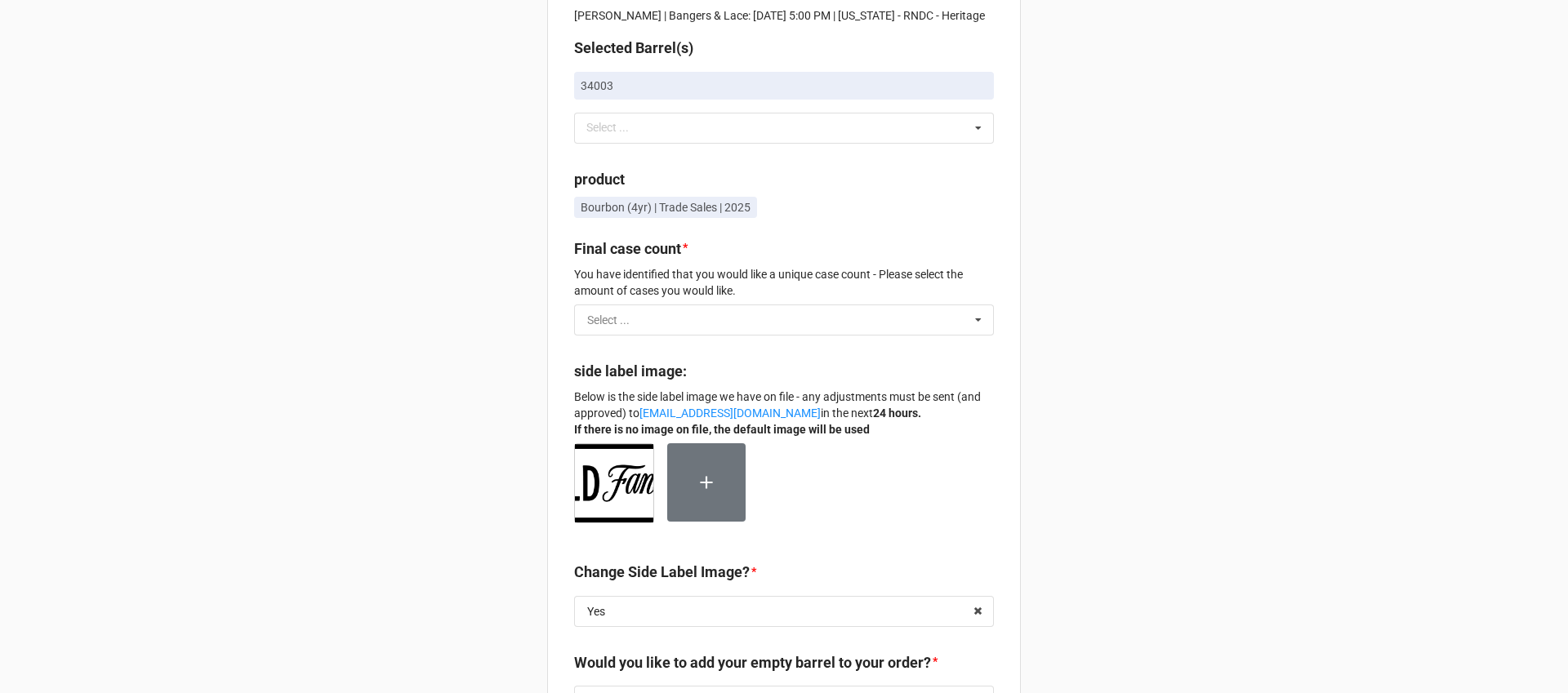
click at [748, 321] on input "text" at bounding box center [784, 320] width 418 height 29
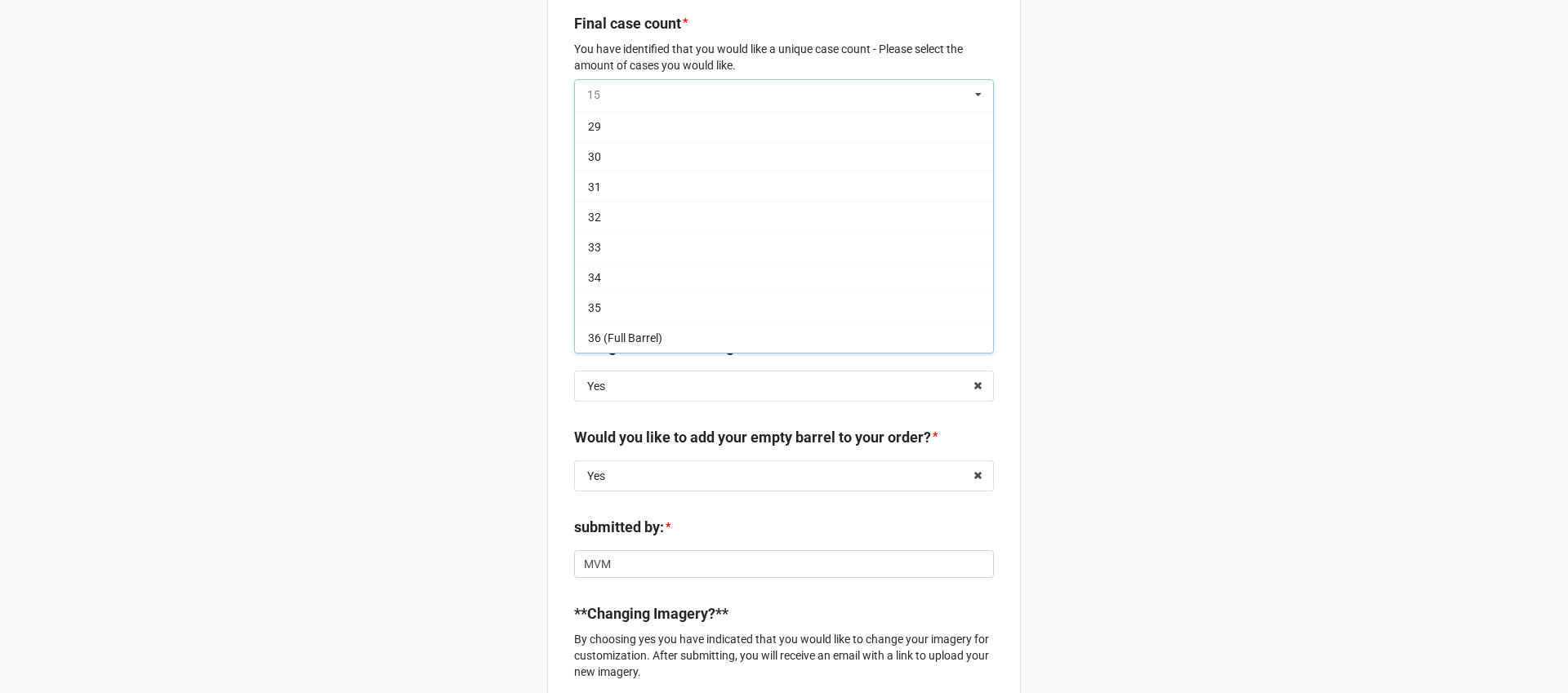
scroll to position [33, 0]
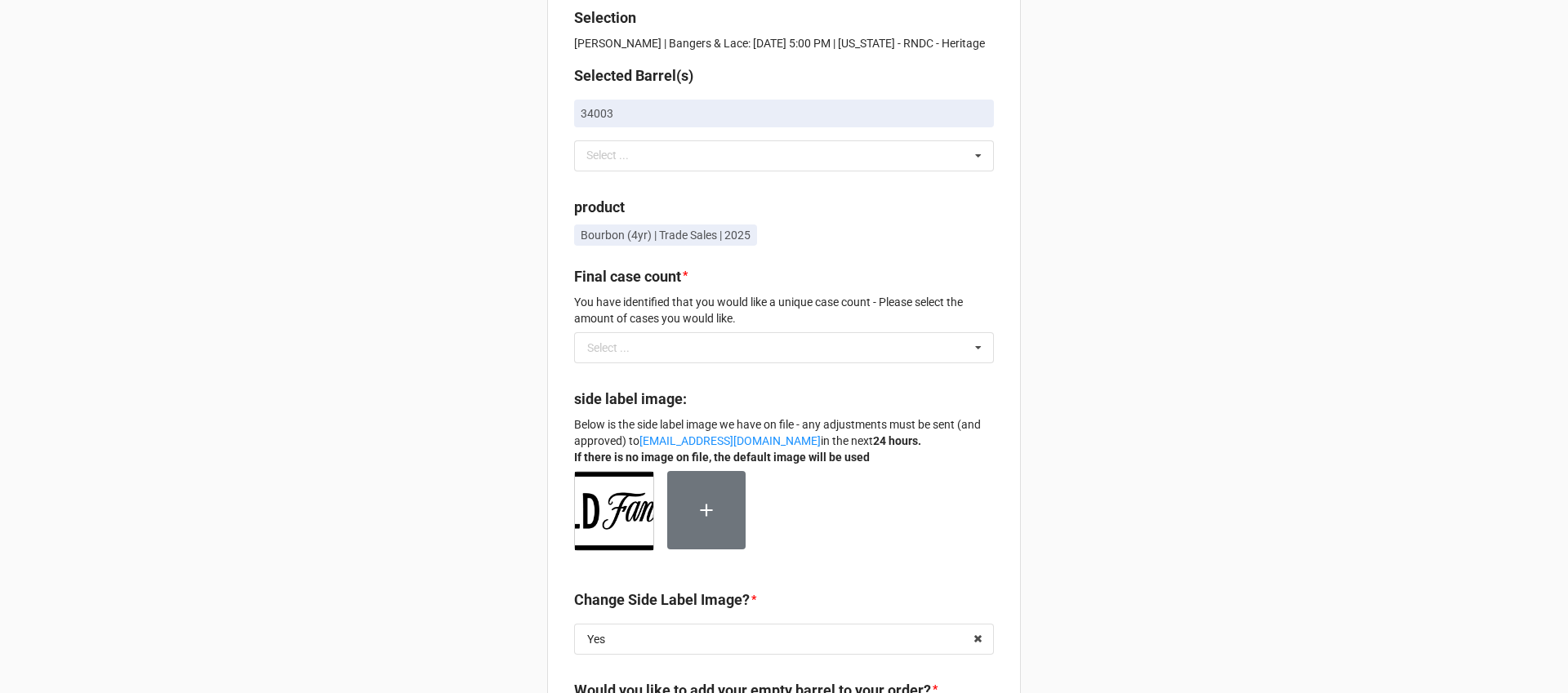
click at [1109, 288] on div "Selection Mike Van Meter | Bangers & Lace: 09/12/25 @ 5:00 PM | Illinois - RNDC…" at bounding box center [784, 599] width 1568 height 1265
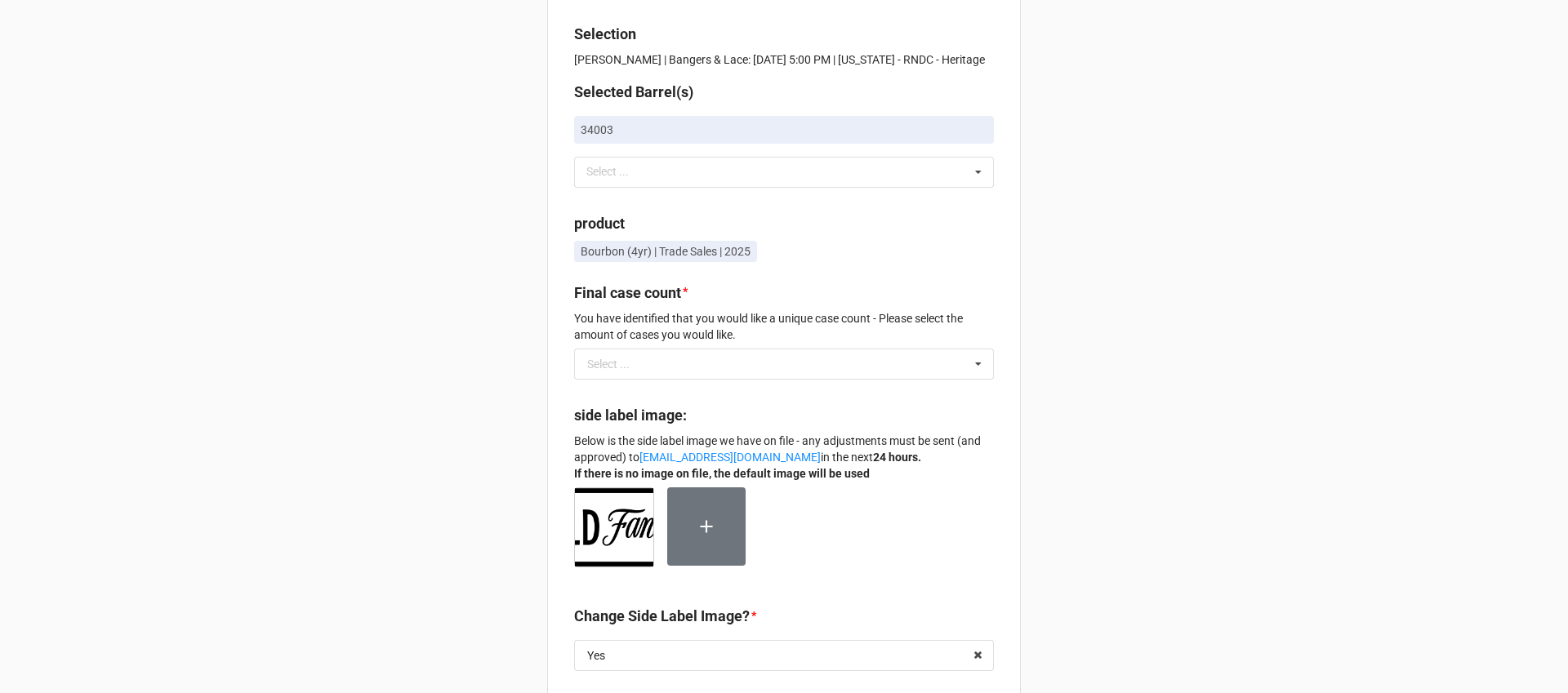
scroll to position [0, 0]
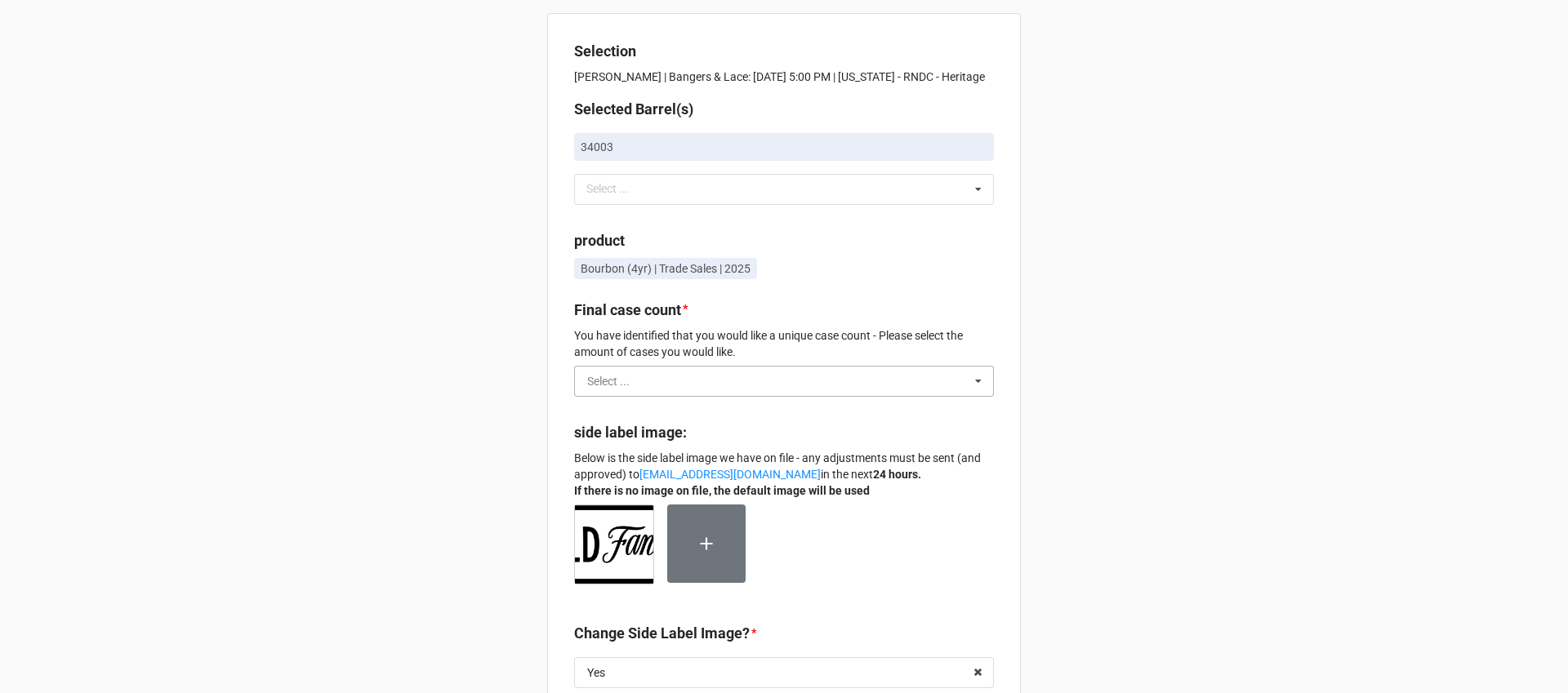
click at [620, 387] on div "Select ..." at bounding box center [608, 380] width 43 height 12
click at [477, 368] on div "Selection Mike Van Meter | Bangers & Lace: 09/12/25 @ 5:00 PM | Illinois - RNDC…" at bounding box center [784, 632] width 1568 height 1265
click at [657, 391] on input "text" at bounding box center [784, 380] width 418 height 29
click at [859, 273] on div "Bourbon (4yr) | Trade Sales | 2025" at bounding box center [784, 271] width 420 height 28
click at [592, 386] on input "text" at bounding box center [784, 380] width 418 height 29
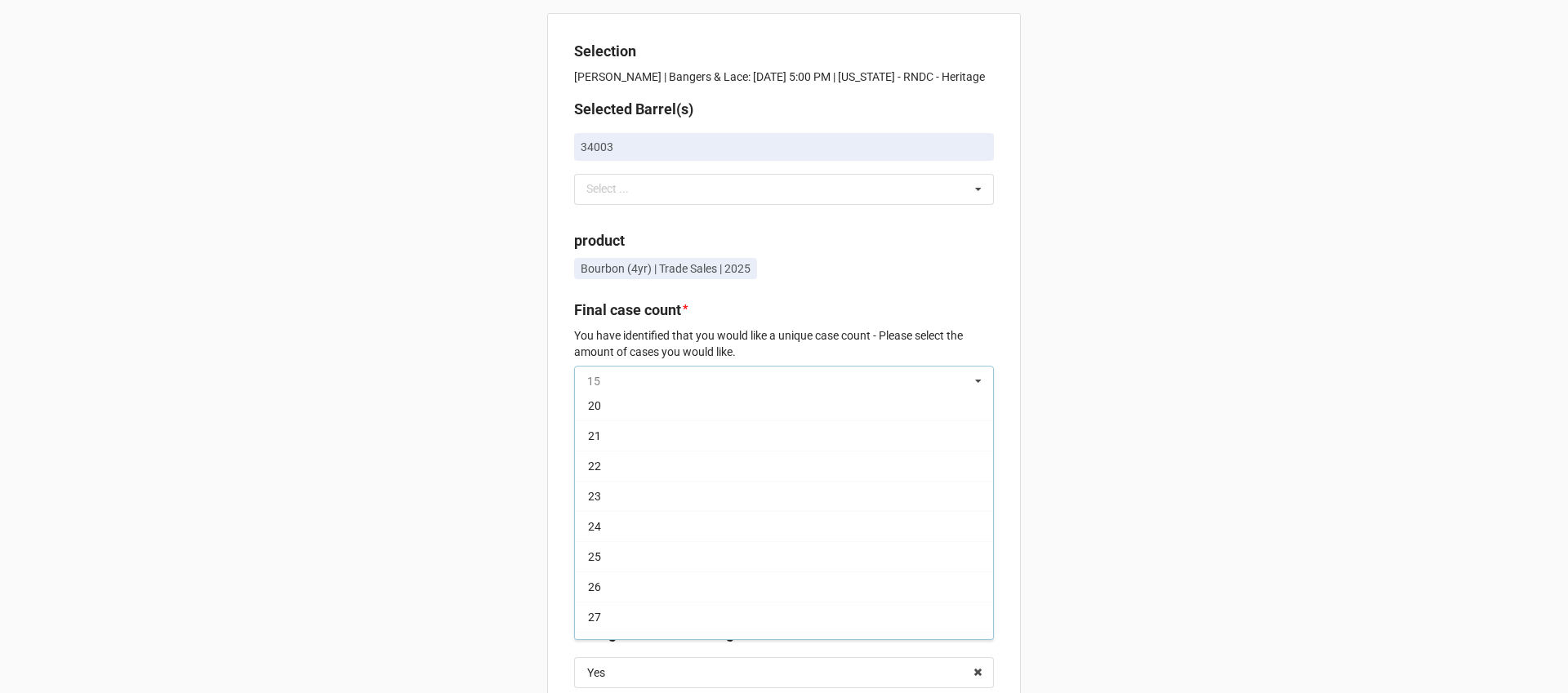
scroll to position [422, 0]
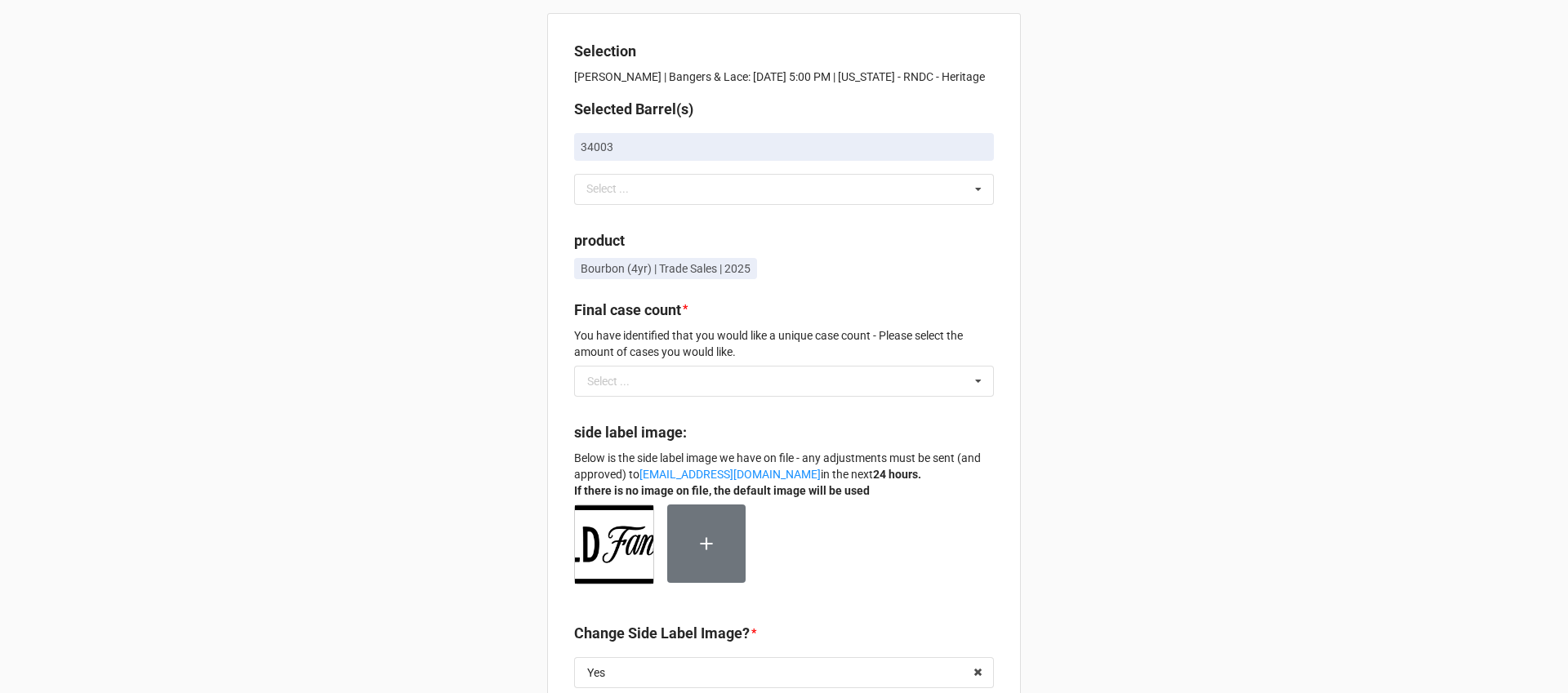
click at [483, 499] on div "Selection Mike Van Meter | Bangers & Lace: 09/12/25 @ 5:00 PM | Illinois - RNDC…" at bounding box center [784, 632] width 1568 height 1265
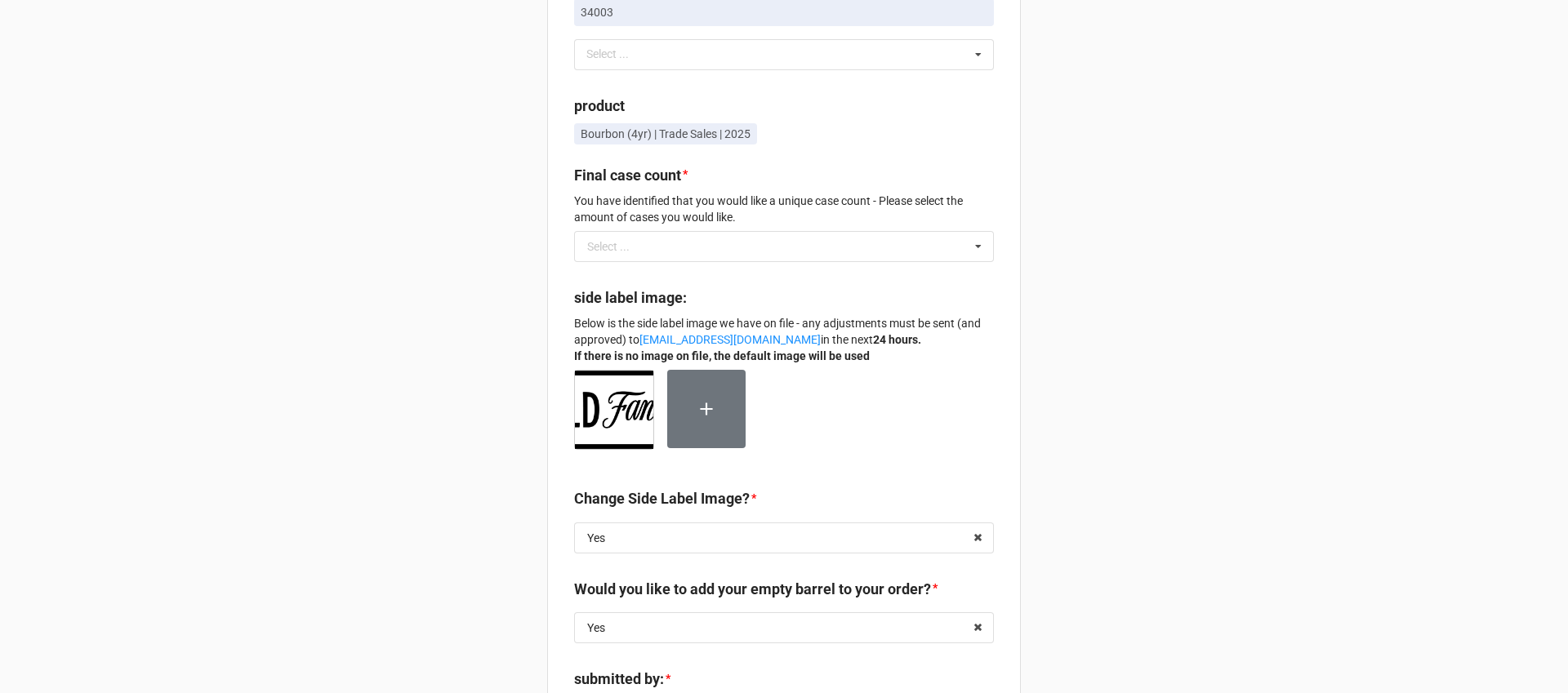
scroll to position [144, 0]
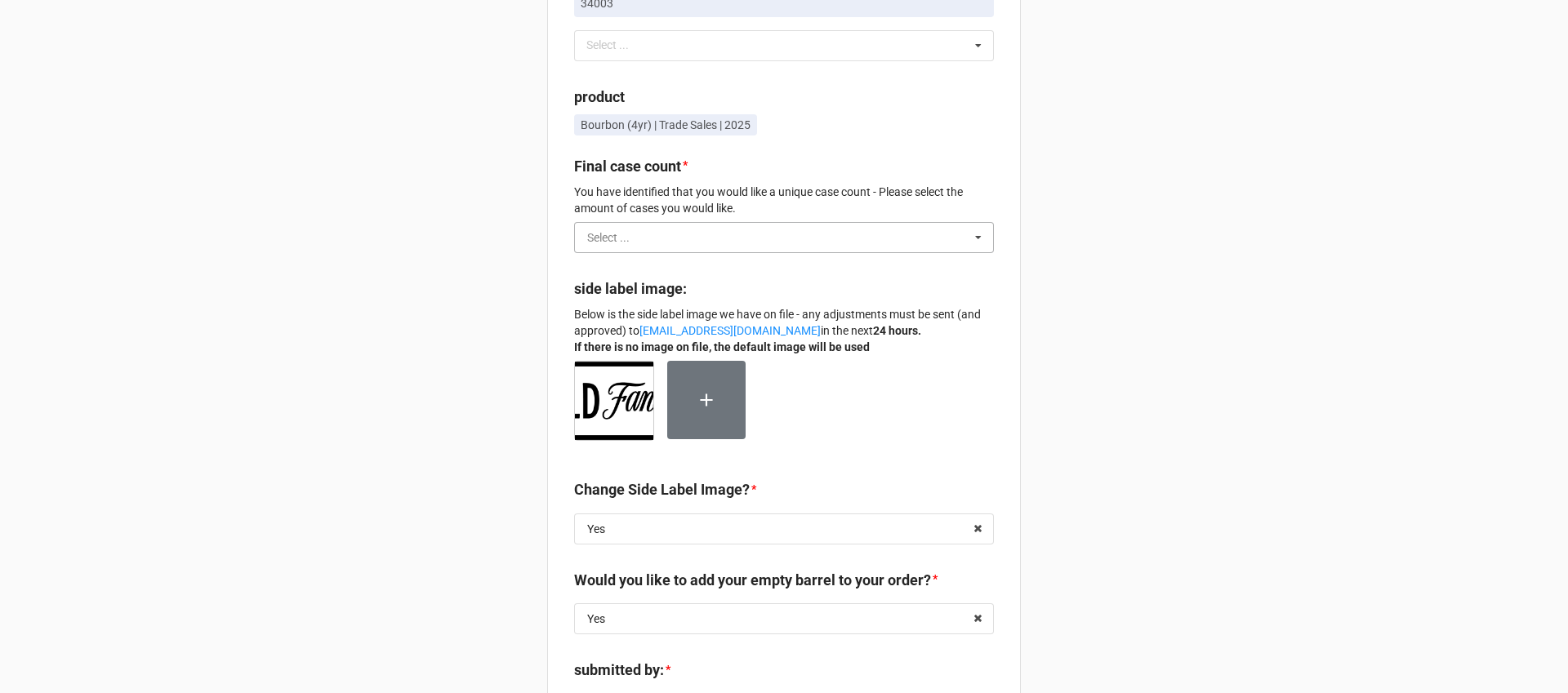
click at [775, 252] on input "text" at bounding box center [784, 238] width 418 height 29
click at [1108, 176] on div "Selection Mike Van Meter | Bangers & Lace: 09/12/25 @ 5:00 PM | Illinois - RNDC…" at bounding box center [784, 488] width 1568 height 1265
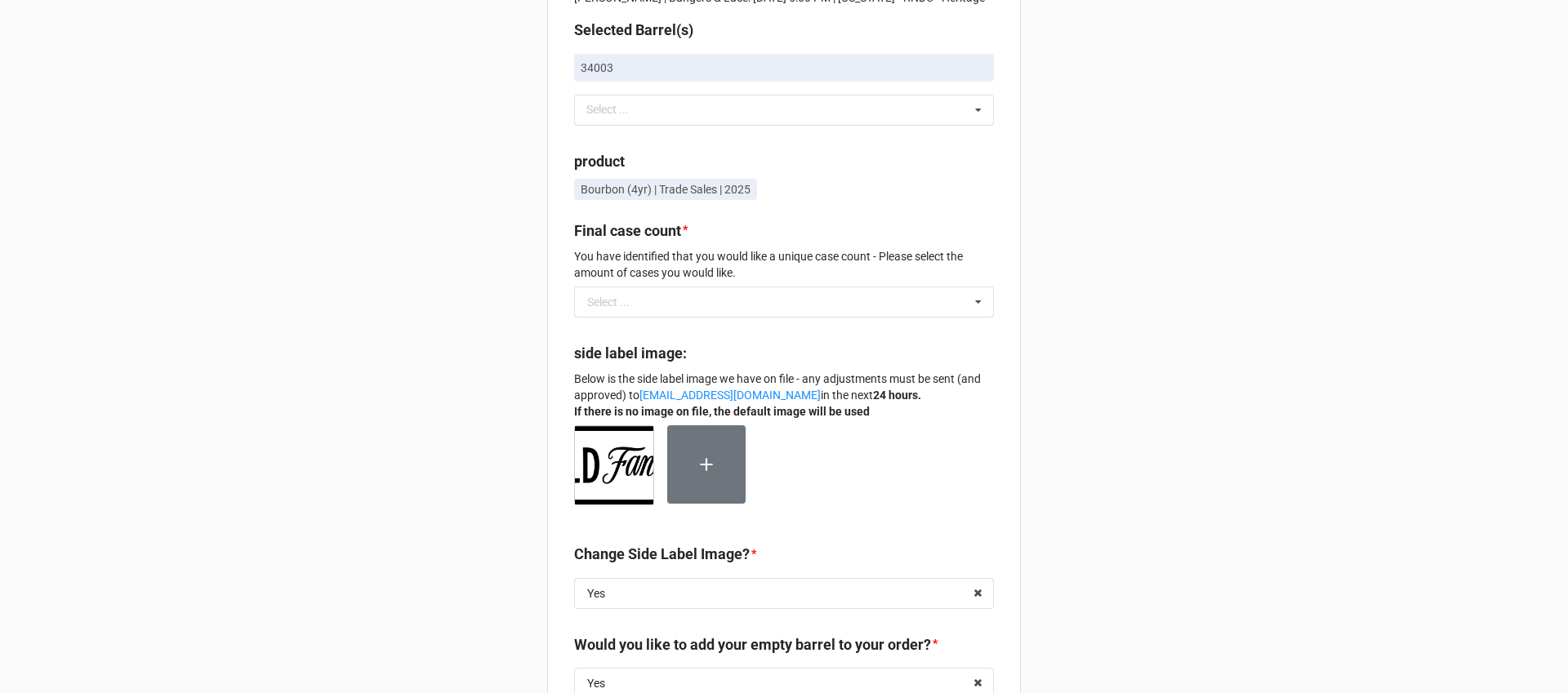
scroll to position [89, 0]
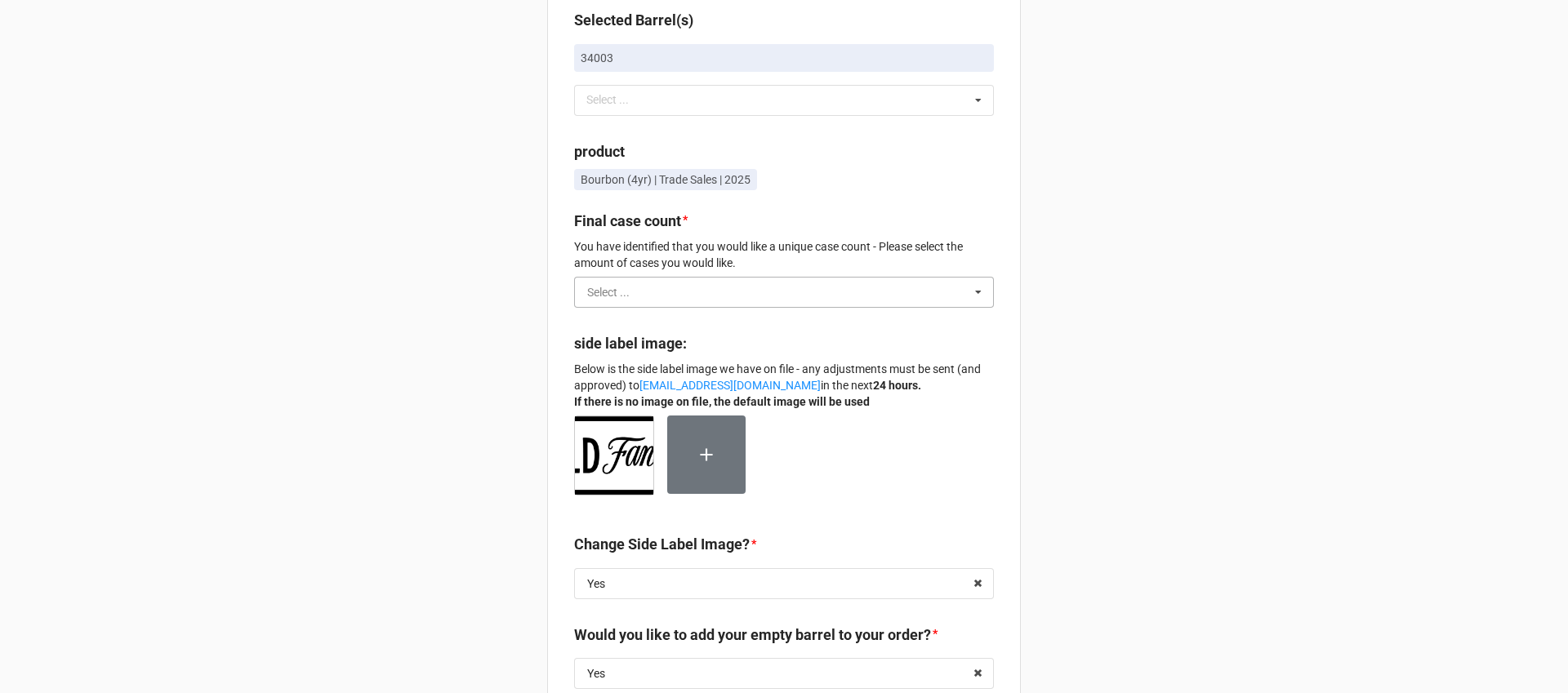
click at [820, 307] on input "text" at bounding box center [784, 292] width 418 height 29
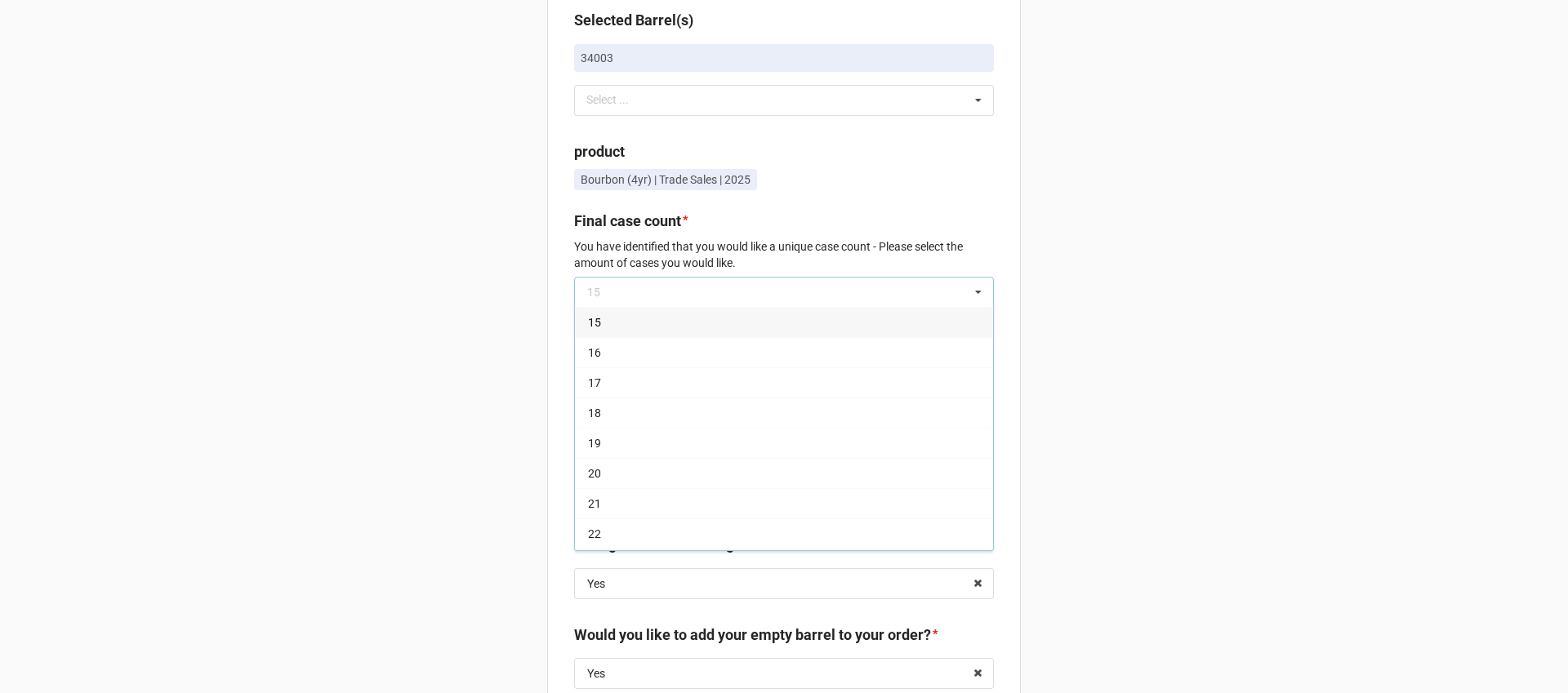
click at [785, 338] on div "15" at bounding box center [784, 322] width 418 height 30
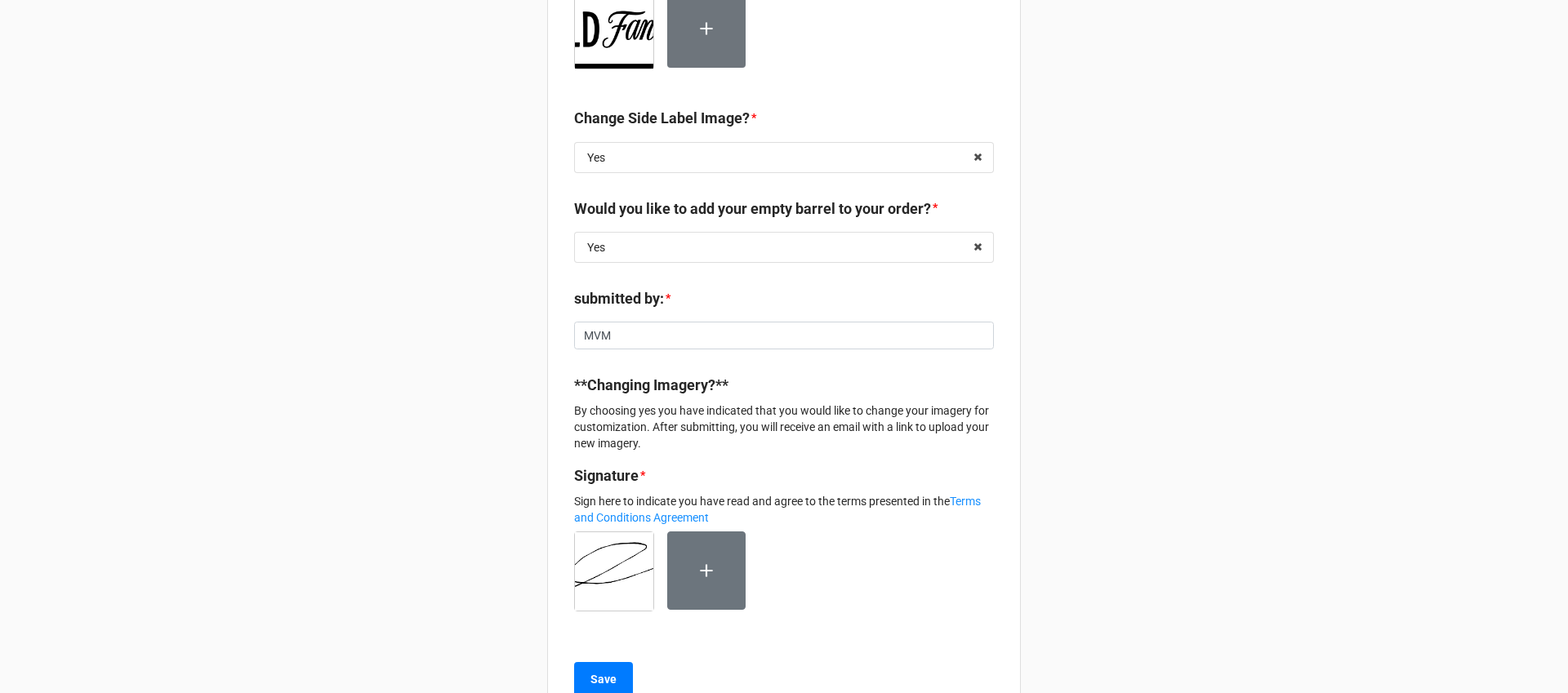
scroll to position [588, 0]
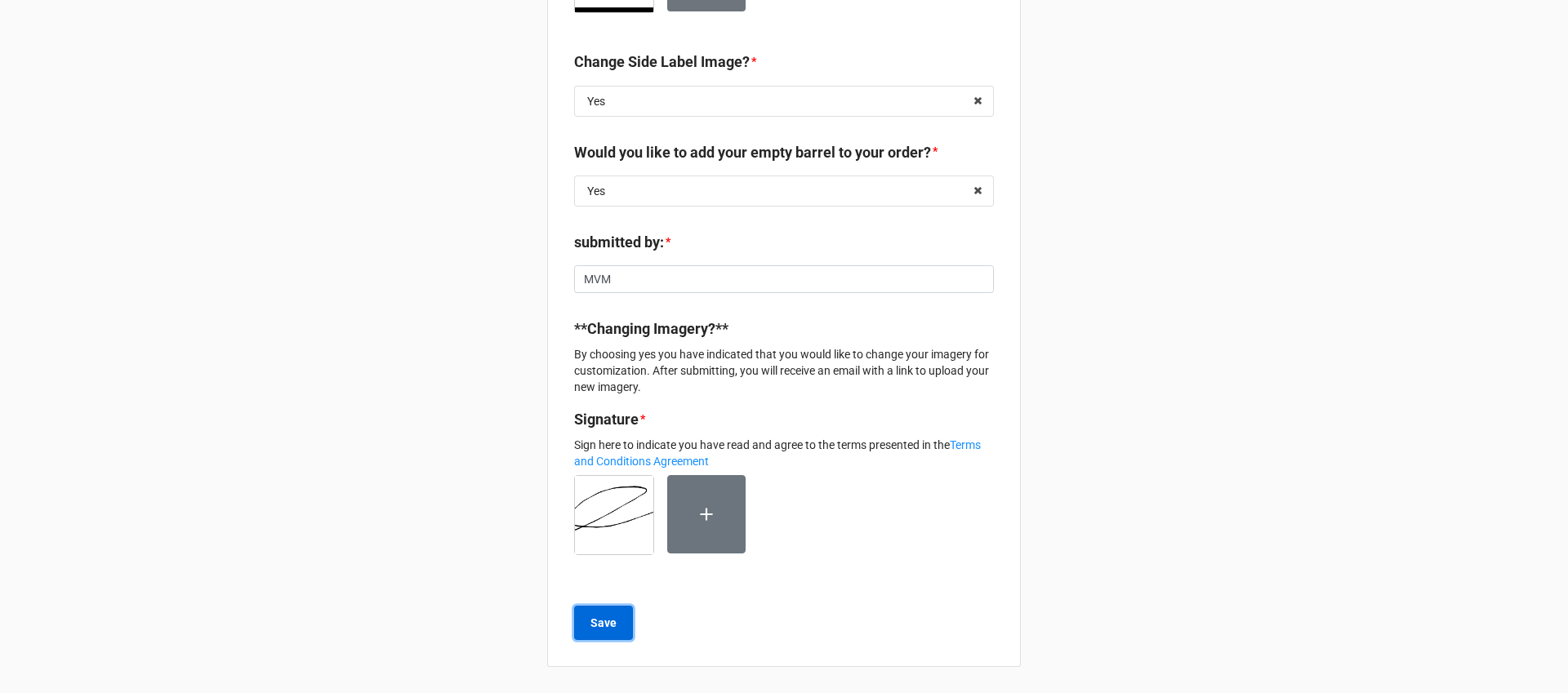
click at [607, 635] on button "Save" at bounding box center [604, 622] width 59 height 34
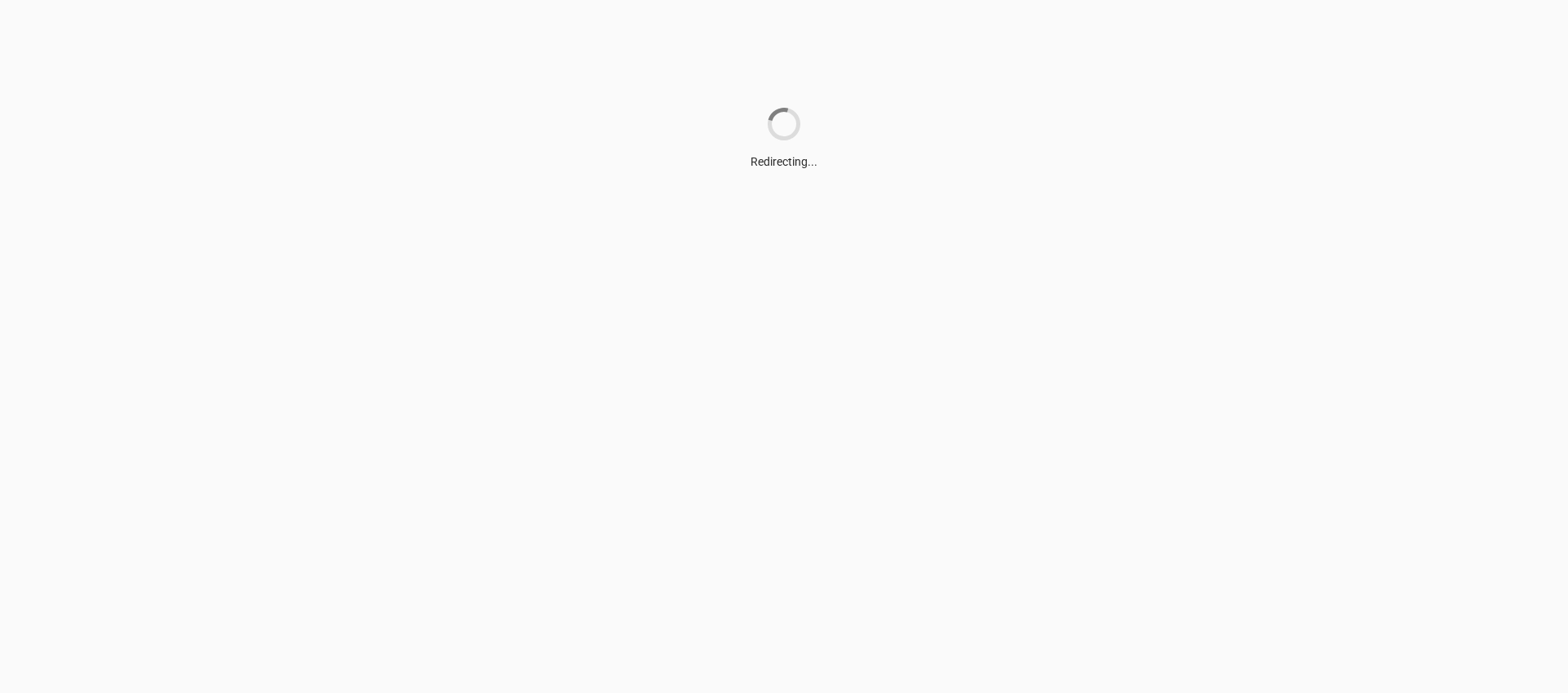
scroll to position [0, 0]
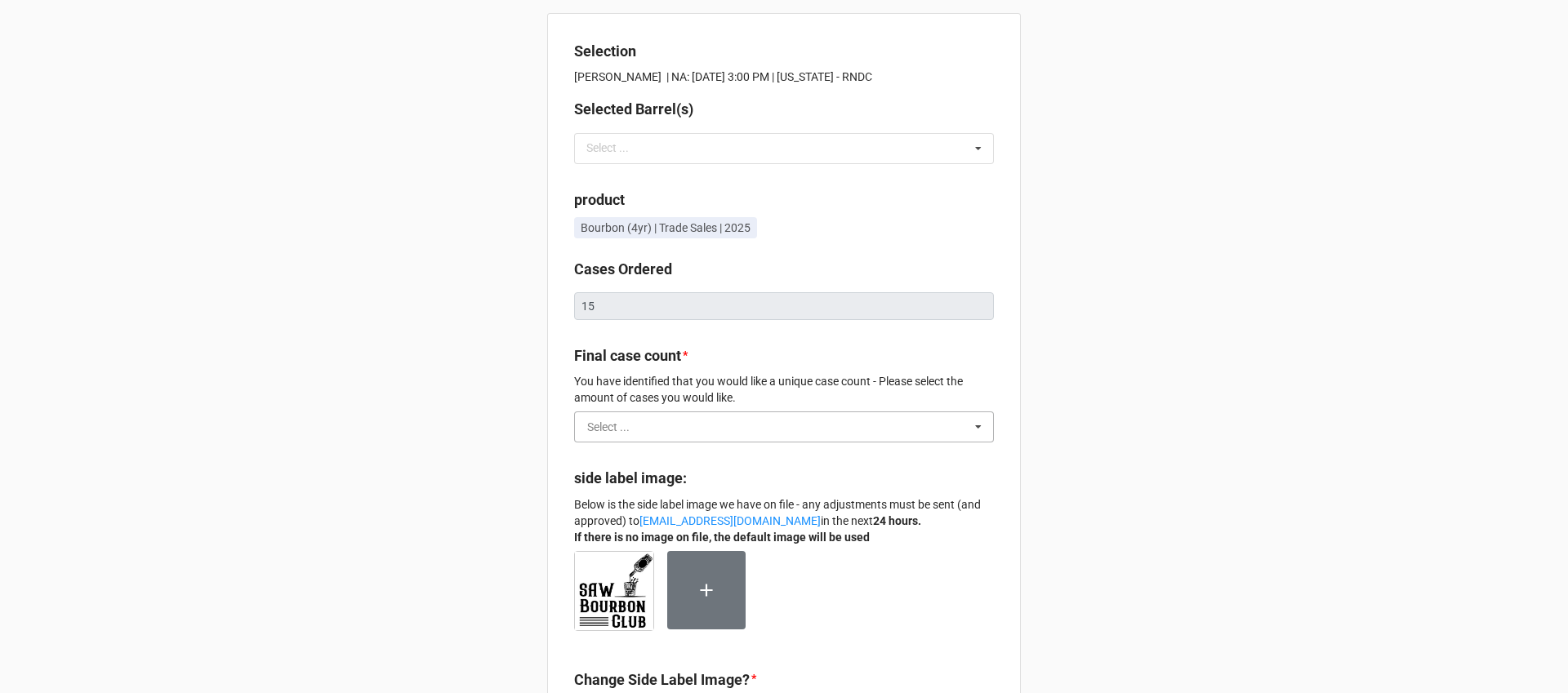
click at [867, 418] on input "text" at bounding box center [784, 427] width 418 height 29
click at [1079, 343] on div "Selection [PERSON_NAME] | NA: [DATE] 3:00 PM | [US_STATE] - RNDC Selected Barre…" at bounding box center [784, 609] width 1568 height 1218
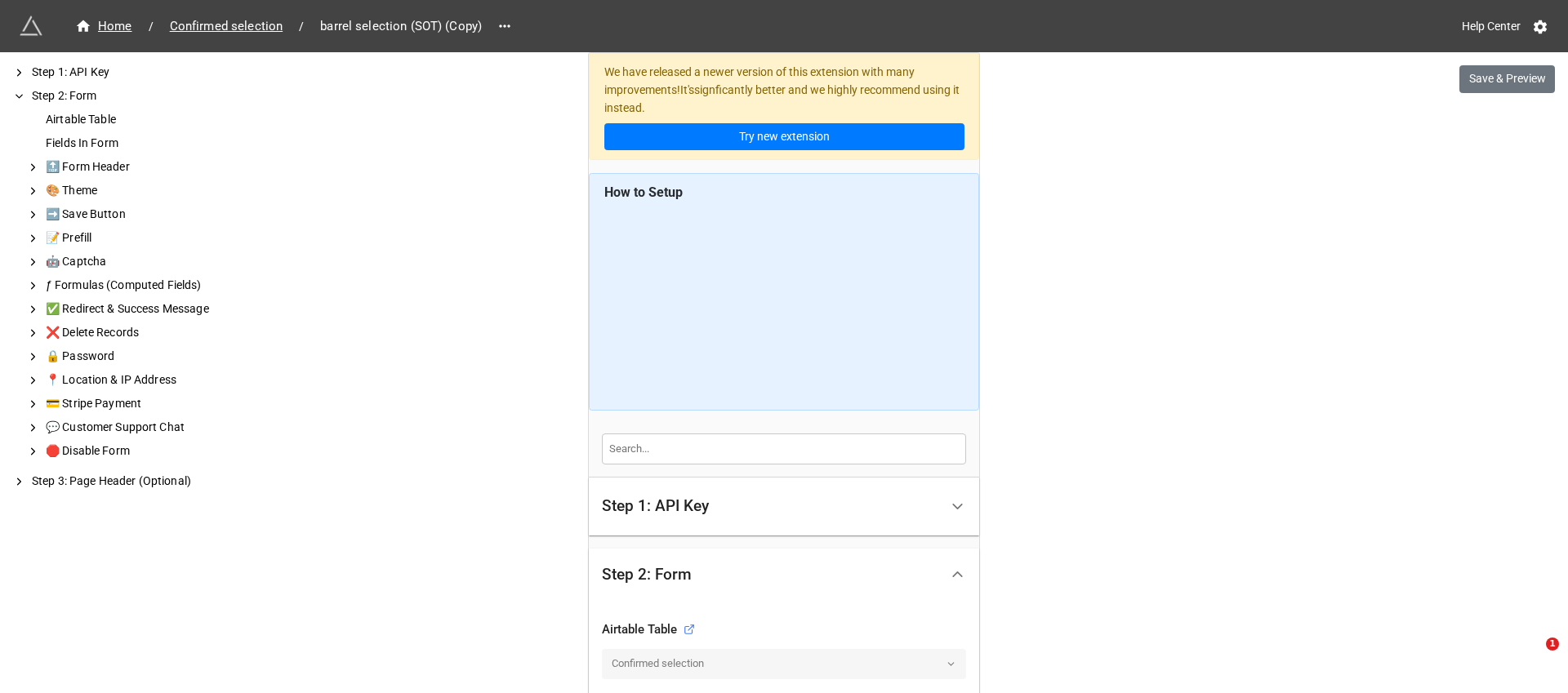
scroll to position [656, 0]
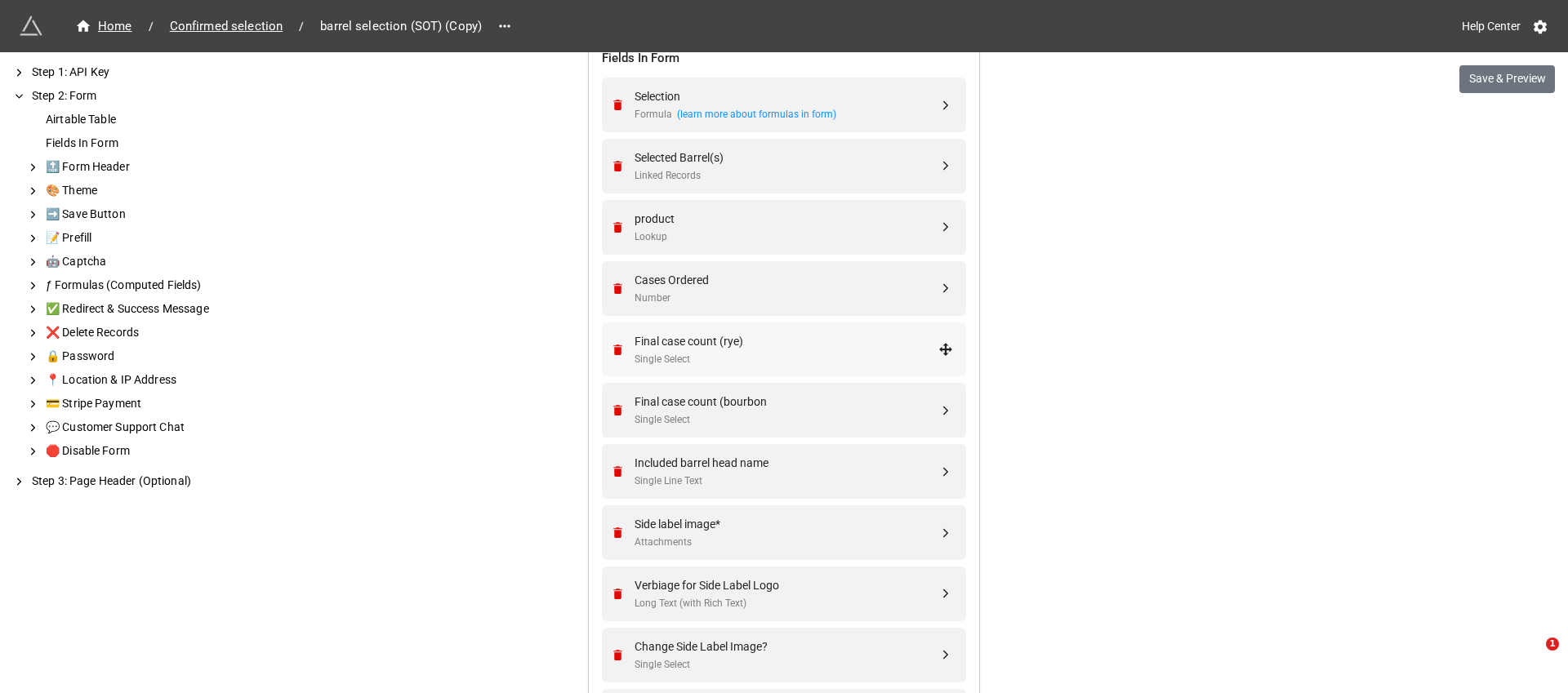
click at [746, 341] on div "Final case count (rye)" at bounding box center [786, 341] width 304 height 18
select select "all-are-met"
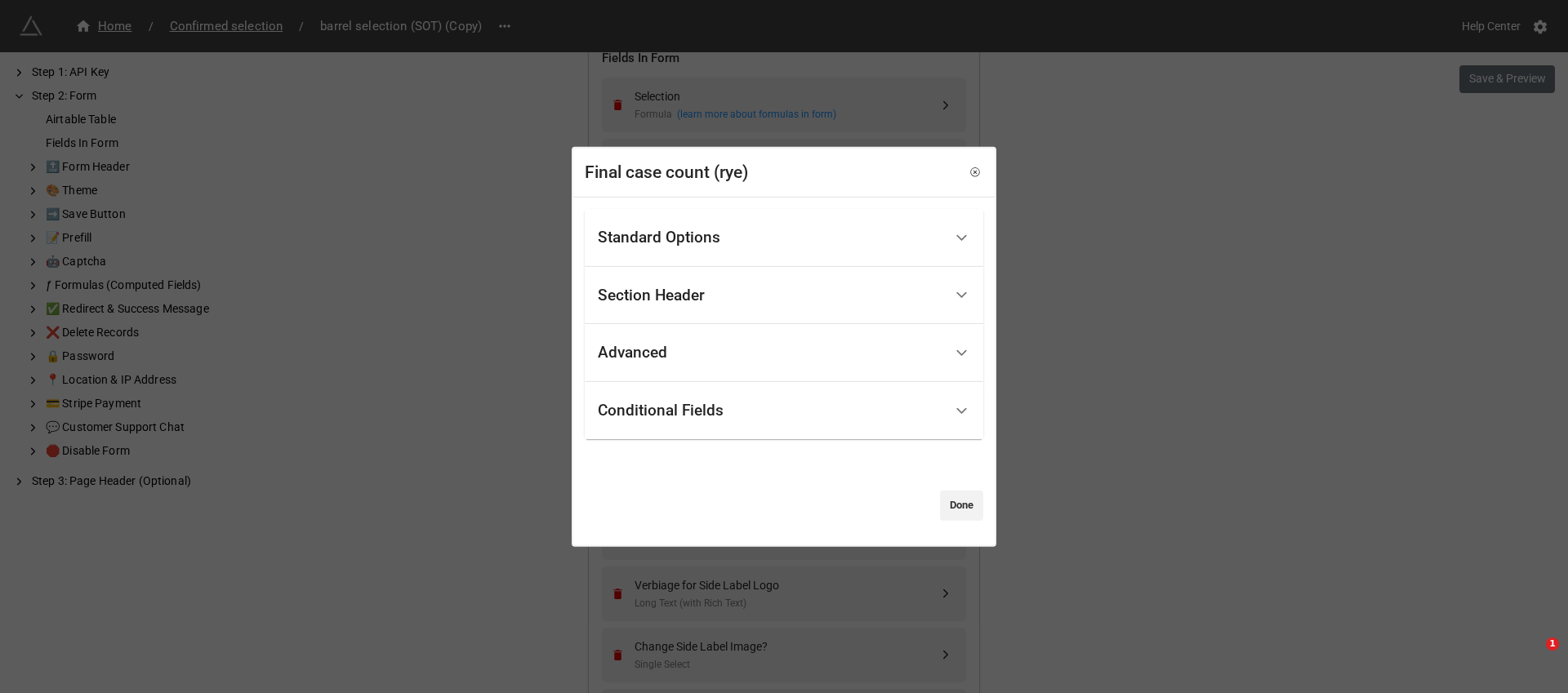
click at [742, 242] on div "Standard Options" at bounding box center [770, 238] width 346 height 38
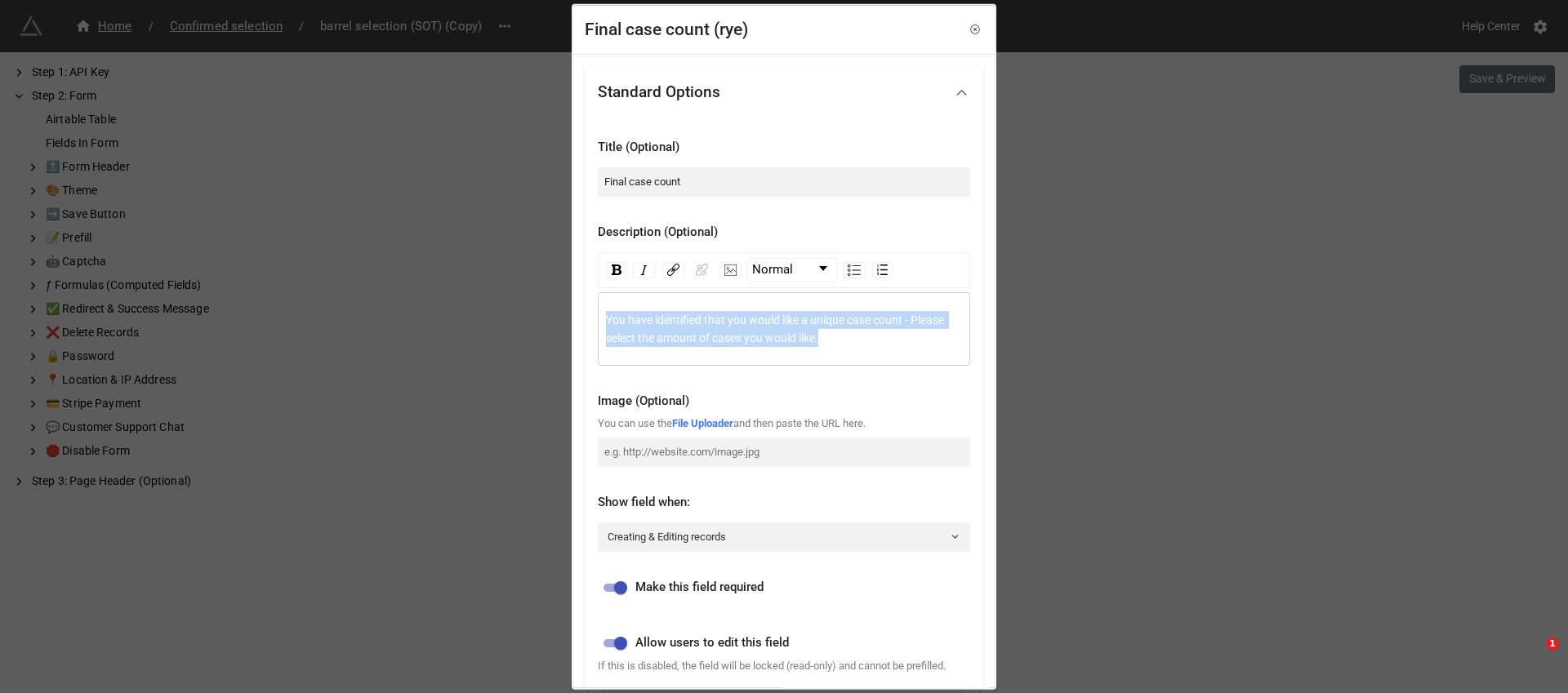
drag, startPoint x: 882, startPoint y: 337, endPoint x: 564, endPoint y: 313, distance: 318.9
click at [564, 313] on div "Final case count (rye) Standard Options Title (Optional) Final case count Descr…" at bounding box center [784, 346] width 1568 height 693
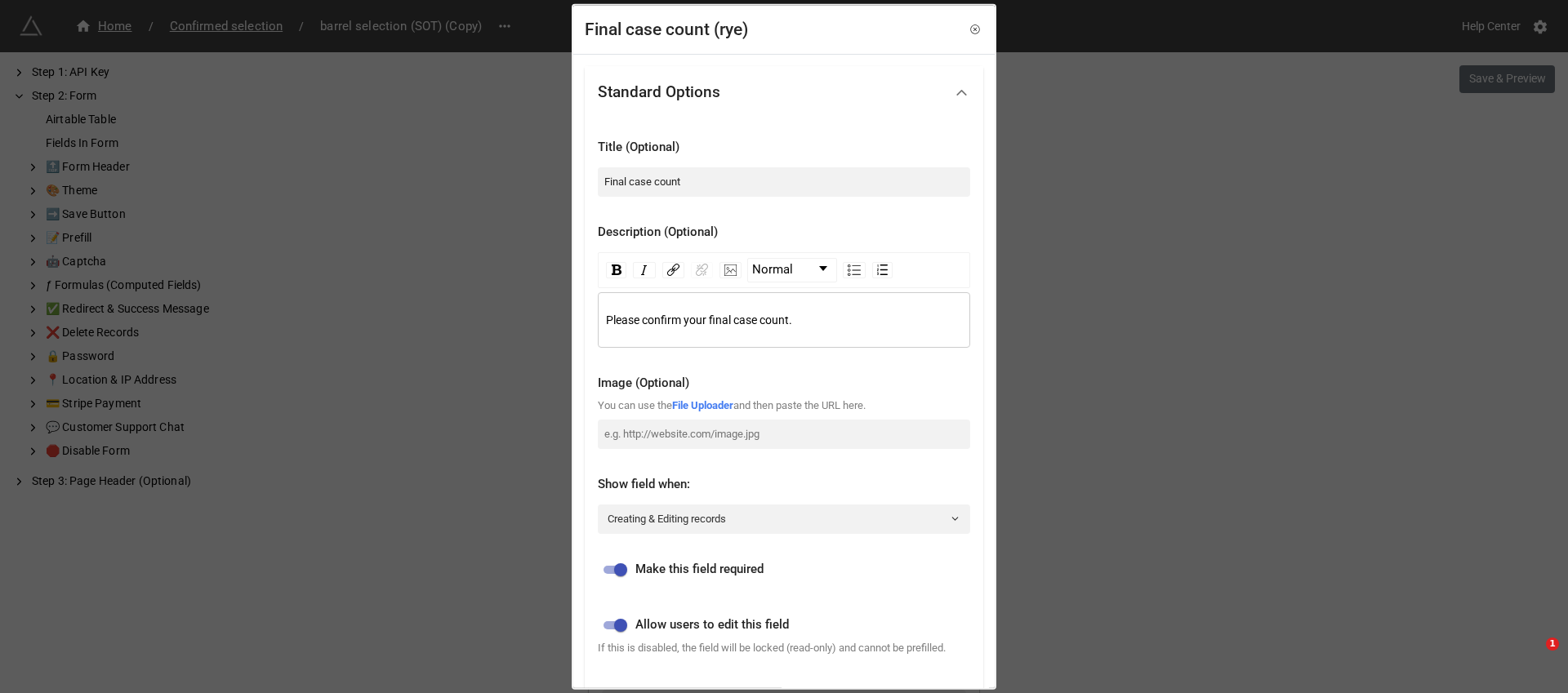
drag, startPoint x: 820, startPoint y: 318, endPoint x: 684, endPoint y: 318, distance: 136.0
click at [684, 318] on div "Please confirm your final case count." at bounding box center [784, 319] width 356 height 18
click at [684, 318] on span "Please confirm your final case count." at bounding box center [699, 319] width 186 height 13
click at [871, 320] on div "Please confirm that your final case count." at bounding box center [784, 319] width 356 height 18
click at [636, 181] on input "Final case count" at bounding box center [784, 180] width 373 height 29
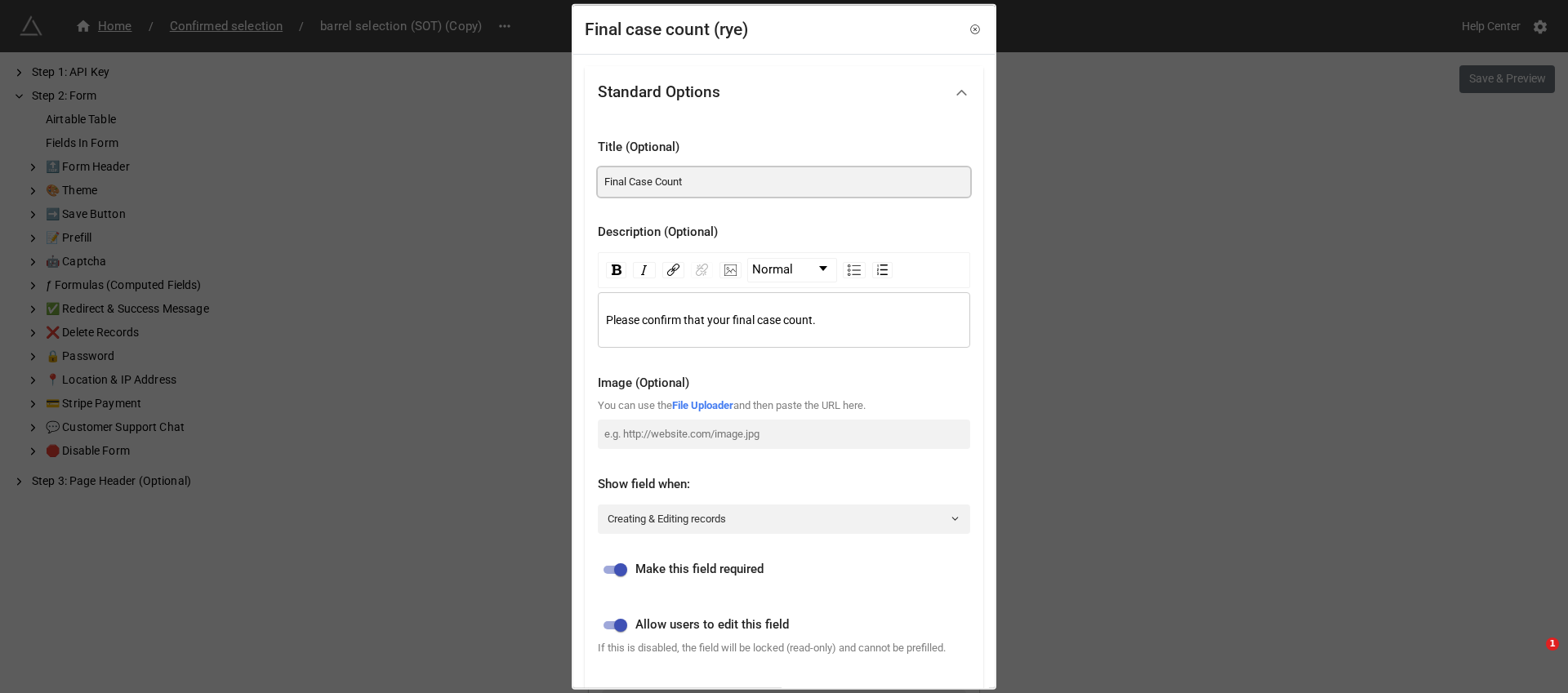
type input "Final Case Count"
click at [850, 322] on div "Please confirm that your final case count." at bounding box center [784, 319] width 356 height 18
drag, startPoint x: 833, startPoint y: 315, endPoint x: 691, endPoint y: 314, distance: 142.0
click at [690, 314] on div "Please confirm that your final case cou" at bounding box center [784, 319] width 356 height 18
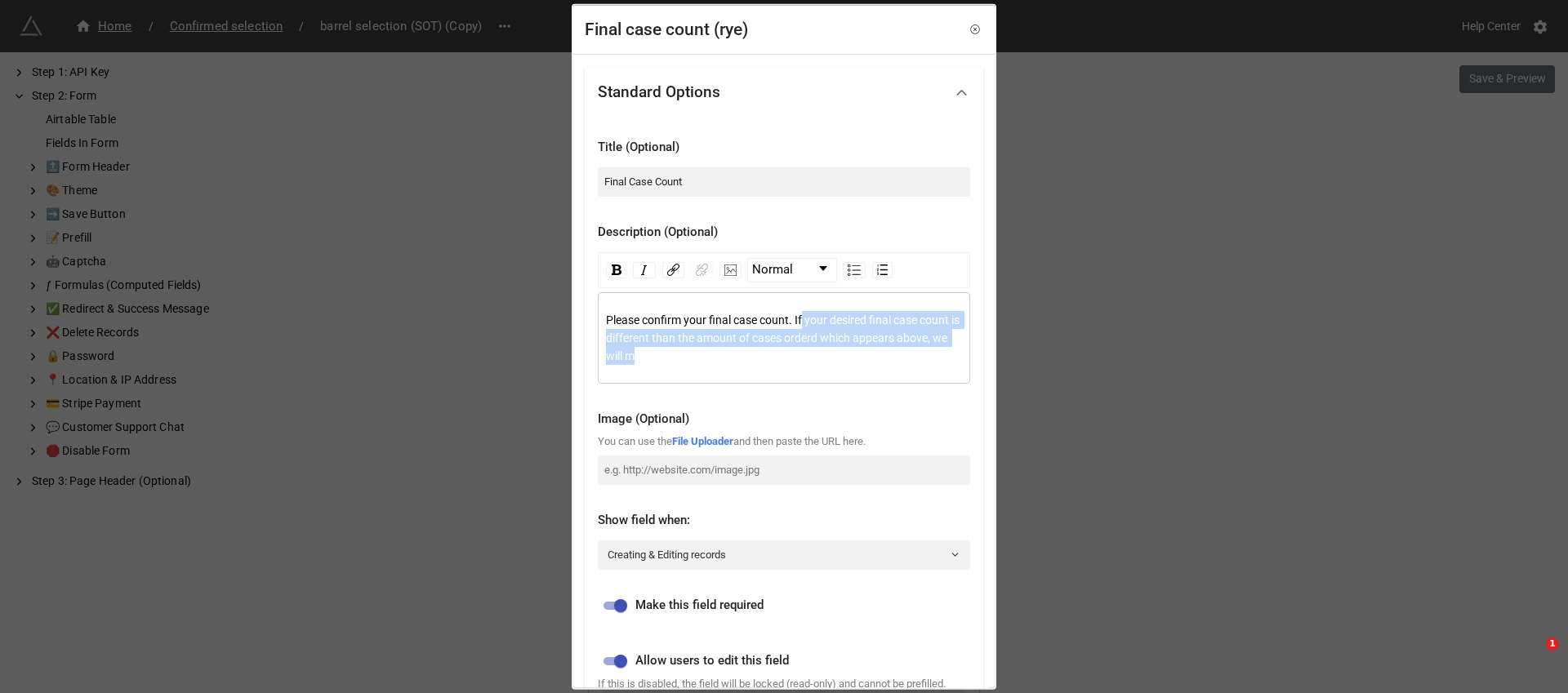
drag, startPoint x: 721, startPoint y: 363, endPoint x: 809, endPoint y: 323, distance: 96.7
click at [809, 323] on div "Please confirm your final case count. If your desired final case count is diffe…" at bounding box center [784, 337] width 356 height 54
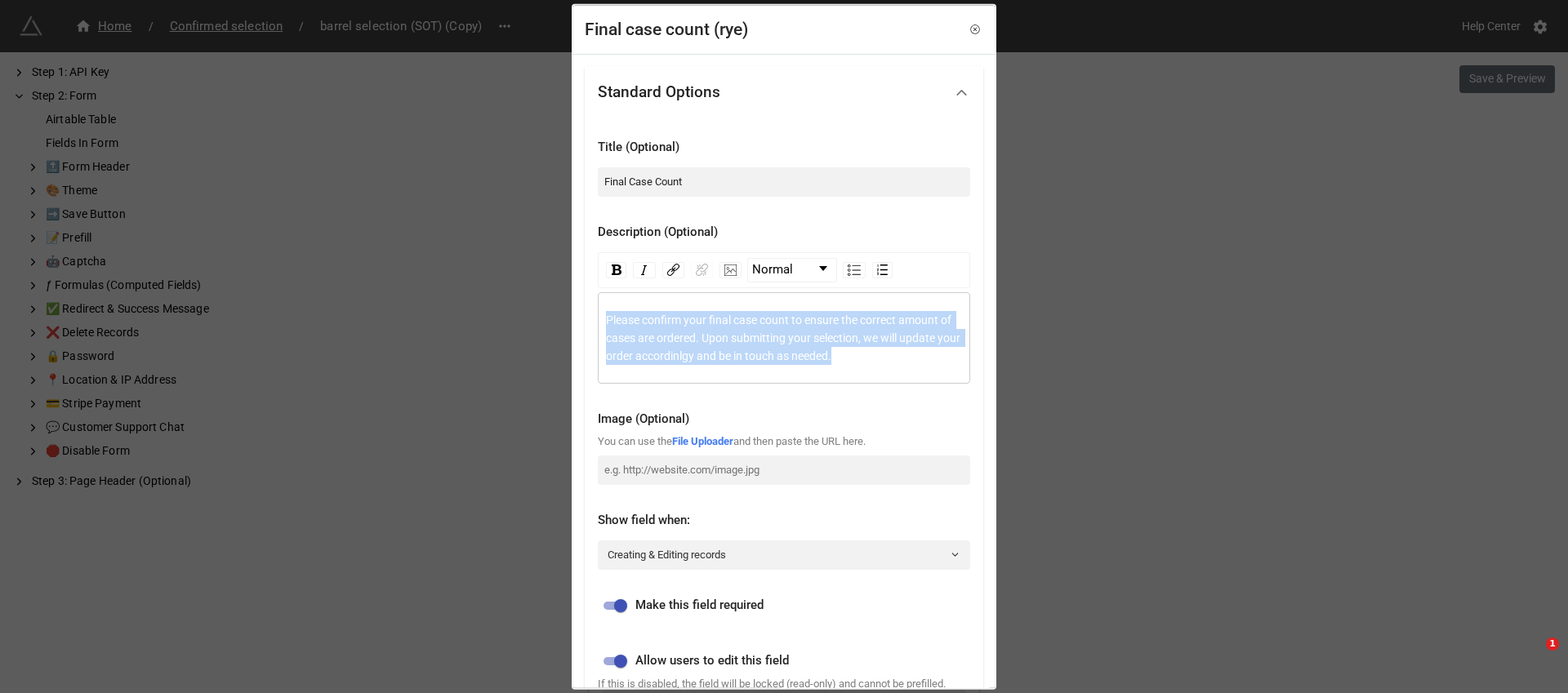
drag, startPoint x: 936, startPoint y: 361, endPoint x: 580, endPoint y: 323, distance: 358.0
click at [580, 323] on div "Standard Options Title (Optional) Final Case Count Description (Optional) Norma…" at bounding box center [784, 563] width 422 height 1016
copy span "Please confirm your final case count to ensure the correct amount of cases are …"
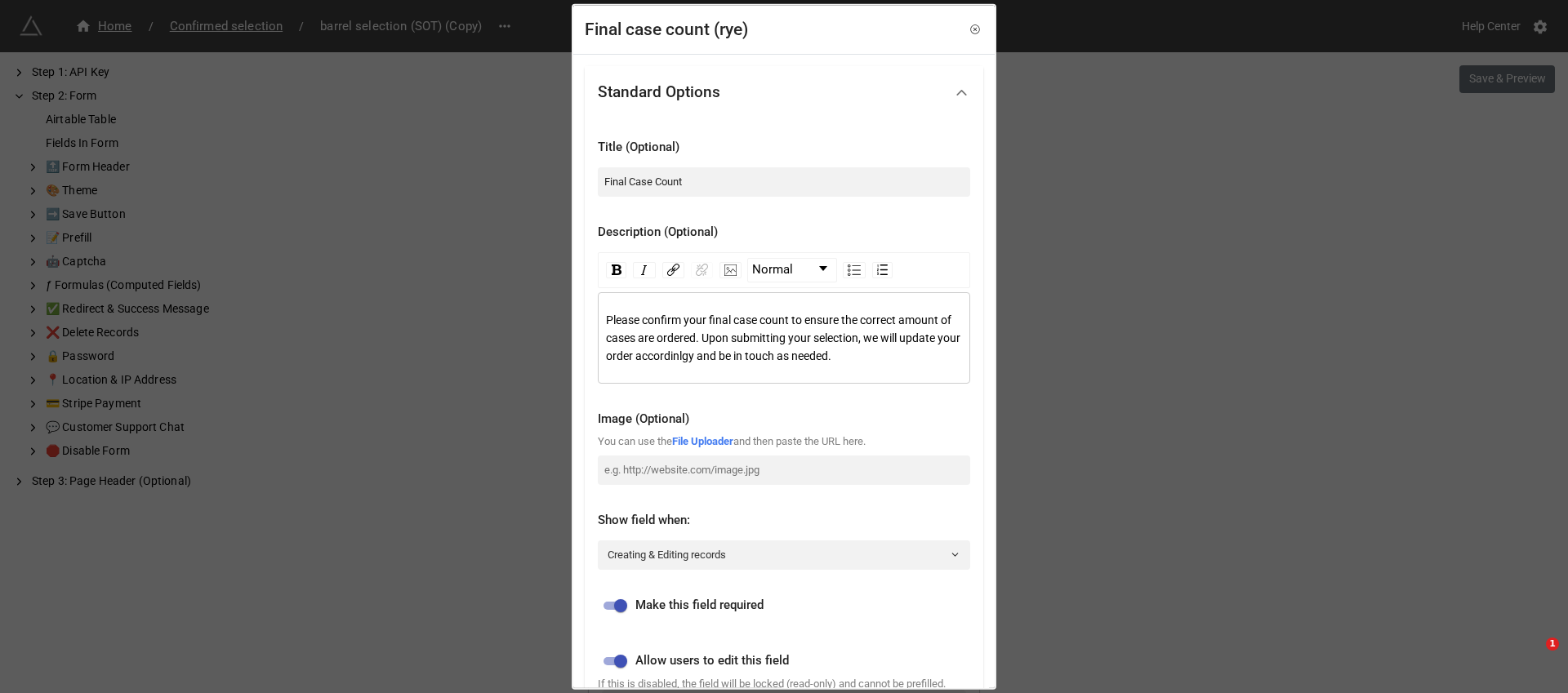
click at [919, 397] on div "Image (Optional)" at bounding box center [784, 413] width 373 height 36
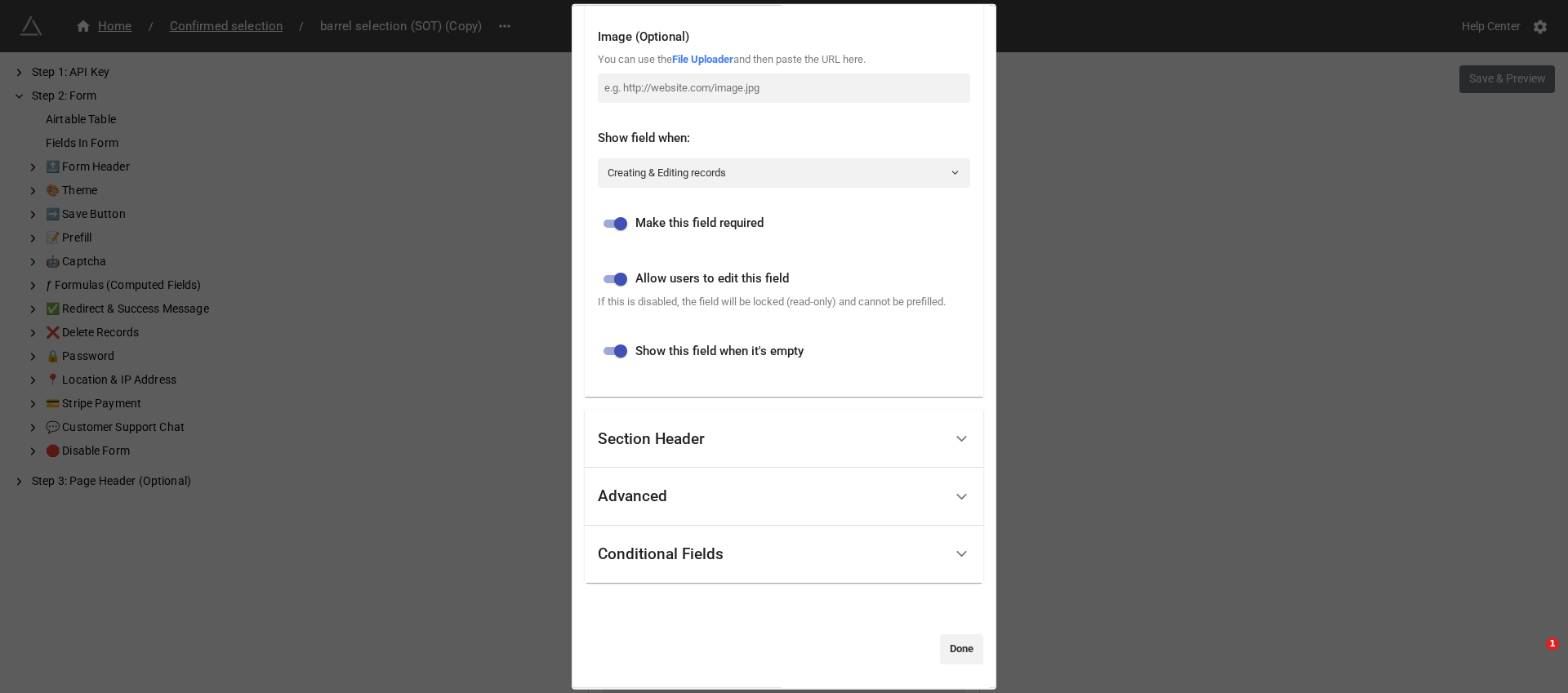
click at [887, 549] on div "Conditional Fields" at bounding box center [770, 554] width 346 height 38
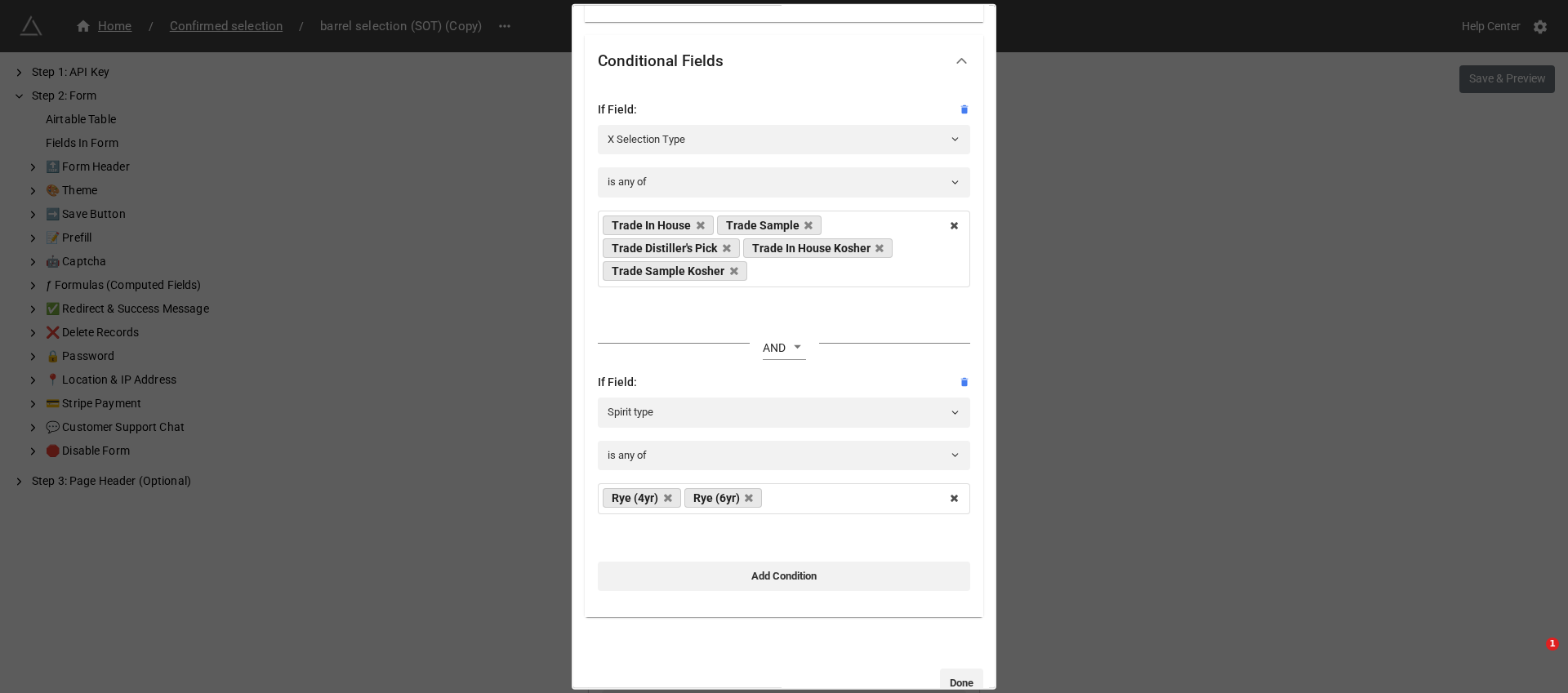
scroll to position [252, 0]
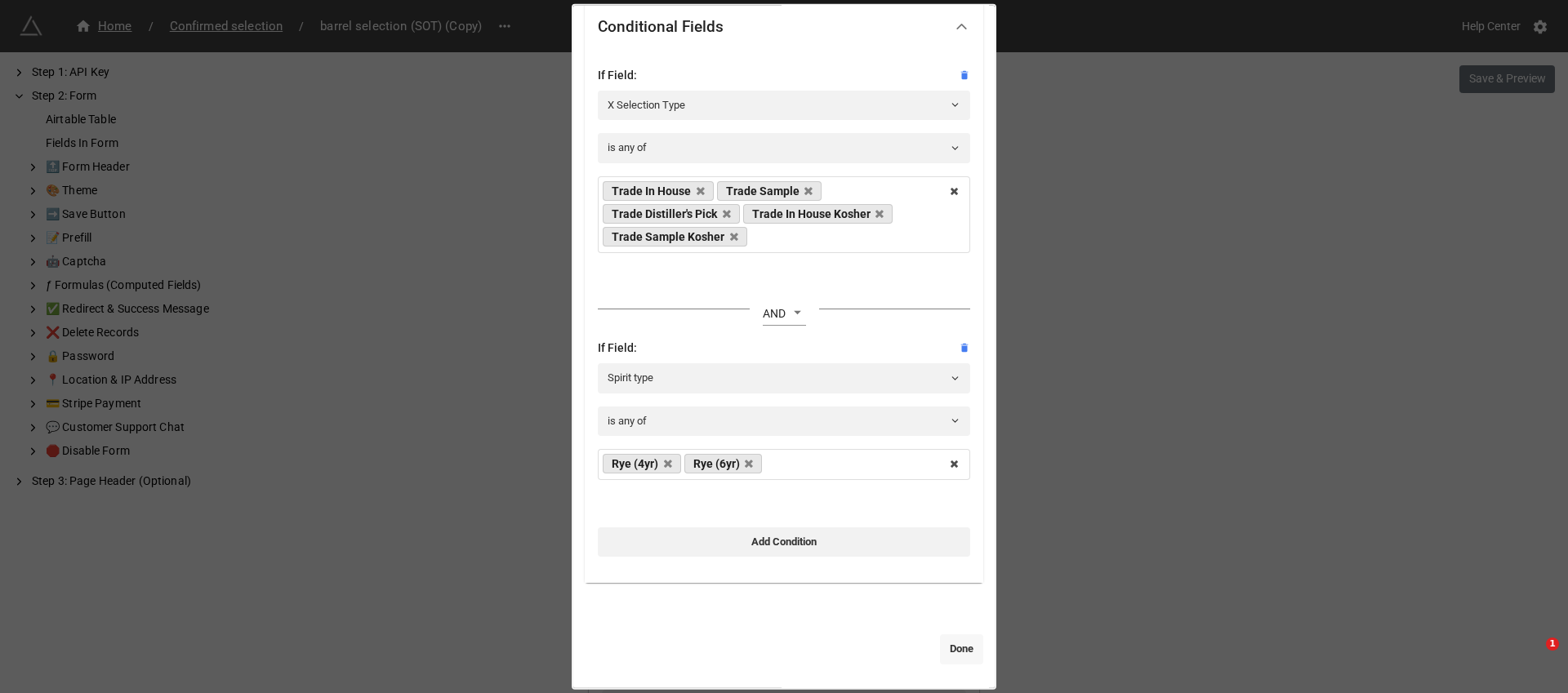
click at [955, 647] on link "Done" at bounding box center [961, 648] width 43 height 29
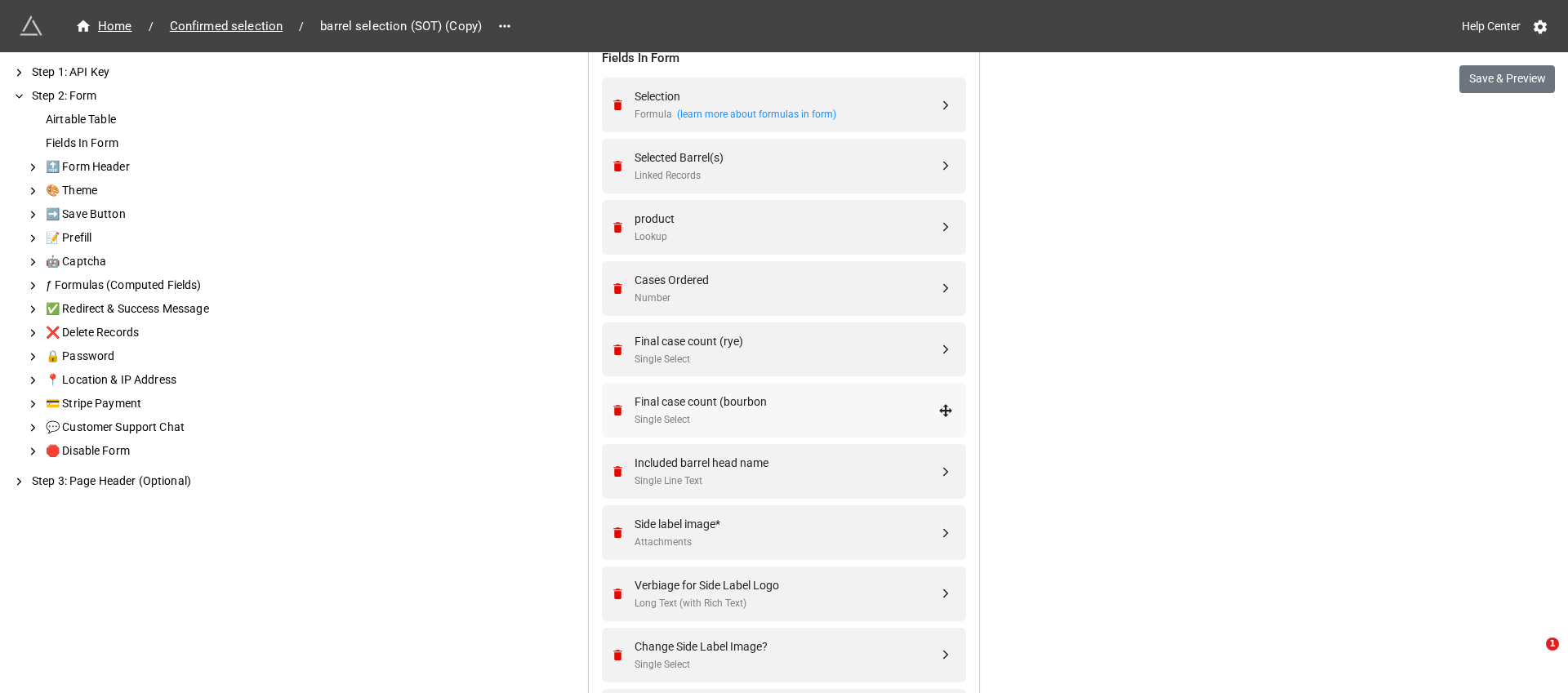
click at [809, 422] on div "Single Select" at bounding box center [786, 420] width 304 height 15
select select "all-are-met"
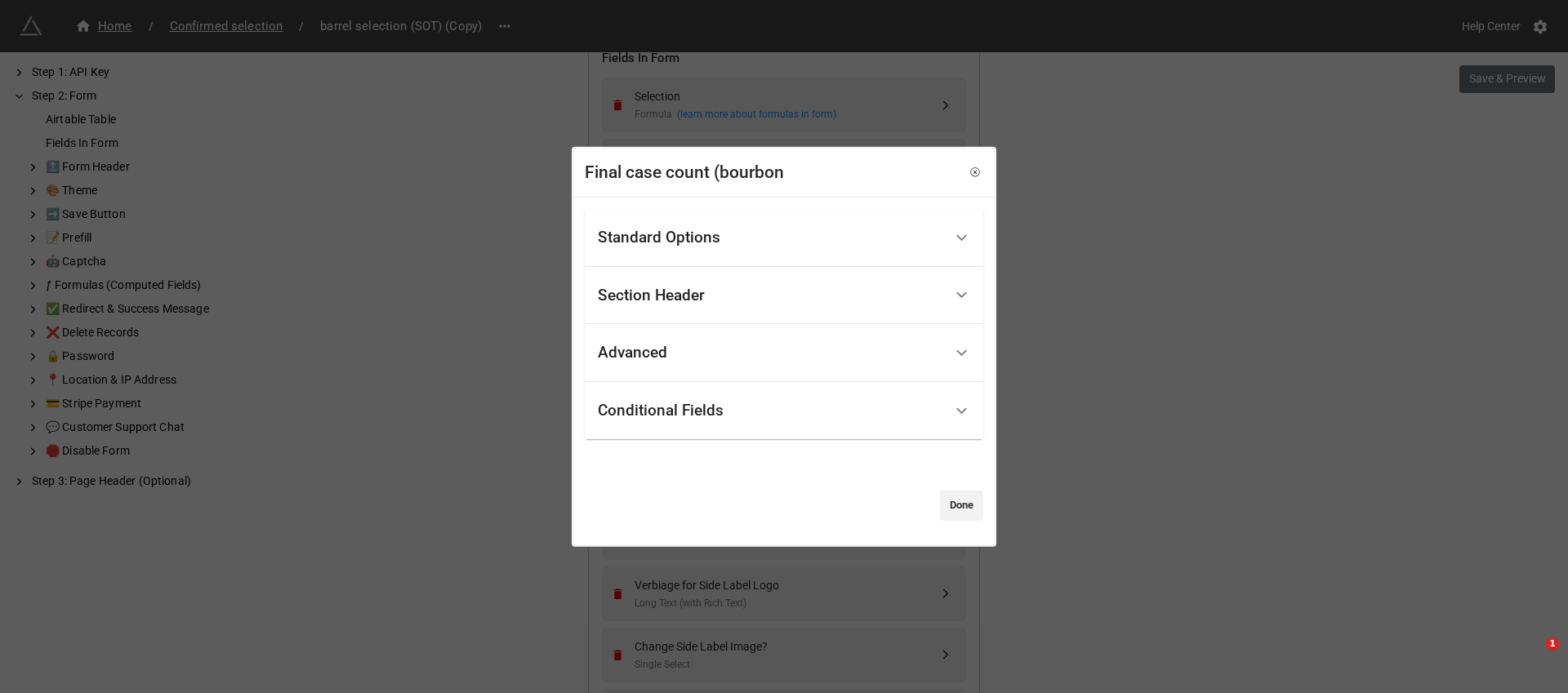
click at [784, 241] on div "Standard Options" at bounding box center [770, 238] width 346 height 38
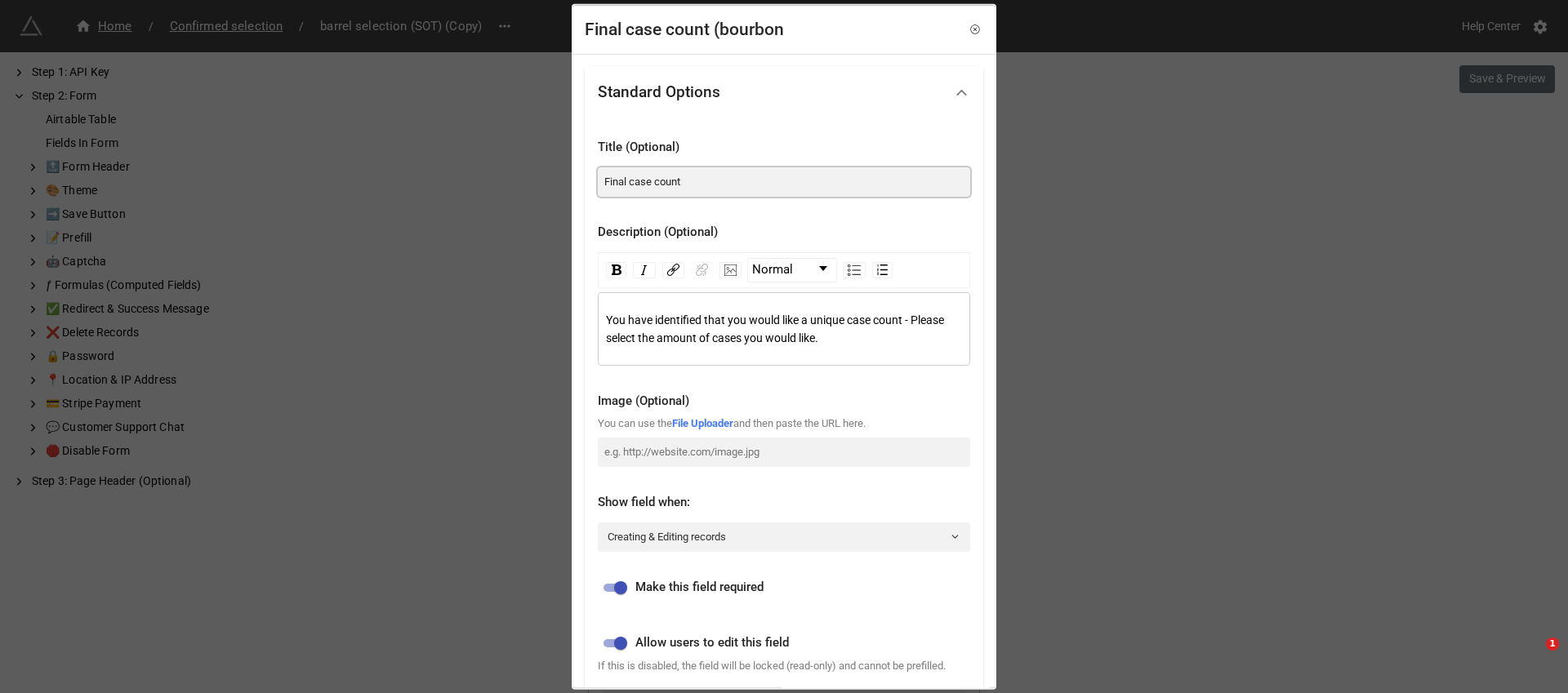
click at [636, 186] on input "Final case count" at bounding box center [784, 180] width 373 height 29
type input "Final Case Count"
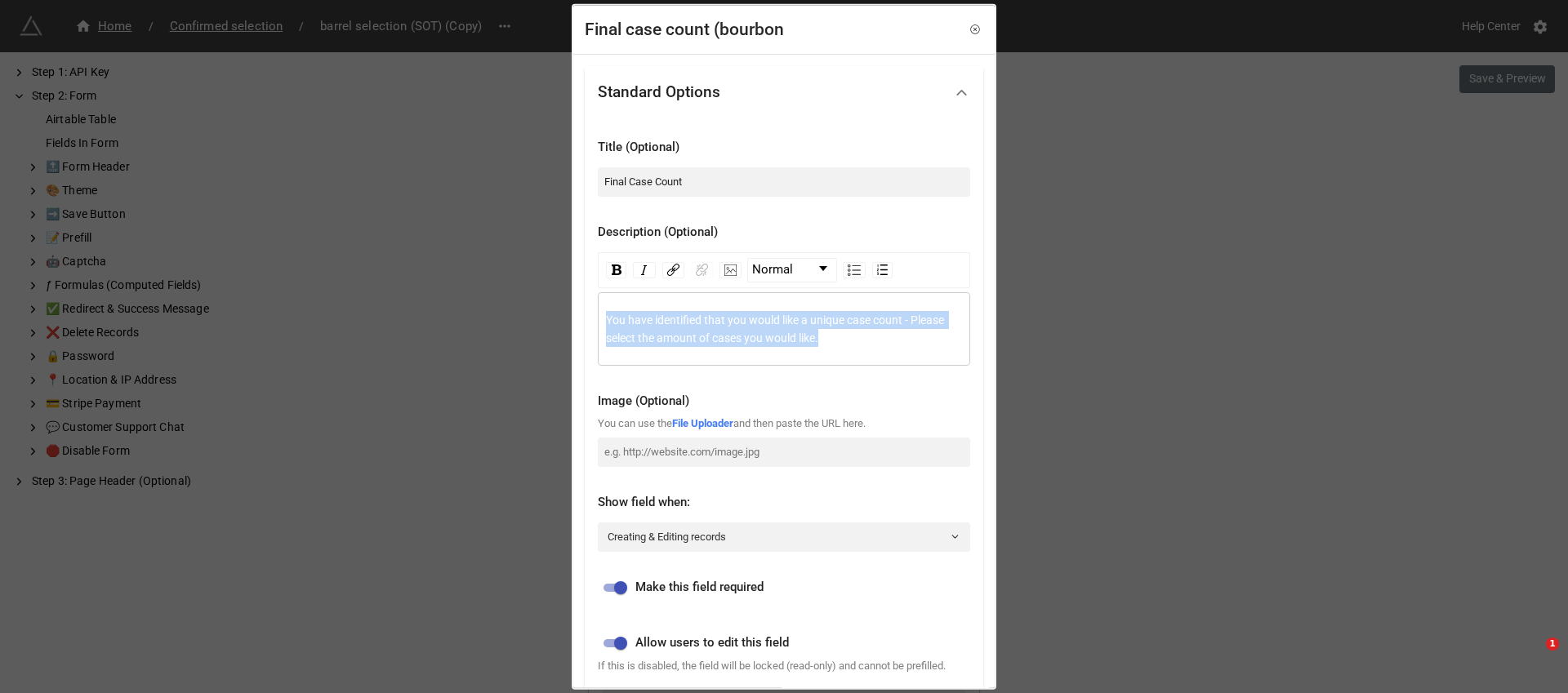
drag, startPoint x: 879, startPoint y: 338, endPoint x: 568, endPoint y: 312, distance: 312.1
click at [568, 312] on div "Final case count (bourbon Standard Options Title (Optional) Final Case Count De…" at bounding box center [784, 346] width 1568 height 693
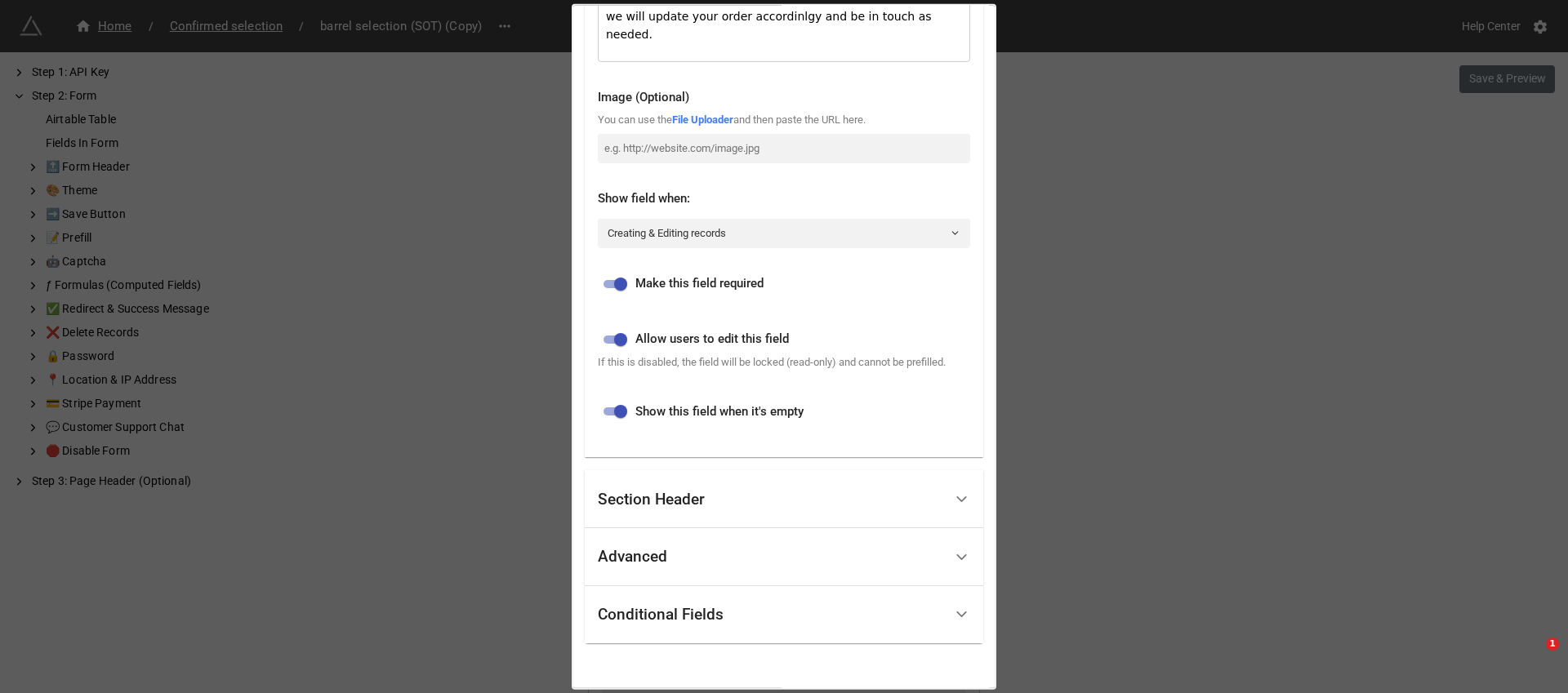
scroll to position [398, 0]
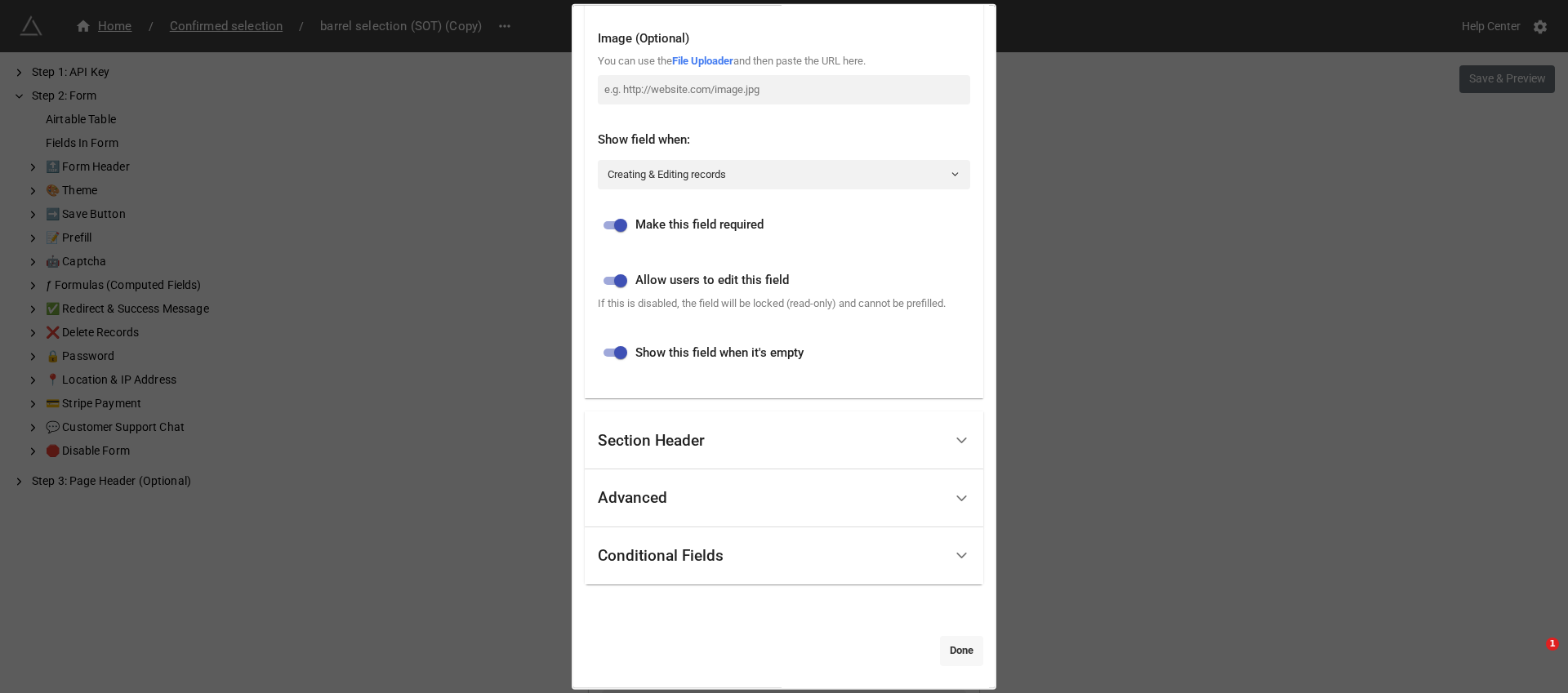
click at [961, 642] on link "Done" at bounding box center [961, 650] width 43 height 29
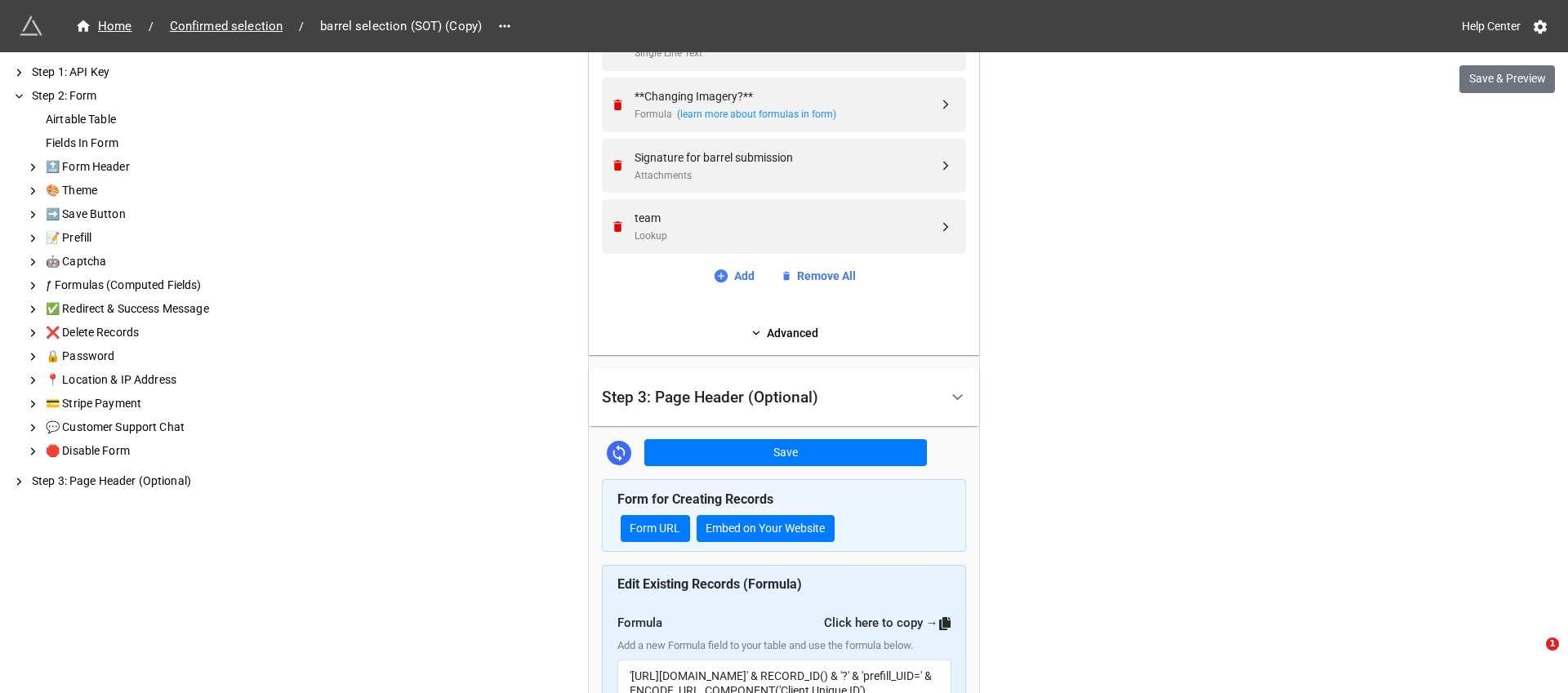
scroll to position [1982, 0]
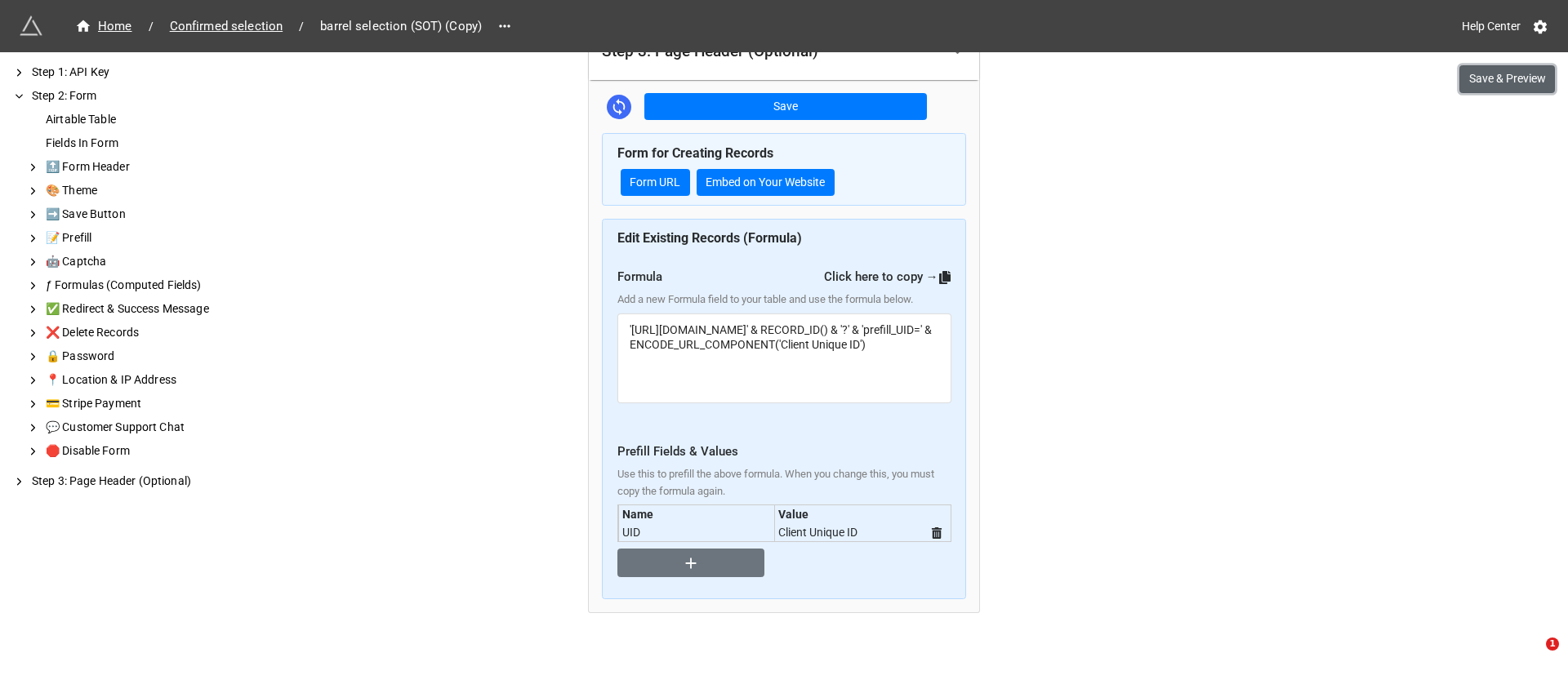
click at [1505, 77] on button "Save & Preview" at bounding box center [1506, 79] width 96 height 28
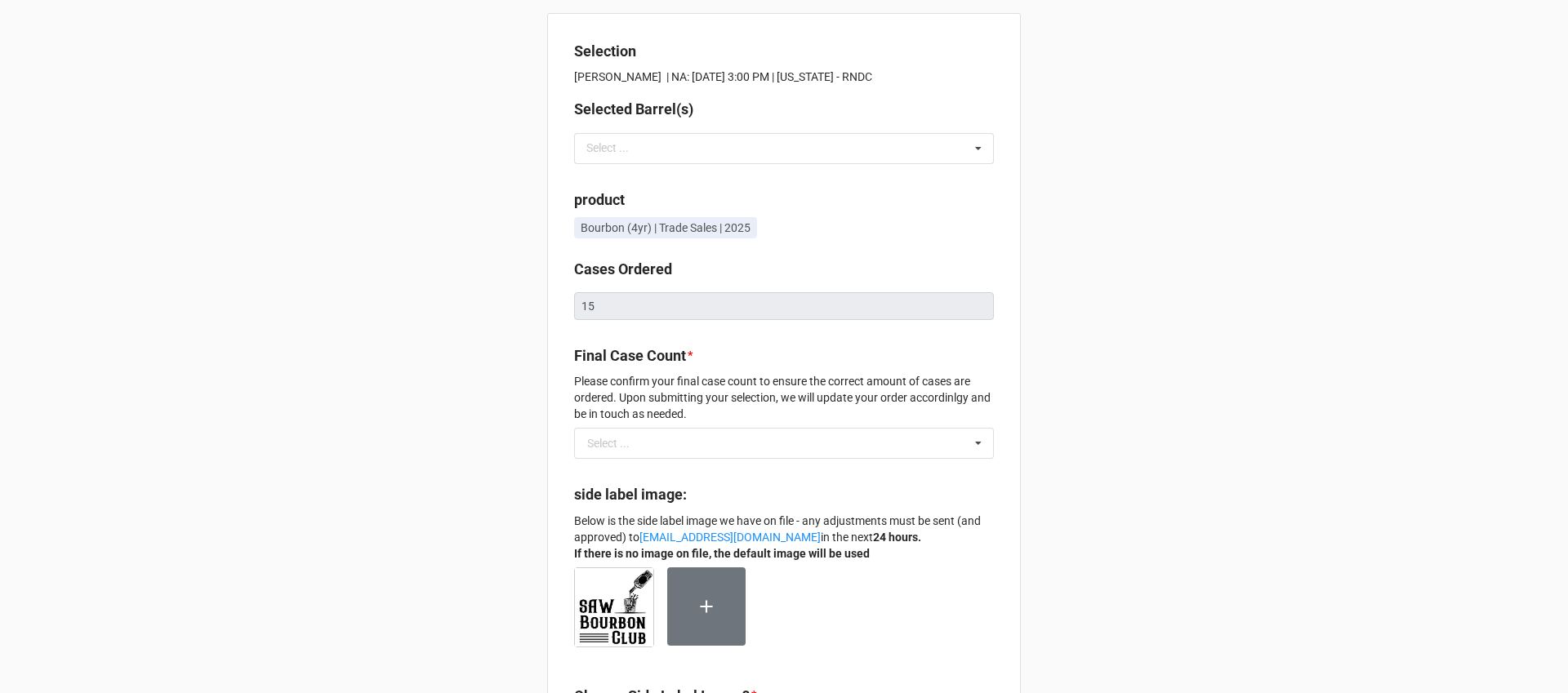
scroll to position [71, 0]
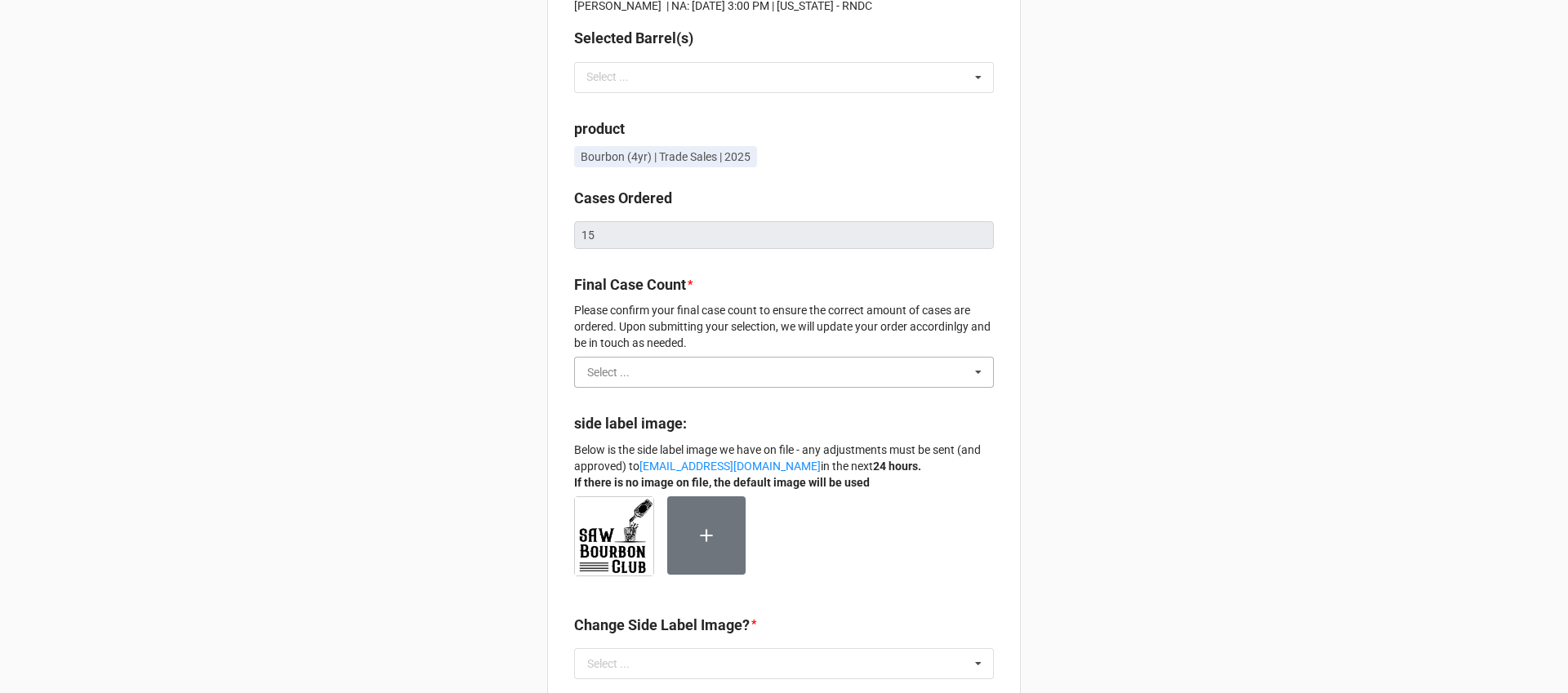
click at [827, 365] on input "text" at bounding box center [784, 372] width 418 height 29
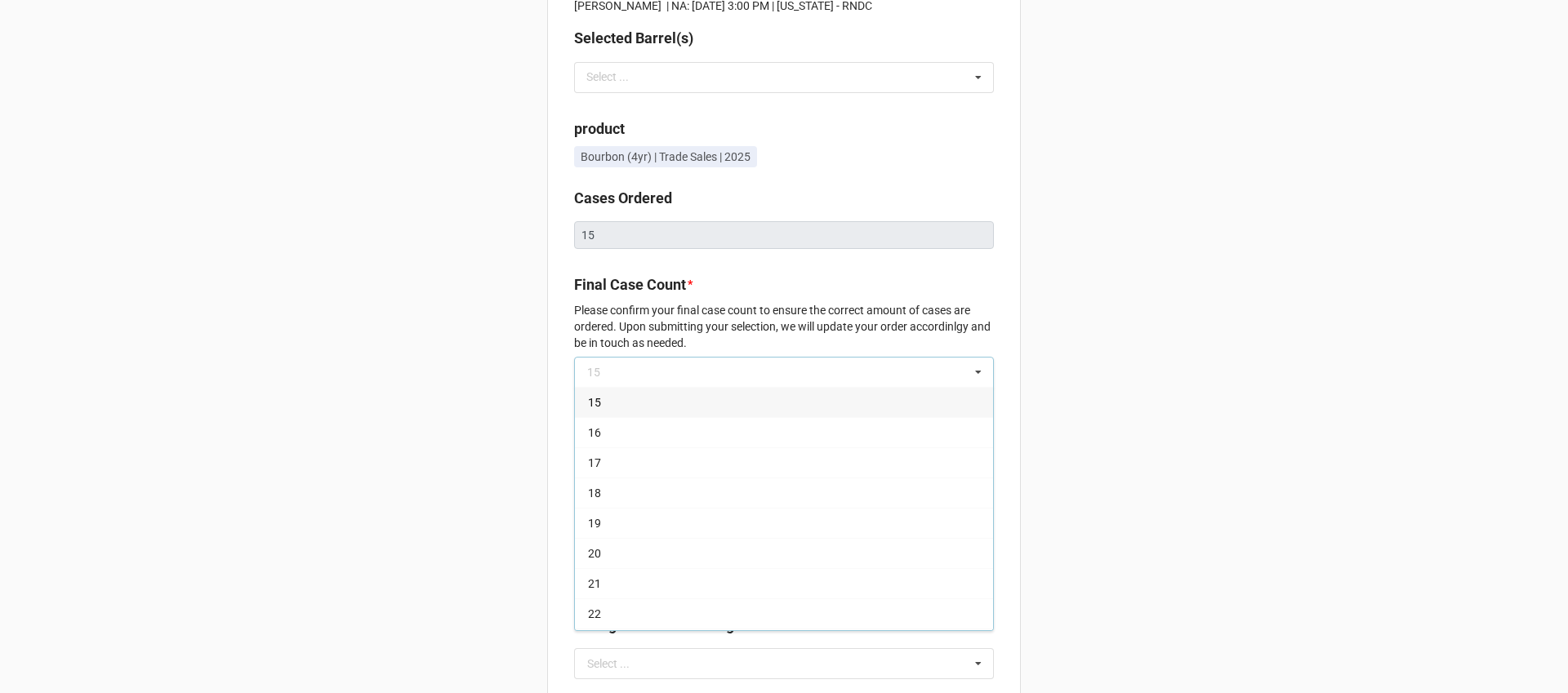
click at [1166, 301] on div "Selection [PERSON_NAME] | NA: [DATE] 3:00 PM | [US_STATE] - RNDC Selected Barre…" at bounding box center [784, 546] width 1568 height 1234
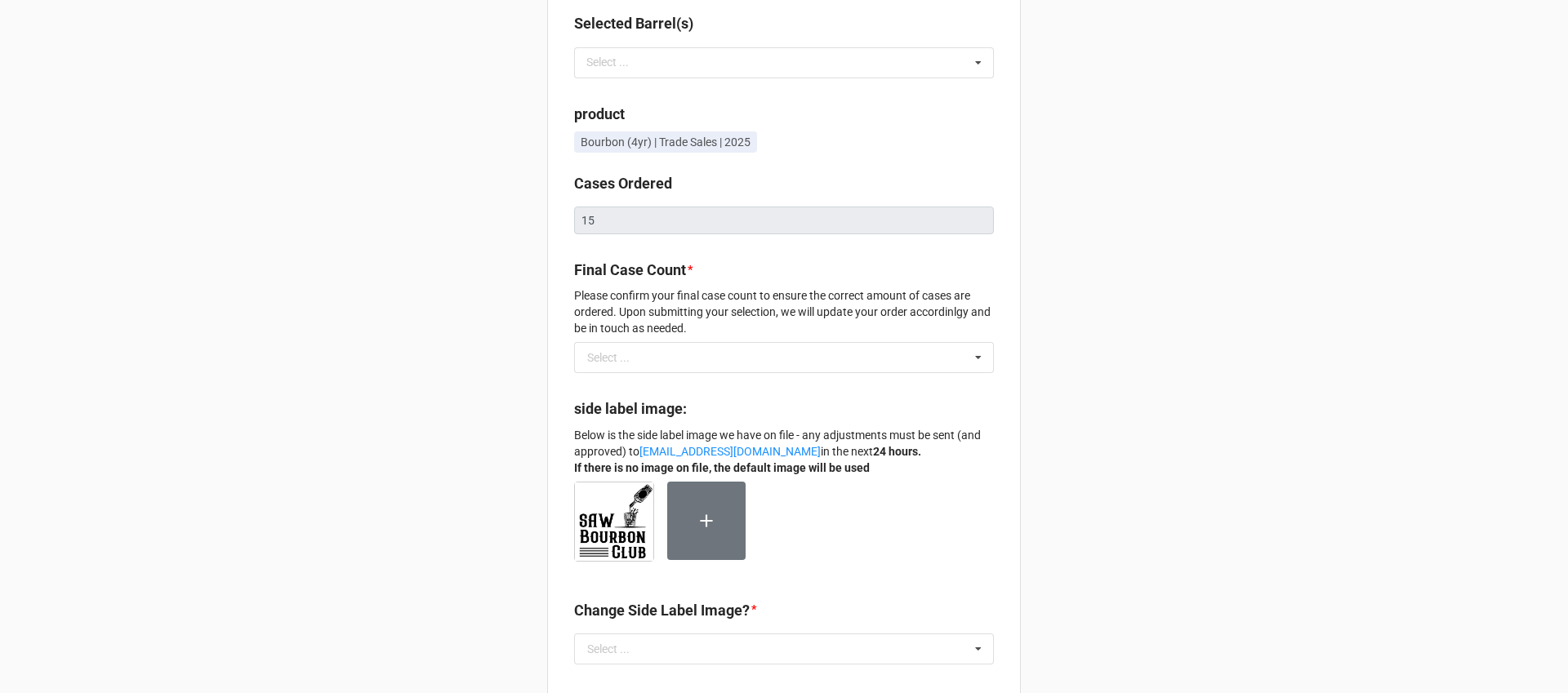
scroll to position [87, 0]
click at [718, 353] on input "text" at bounding box center [784, 356] width 418 height 29
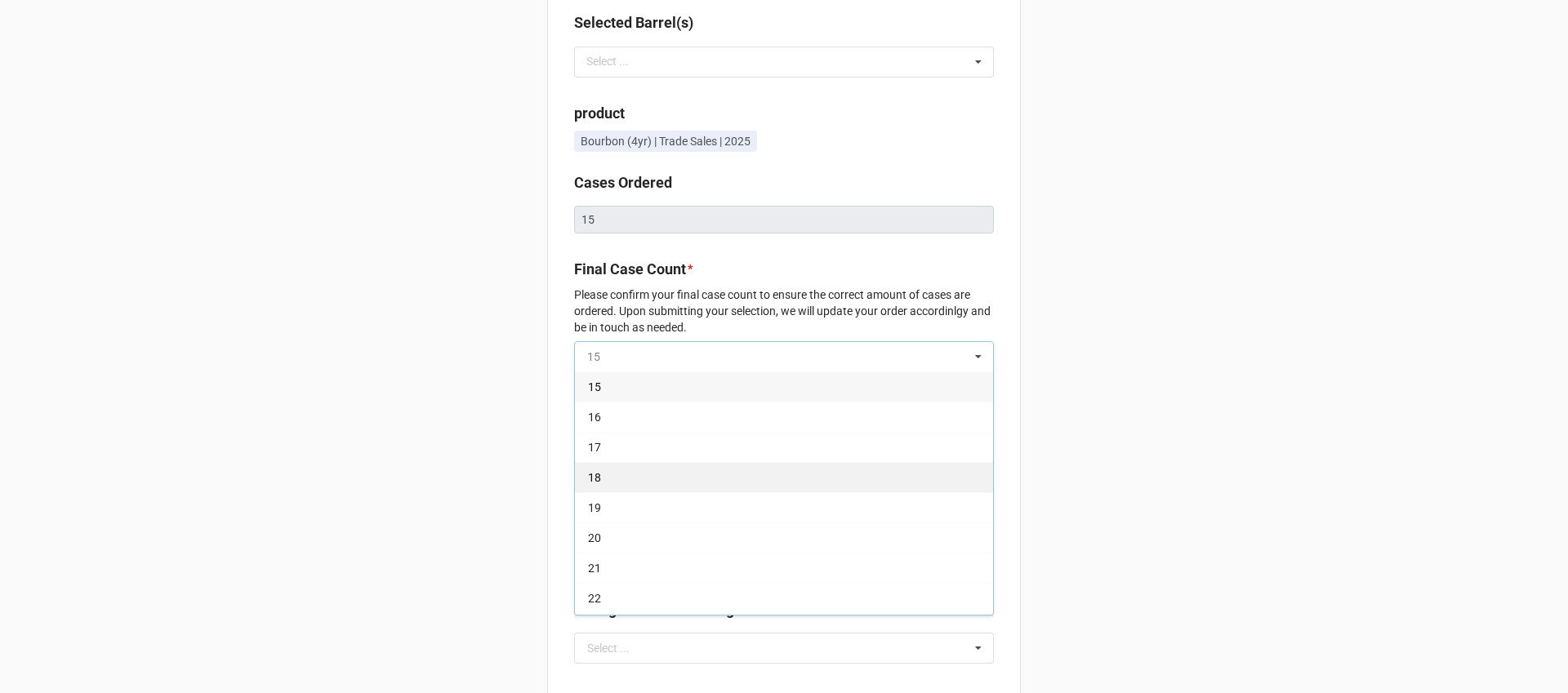
scroll to position [422, 0]
click at [1179, 318] on div "Selection Brad Nations | NA: 09/12/25 @ 3:00 PM | Virginia - RNDC Selected Barr…" at bounding box center [784, 530] width 1568 height 1234
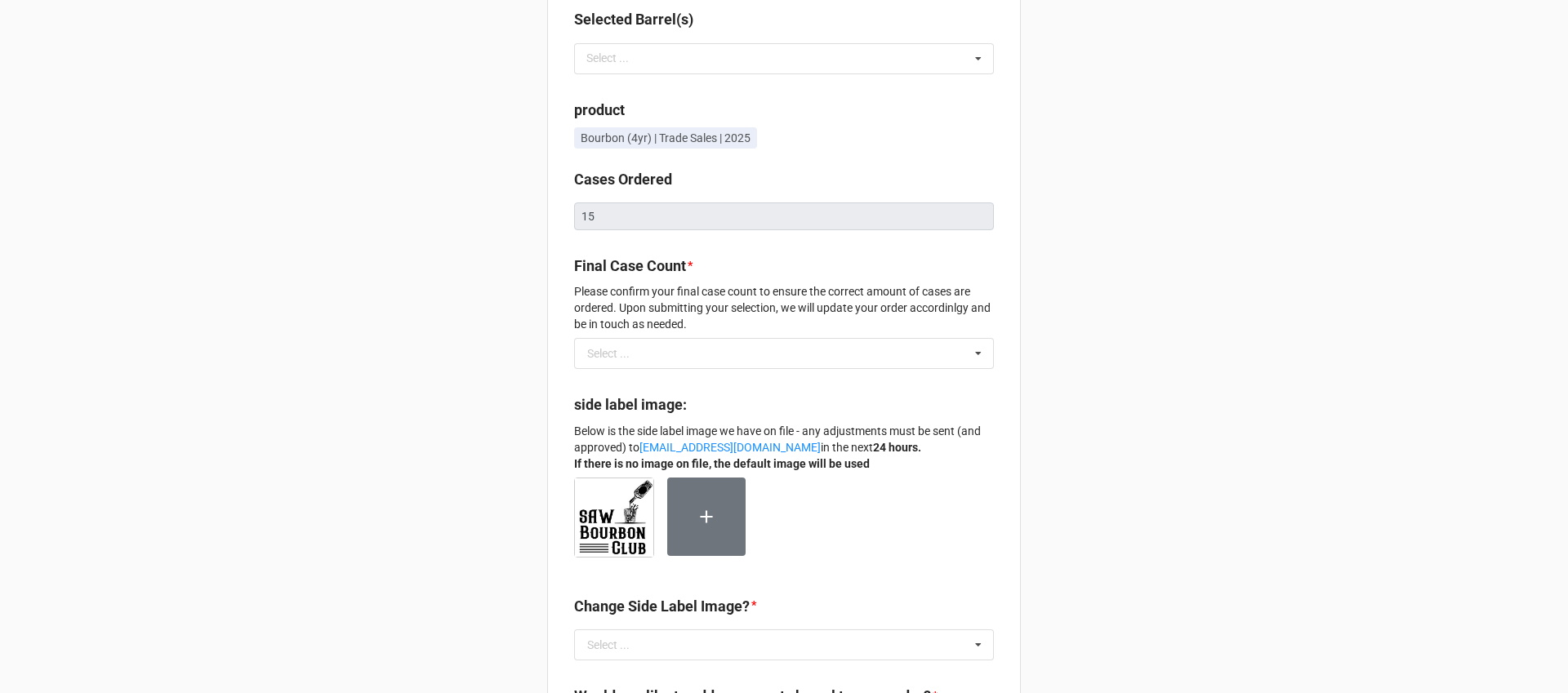
scroll to position [0, 0]
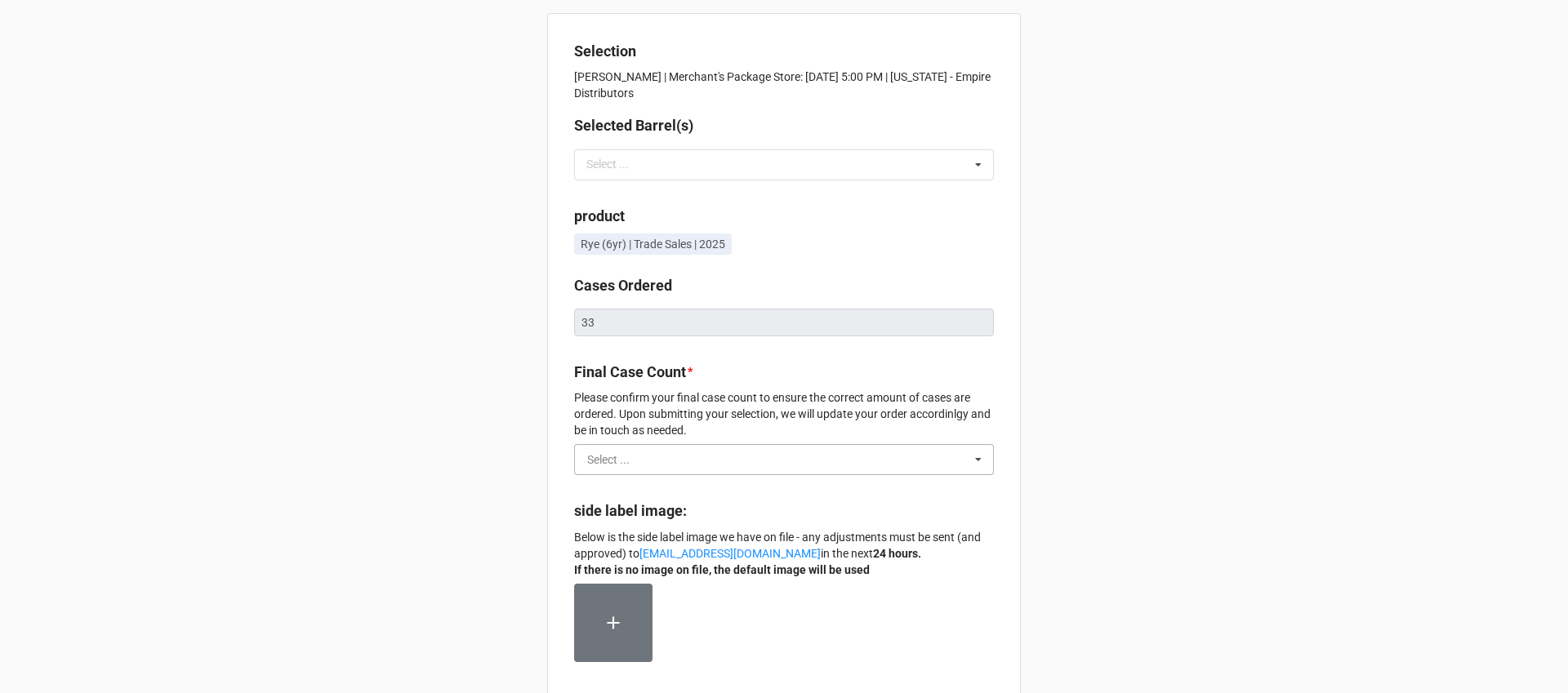
click at [770, 454] on input "text" at bounding box center [784, 459] width 418 height 29
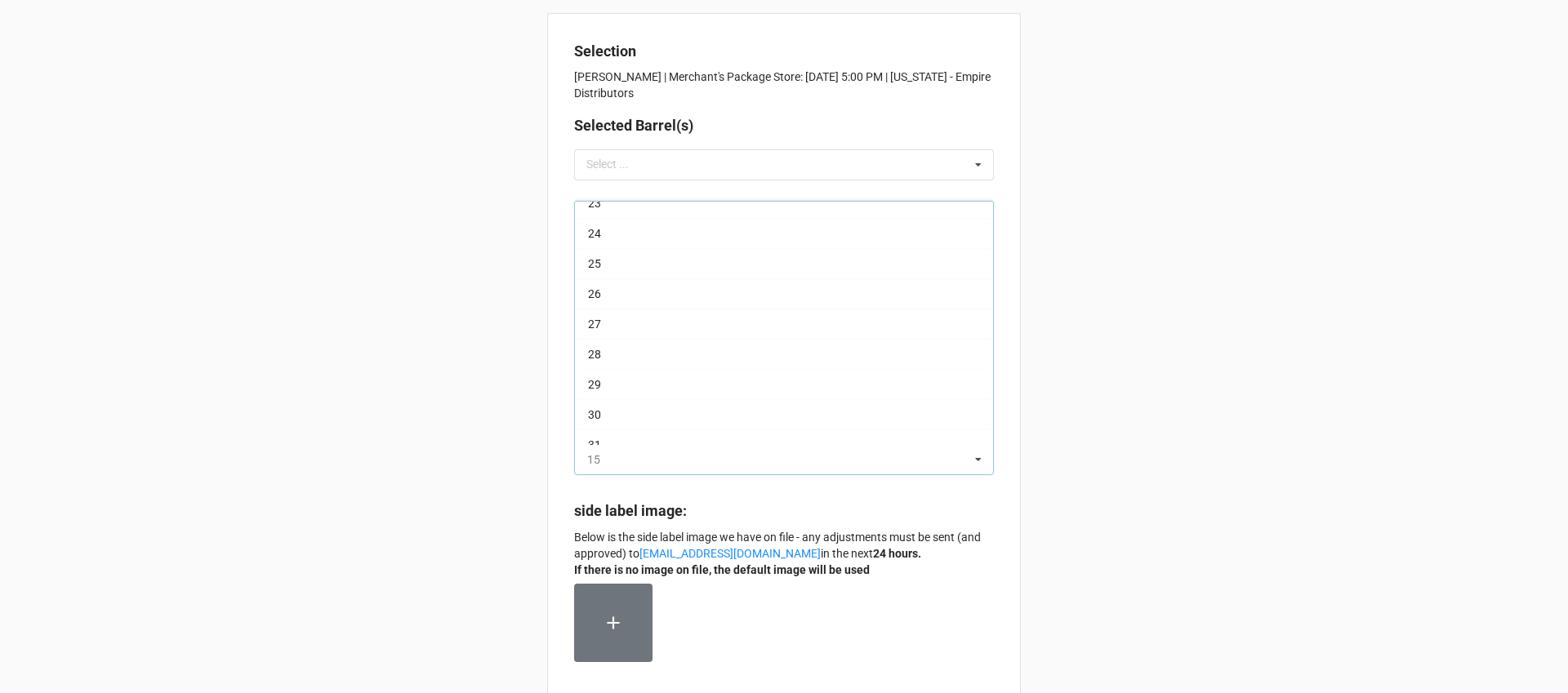
scroll to position [330, 0]
click at [1155, 348] on div "Selection [PERSON_NAME] | Merchant's Package Store: [DATE] 5:00 PM | [US_STATE]…" at bounding box center [784, 580] width 1568 height 1159
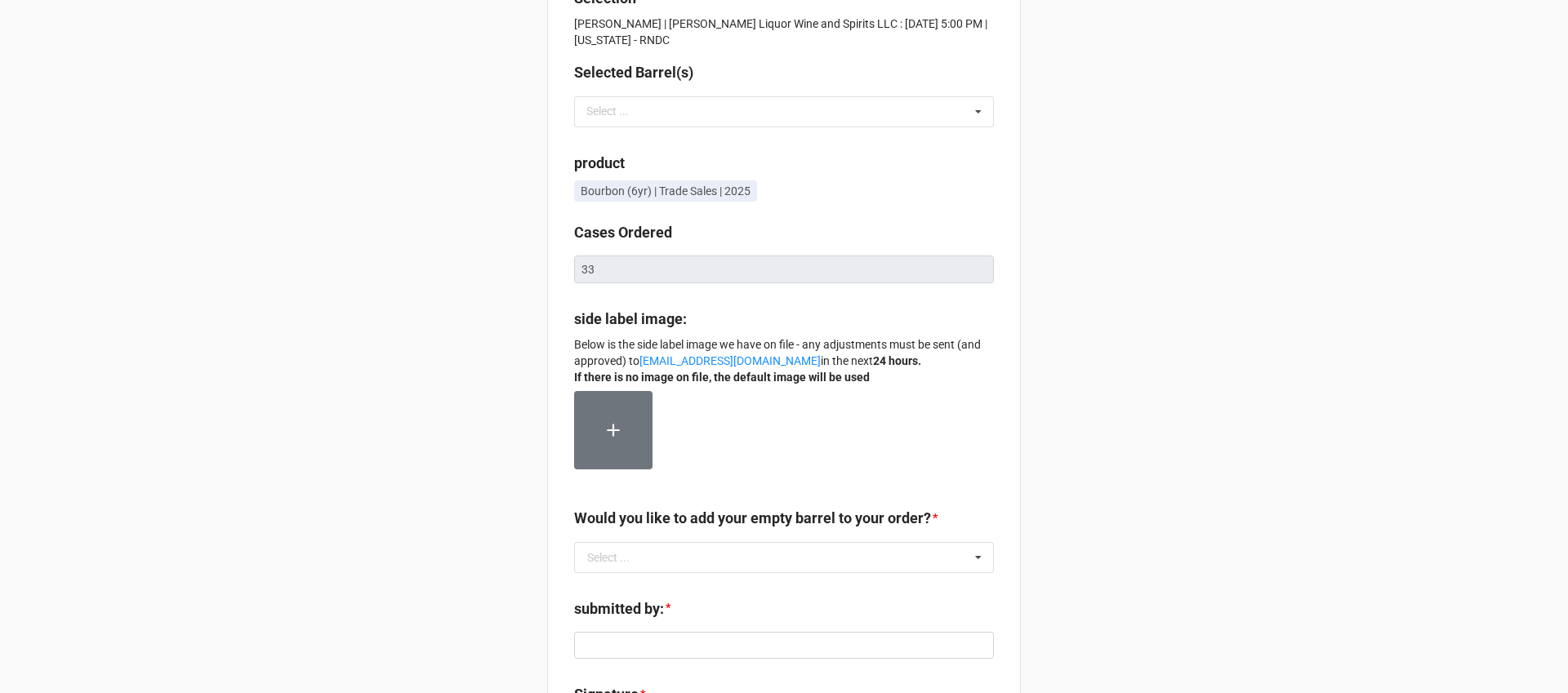
scroll to position [63, 0]
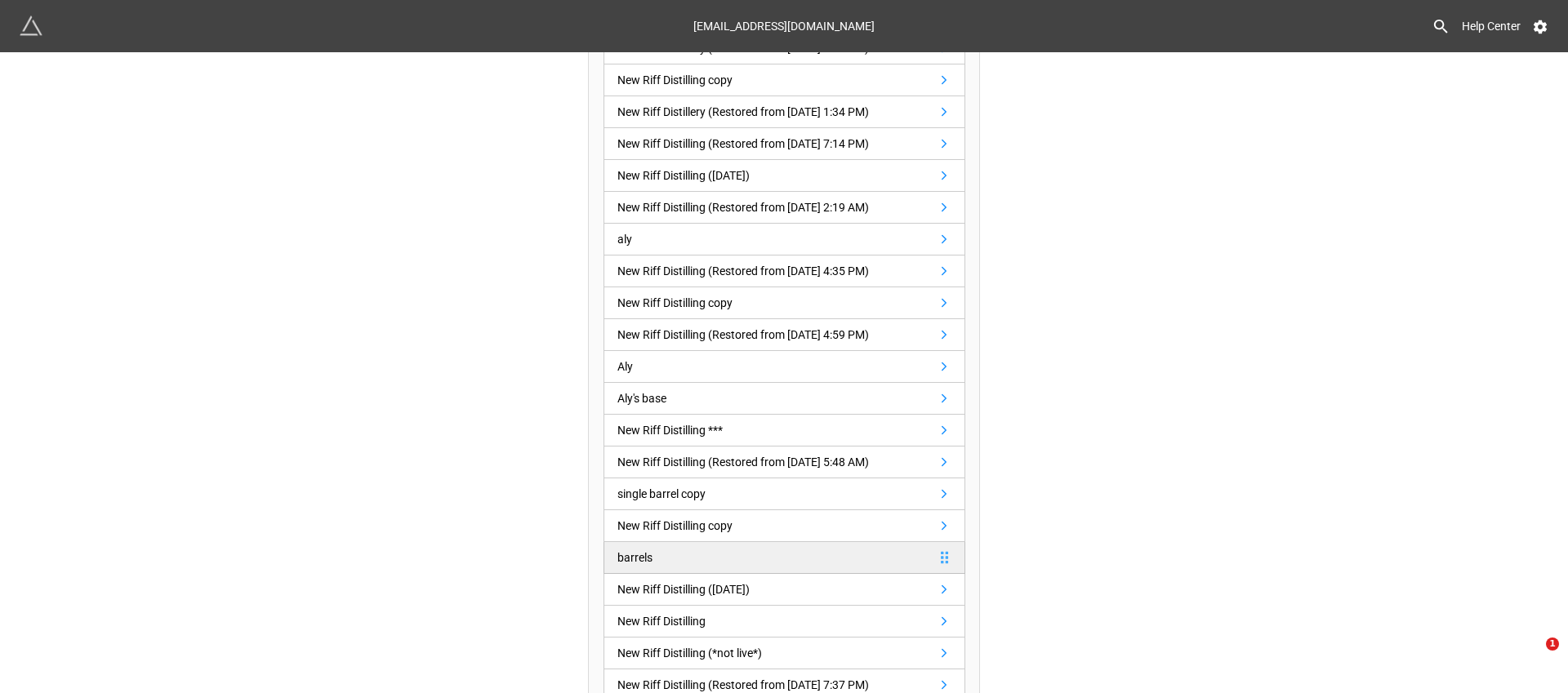
scroll to position [239, 0]
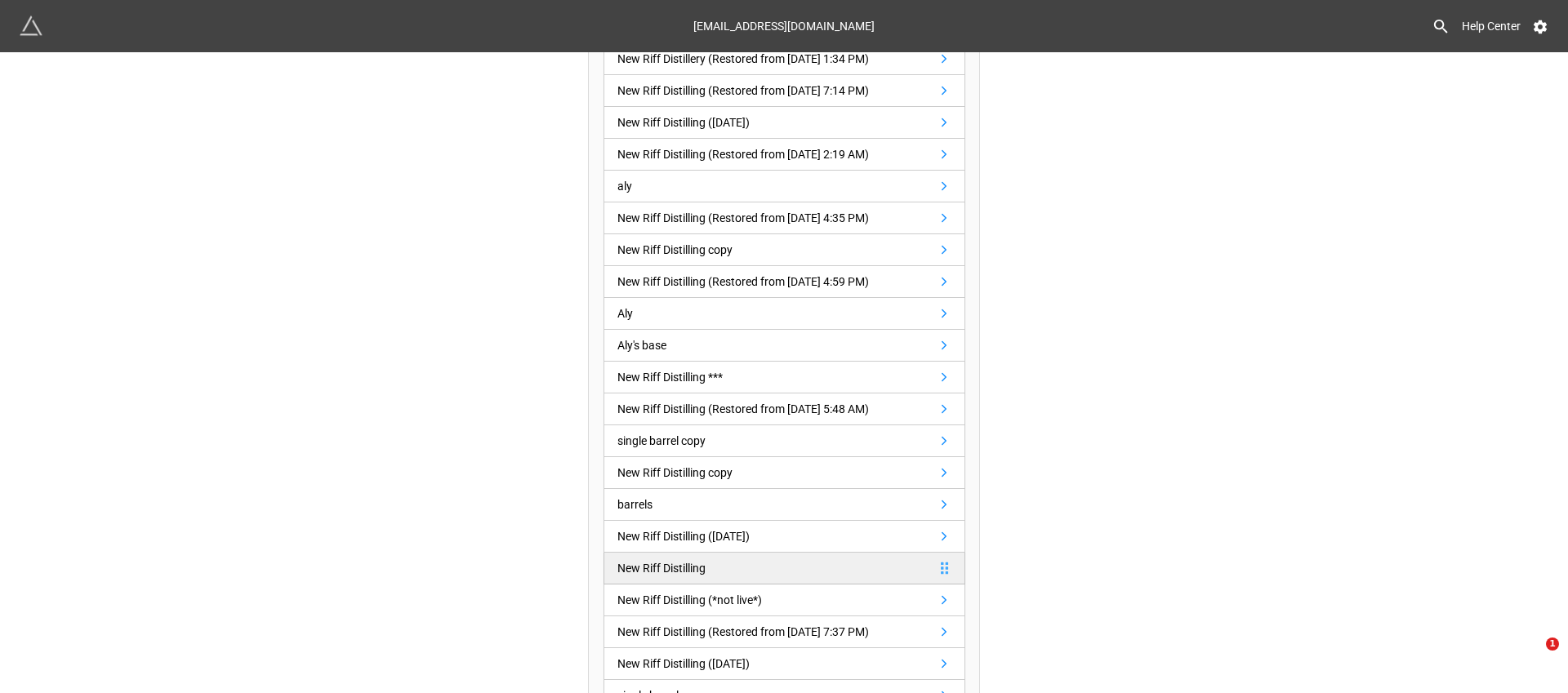
click at [693, 564] on div "New Riff Distilling" at bounding box center [661, 568] width 88 height 18
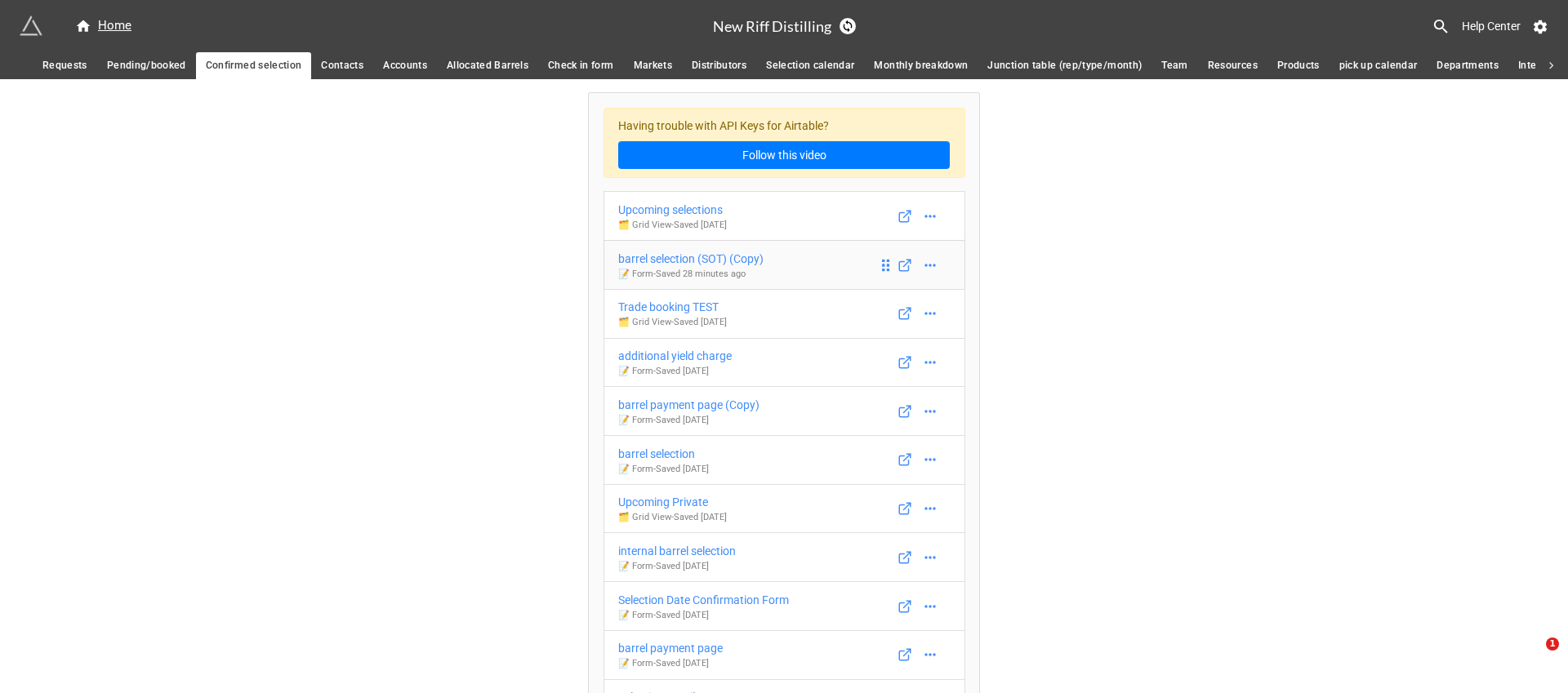
click at [752, 268] on p "📝 Form - Saved 28 minutes ago" at bounding box center [691, 274] width 146 height 13
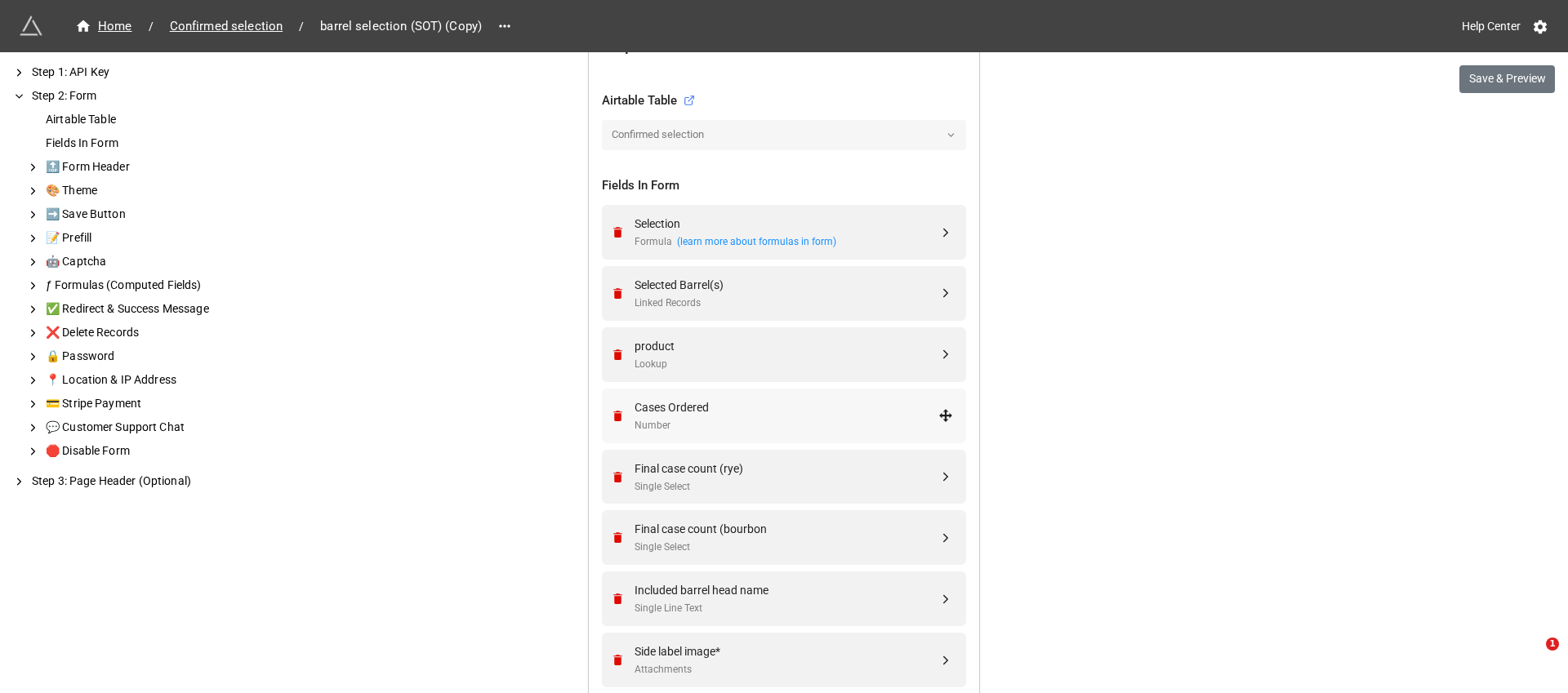
scroll to position [647, 0]
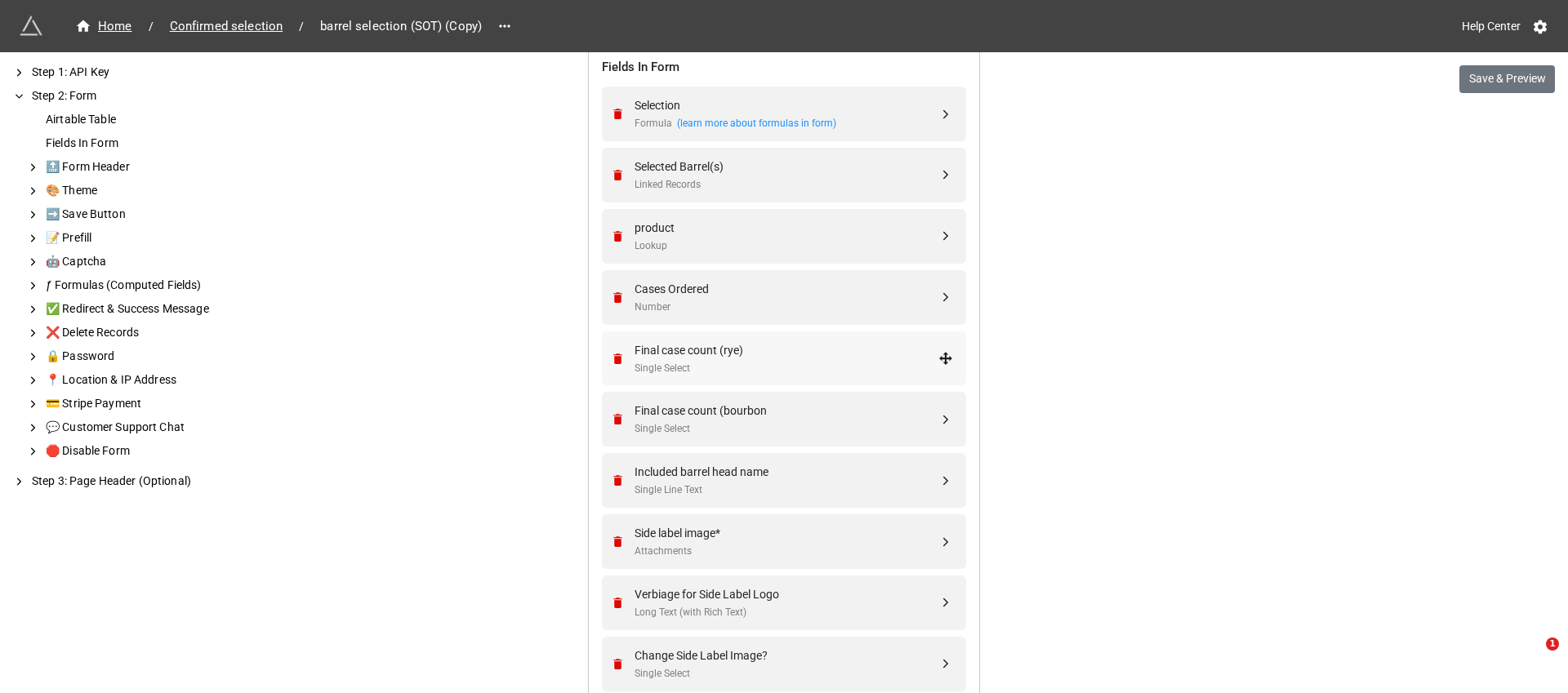
click at [825, 359] on div "Final case count (rye) Single Select" at bounding box center [786, 358] width 304 height 35
select select "all-are-met"
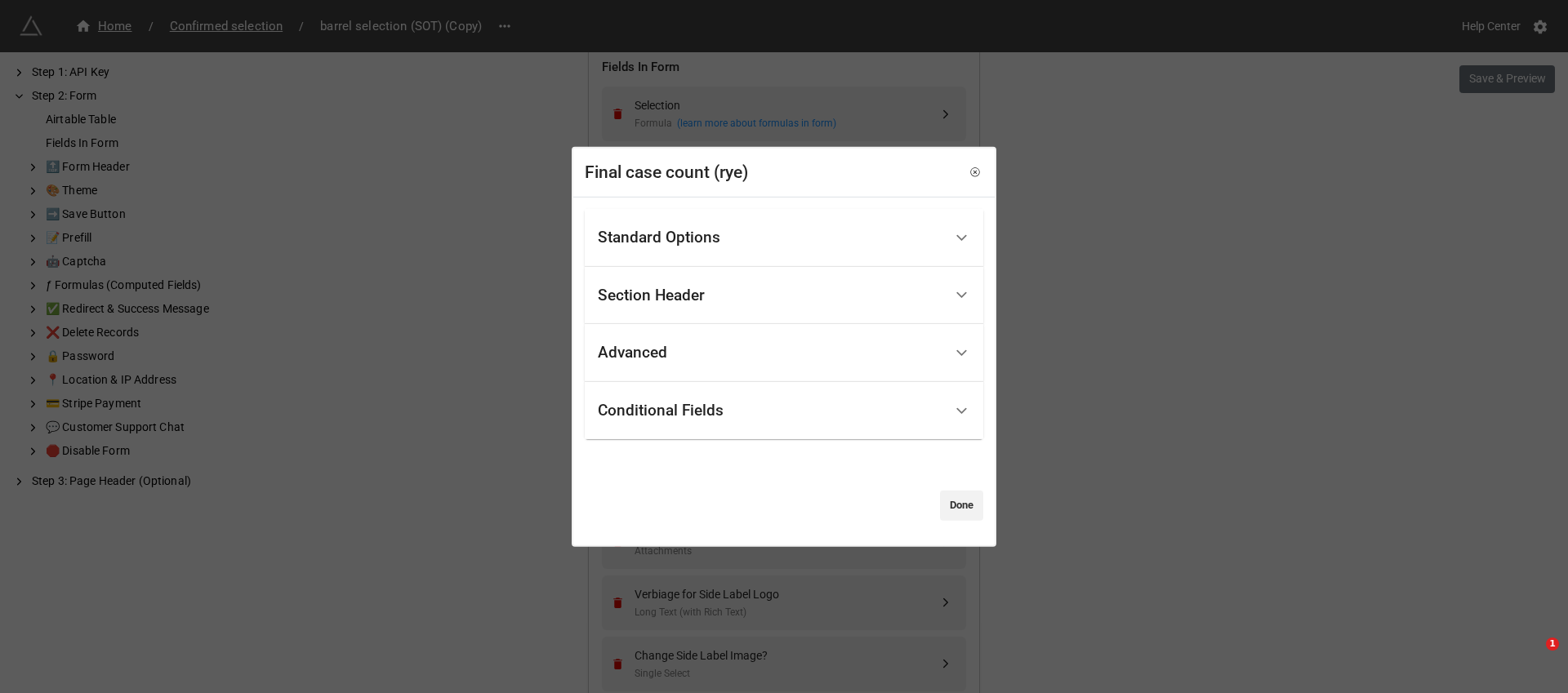
click at [755, 227] on div "Standard Options" at bounding box center [770, 238] width 346 height 38
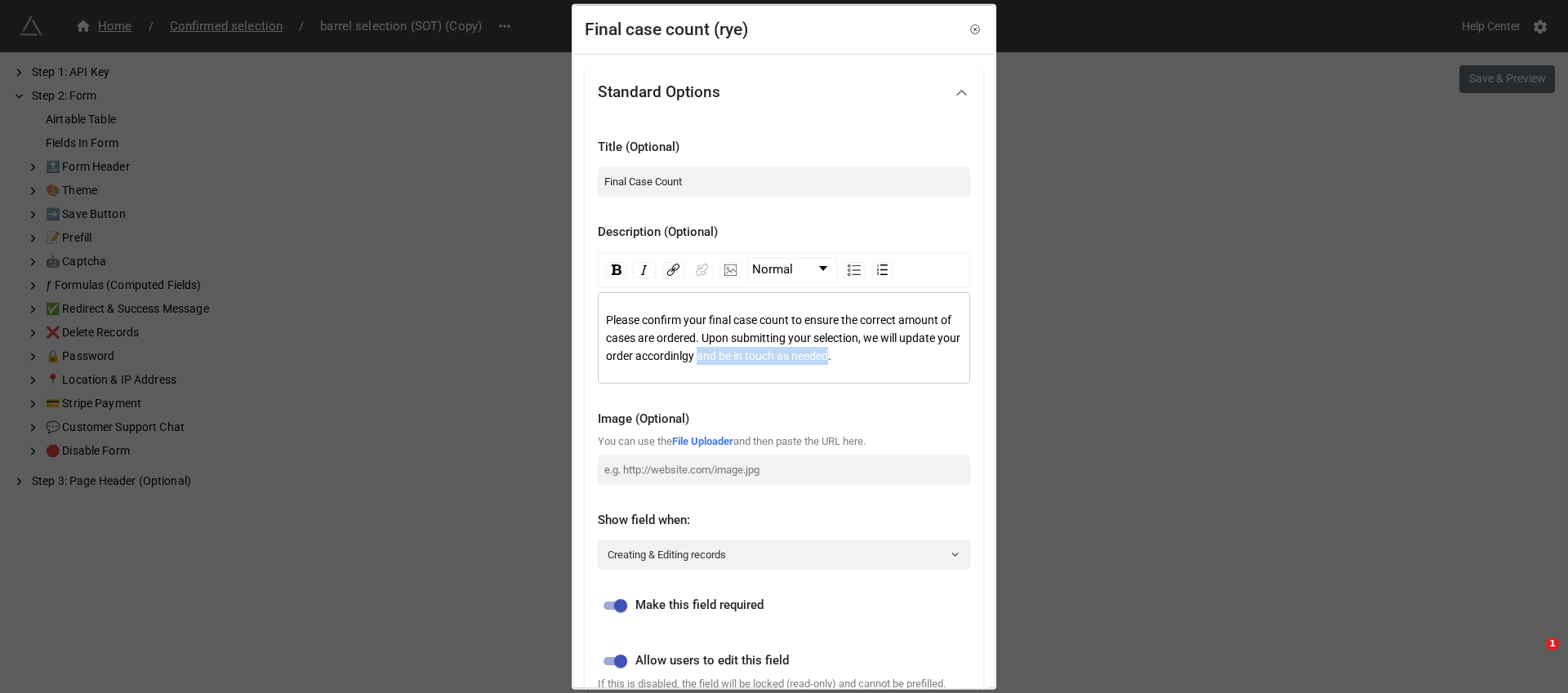
drag, startPoint x: 908, startPoint y: 356, endPoint x: 769, endPoint y: 360, distance: 139.1
click at [769, 360] on span "Please confirm your final case count to ensure the correct amount of cases are …" at bounding box center [784, 337] width 356 height 49
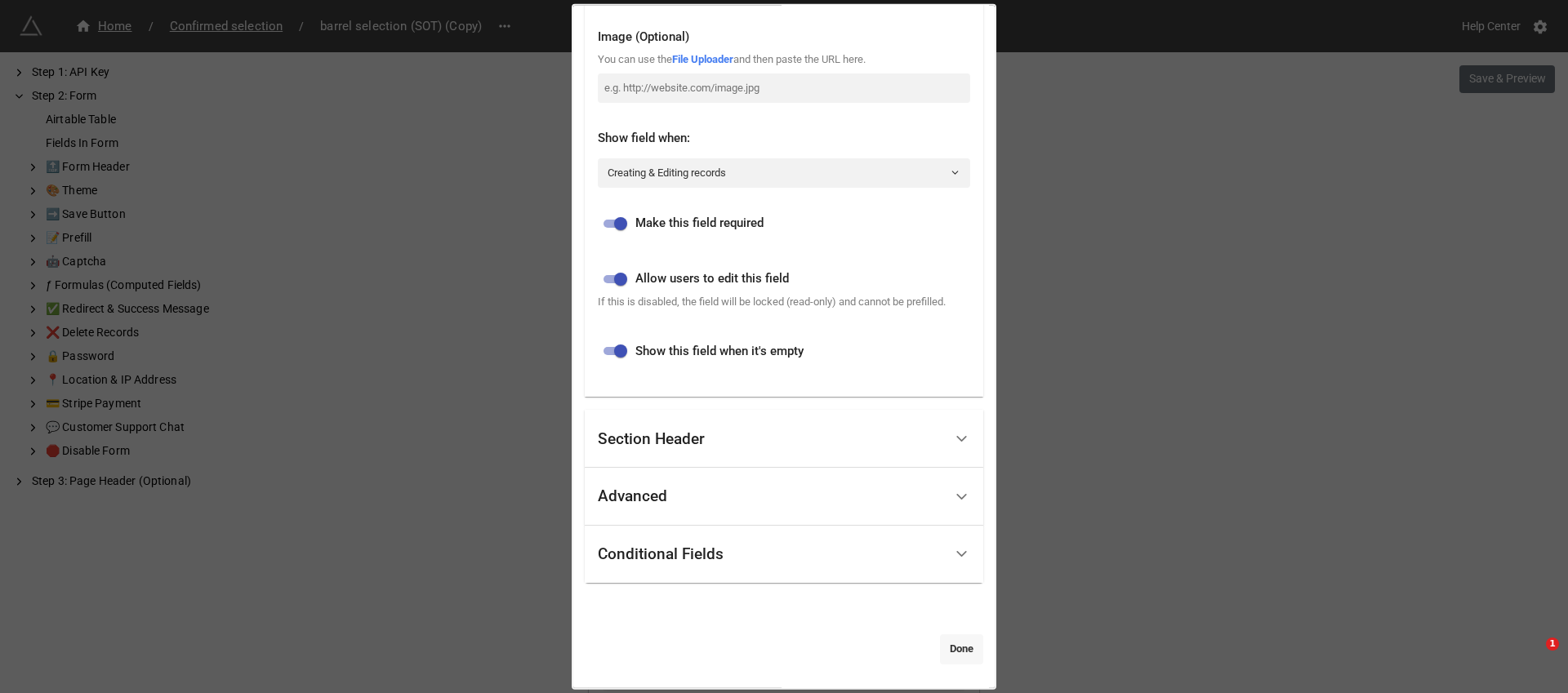
click at [954, 640] on link "Done" at bounding box center [961, 648] width 43 height 29
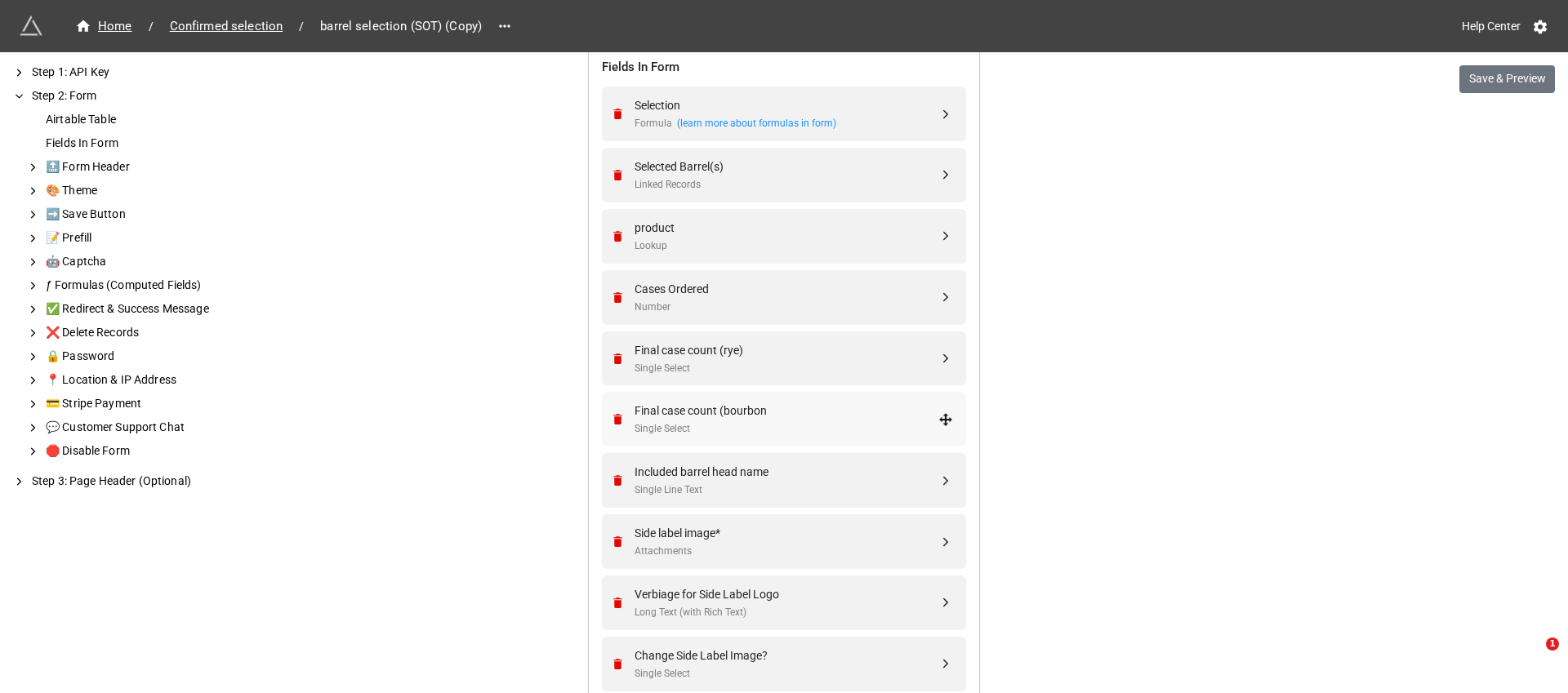
click at [817, 413] on div "Final case count (bourbon" at bounding box center [786, 411] width 304 height 18
select select "all-are-met"
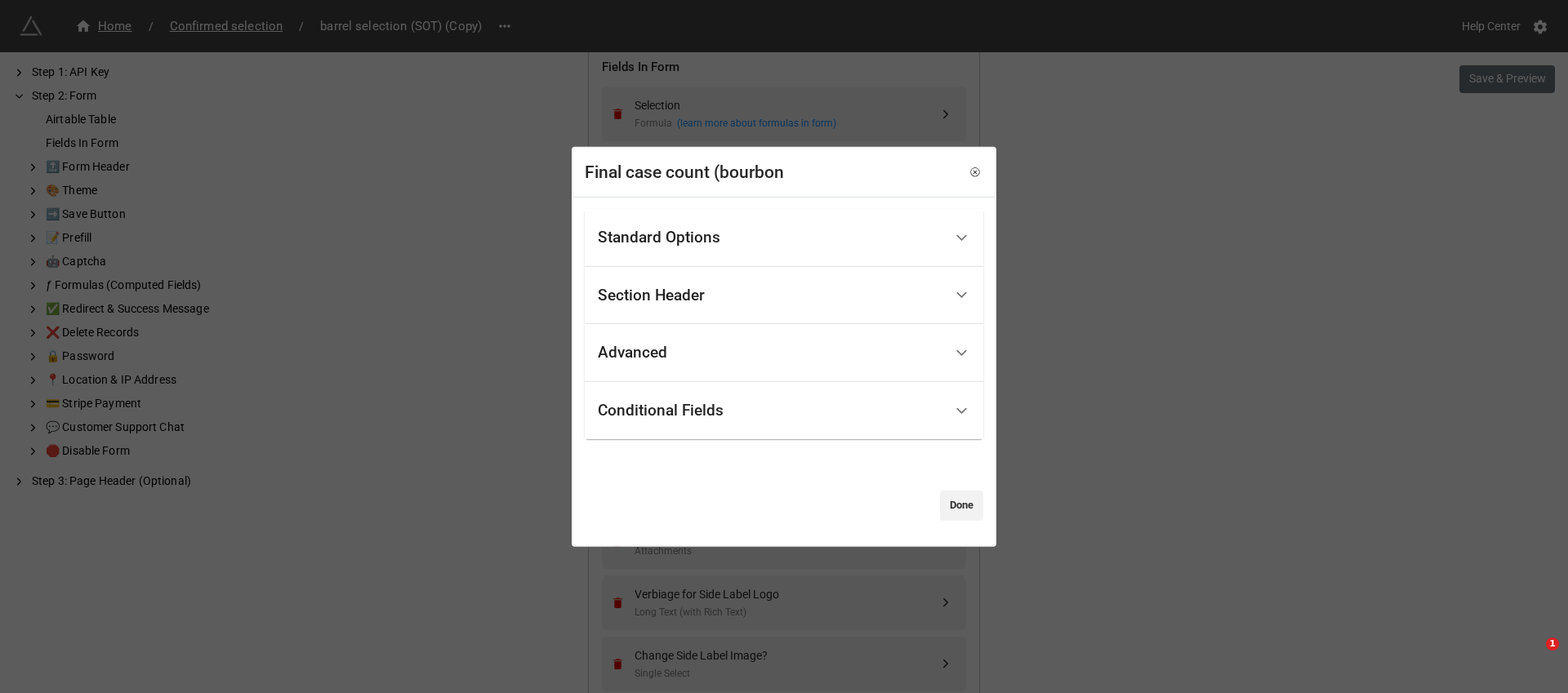
click at [817, 240] on div "Standard Options" at bounding box center [770, 238] width 346 height 38
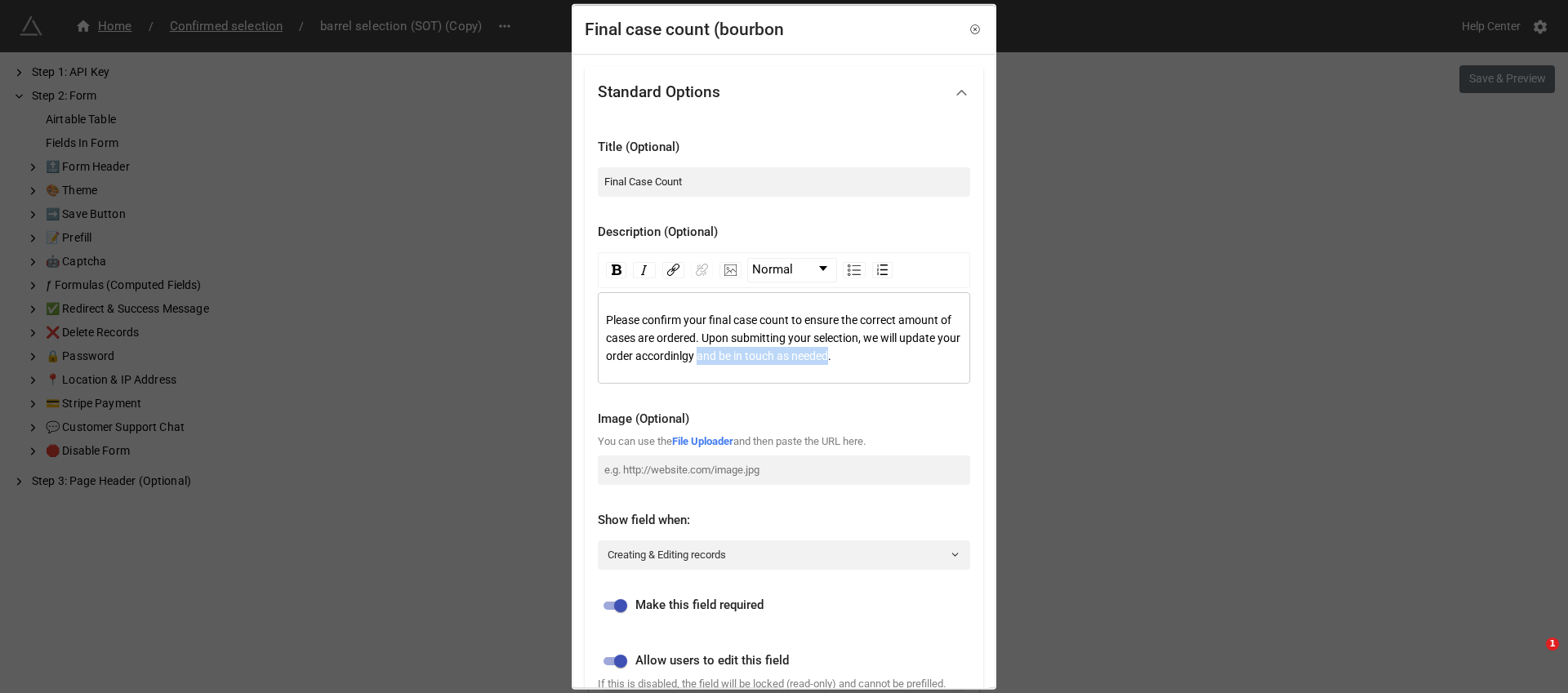
drag, startPoint x: 908, startPoint y: 356, endPoint x: 769, endPoint y: 353, distance: 139.0
click at [769, 353] on span "Please confirm your final case count to ensure the correct amount of cases are …" at bounding box center [784, 337] width 356 height 49
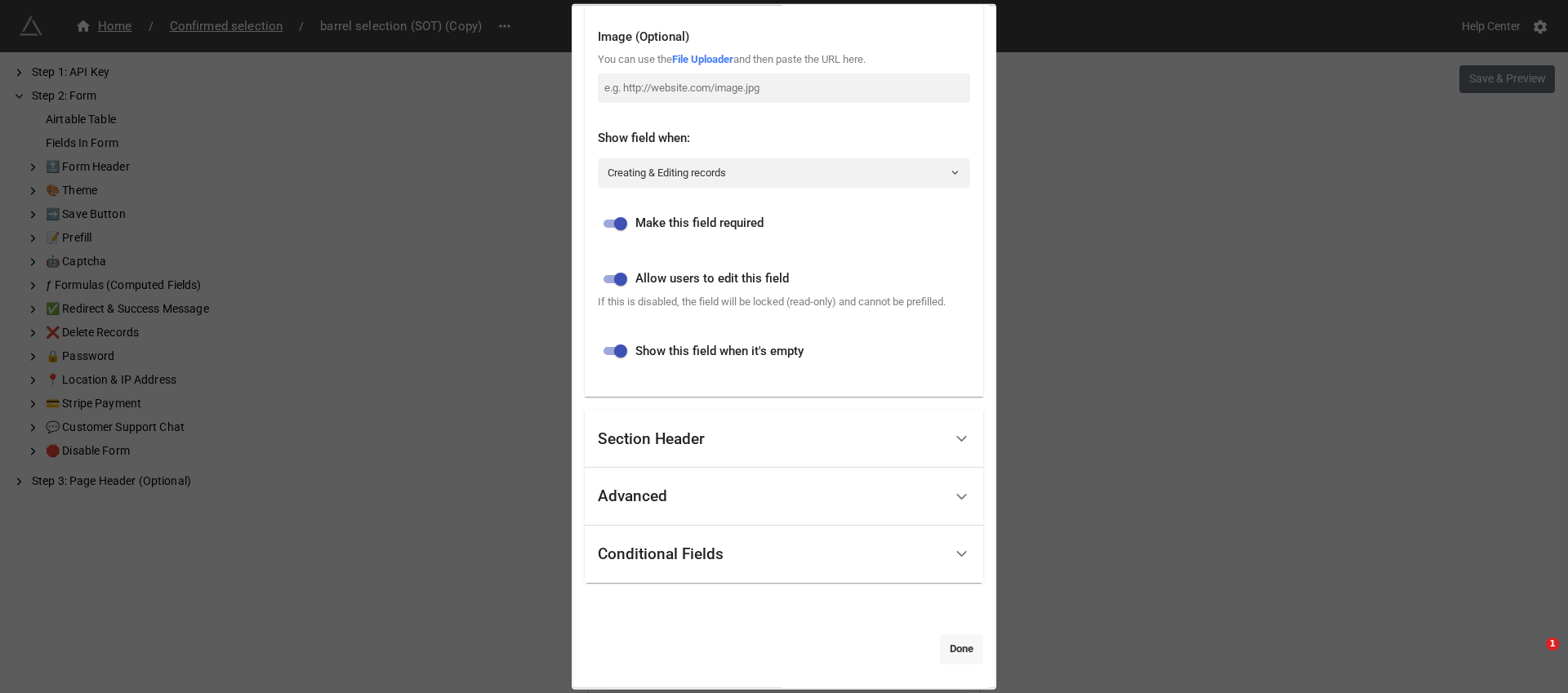
click at [957, 649] on link "Done" at bounding box center [961, 648] width 43 height 29
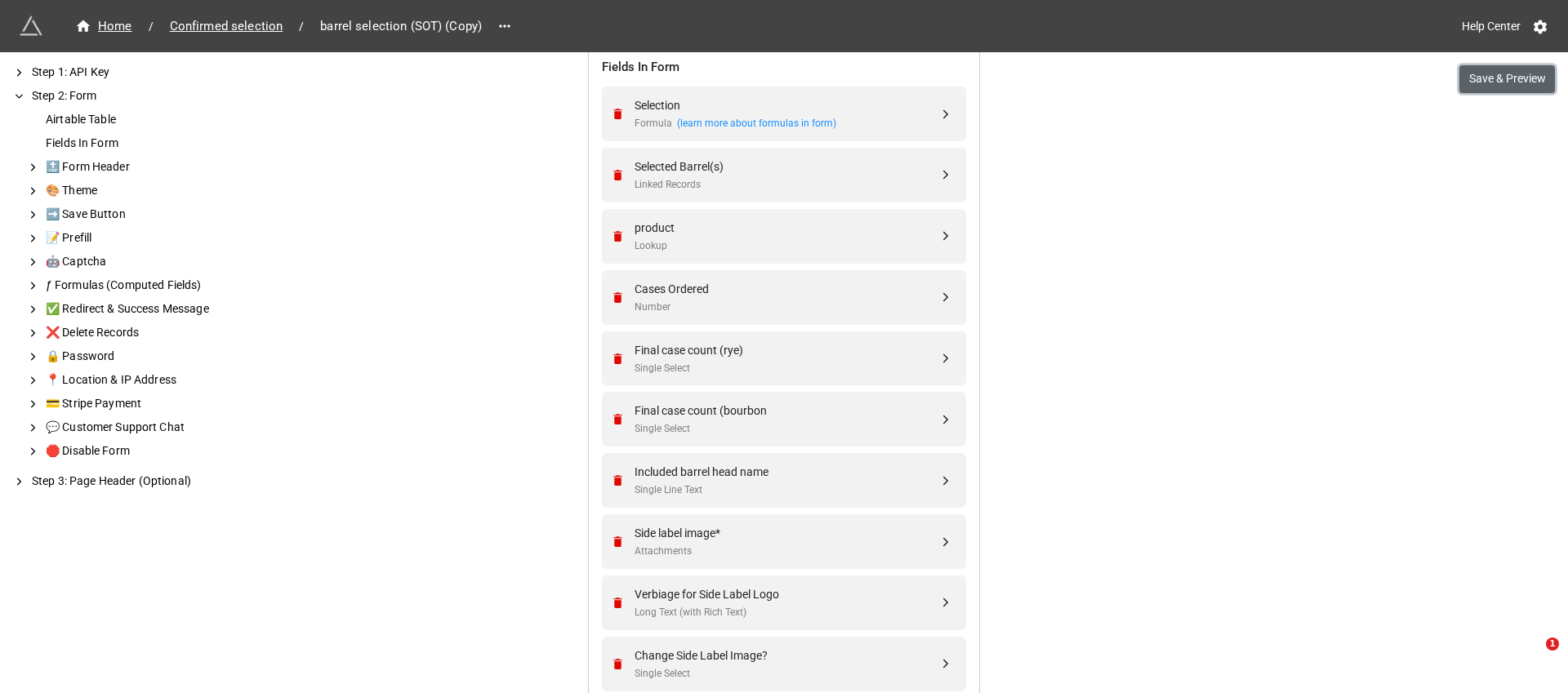
click at [1500, 80] on button "Save & Preview" at bounding box center [1506, 79] width 96 height 28
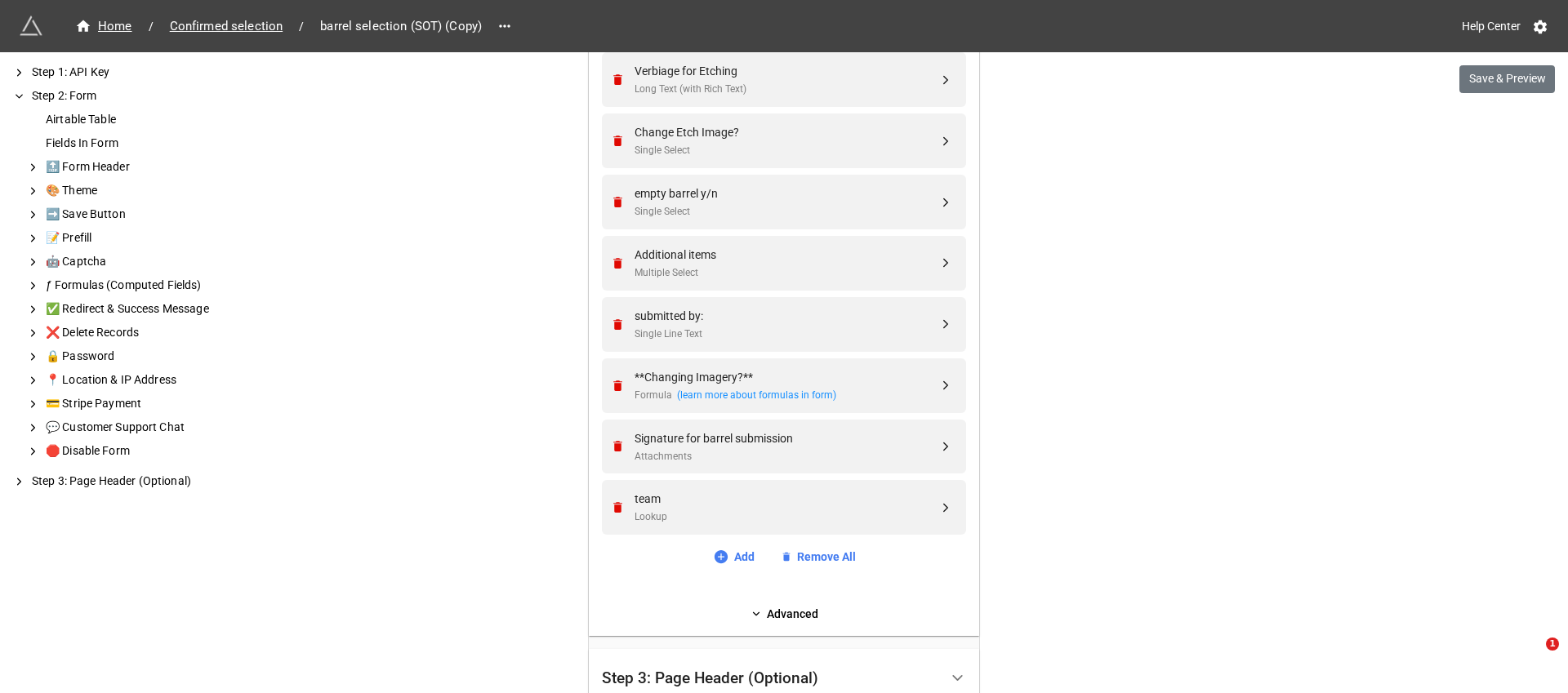
scroll to position [1369, 0]
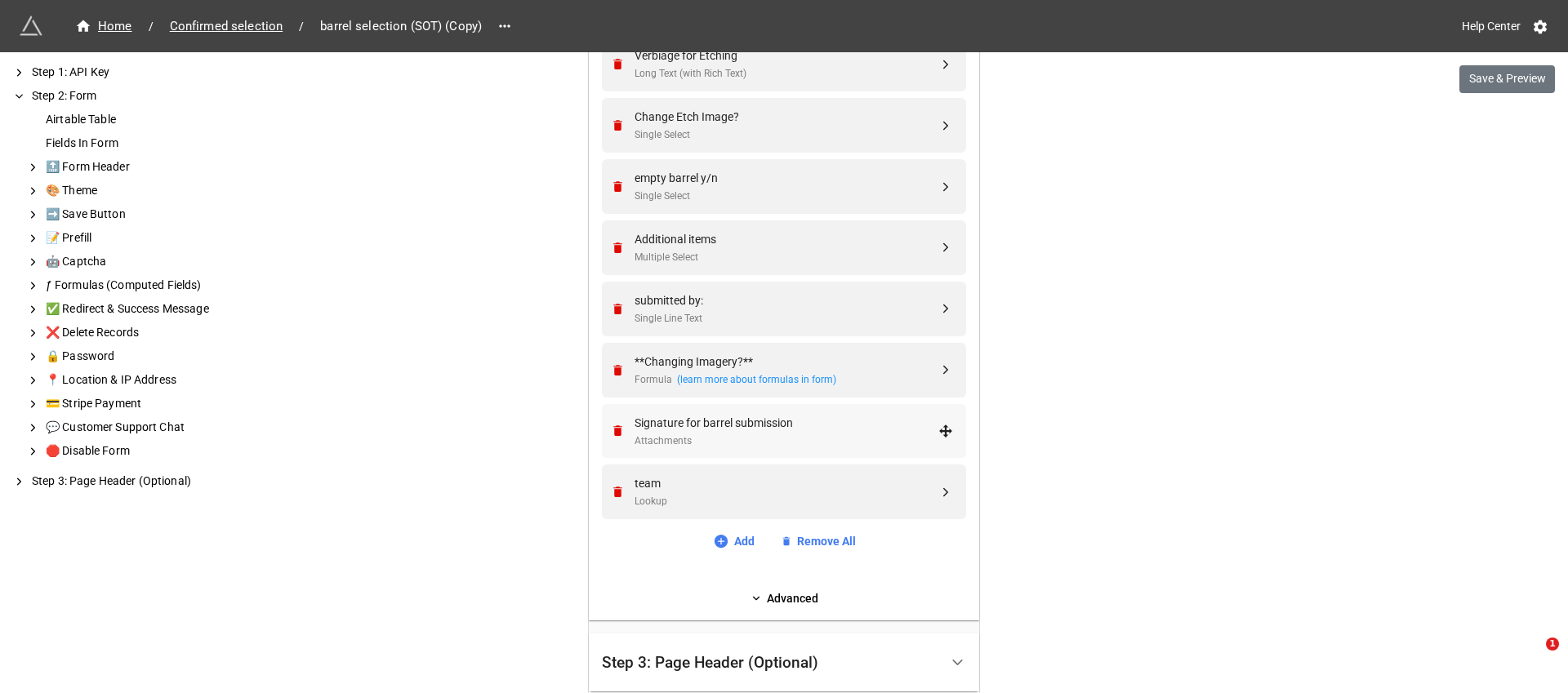
click at [864, 417] on div "Signature for barrel submission" at bounding box center [786, 422] width 304 height 18
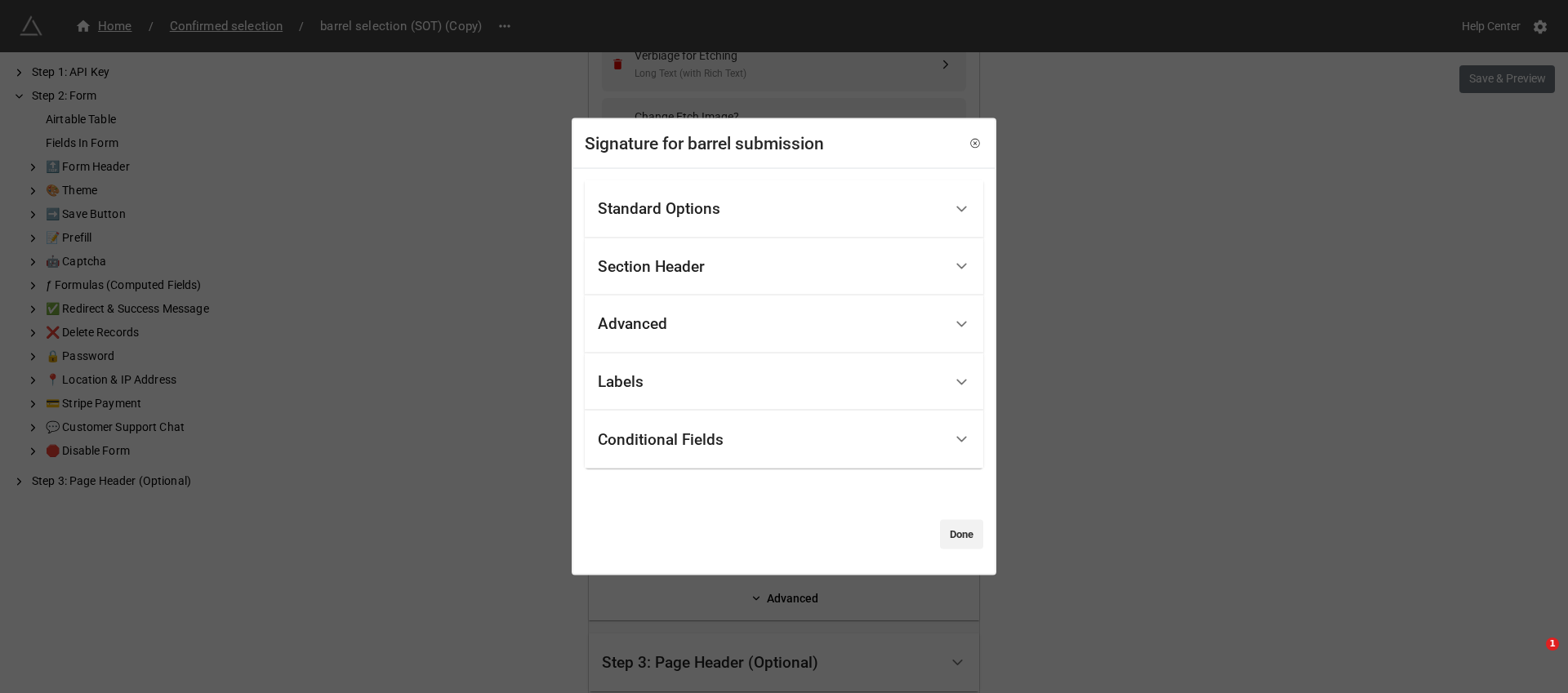
click at [881, 205] on div "Standard Options" at bounding box center [770, 209] width 346 height 38
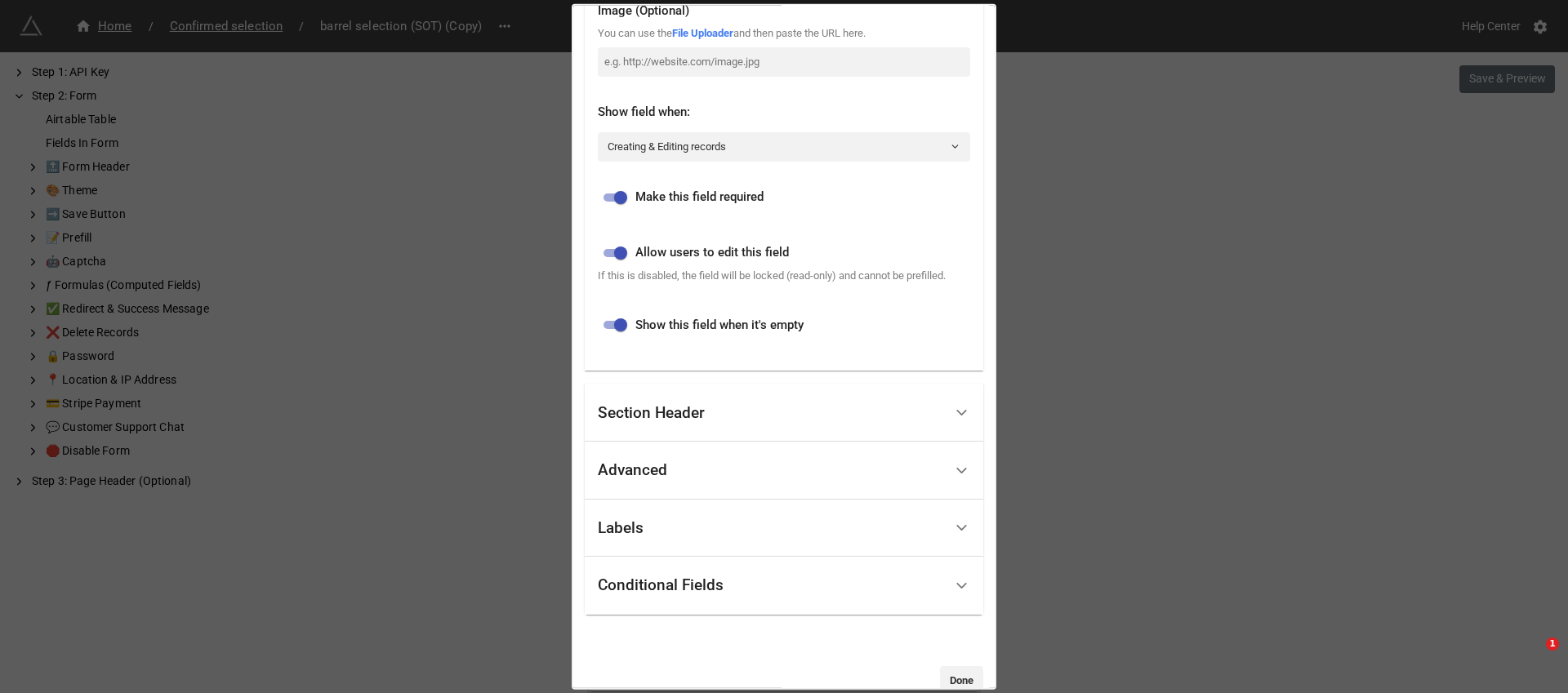
scroll to position [425, 0]
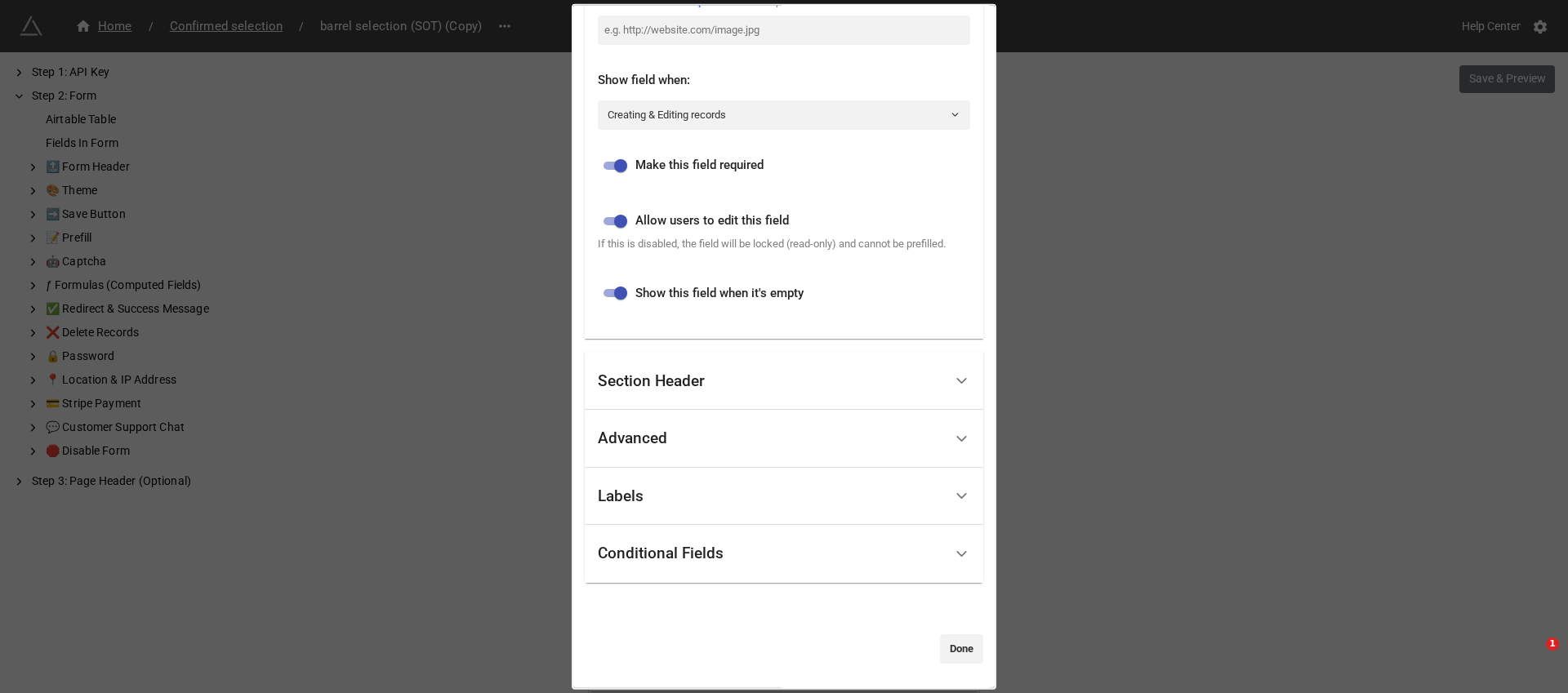
click at [848, 389] on div "Section Header" at bounding box center [770, 380] width 346 height 38
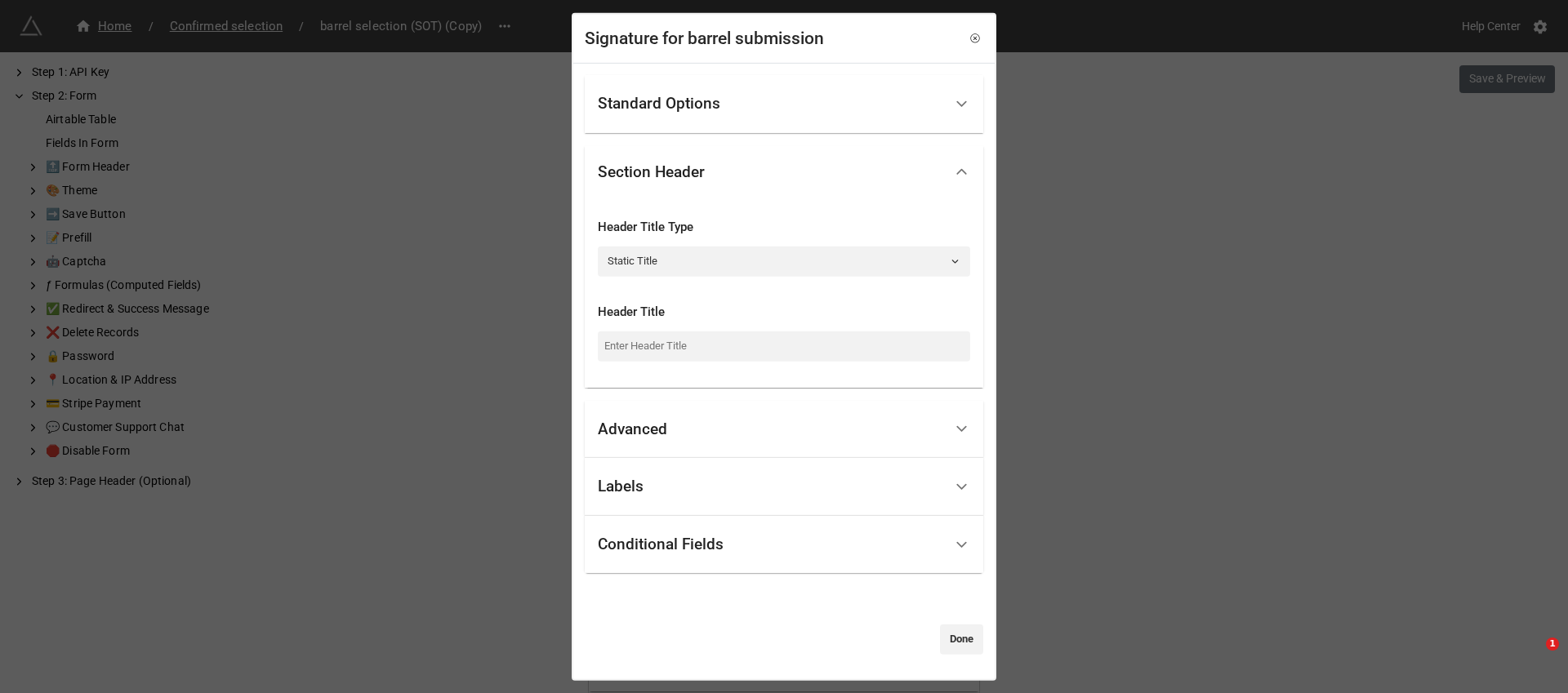
click at [870, 441] on div "Advanced" at bounding box center [770, 429] width 346 height 38
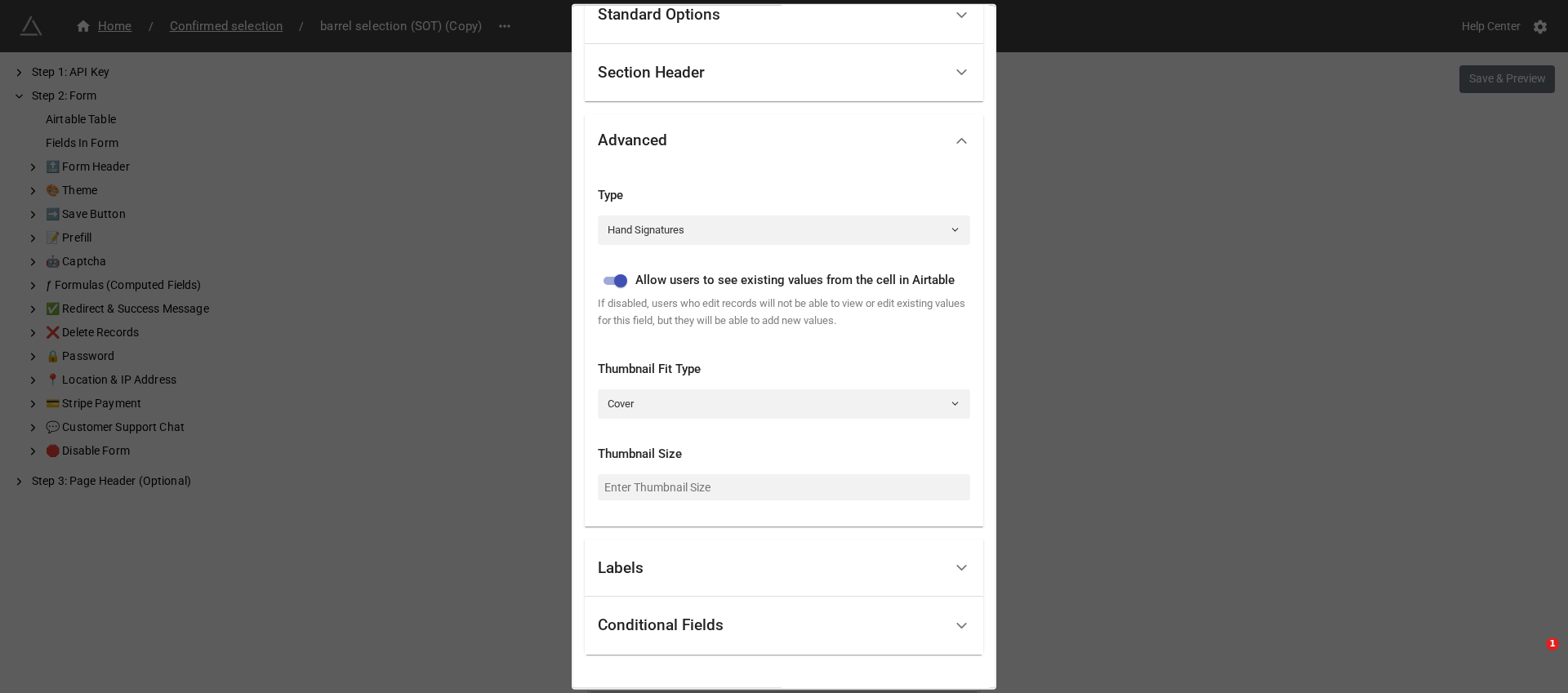
scroll to position [95, 0]
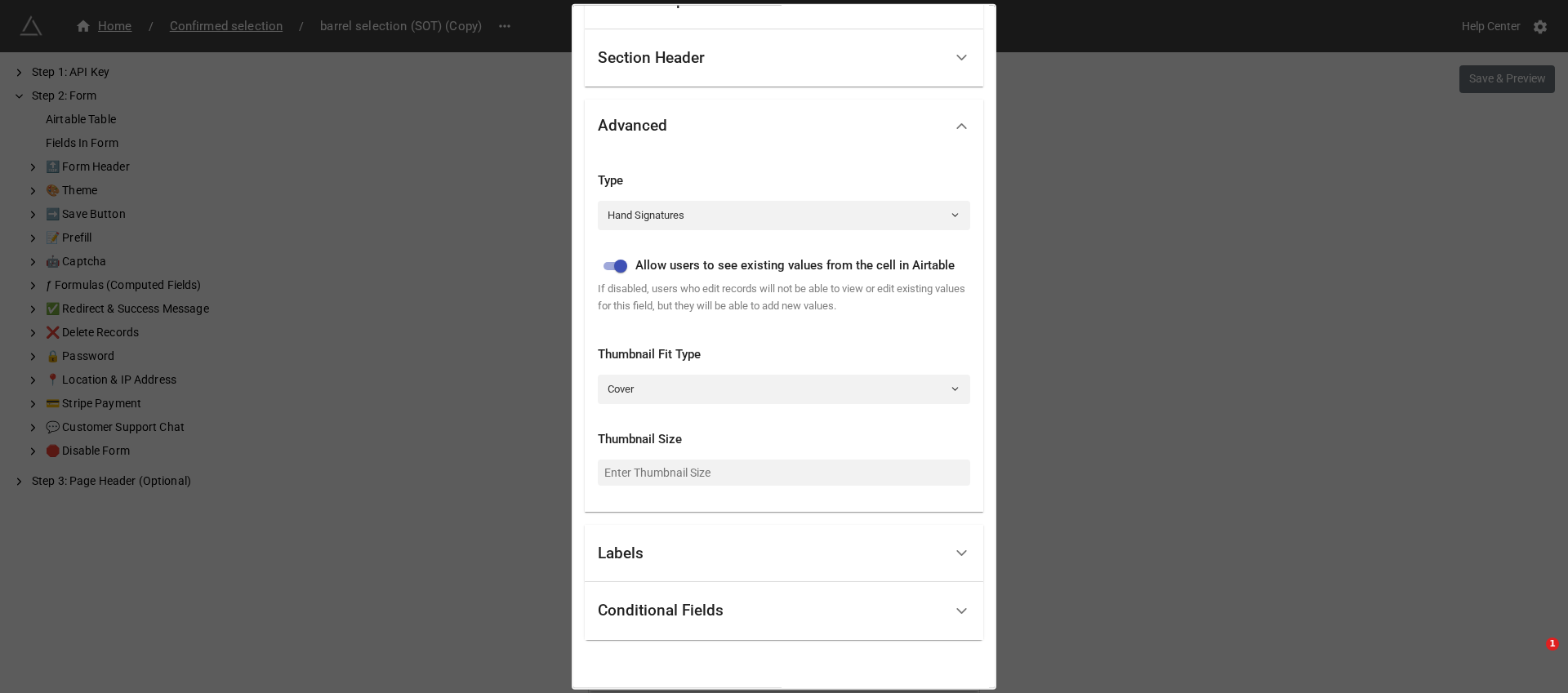
click at [802, 572] on div "Labels" at bounding box center [770, 553] width 346 height 38
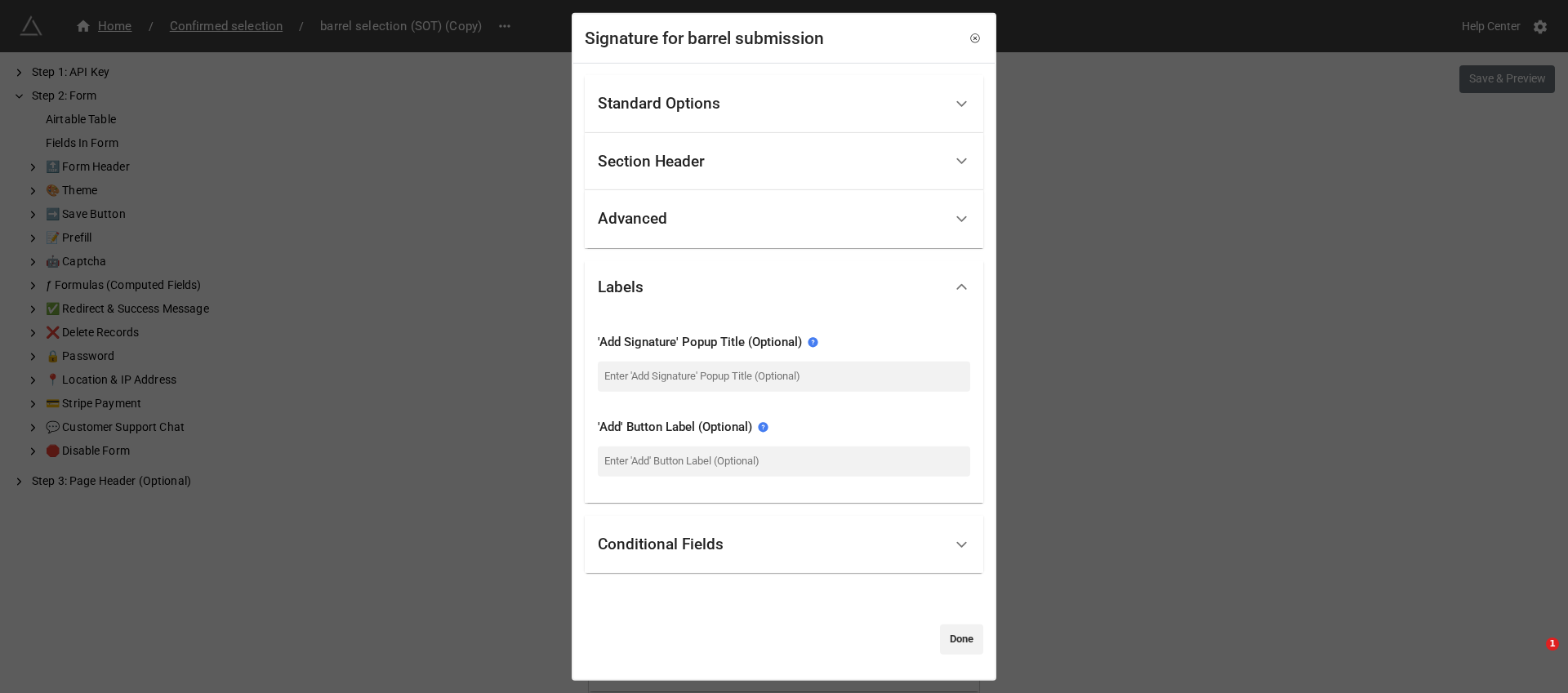
scroll to position [0, 0]
click at [809, 536] on div "Conditional Fields" at bounding box center [770, 545] width 346 height 38
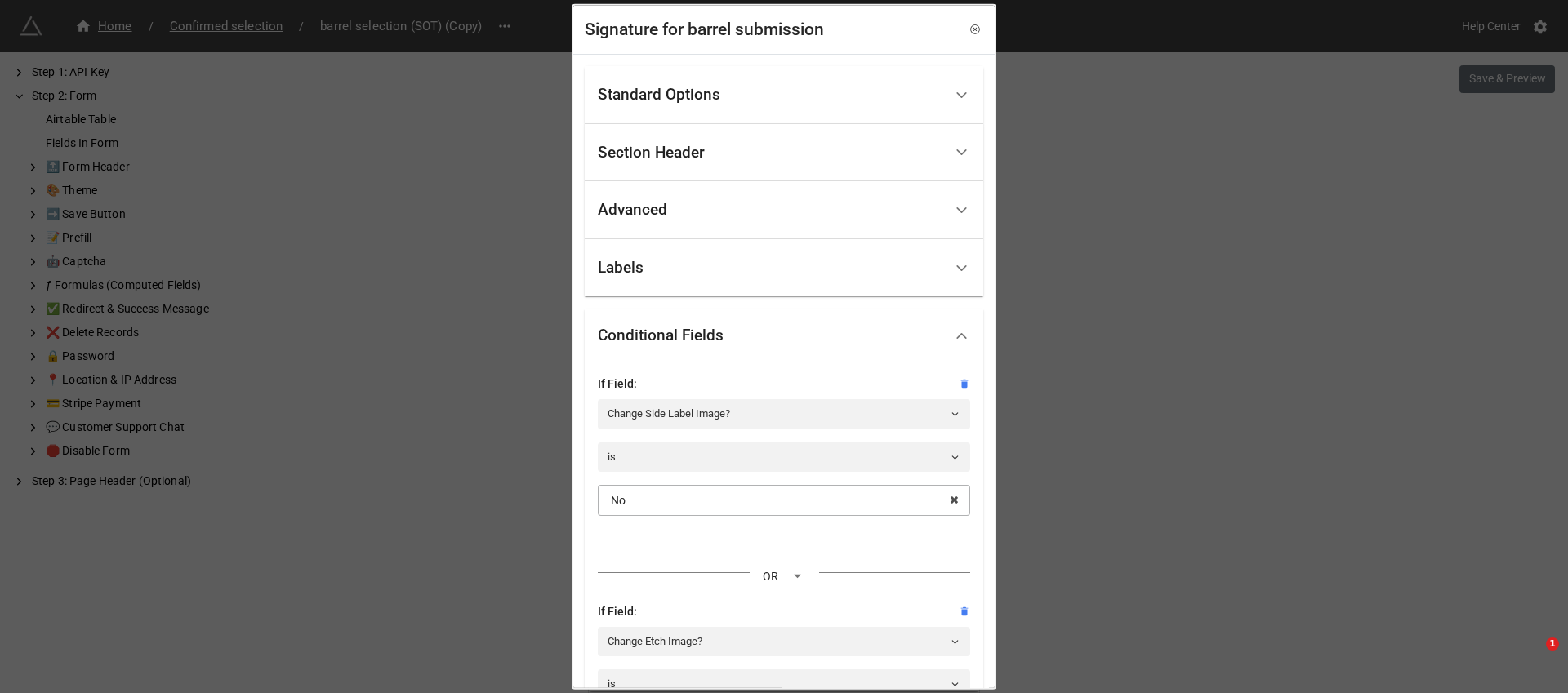
scroll to position [263, 0]
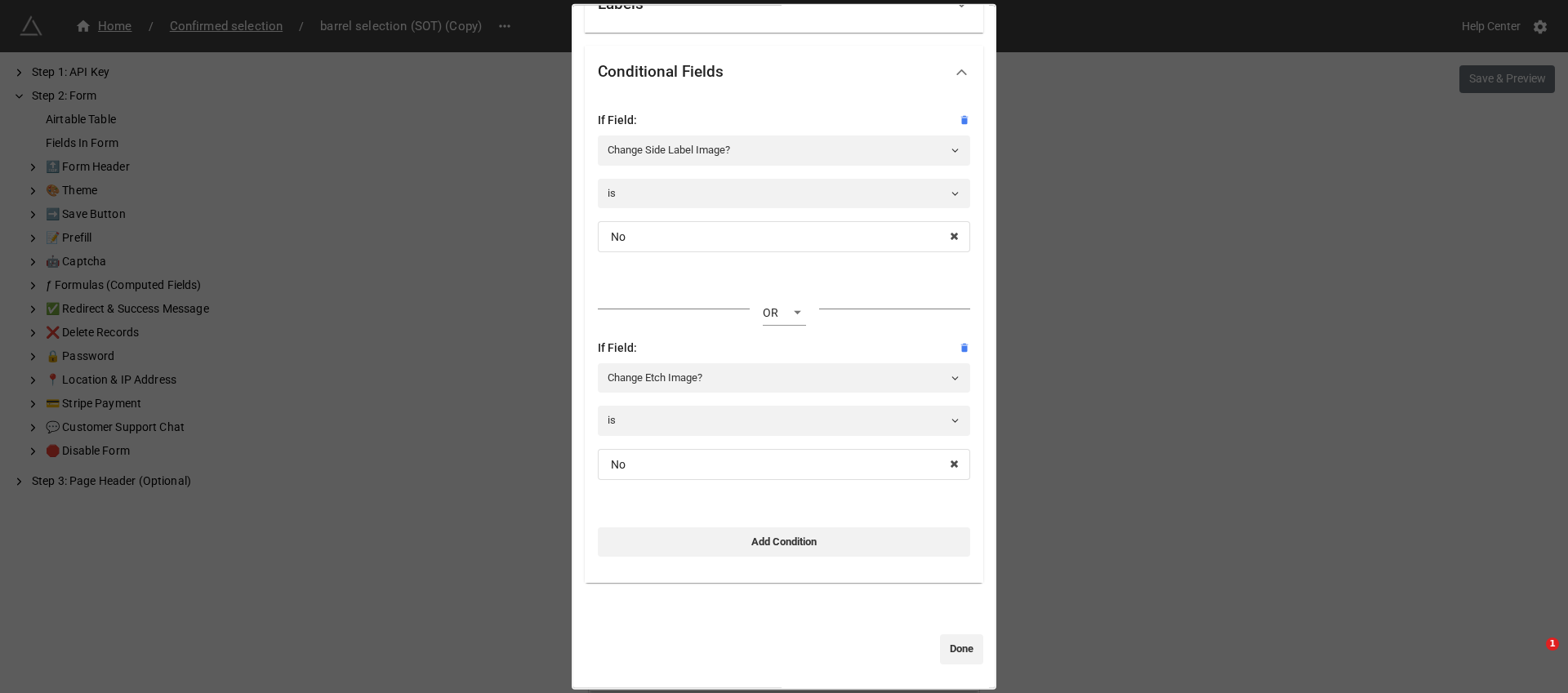
click at [1251, 407] on div "Signature for barrel submission Standard Options Title (Optional) Signature Des…" at bounding box center [784, 346] width 1568 height 693
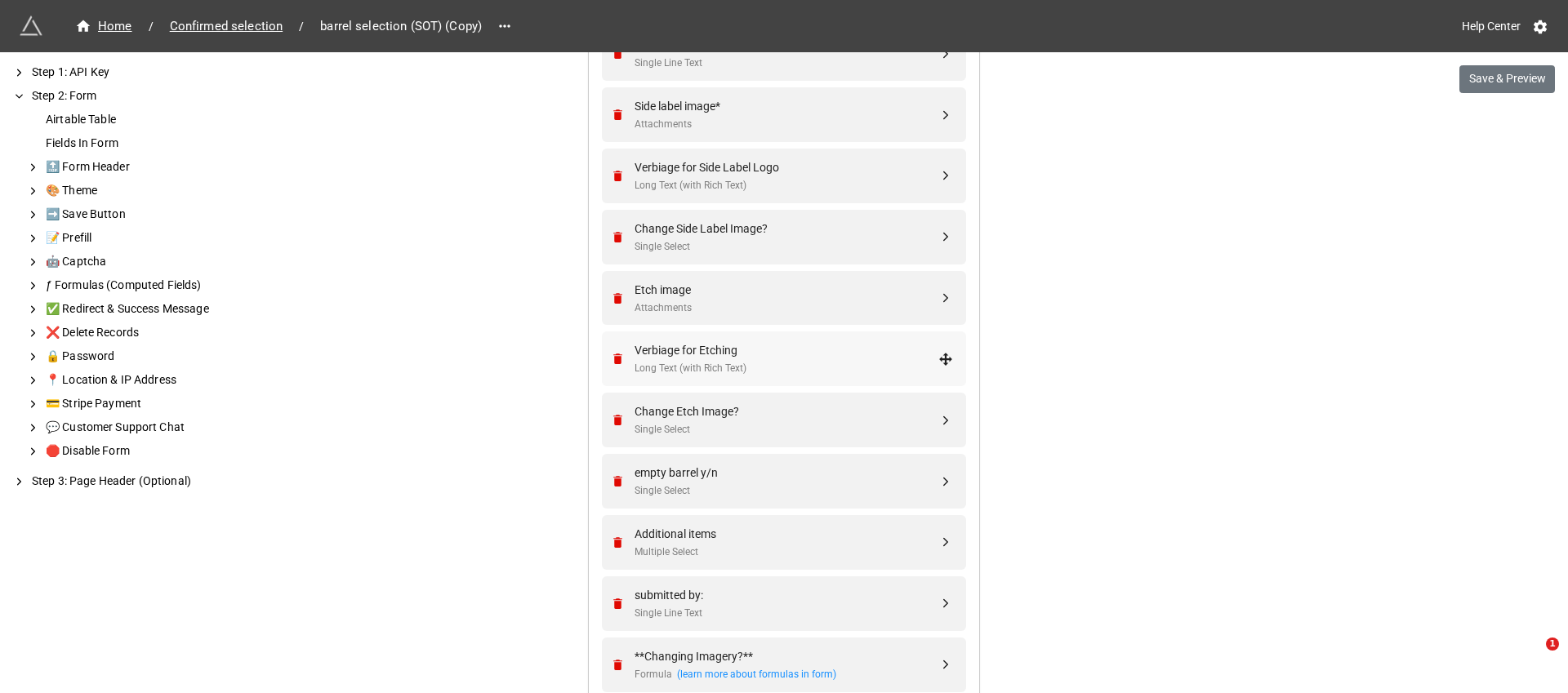
scroll to position [1073, 0]
click at [819, 119] on div "Attachments" at bounding box center [786, 126] width 304 height 15
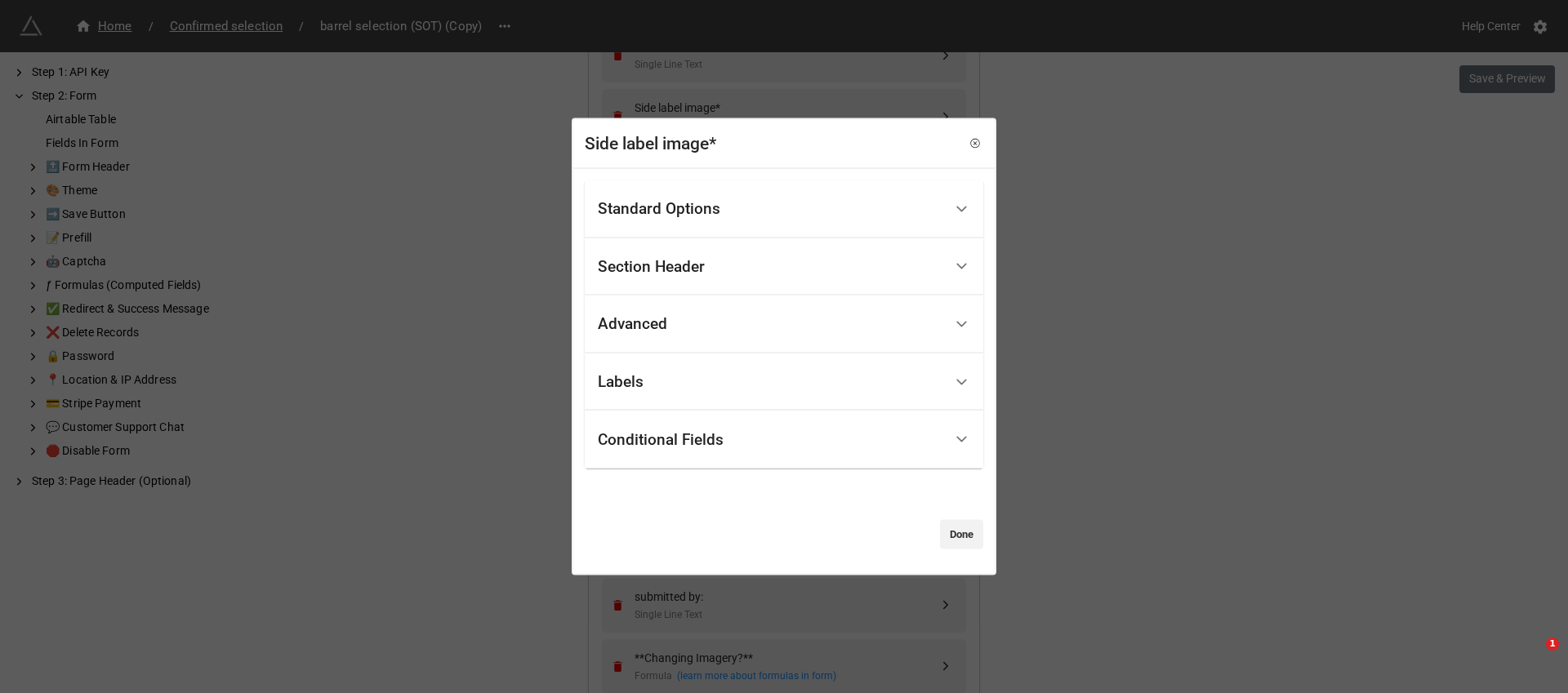
click at [832, 214] on div "Standard Options" at bounding box center [770, 209] width 346 height 38
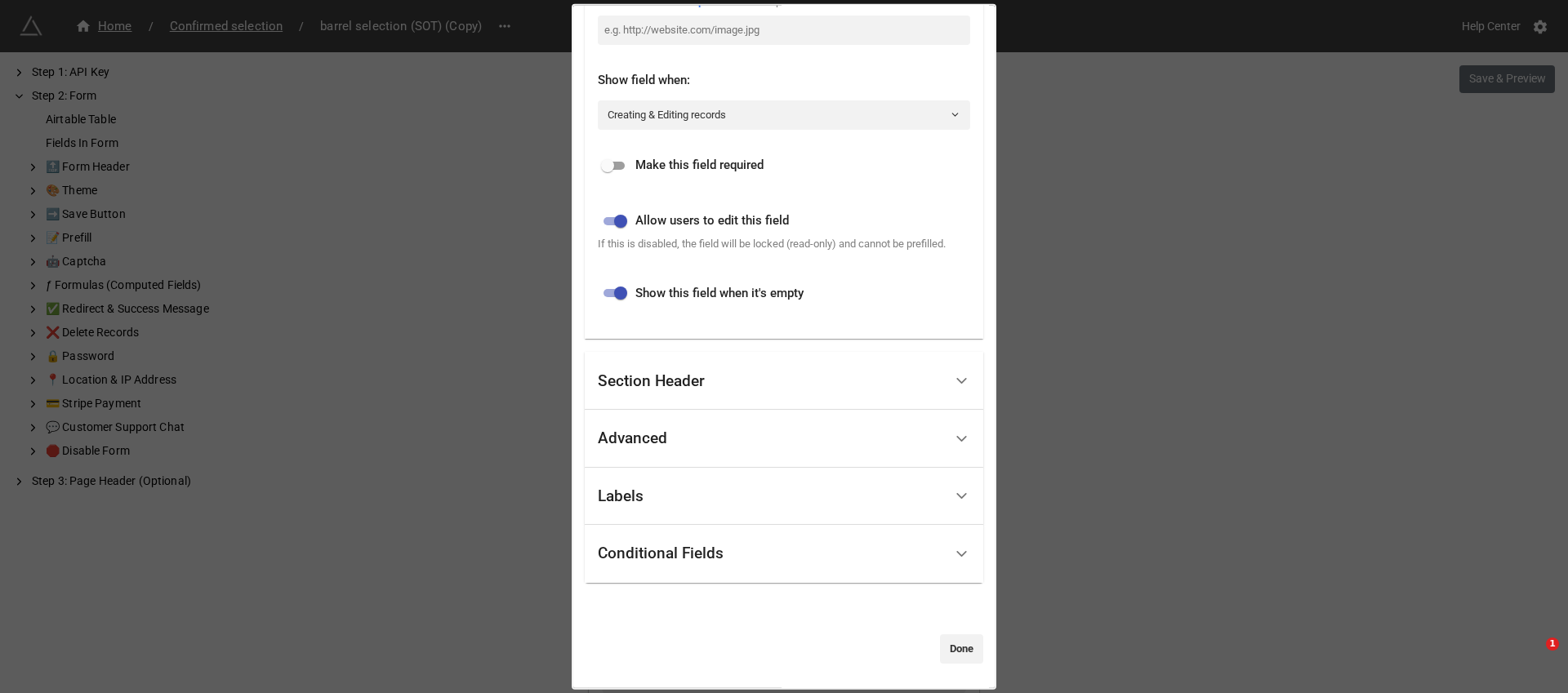
scroll to position [486, 0]
click at [834, 539] on div "Conditional Fields" at bounding box center [770, 554] width 346 height 38
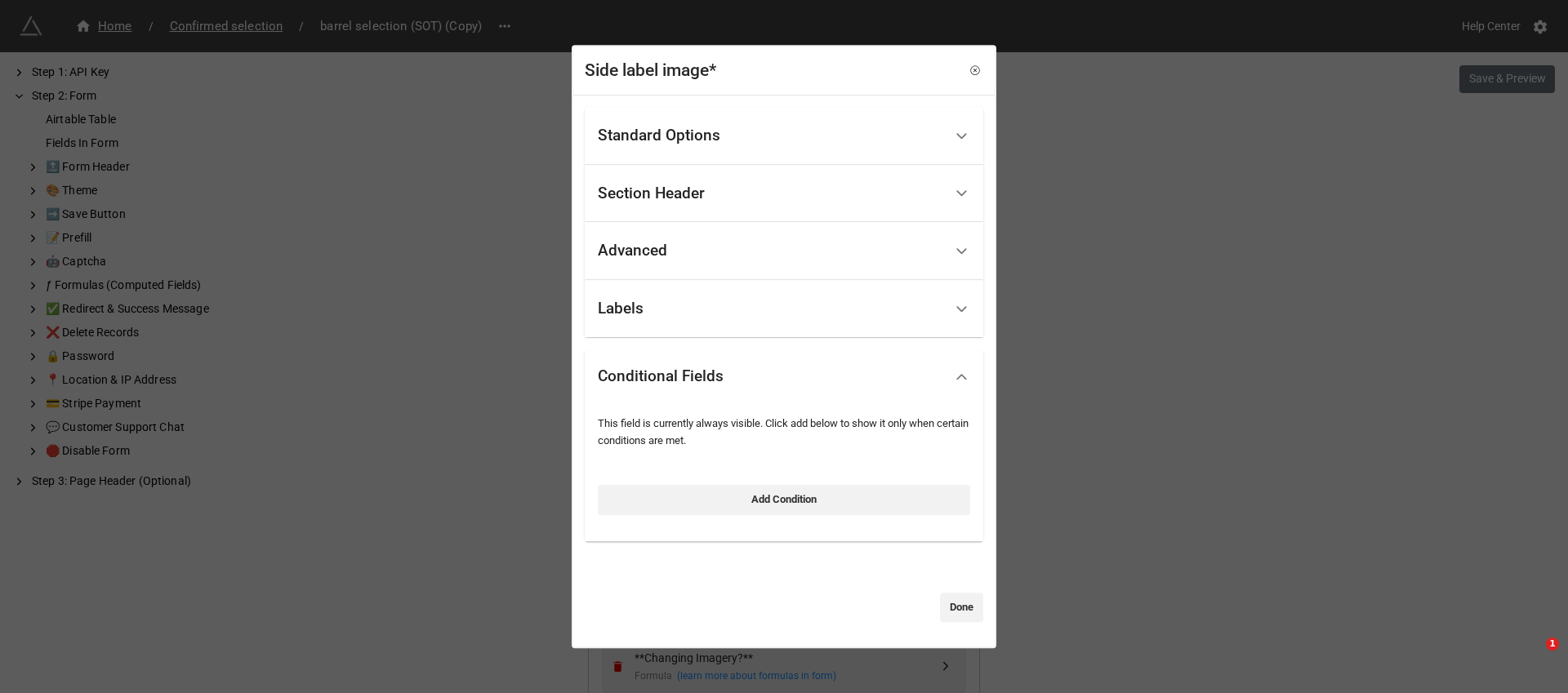
scroll to position [0, 0]
click at [847, 146] on div "Standard Options" at bounding box center [770, 136] width 346 height 38
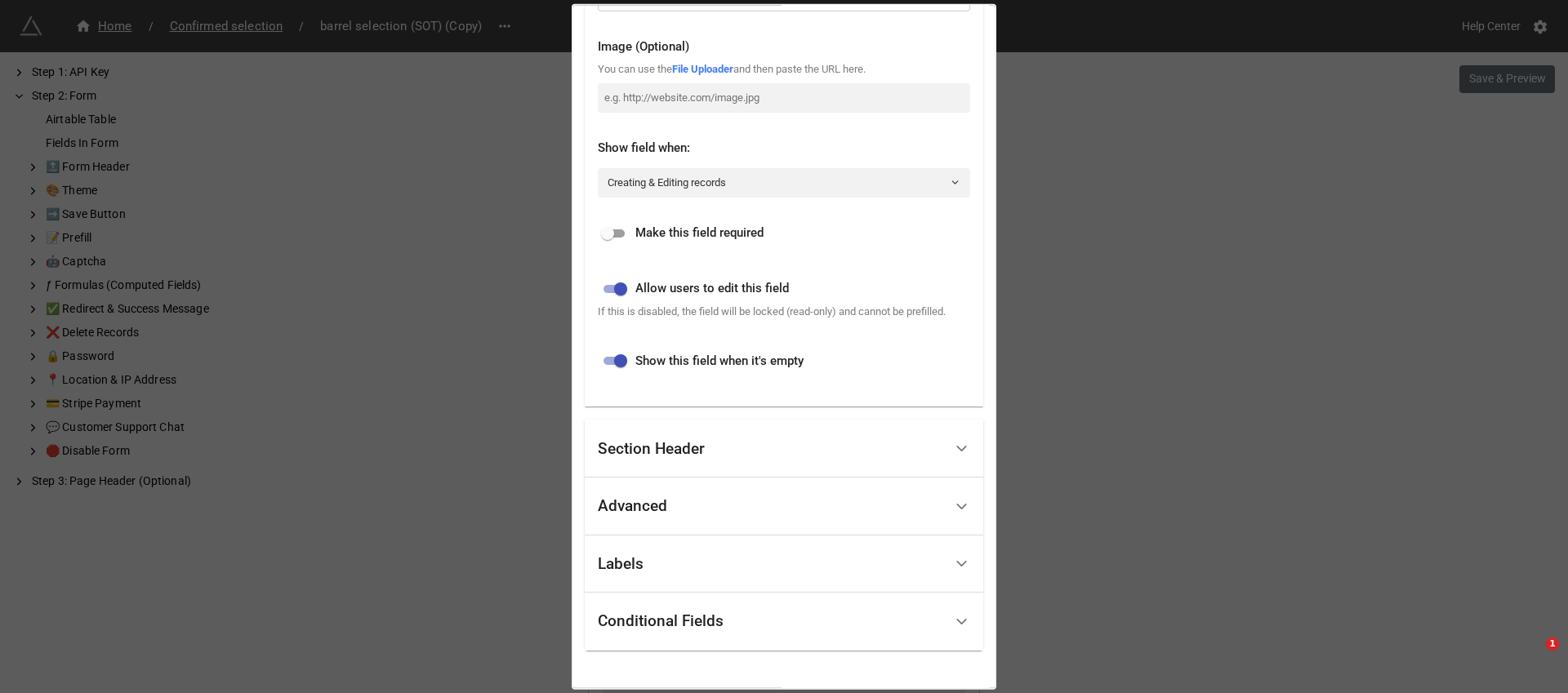
scroll to position [423, 0]
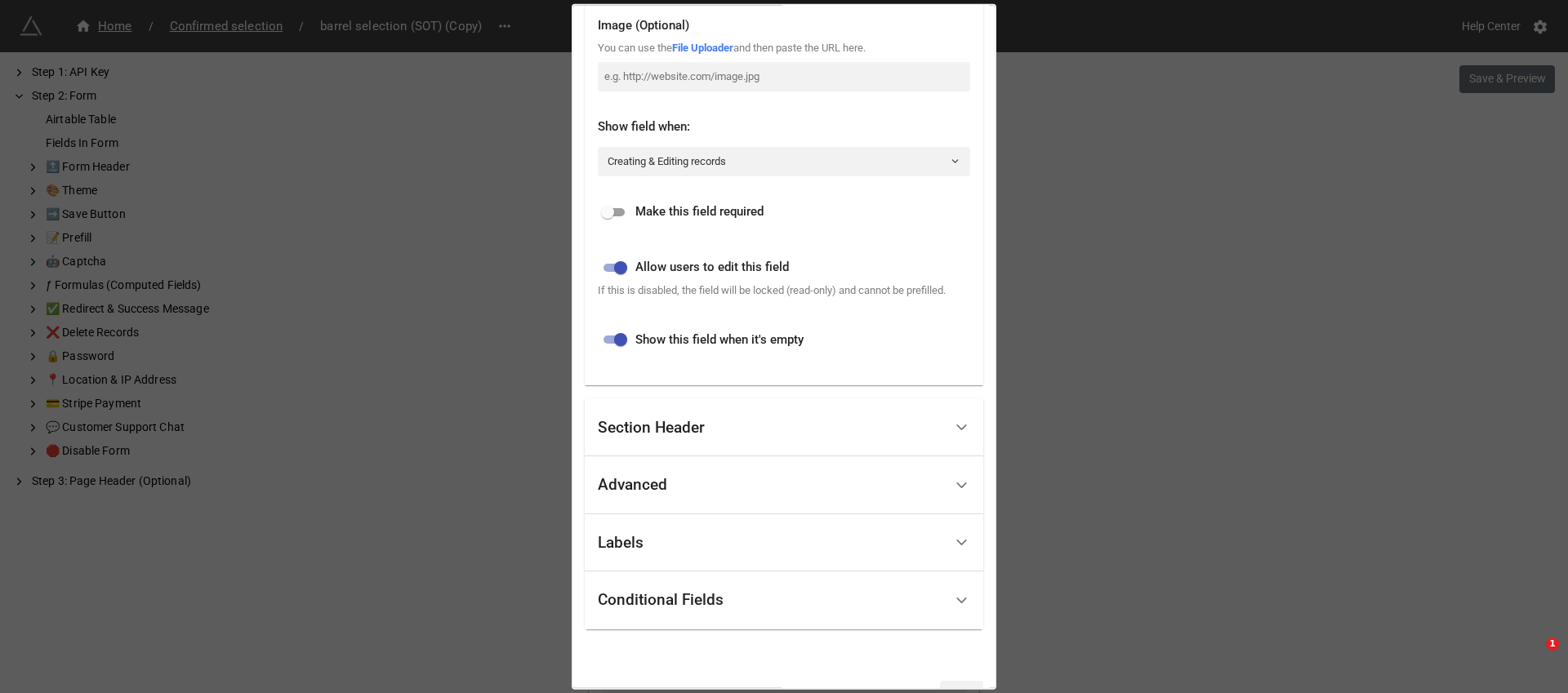
click at [832, 447] on div "Section Header" at bounding box center [770, 427] width 346 height 38
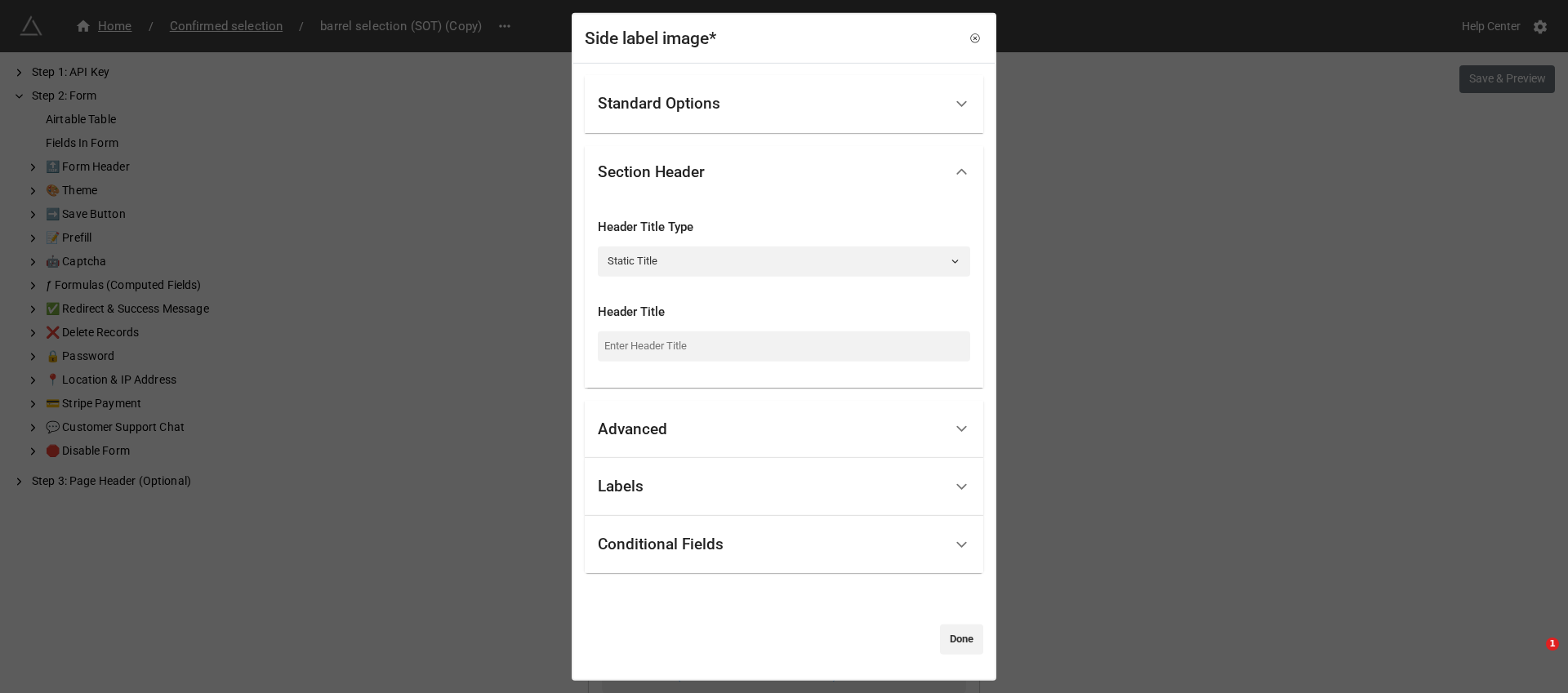
scroll to position [0, 0]
click at [832, 447] on div "Advanced" at bounding box center [770, 429] width 346 height 38
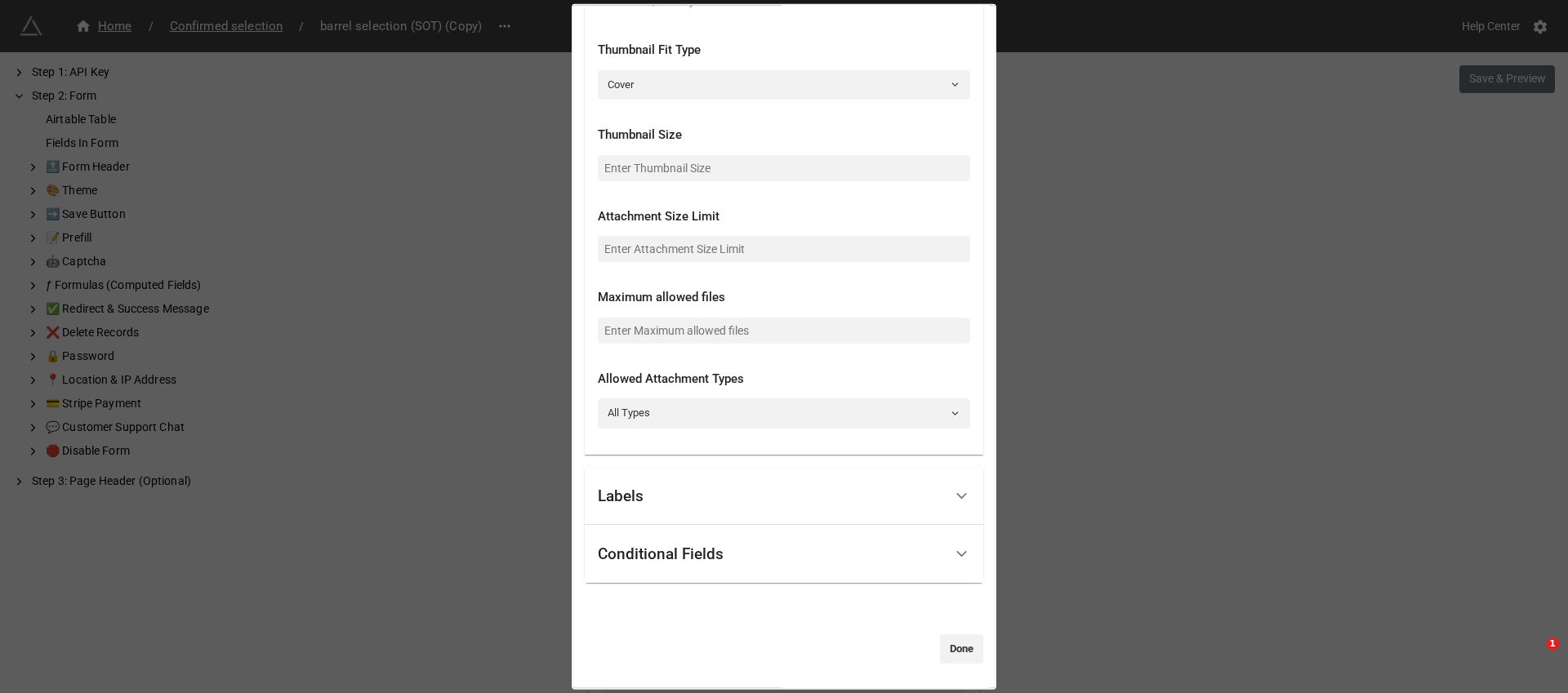
scroll to position [503, 0]
click at [797, 492] on div "Labels" at bounding box center [770, 496] width 346 height 38
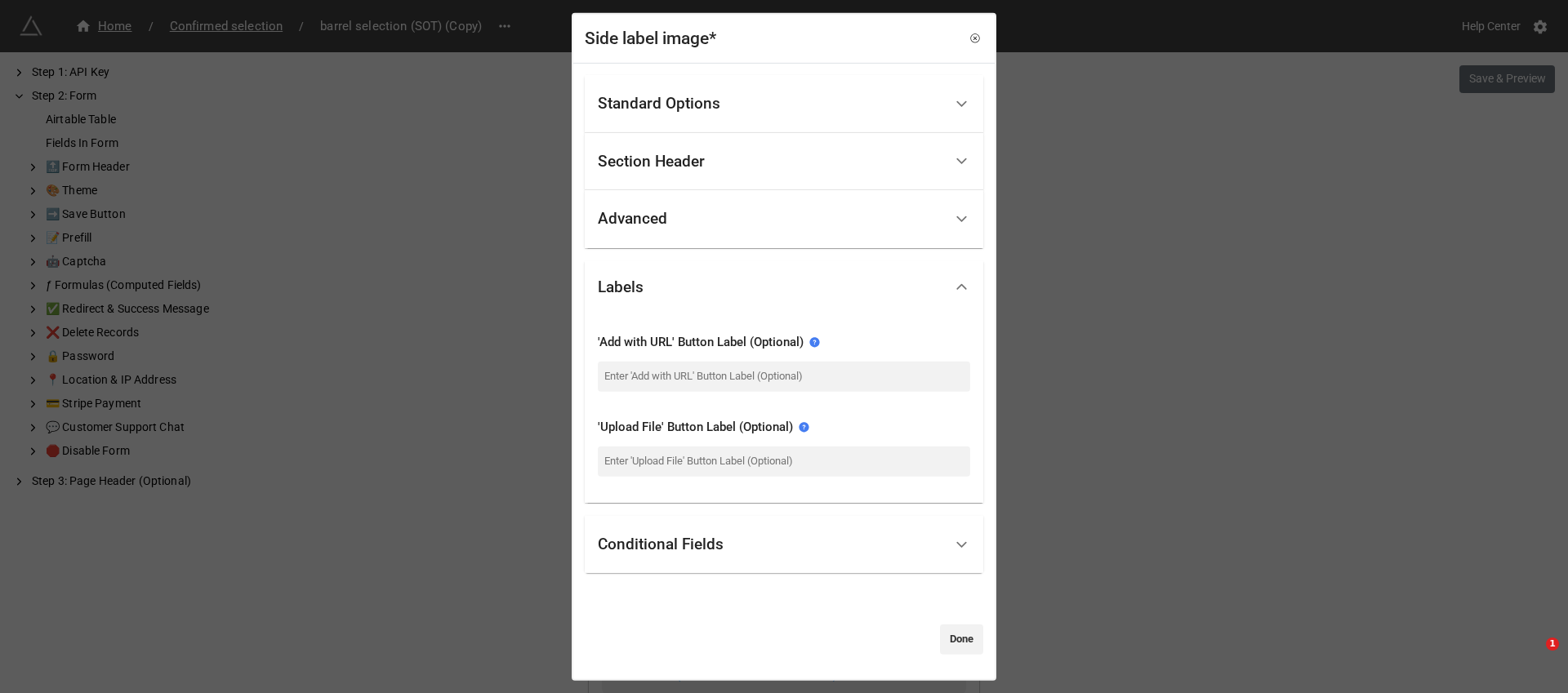
scroll to position [0, 0]
click at [869, 93] on div "Standard Options" at bounding box center [770, 104] width 346 height 38
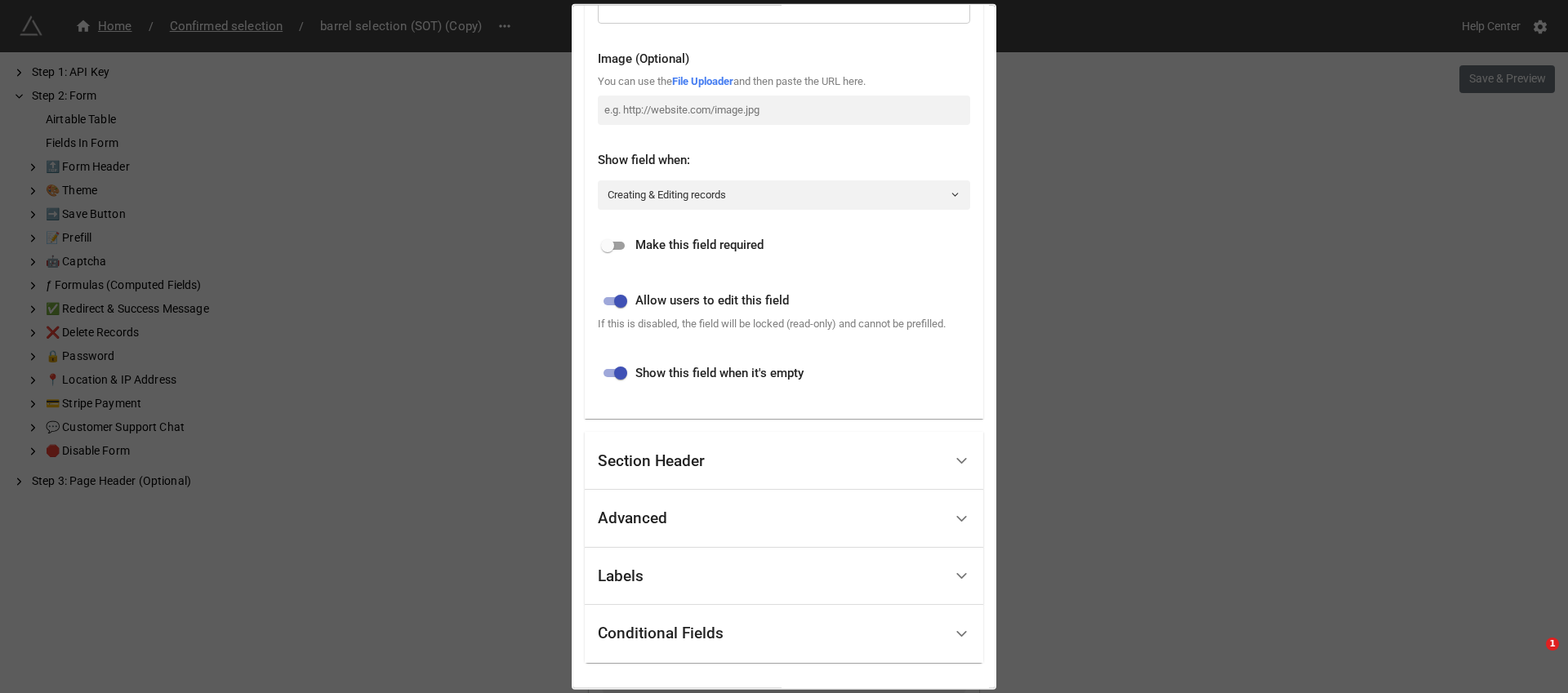
scroll to position [486, 0]
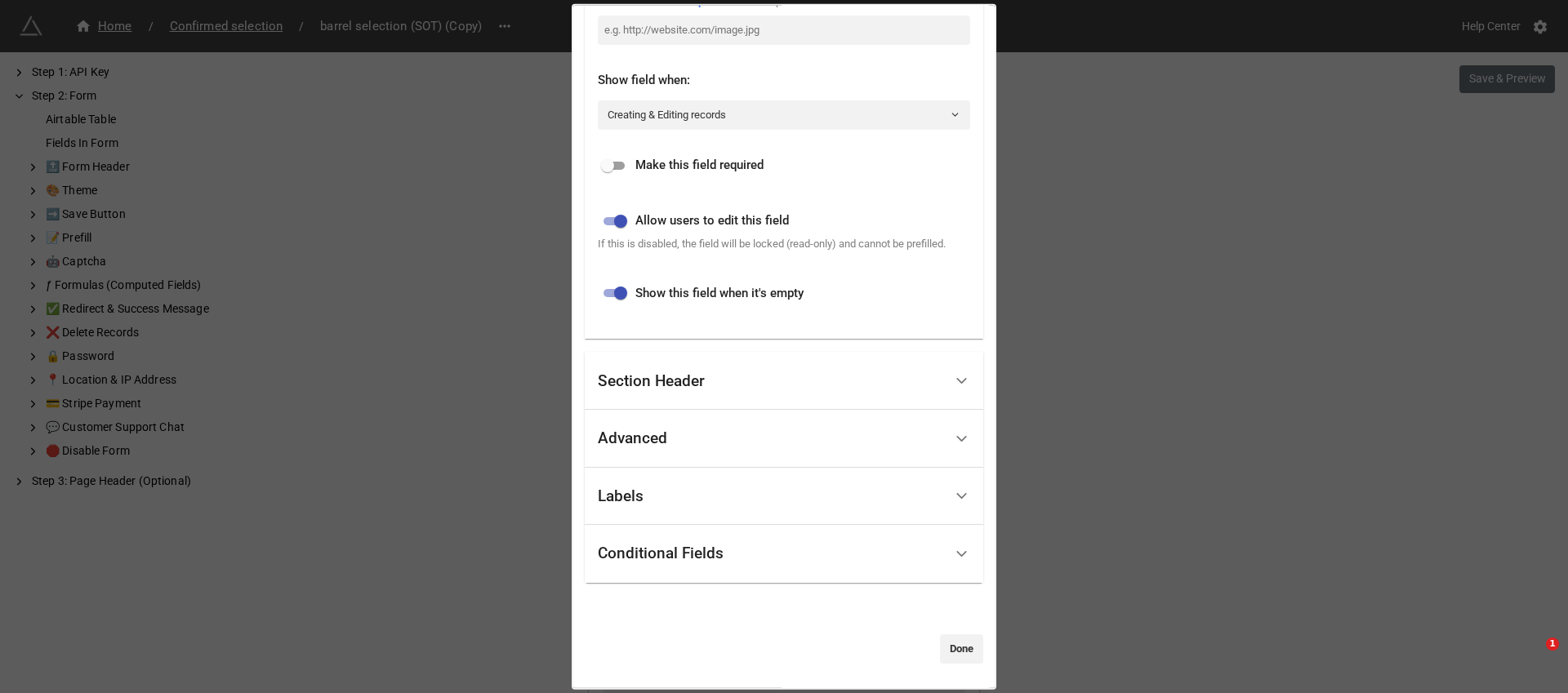
click at [1314, 326] on div "Side label image* Standard Options Title (Optional) side label image: Descripti…" at bounding box center [784, 346] width 1568 height 693
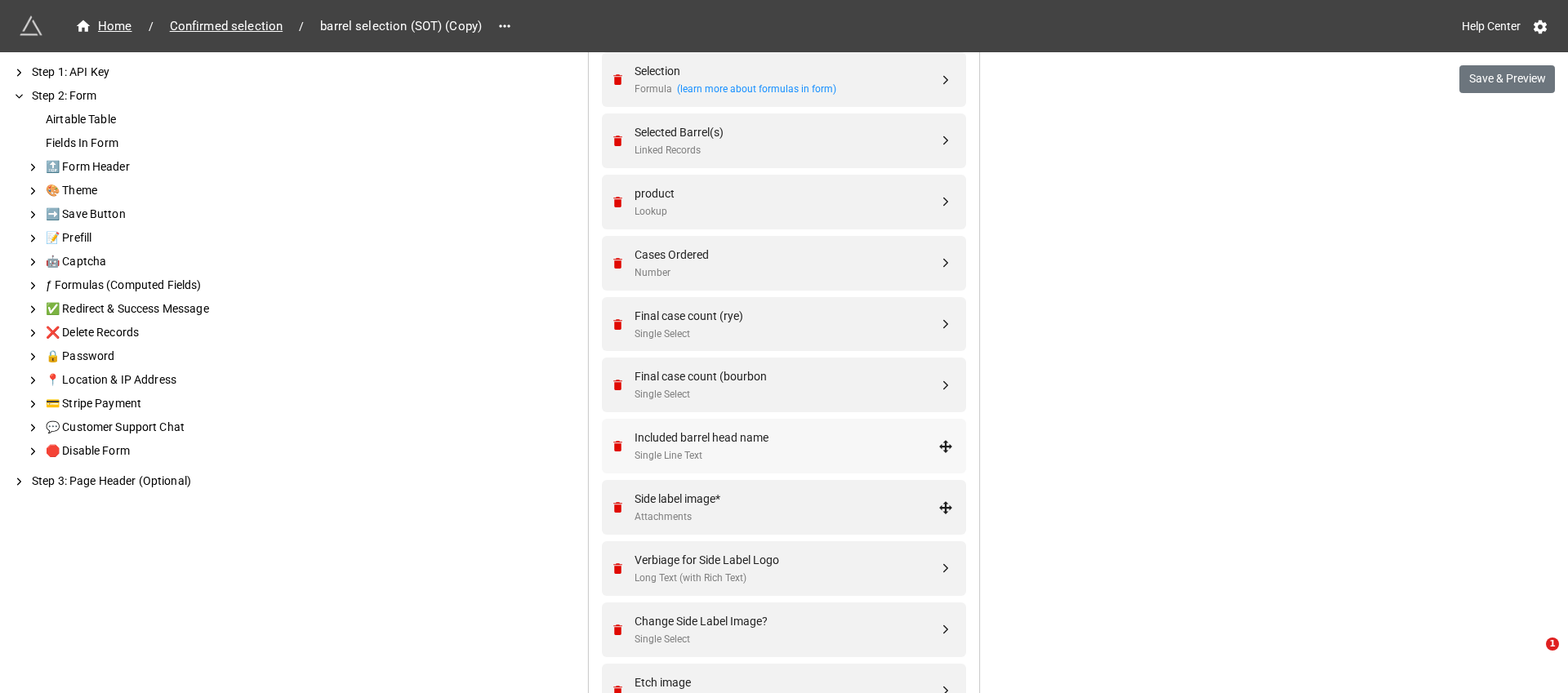
scroll to position [691, 0]
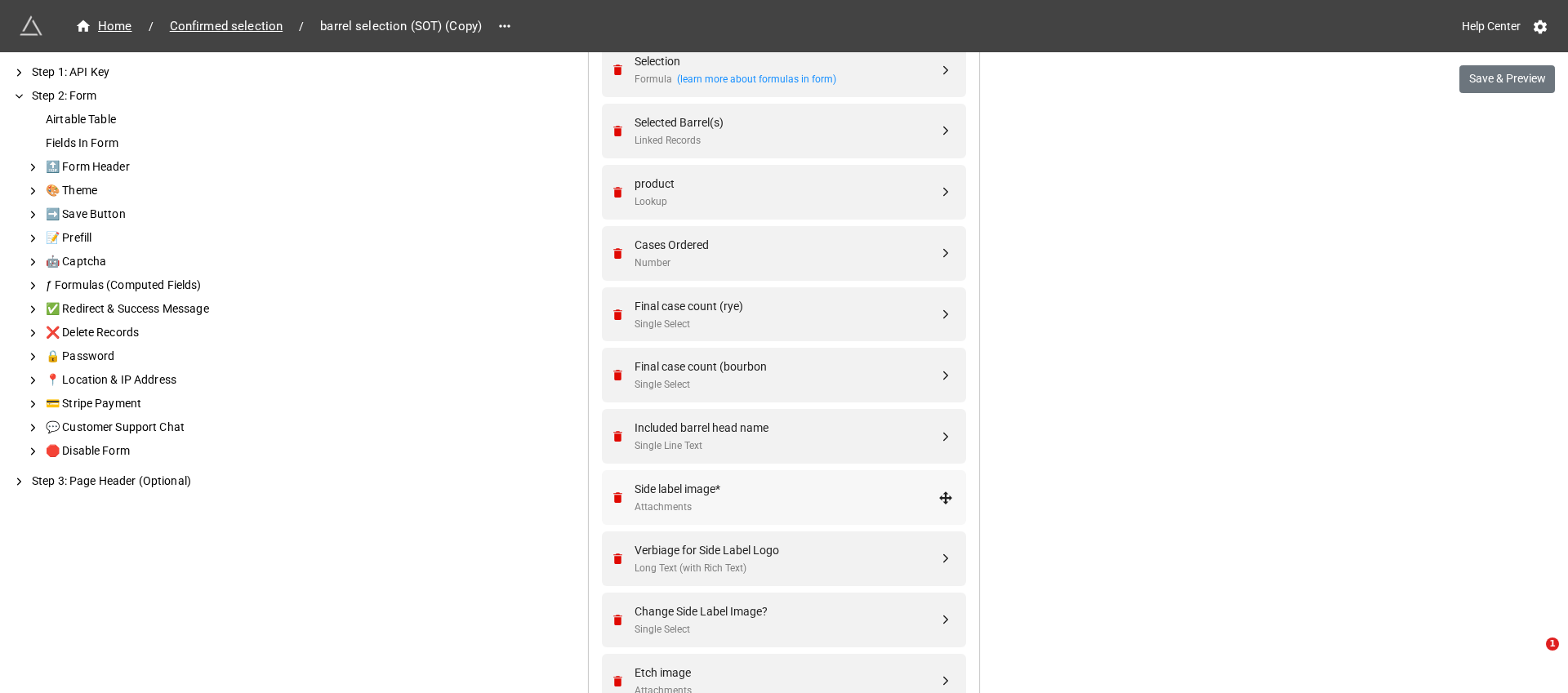
click at [803, 510] on div "Attachments" at bounding box center [786, 506] width 304 height 15
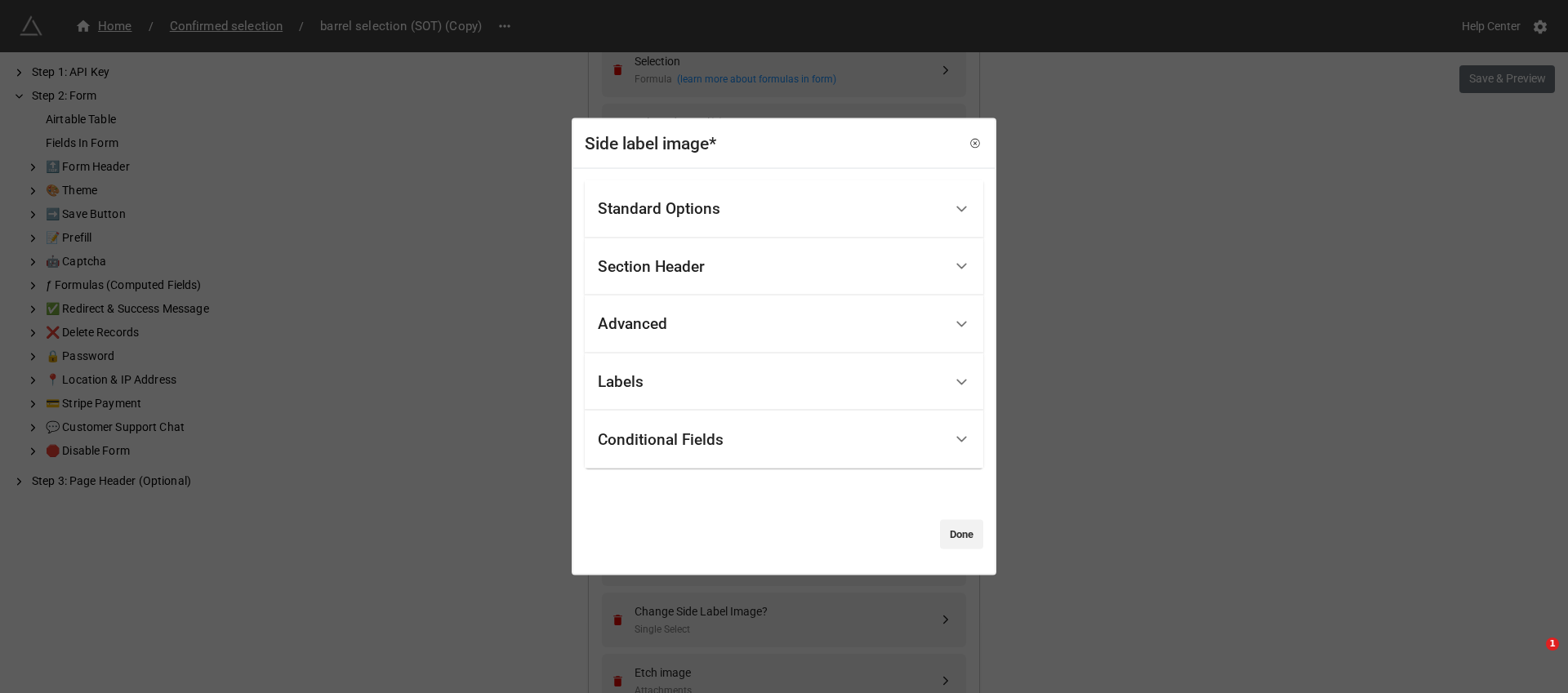
click at [811, 216] on div "Standard Options" at bounding box center [770, 209] width 346 height 38
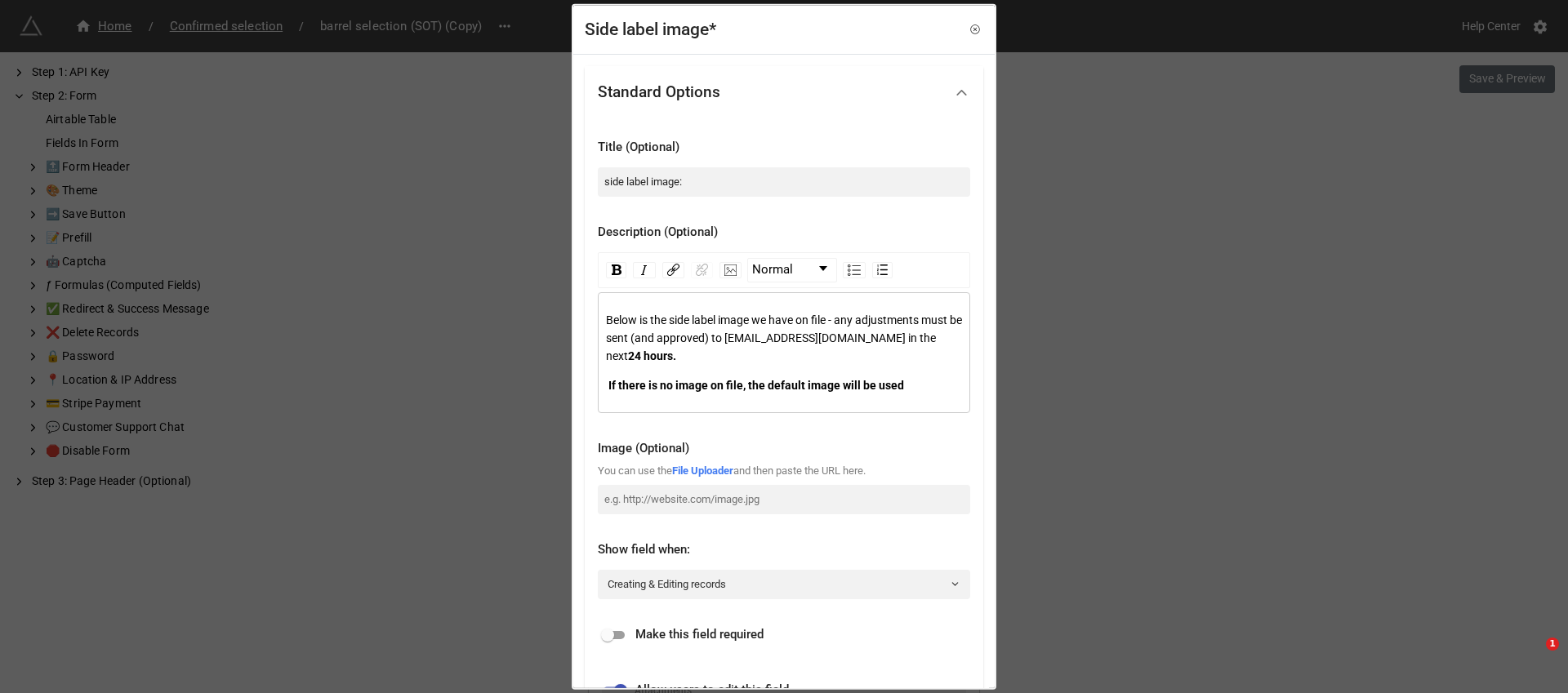
click at [1155, 333] on div "Side label image* Standard Options Title (Optional) side label image: Descripti…" at bounding box center [784, 346] width 1568 height 693
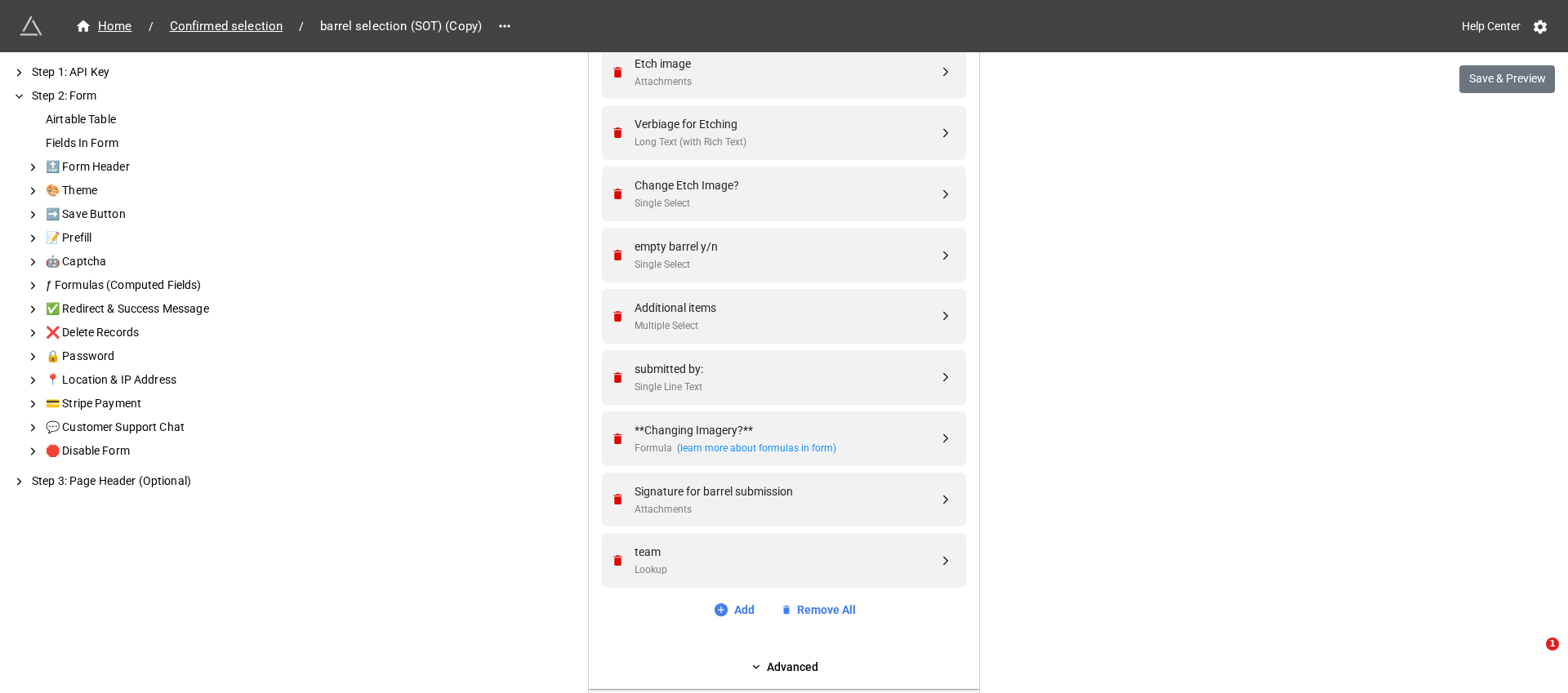
scroll to position [1301, 0]
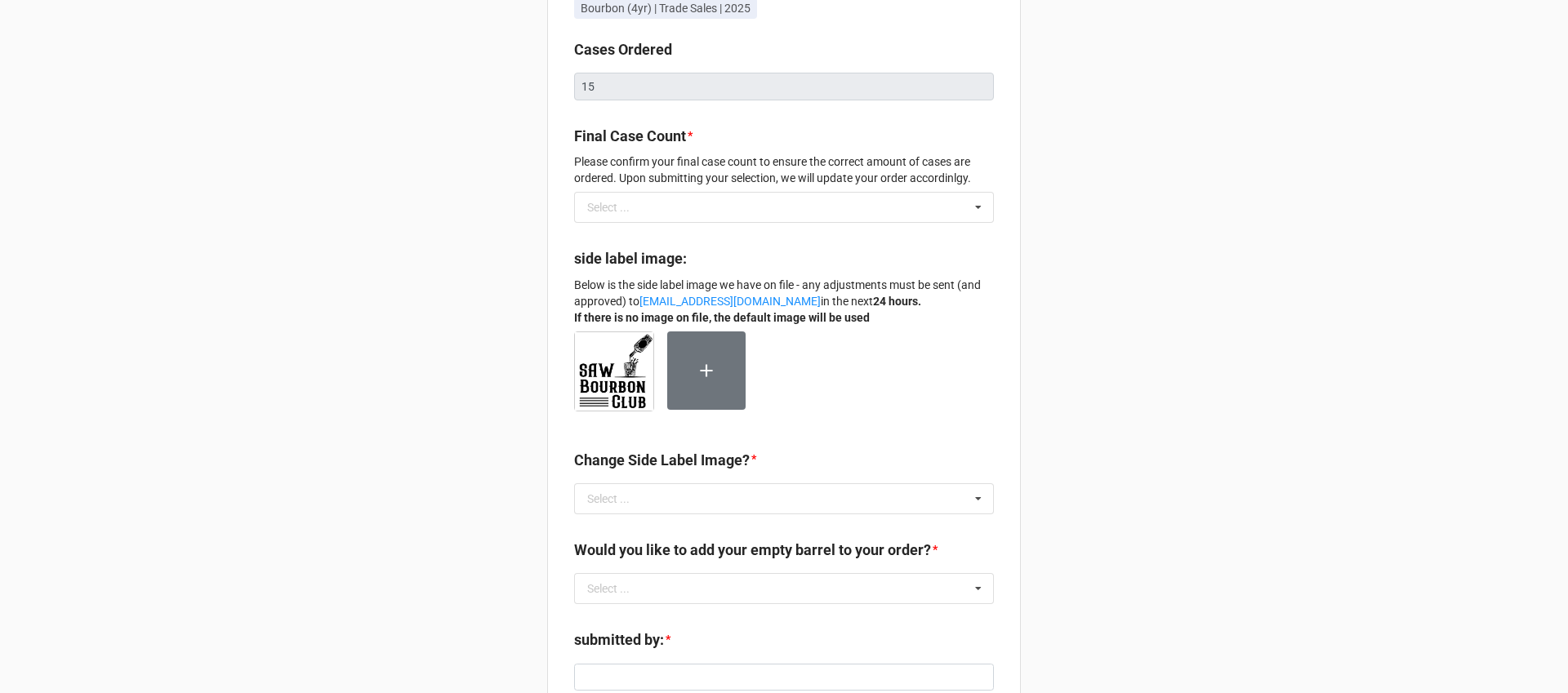
scroll to position [525, 0]
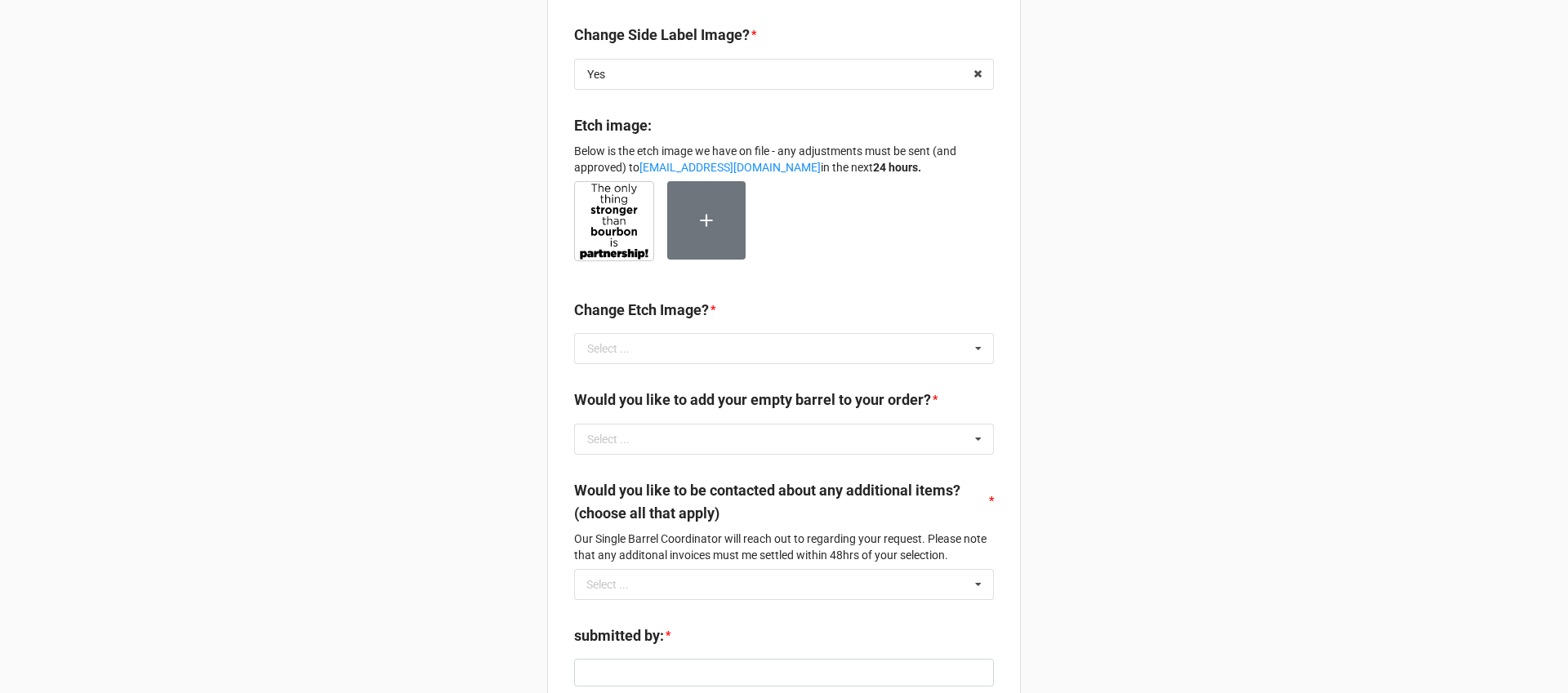
scroll to position [539, 0]
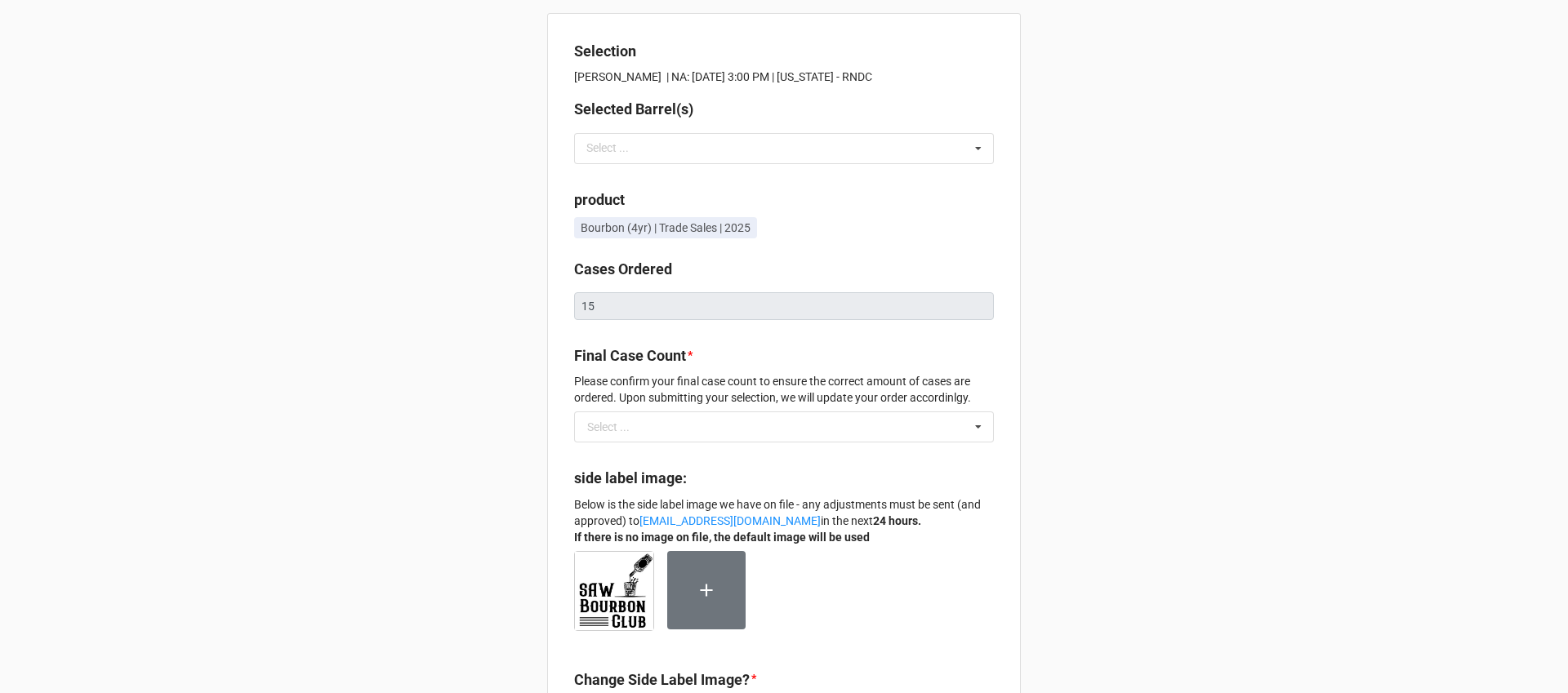
drag, startPoint x: 568, startPoint y: 69, endPoint x: 758, endPoint y: 56, distance: 190.4
click at [758, 55] on div "Selection [PERSON_NAME] | NA: [DATE] 3:00 PM | [US_STATE] - RNDC Selected Barre…" at bounding box center [784, 603] width 474 height 1179
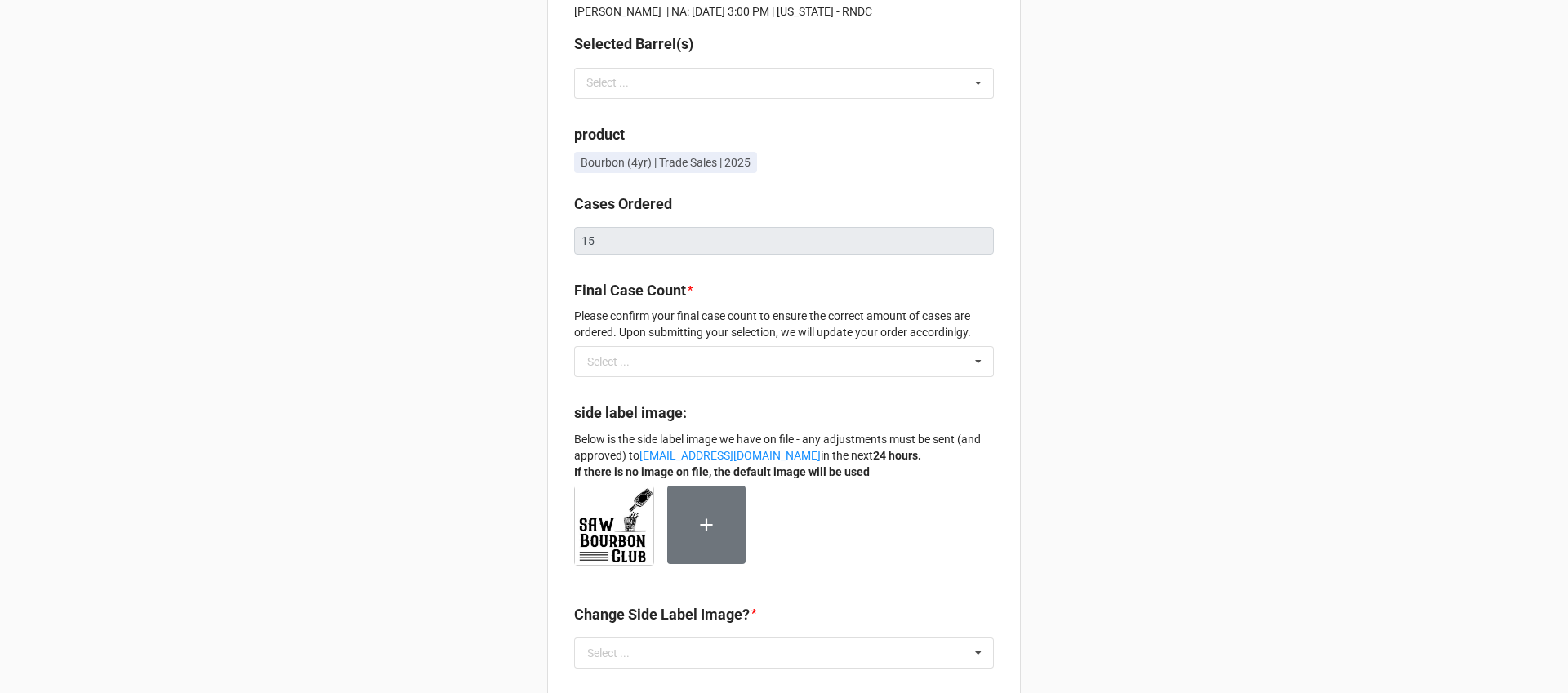
scroll to position [64, 0]
click at [568, 230] on div "Selection [PERSON_NAME] | NA: [DATE] 3:00 PM | [US_STATE] - RNDC Selected Barre…" at bounding box center [784, 538] width 474 height 1179
click at [599, 196] on div "Cases Ordered 15" at bounding box center [784, 224] width 420 height 62
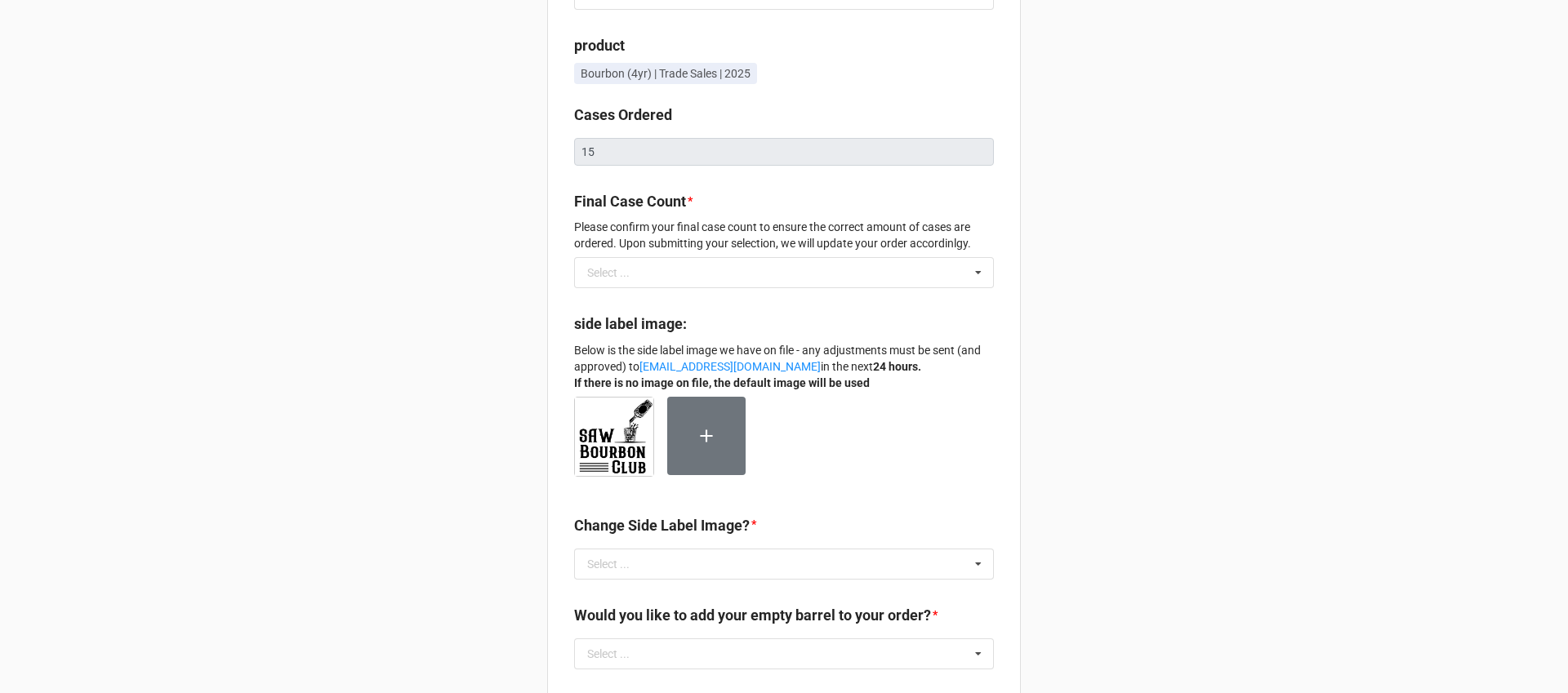
scroll to position [156, 0]
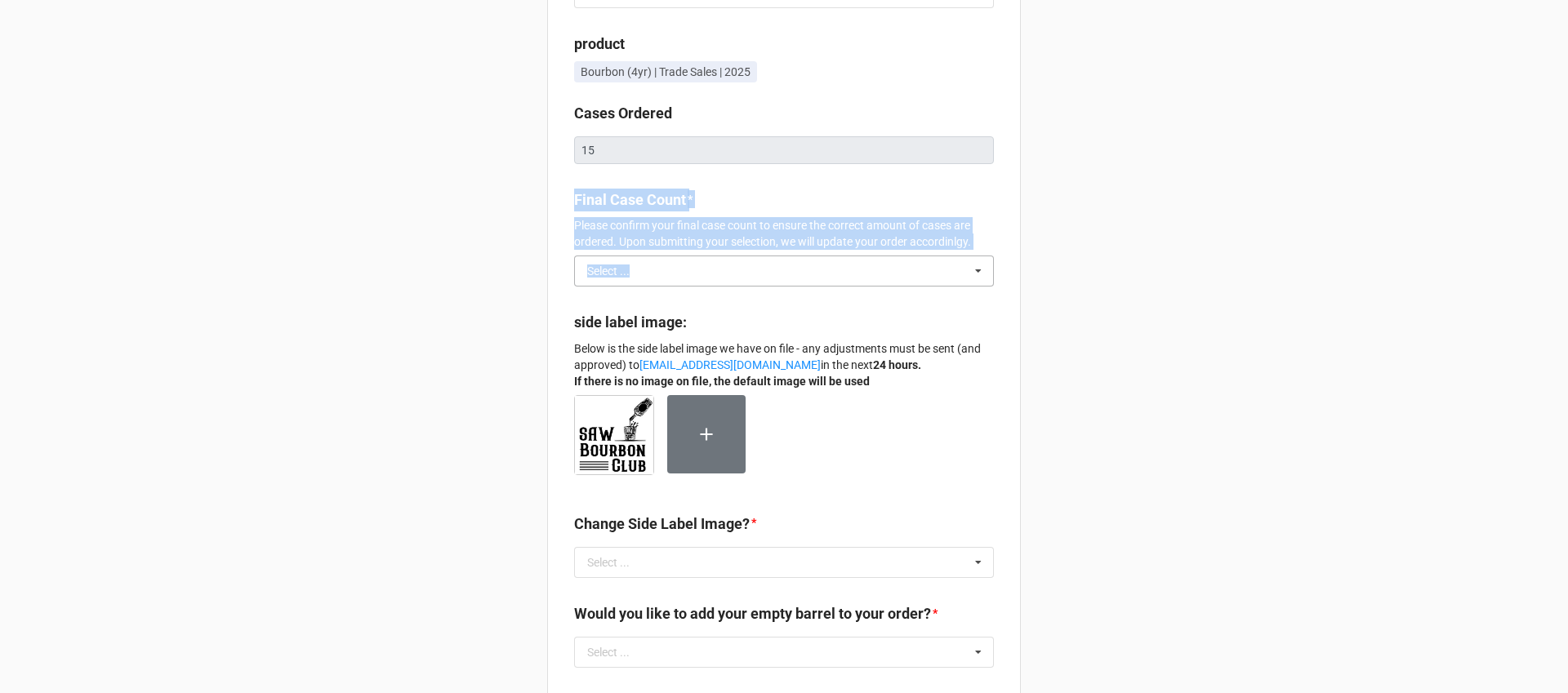
drag, startPoint x: 565, startPoint y: 200, endPoint x: 809, endPoint y: 287, distance: 259.0
click at [809, 288] on div "Selection [PERSON_NAME] | NA: [DATE] 3:00 PM | [US_STATE] - RNDC Selected Barre…" at bounding box center [784, 447] width 474 height 1179
click at [1155, 236] on div "Selection [PERSON_NAME] | NA: [DATE] 3:00 PM | [US_STATE] - RNDC Selected Barre…" at bounding box center [784, 453] width 1568 height 1218
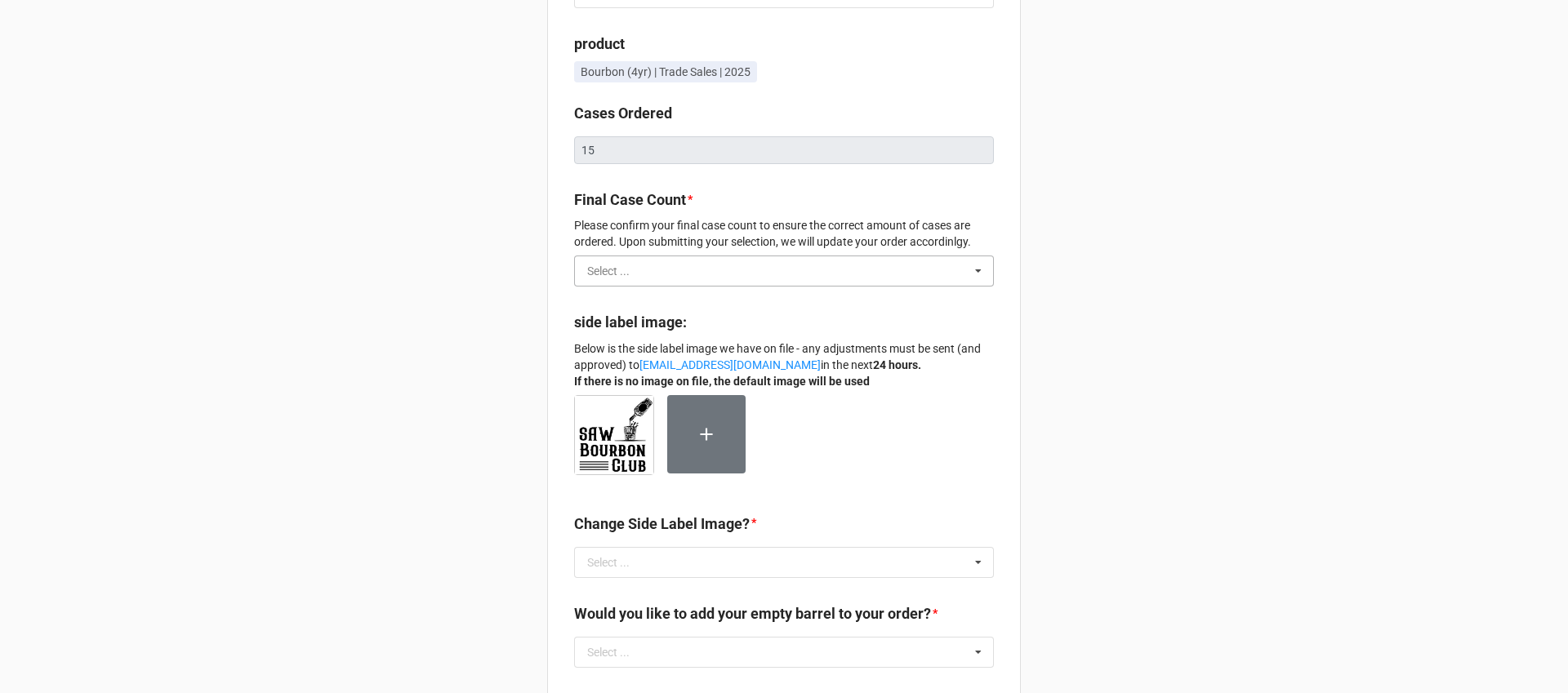
click at [883, 277] on input "text" at bounding box center [784, 271] width 418 height 29
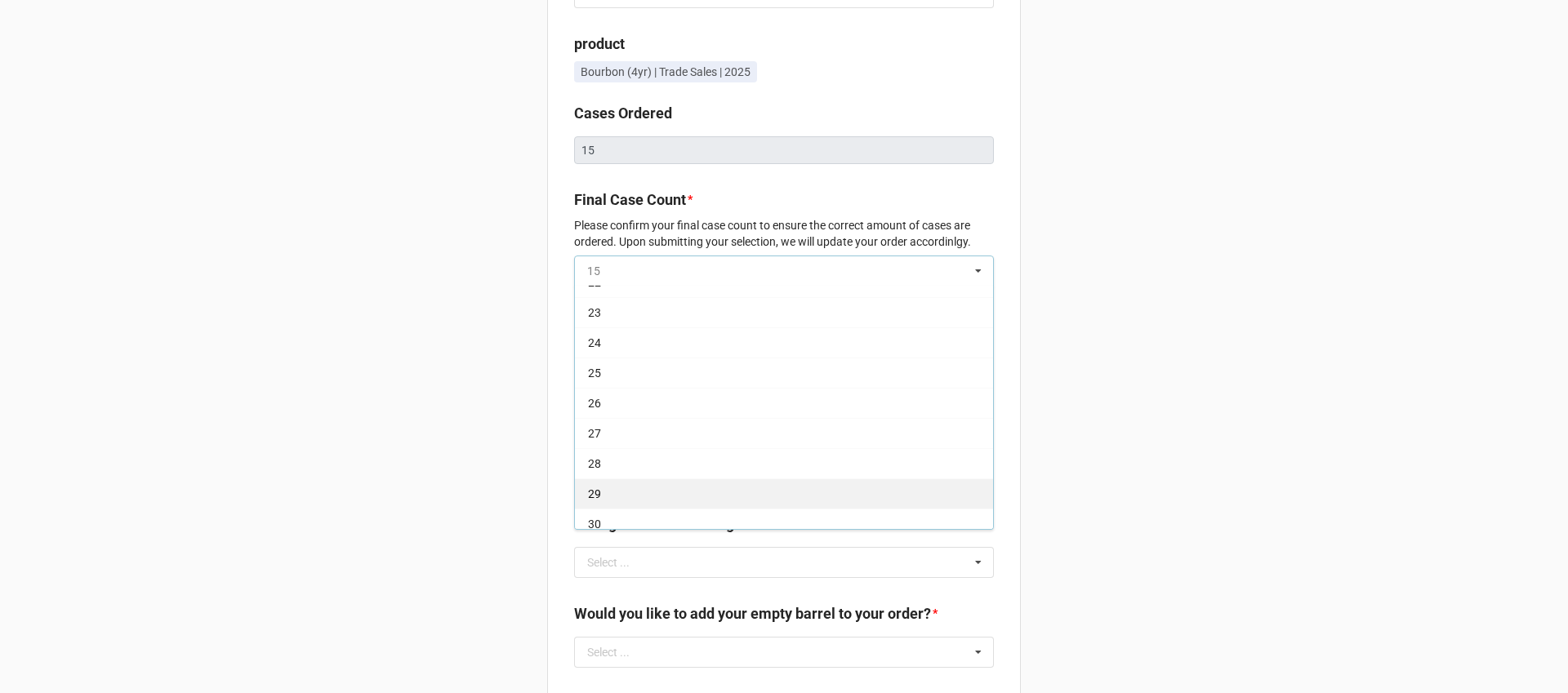
scroll to position [422, 0]
click at [522, 167] on div "Selection [PERSON_NAME] | NA: [DATE] 3:00 PM | [US_STATE] - RNDC Selected Barre…" at bounding box center [784, 453] width 1568 height 1218
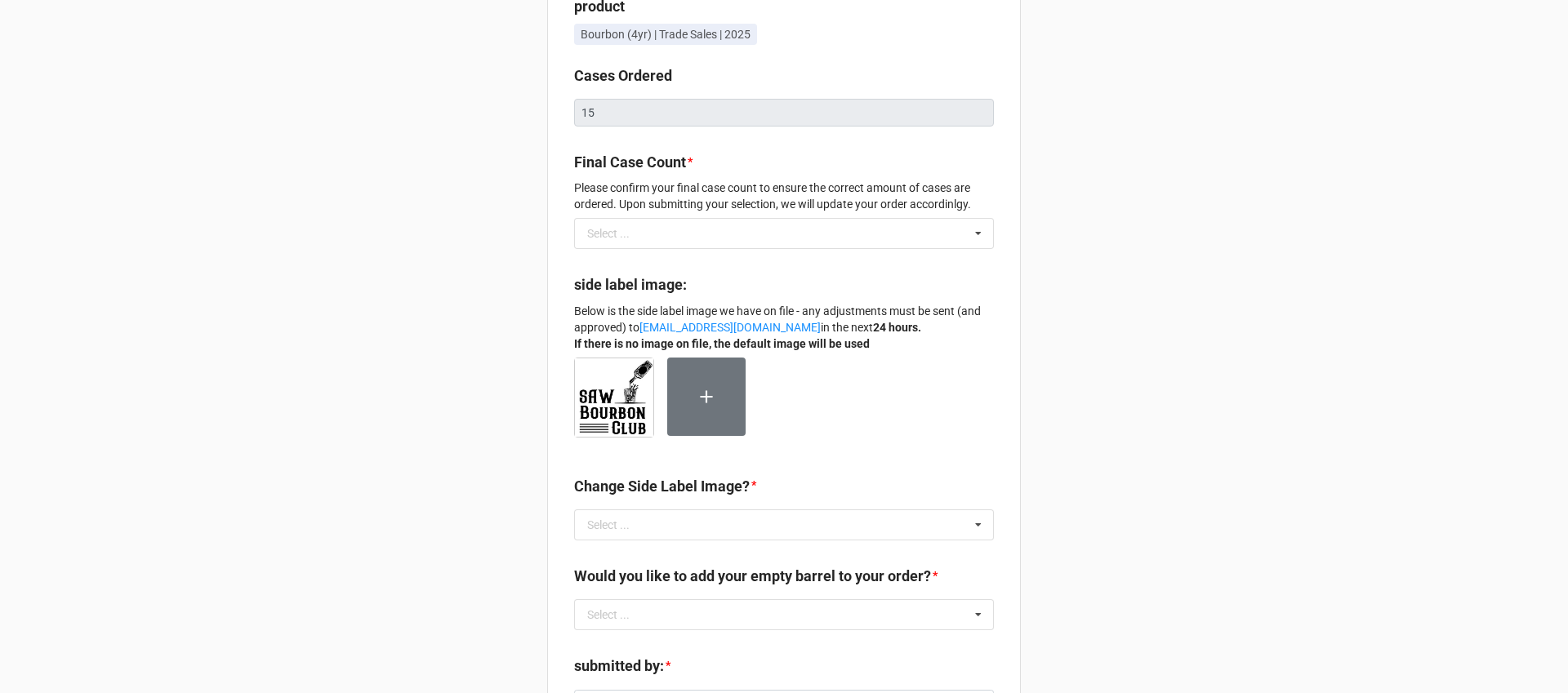
scroll to position [0, 0]
